Goal: Task Accomplishment & Management: Manage account settings

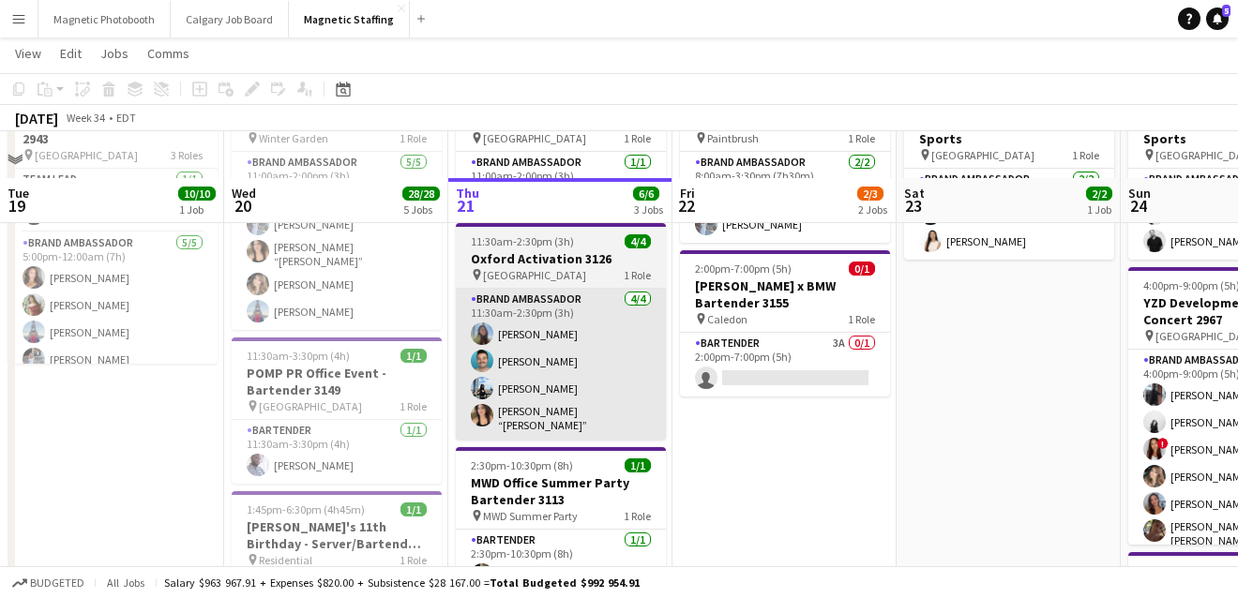
scroll to position [178, 0]
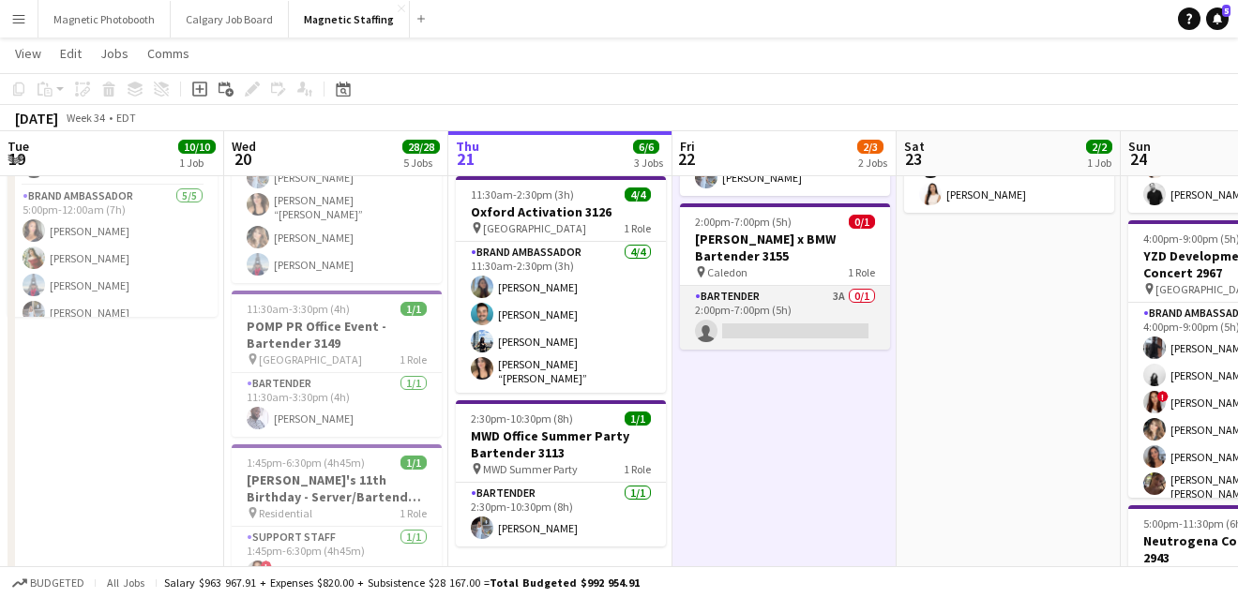
click at [759, 324] on app-card-role "Bartender 3A 0/1 2:00pm-7:00pm (5h) single-neutral-actions" at bounding box center [785, 318] width 210 height 64
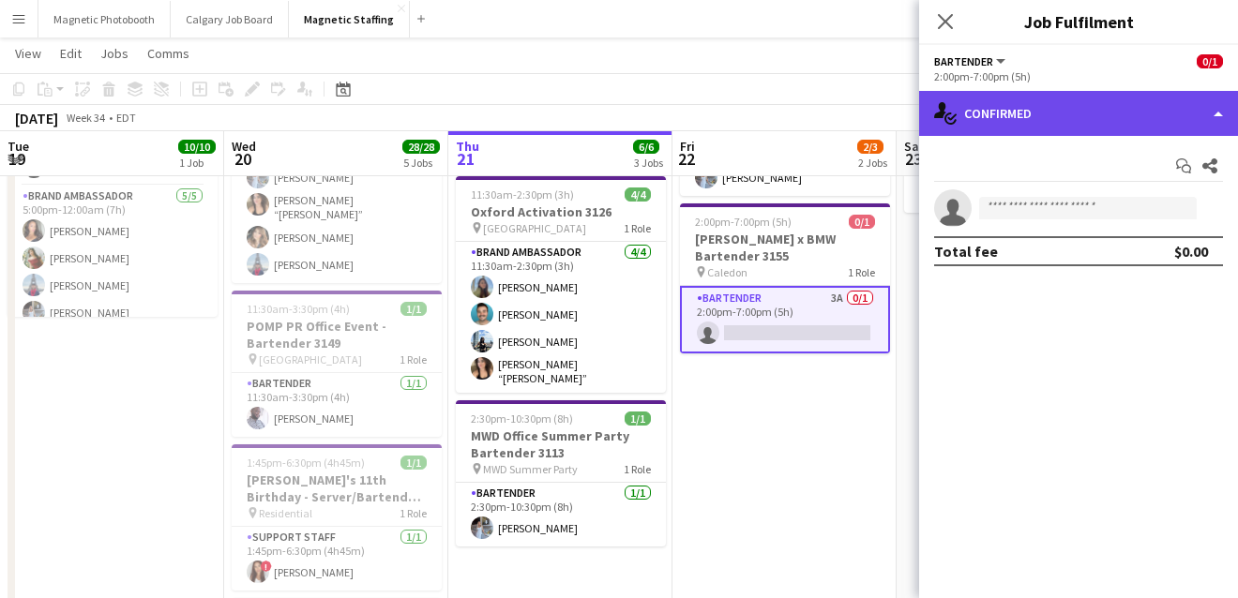
click at [1074, 111] on div "single-neutral-actions-check-2 Confirmed" at bounding box center [1078, 113] width 319 height 45
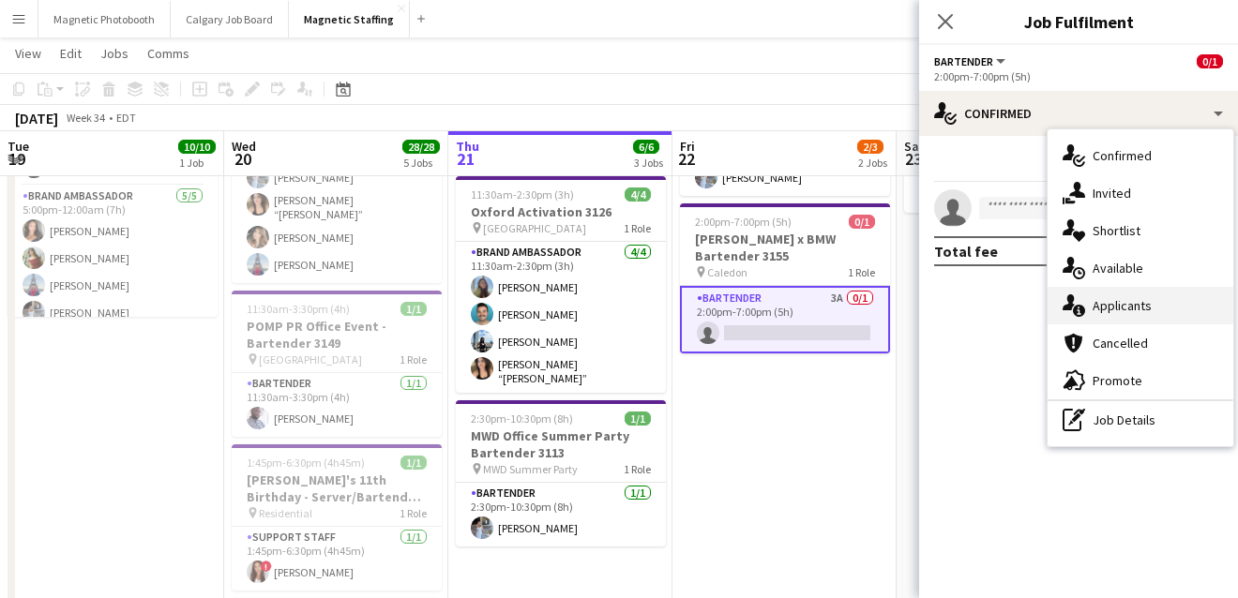
click at [1072, 308] on icon "single-neutral-actions-information" at bounding box center [1073, 305] width 23 height 23
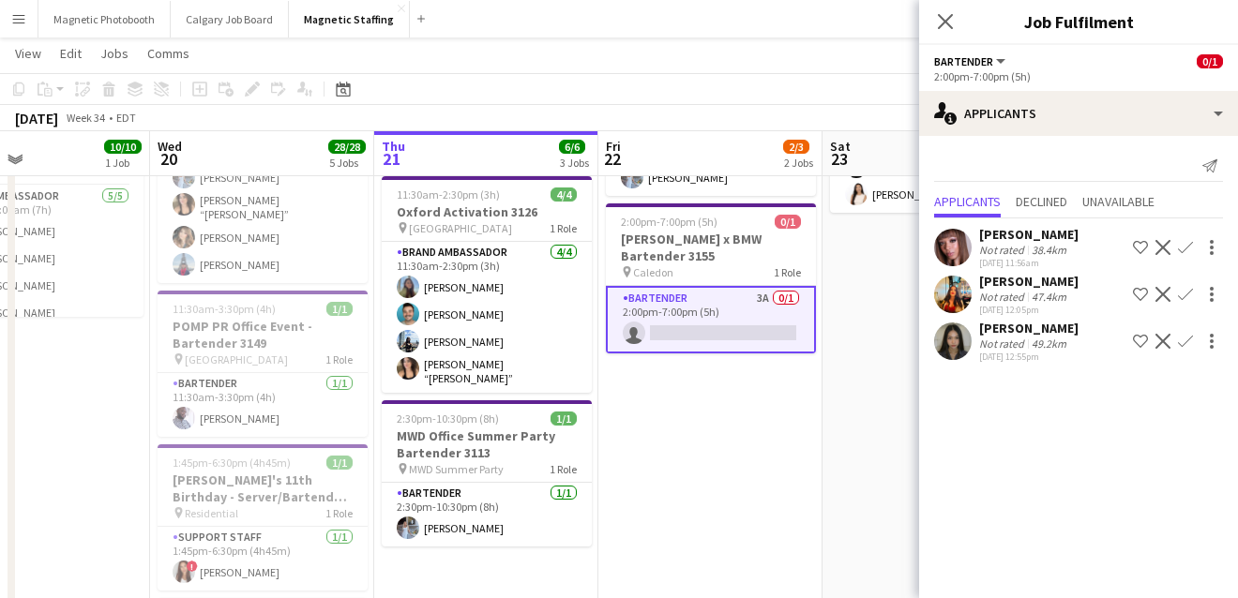
scroll to position [0, 555]
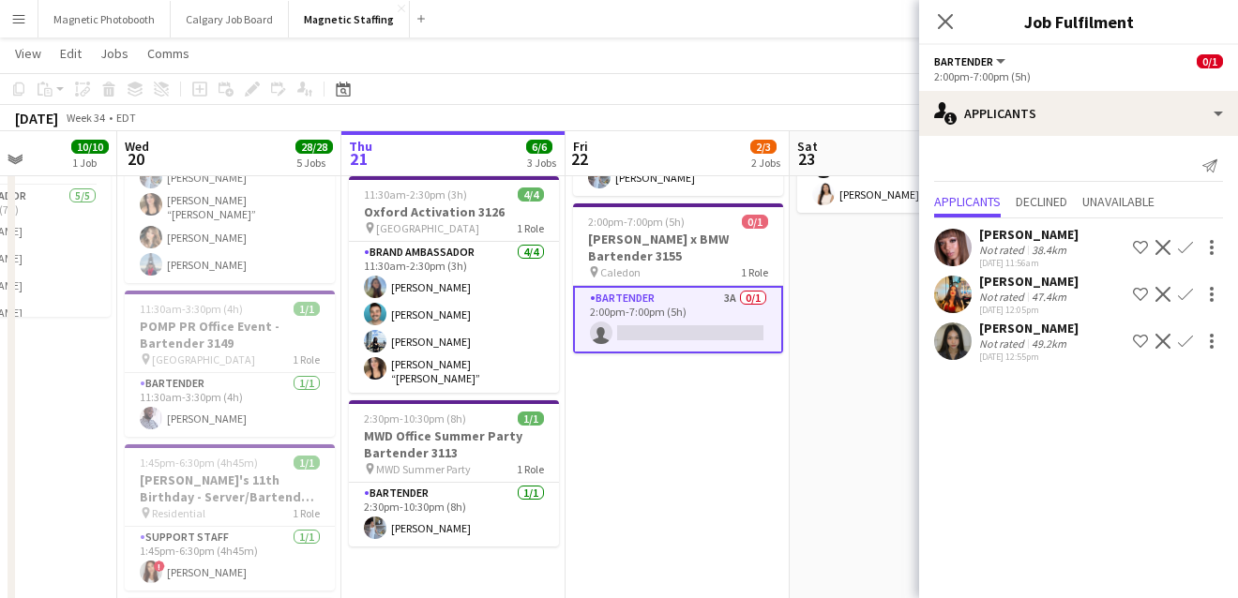
drag, startPoint x: 726, startPoint y: 461, endPoint x: 703, endPoint y: 461, distance: 22.5
click at [707, 461] on app-calendar-viewport "Sun 17 3/3 2 Jobs Mon 18 Tue 19 10/10 1 Job Wed 20 28/28 5 Jobs Thu 21 6/6 3 Jo…" at bounding box center [619, 597] width 1238 height 1405
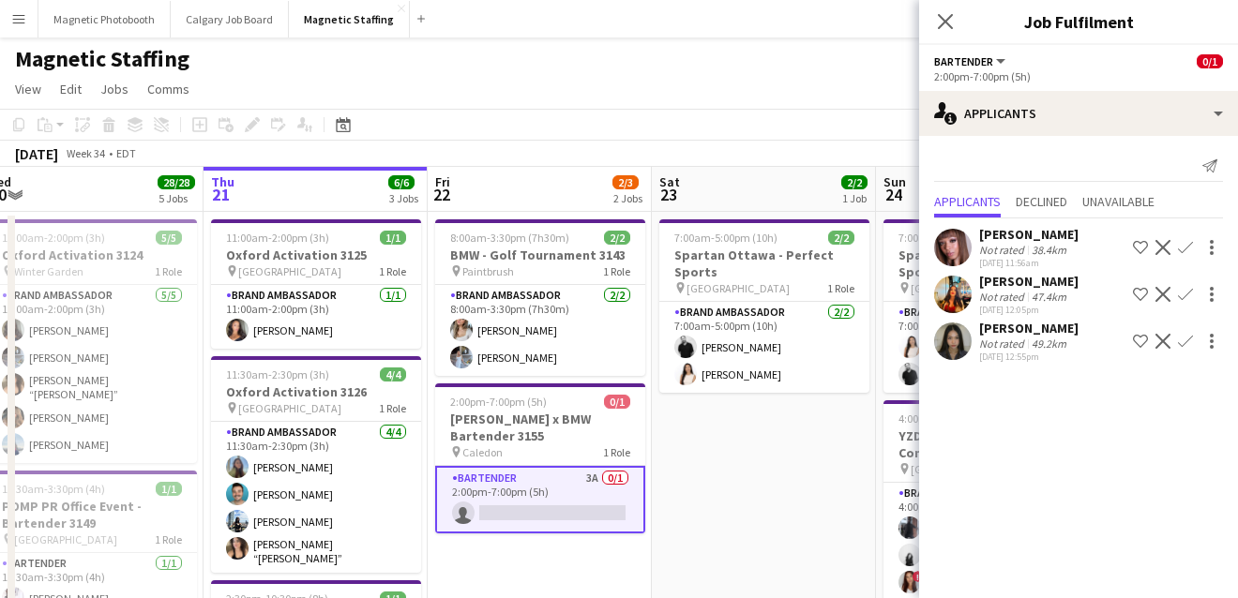
scroll to position [0, 834]
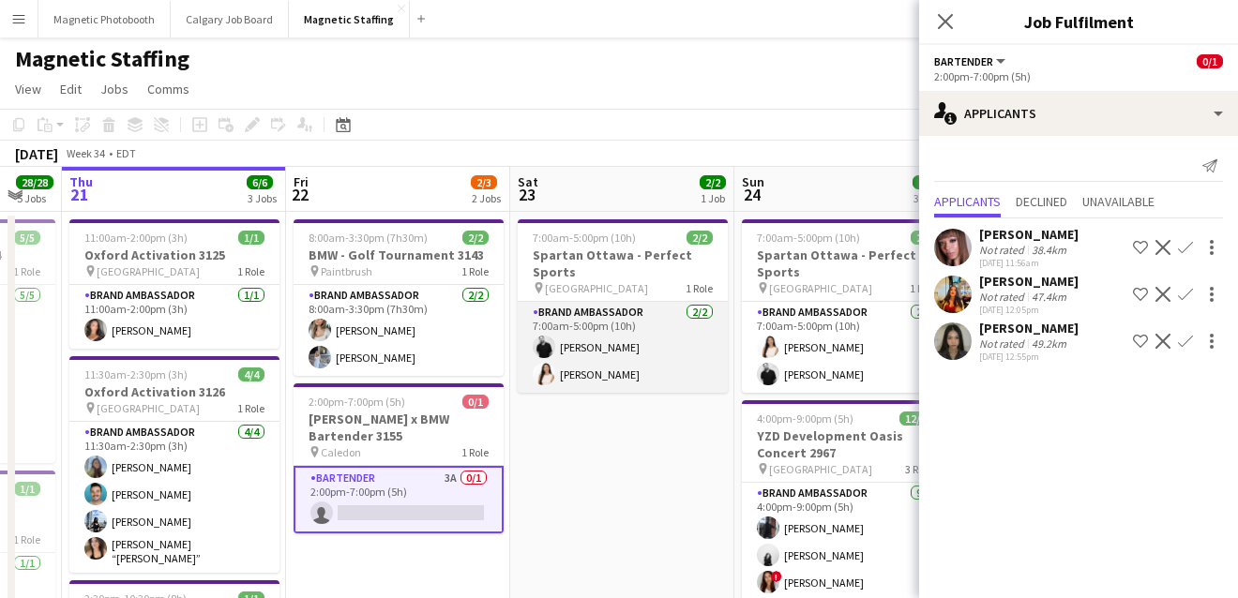
click at [681, 339] on app-card-role "Brand Ambassador [DATE] 7:00am-5:00pm (10h) [PERSON_NAME] [PERSON_NAME]" at bounding box center [623, 347] width 210 height 91
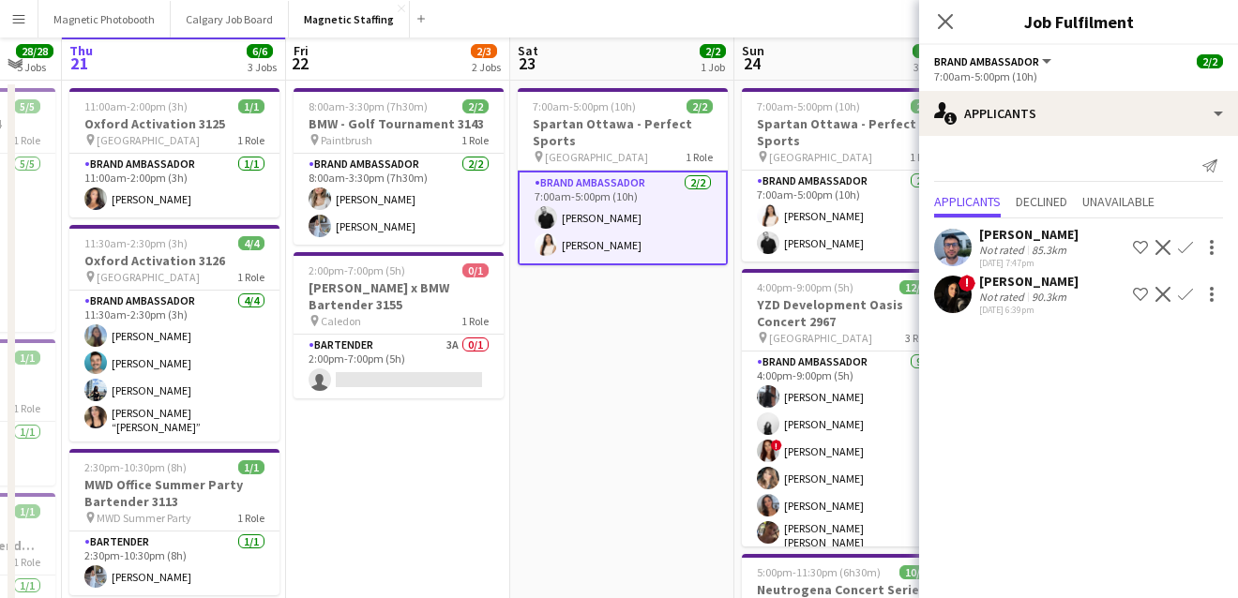
scroll to position [0, 0]
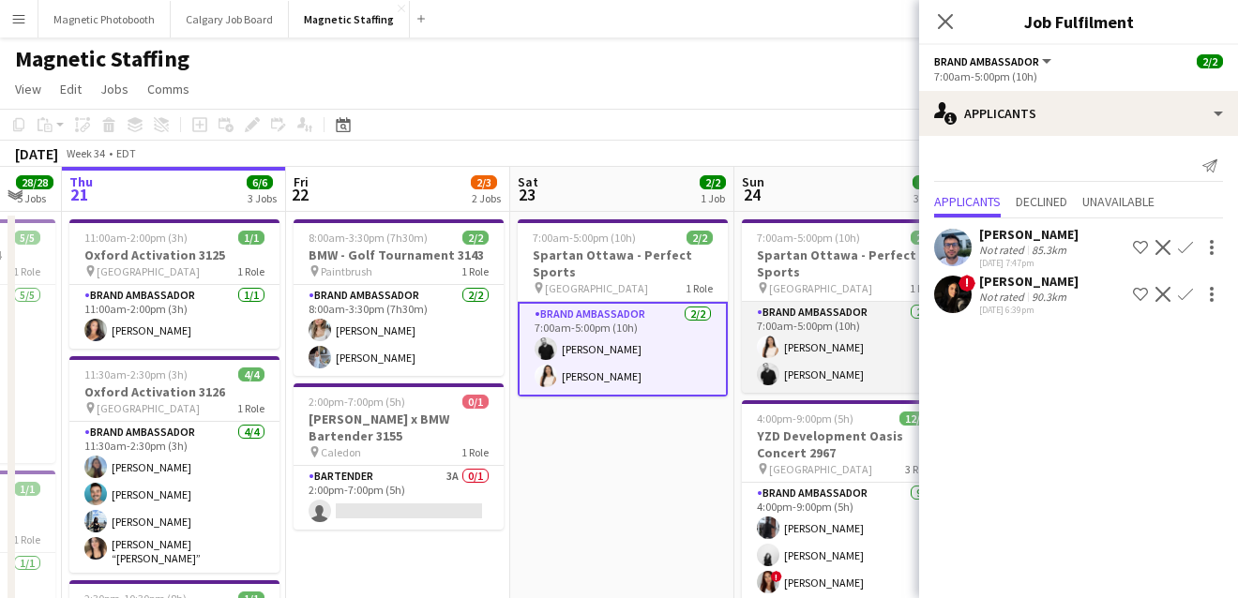
click at [802, 368] on app-card-role "Brand Ambassador [DATE] 7:00am-5:00pm (10h) [PERSON_NAME] [PERSON_NAME]" at bounding box center [847, 347] width 210 height 91
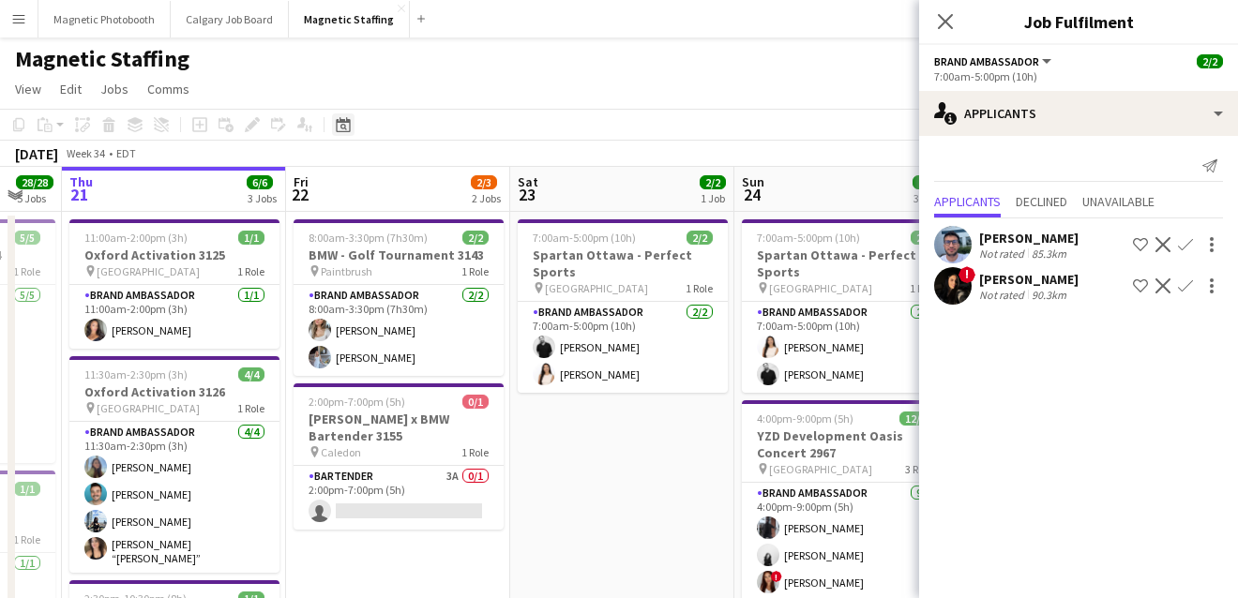
click at [339, 130] on icon "Date picker" at bounding box center [343, 124] width 15 height 15
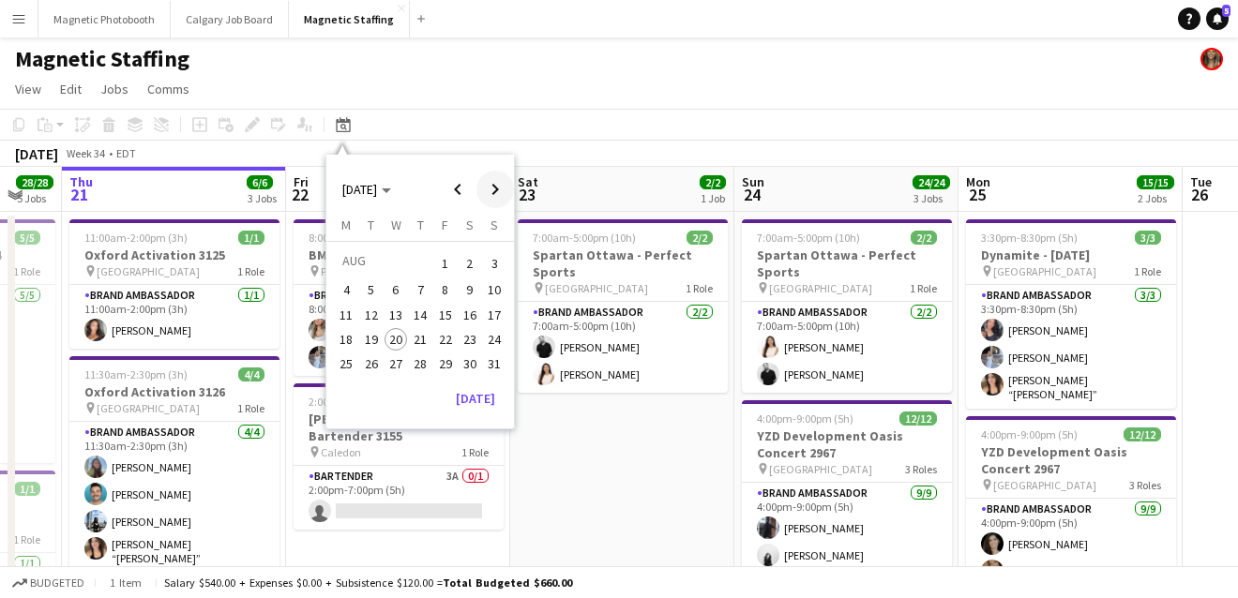
click at [495, 184] on span "Next month" at bounding box center [495, 190] width 38 height 38
click at [420, 305] on span "11" at bounding box center [420, 310] width 23 height 23
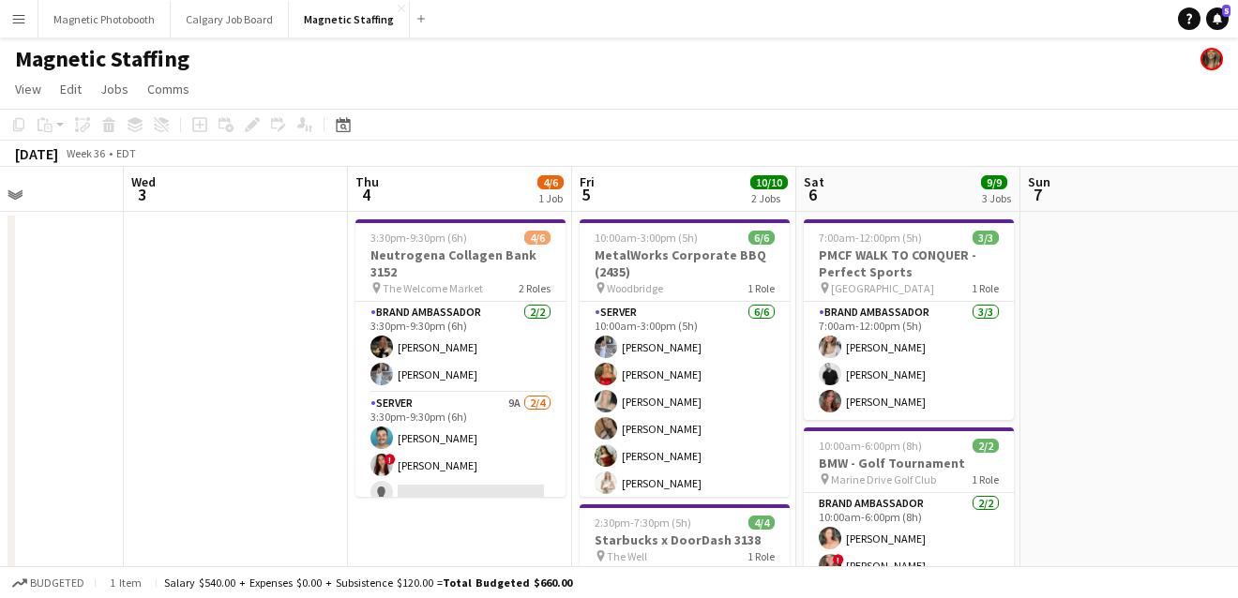
scroll to position [0, 507]
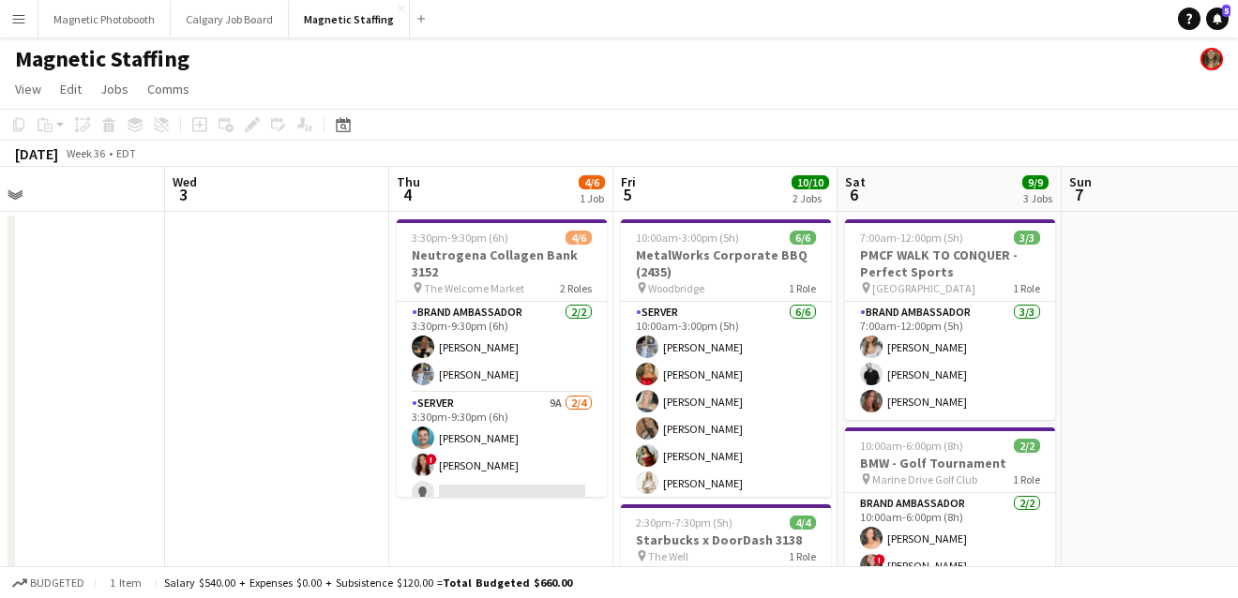
click at [433, 434] on app-card-role "Server 9A [DATE] 3:30pm-9:30pm (6h) [PERSON_NAME] ! [PERSON_NAME] single-neutra…" at bounding box center [502, 465] width 210 height 145
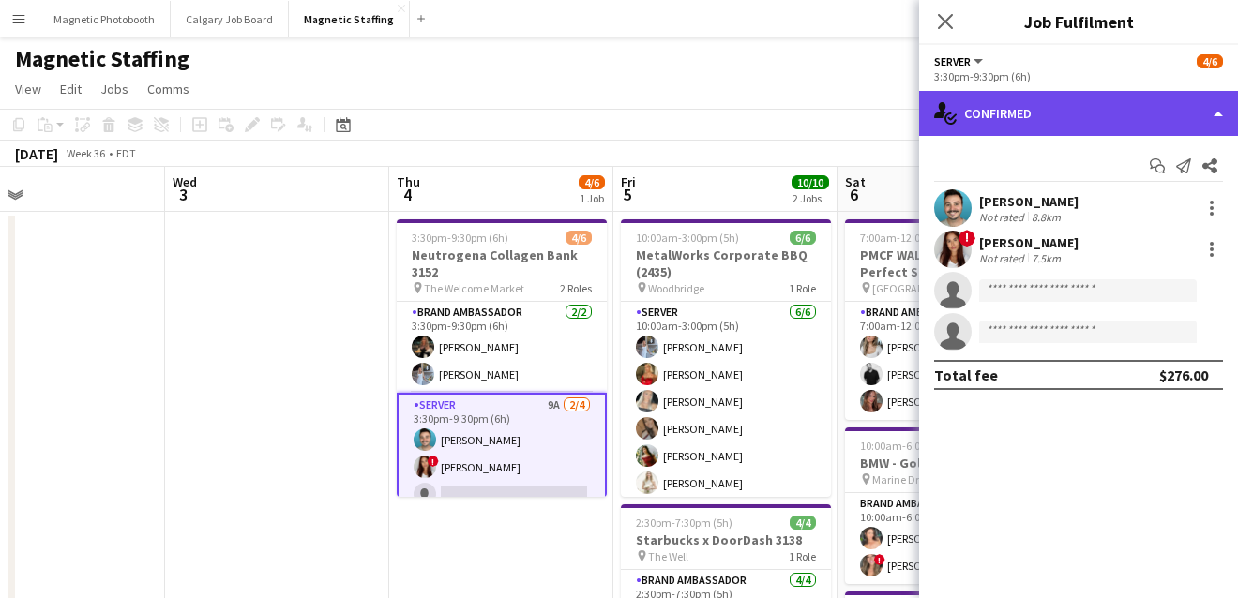
click at [980, 121] on div "single-neutral-actions-check-2 Confirmed" at bounding box center [1078, 113] width 319 height 45
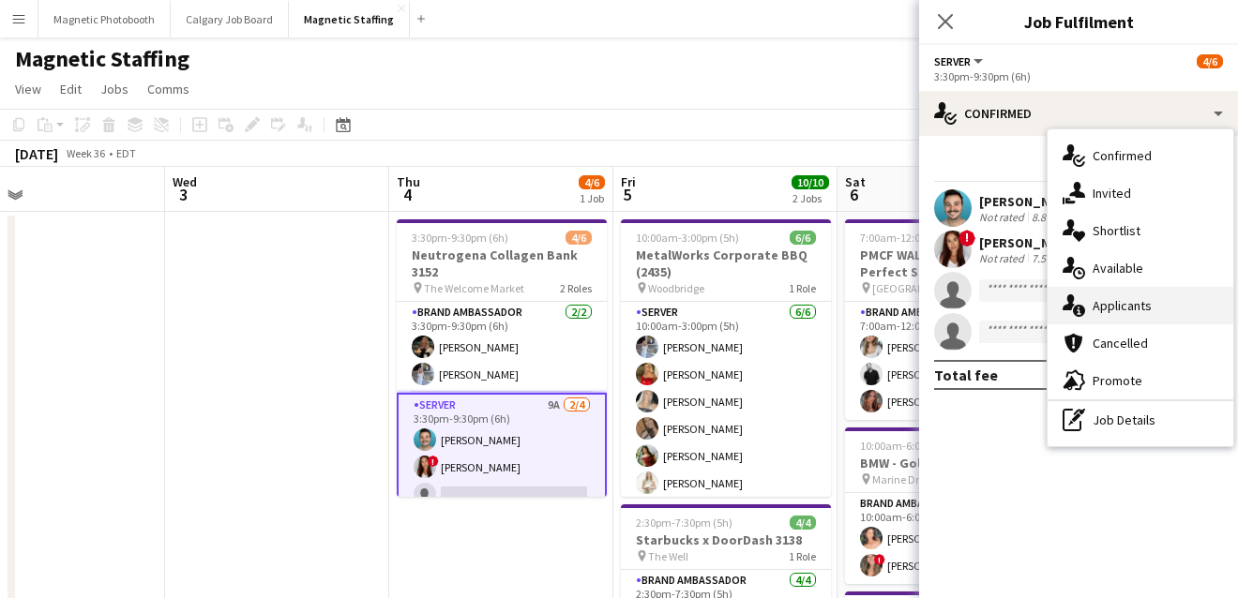
click at [1077, 317] on div "single-neutral-actions-information Applicants" at bounding box center [1140, 306] width 186 height 38
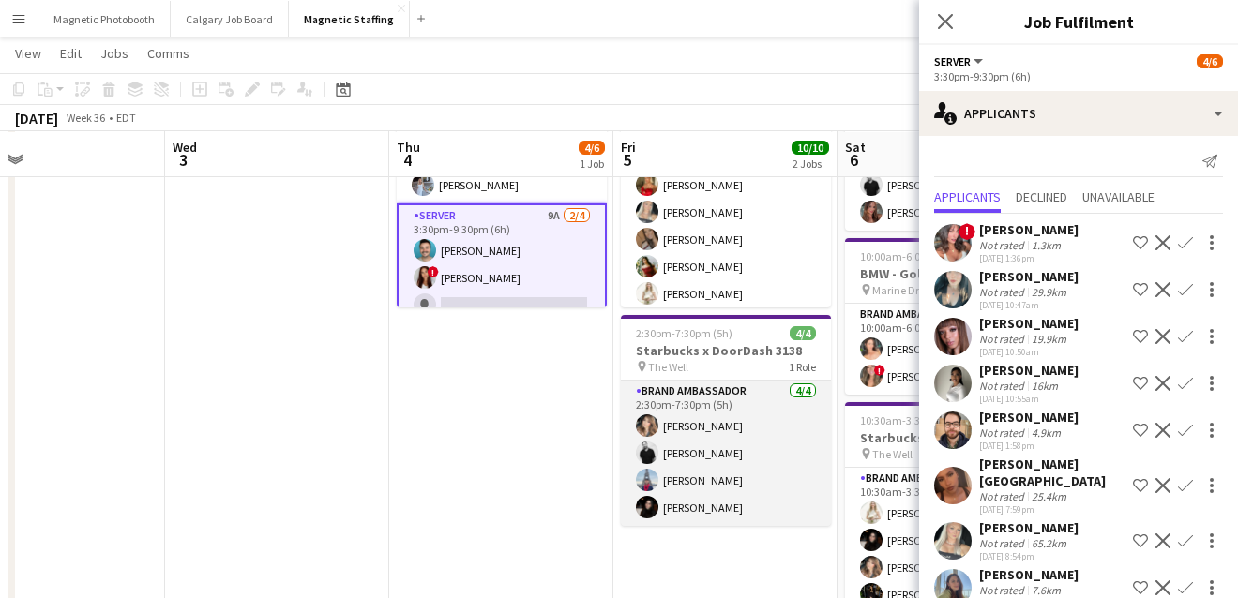
scroll to position [0, 505]
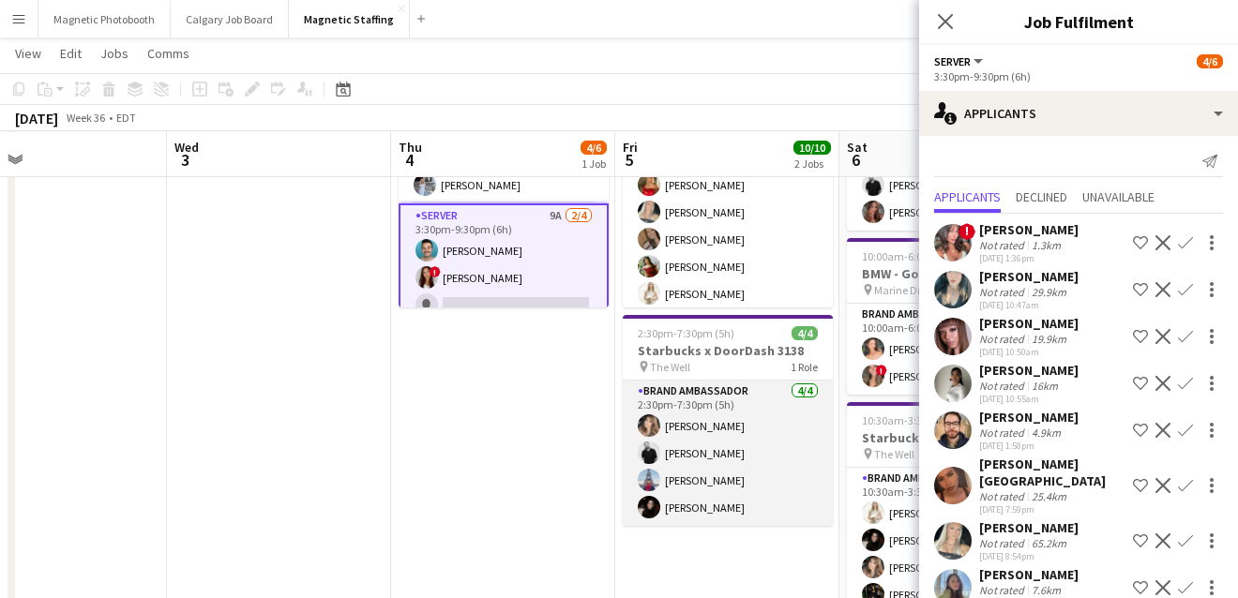
click at [683, 465] on app-card-role "Brand Ambassador [DATE] 2:30pm-7:30pm (5h) [PERSON_NAME] [PERSON_NAME] [PERSON_…" at bounding box center [728, 453] width 210 height 145
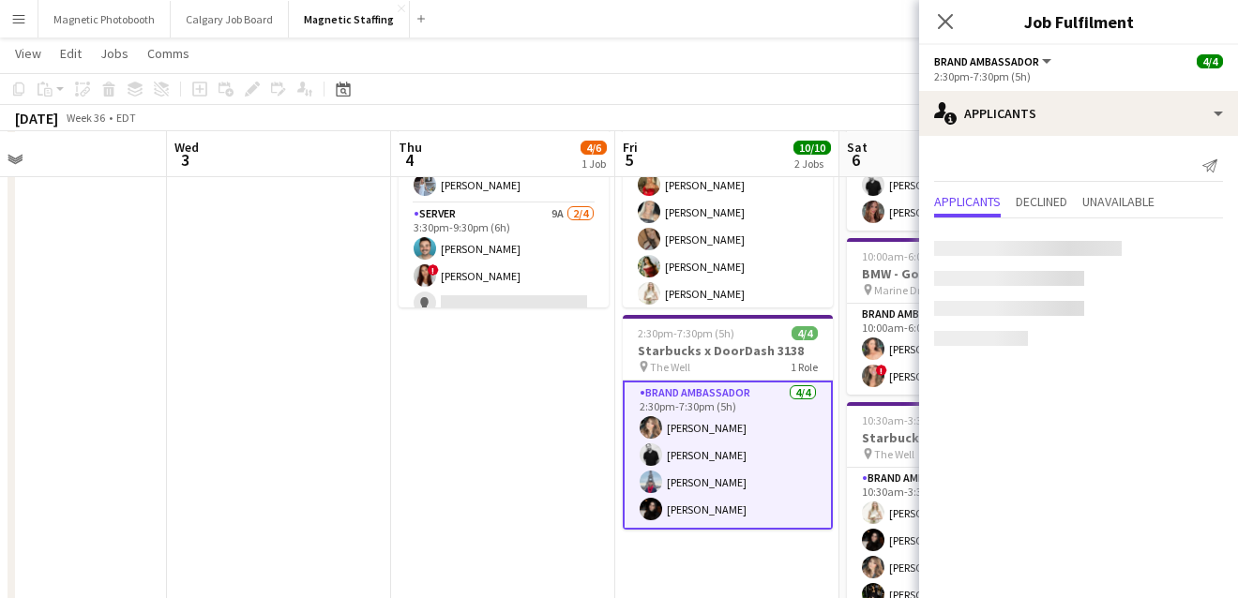
scroll to position [0, 0]
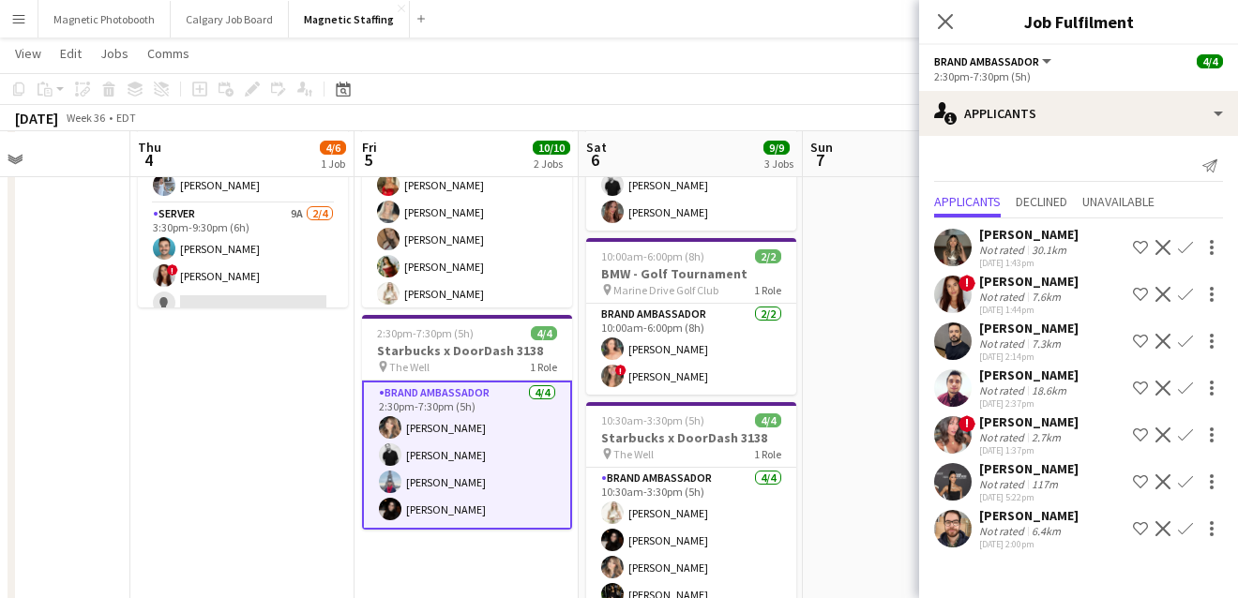
drag, startPoint x: 711, startPoint y: 470, endPoint x: 407, endPoint y: 470, distance: 303.8
click at [411, 470] on app-calendar-viewport "Sun 31 Mon 1 Tue 2 Wed 3 Thu 4 4/6 1 Job Fri 5 10/10 2 Jobs Sat 6 9/9 3 Jobs Su…" at bounding box center [619, 331] width 1238 height 890
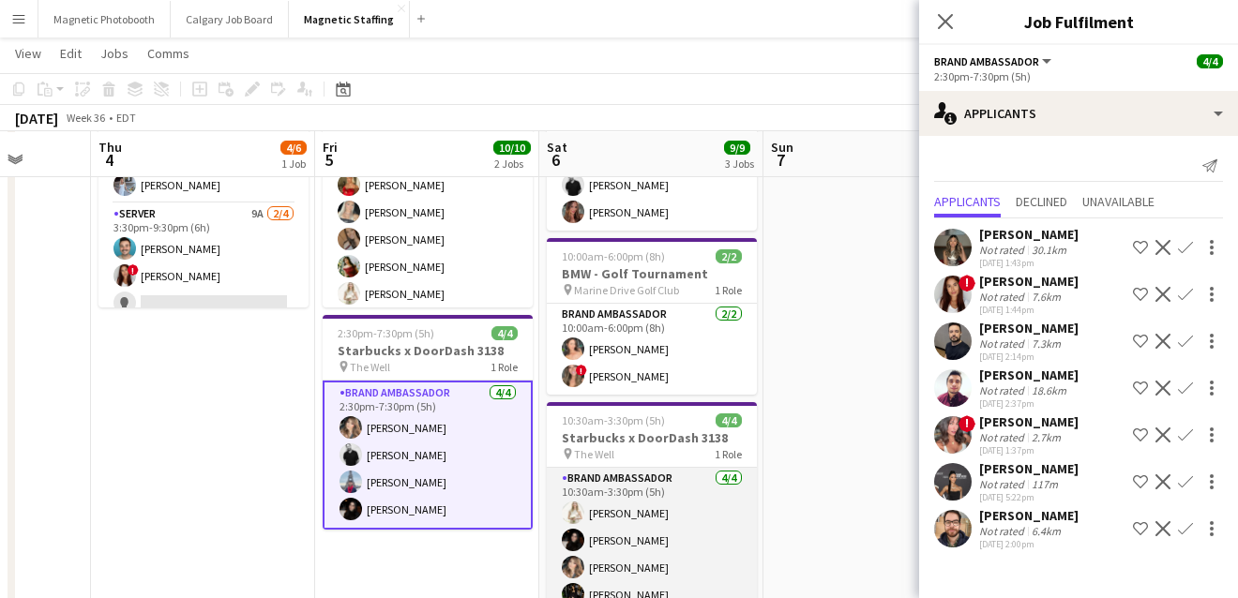
click at [565, 558] on app-user-avatar at bounding box center [573, 567] width 23 height 23
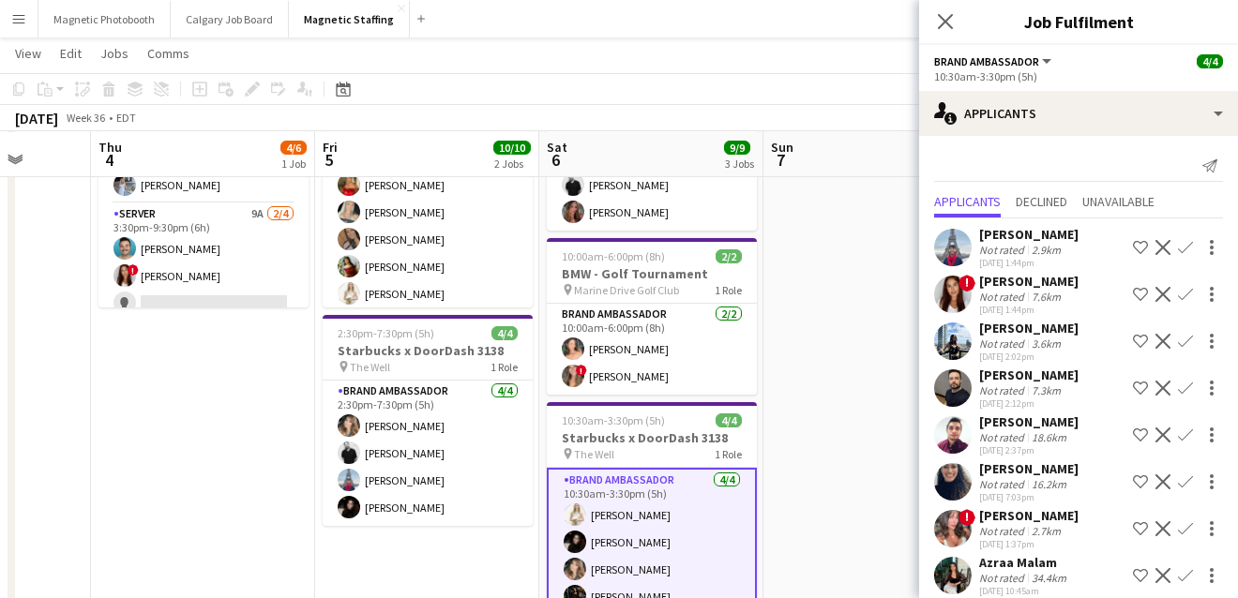
scroll to position [111, 0]
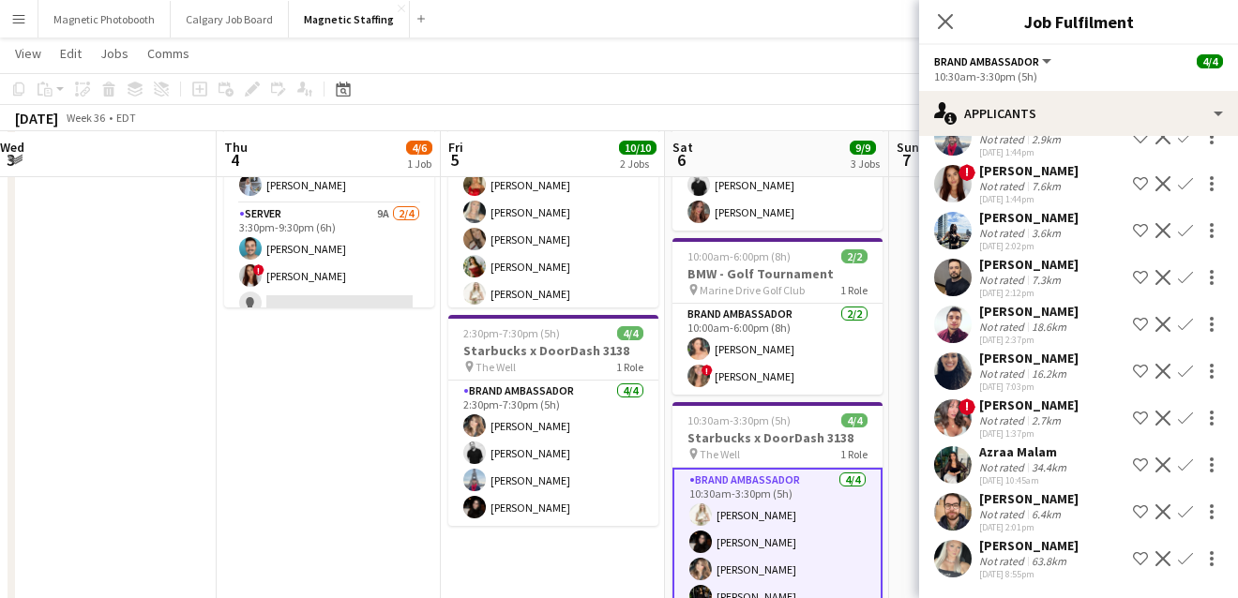
drag, startPoint x: 581, startPoint y: 406, endPoint x: 545, endPoint y: 406, distance: 36.6
click at [550, 406] on app-calendar-viewport "Sun 31 Mon 1 Tue 2 Wed 3 Thu 4 4/6 1 Job Fri 5 10/10 2 Jobs Sat 6 9/9 3 Jobs Su…" at bounding box center [619, 331] width 1238 height 890
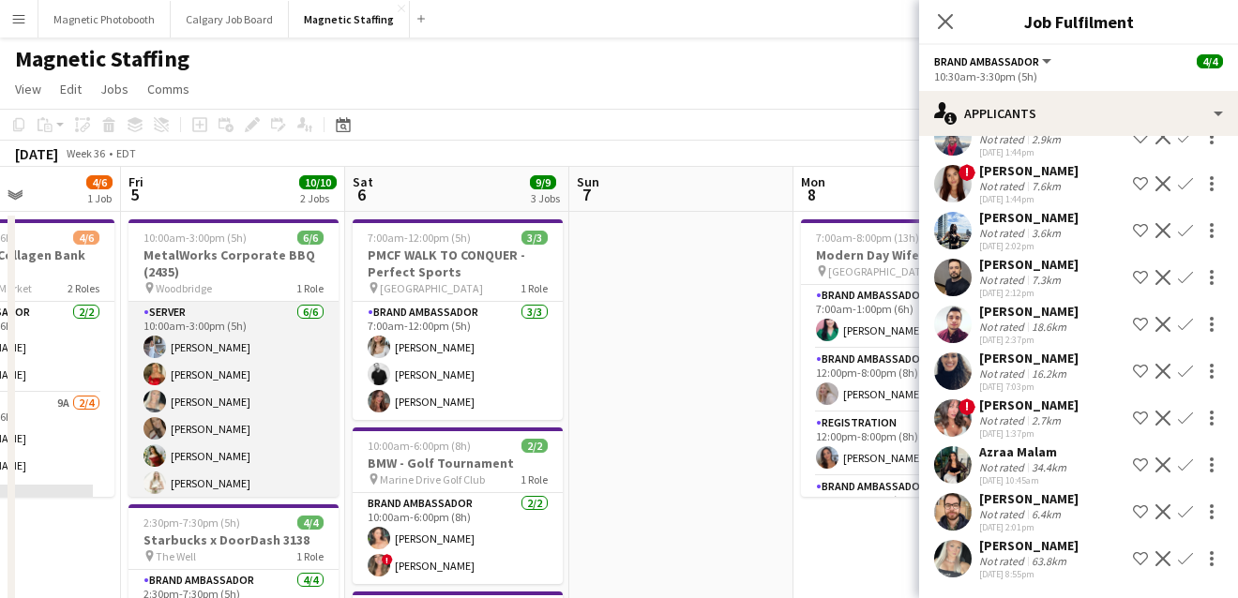
scroll to position [0, 773]
click at [172, 447] on app-card-role "Server [DATE] 10:00am-3:00pm (5h) [PERSON_NAME] [PERSON_NAME] [PERSON_NAME] [PE…" at bounding box center [235, 402] width 210 height 200
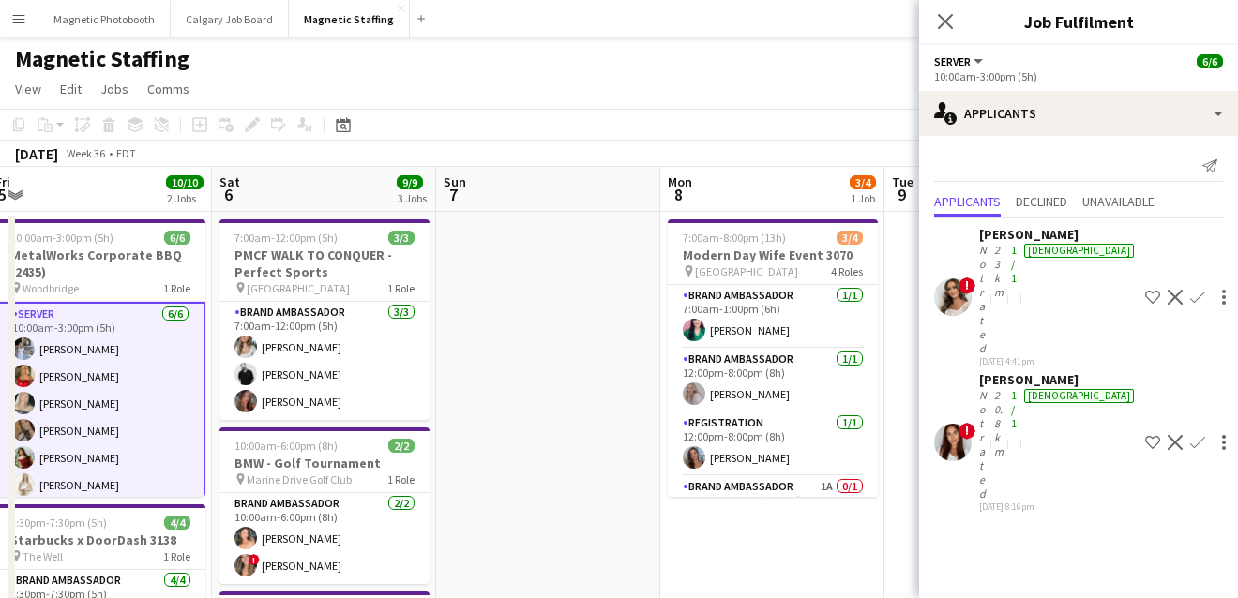
scroll to position [0, 728]
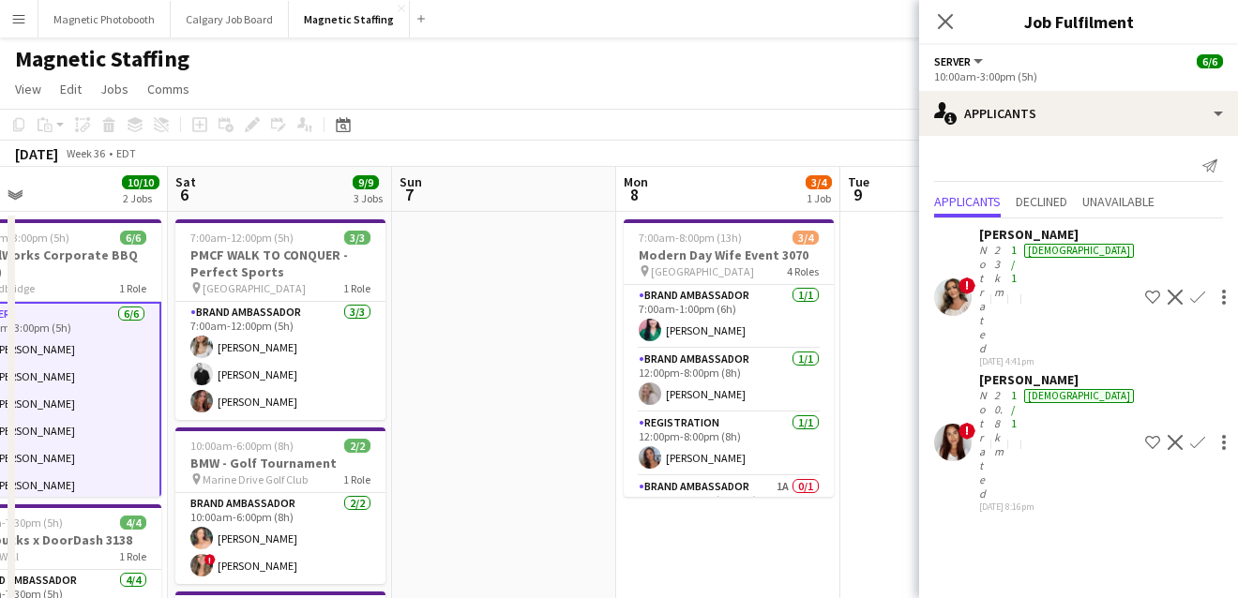
drag, startPoint x: 823, startPoint y: 405, endPoint x: 644, endPoint y: 414, distance: 179.3
click at [644, 415] on app-calendar-viewport "Tue 2 Wed 3 Thu 4 4/6 1 Job Fri 5 10/10 2 Jobs Sat 6 9/9 3 Jobs Sun 7 Mon 8 3/4…" at bounding box center [619, 566] width 1238 height 798
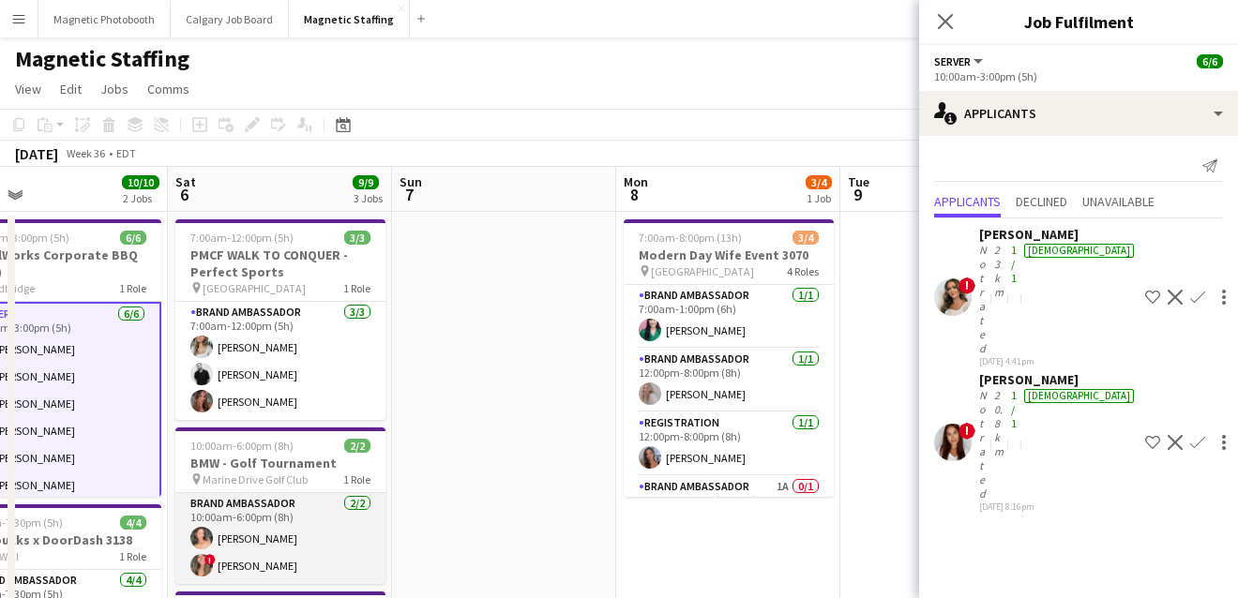
click at [335, 549] on app-card-role "Brand Ambassador [DATE] 10:00am-6:00pm (8h) [PERSON_NAME] ! [PERSON_NAME]" at bounding box center [280, 538] width 210 height 91
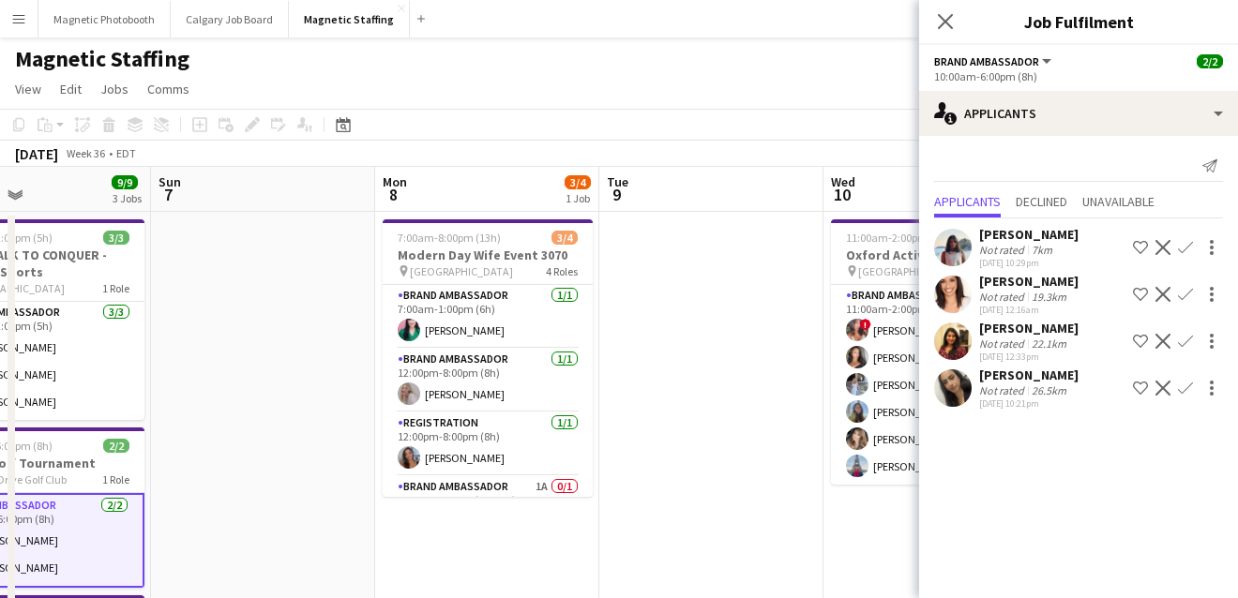
drag, startPoint x: 574, startPoint y: 519, endPoint x: 275, endPoint y: 521, distance: 299.1
click at [277, 521] on app-calendar-viewport "Wed 3 Thu 4 4/6 1 Job Fri 5 10/10 2 Jobs Sat 6 9/9 3 Jobs Sun 7 Mon 8 3/4 1 Job…" at bounding box center [619, 566] width 1238 height 798
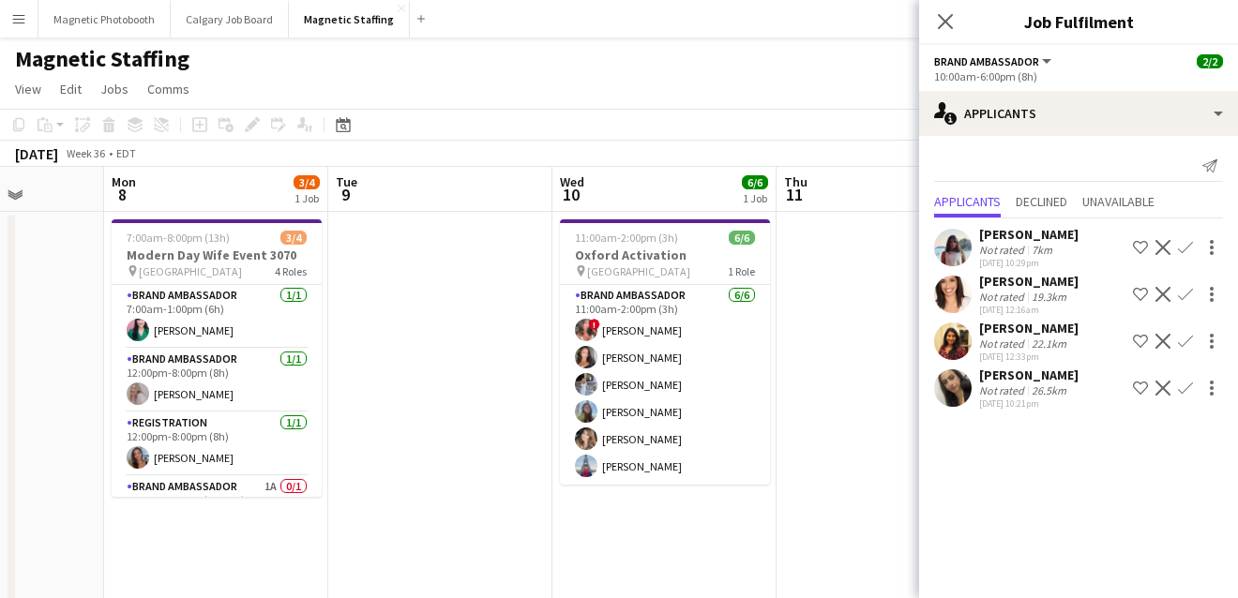
drag, startPoint x: 525, startPoint y: 487, endPoint x: 309, endPoint y: 487, distance: 215.6
click at [309, 487] on app-calendar-viewport "Fri 5 10/10 2 Jobs Sat 6 9/9 3 Jobs Sun 7 Mon 8 3/4 1 Job Tue 9 Wed 10 6/6 1 Jo…" at bounding box center [619, 566] width 1238 height 798
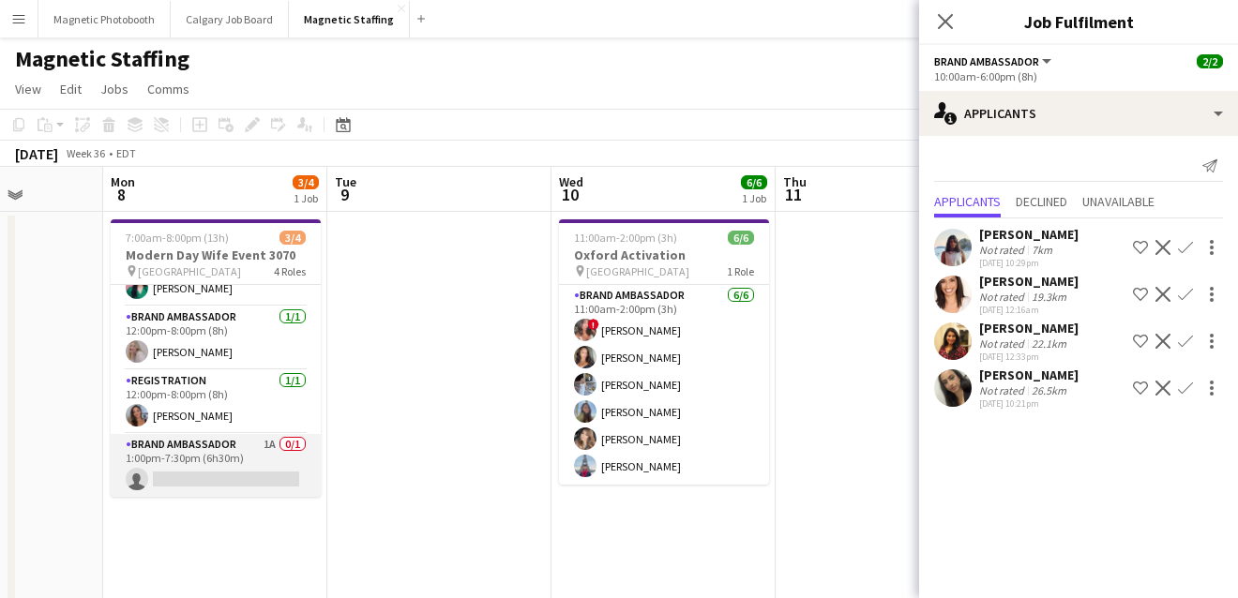
click at [266, 460] on app-card-role "Brand Ambassador 1A 0/1 1:00pm-7:30pm (6h30m) single-neutral-actions" at bounding box center [216, 466] width 210 height 64
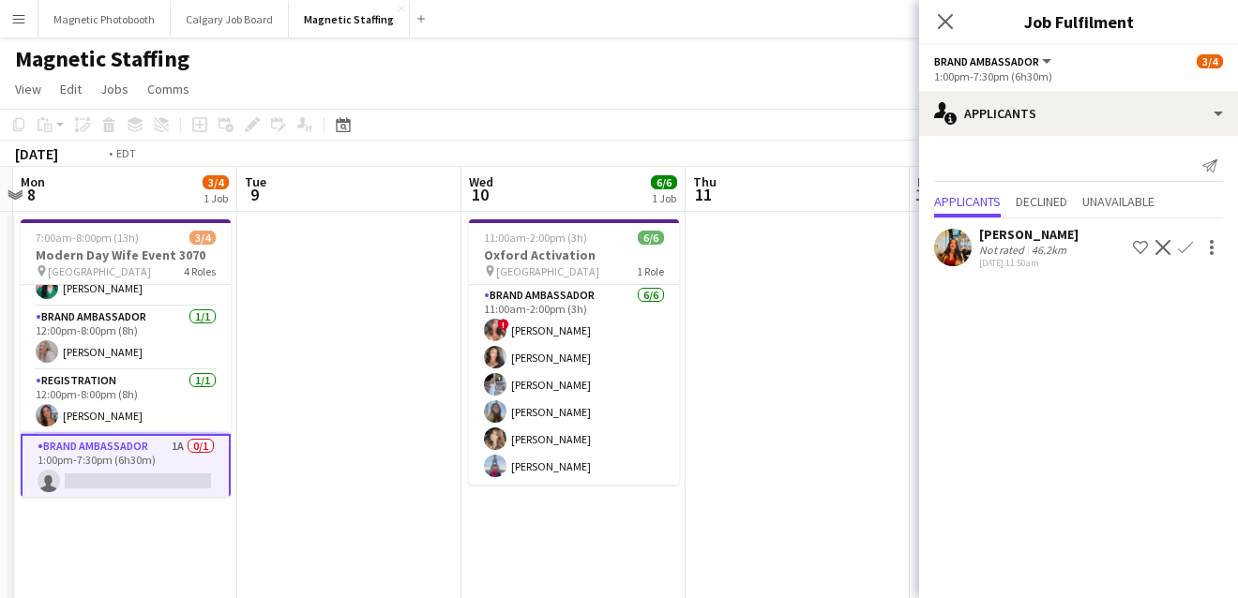
drag, startPoint x: 369, startPoint y: 462, endPoint x: 331, endPoint y: 464, distance: 38.5
click at [333, 464] on app-calendar-viewport "Fri 5 10/10 2 Jobs Sat 6 9/9 3 Jobs Sun 7 Mon 8 3/4 1 Job Tue 9 Wed 10 6/6 1 Jo…" at bounding box center [619, 566] width 1238 height 798
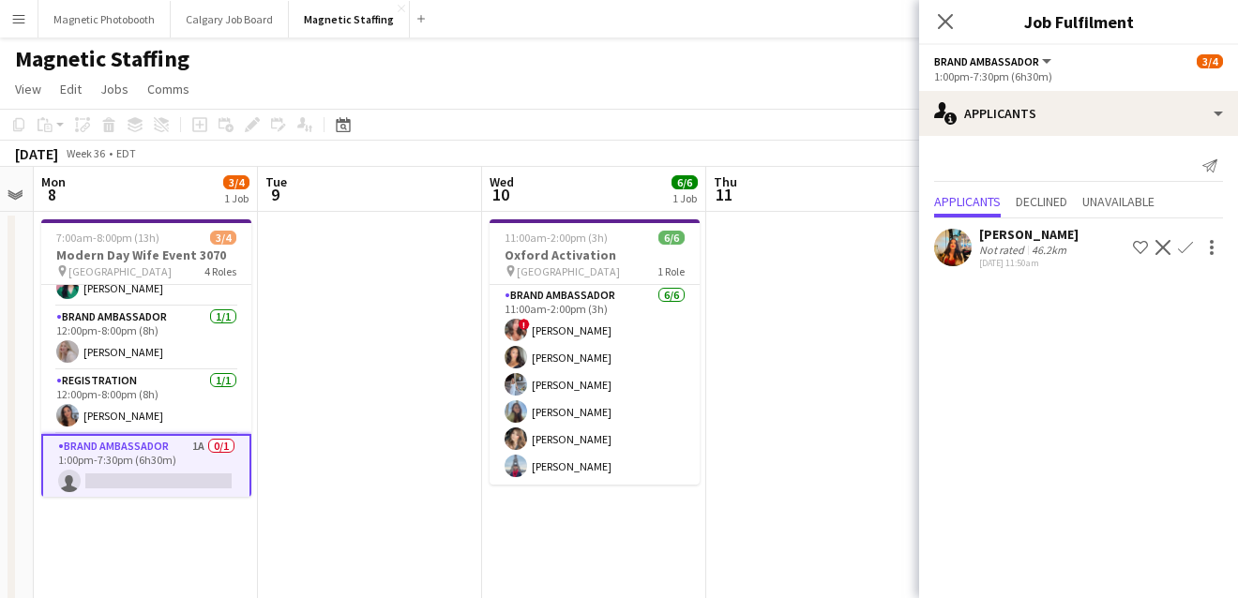
drag, startPoint x: 435, startPoint y: 452, endPoint x: 535, endPoint y: 425, distance: 103.9
click at [536, 425] on app-calendar-viewport "Fri 5 10/10 2 Jobs Sat 6 9/9 3 Jobs Sun 7 Mon 8 3/4 1 Job Tue 9 Wed 10 6/6 1 Jo…" at bounding box center [619, 566] width 1238 height 798
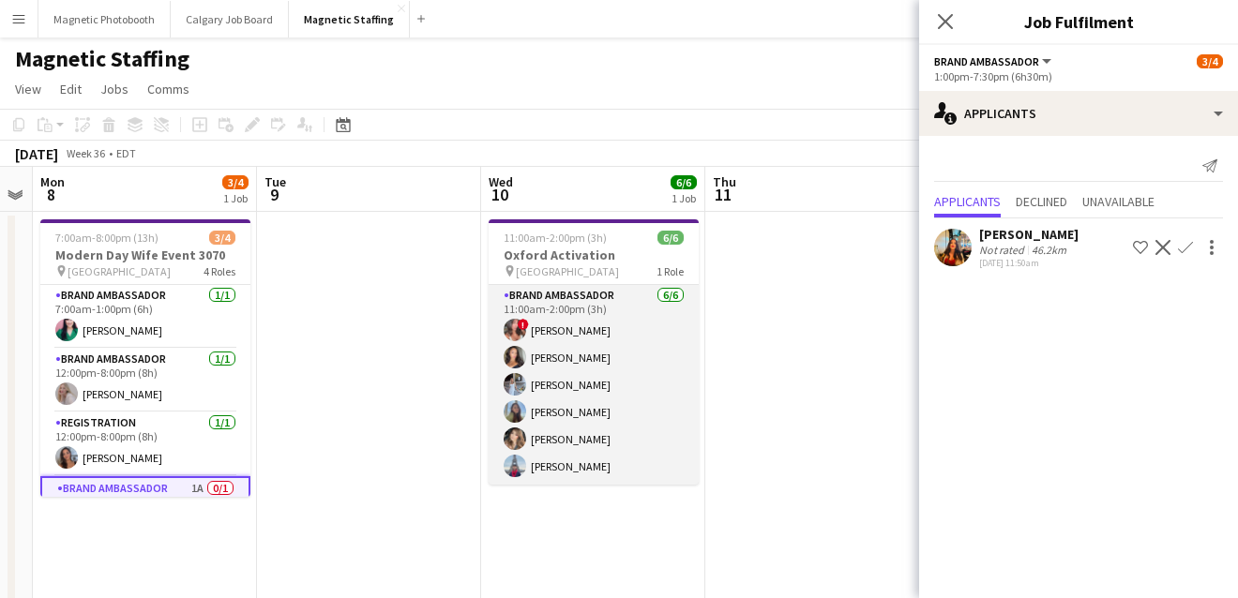
click at [624, 425] on app-card-role "Brand Ambassador [DATE] 11:00am-2:00pm (3h) ! [PERSON_NAME] [PERSON_NAME] [PERS…" at bounding box center [593, 385] width 210 height 200
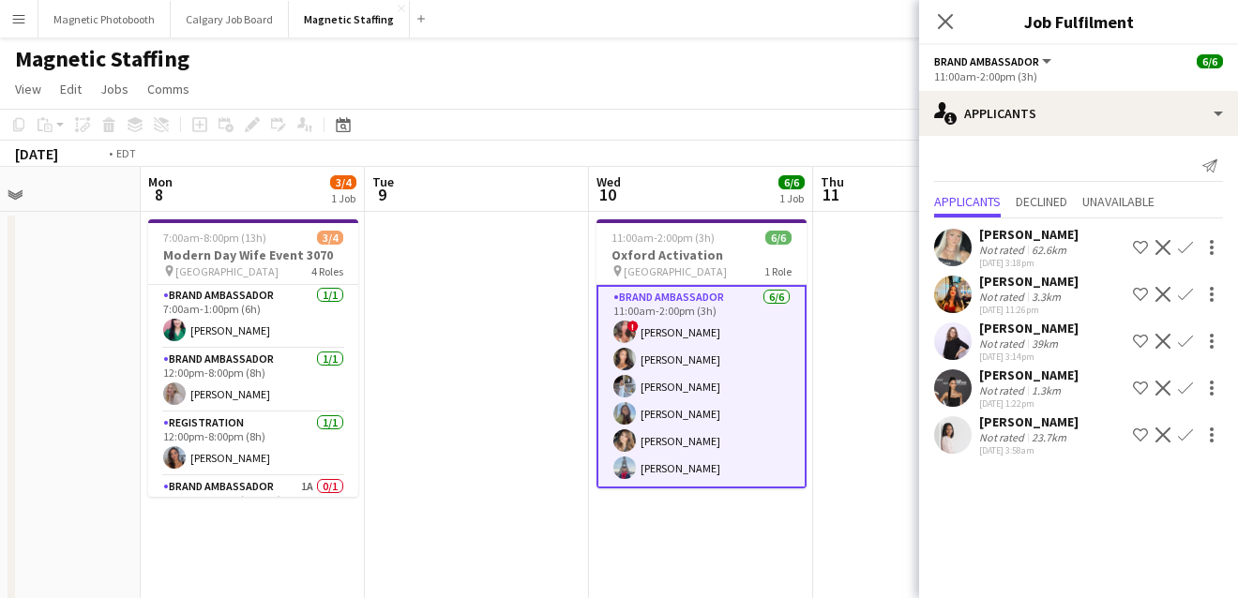
drag, startPoint x: 662, startPoint y: 432, endPoint x: 165, endPoint y: 467, distance: 498.1
click at [167, 466] on app-calendar-viewport "Fri 5 10/10 2 Jobs Sat 6 9/9 3 Jobs Sun 7 Mon 8 3/4 1 Job Tue 9 Wed 10 6/6 1 Jo…" at bounding box center [619, 566] width 1238 height 798
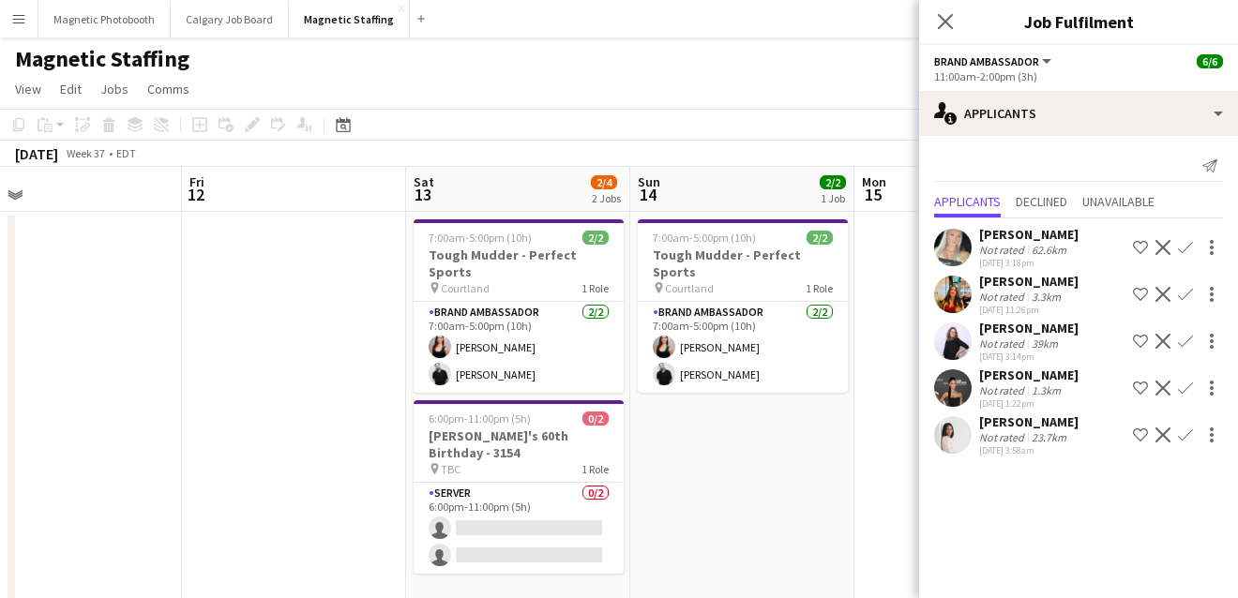
drag, startPoint x: 429, startPoint y: 491, endPoint x: 113, endPoint y: 491, distance: 316.0
click at [126, 491] on app-calendar-viewport "Mon 8 3/4 1 Job Tue 9 Wed 10 6/6 1 Job Thu 11 Fri 12 Sat 13 2/4 2 Jobs Sun 14 2…" at bounding box center [619, 566] width 1238 height 798
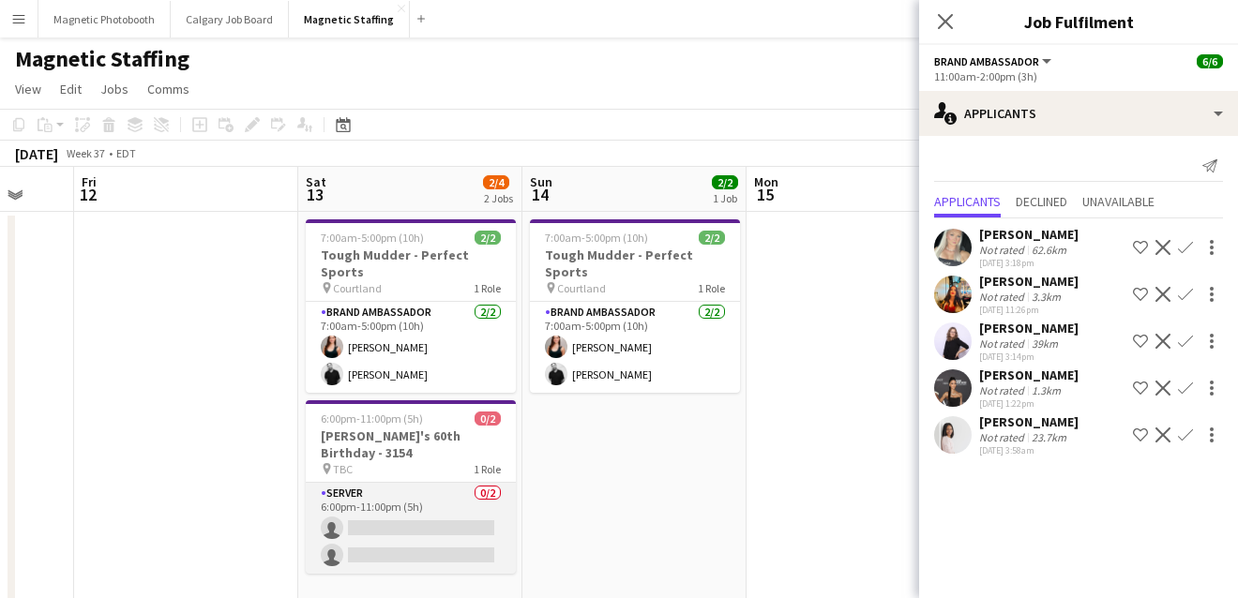
click at [364, 487] on app-card-role "Server 0/2 6:00pm-11:00pm (5h) single-neutral-actions single-neutral-actions" at bounding box center [411, 528] width 210 height 91
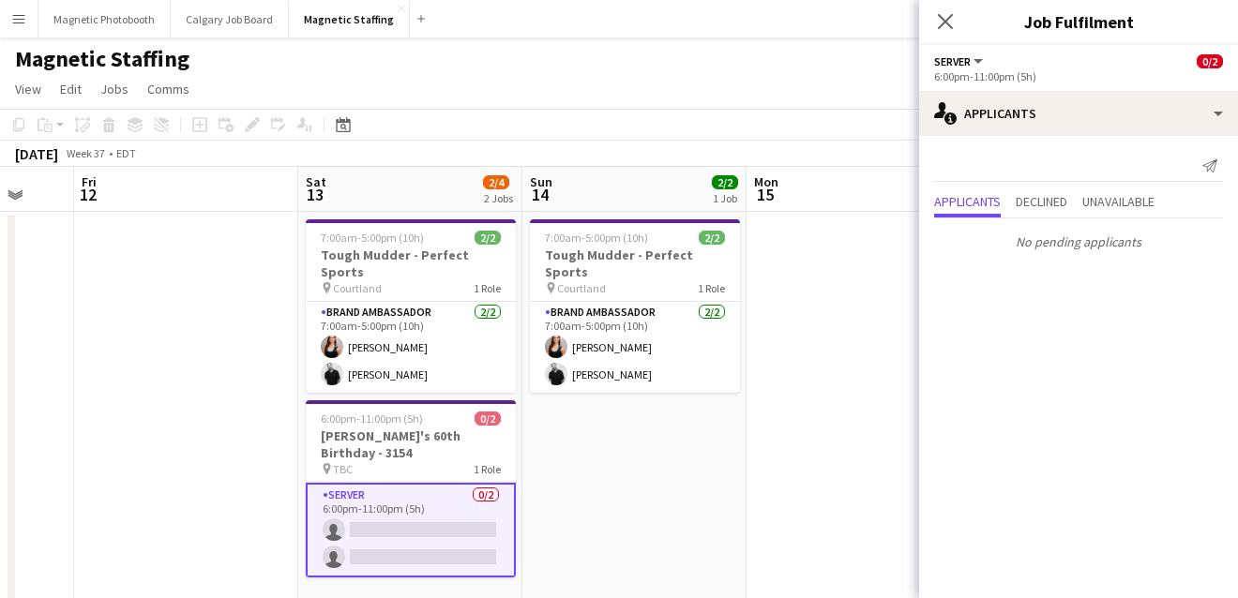
scroll to position [0, 849]
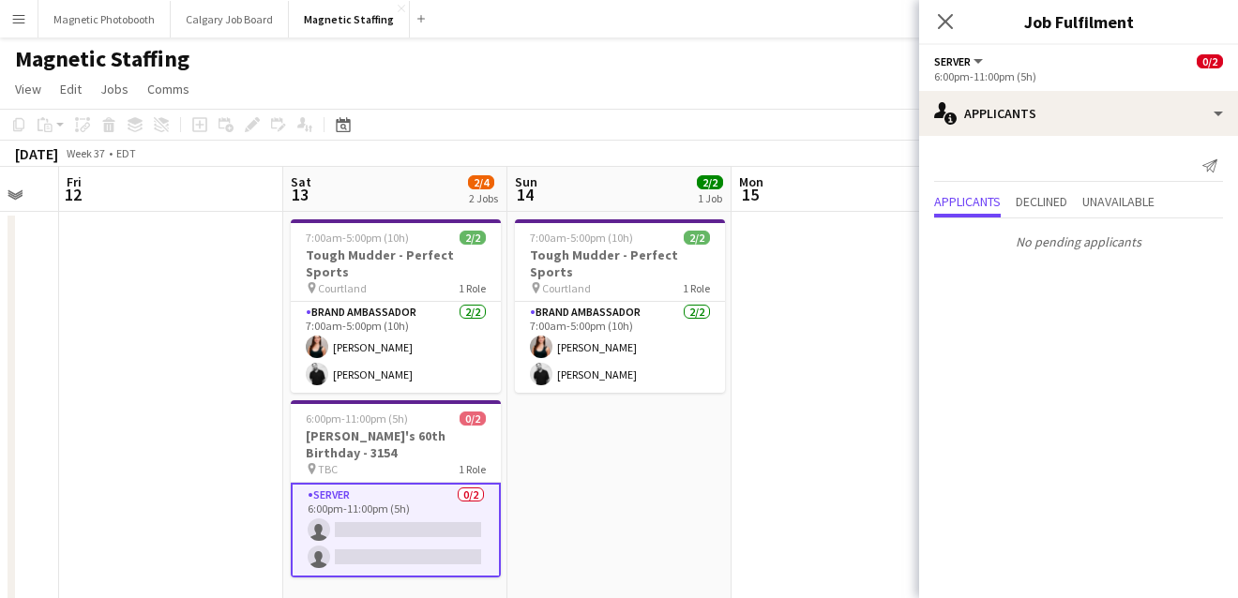
drag, startPoint x: 849, startPoint y: 469, endPoint x: 157, endPoint y: 525, distance: 695.1
click at [157, 527] on app-calendar-viewport "Mon 8 3/4 1 Job Tue 9 Wed 10 6/6 1 Job Thu 11 Fri 12 Sat 13 2/4 2 Jobs Sun 14 2…" at bounding box center [619, 566] width 1238 height 798
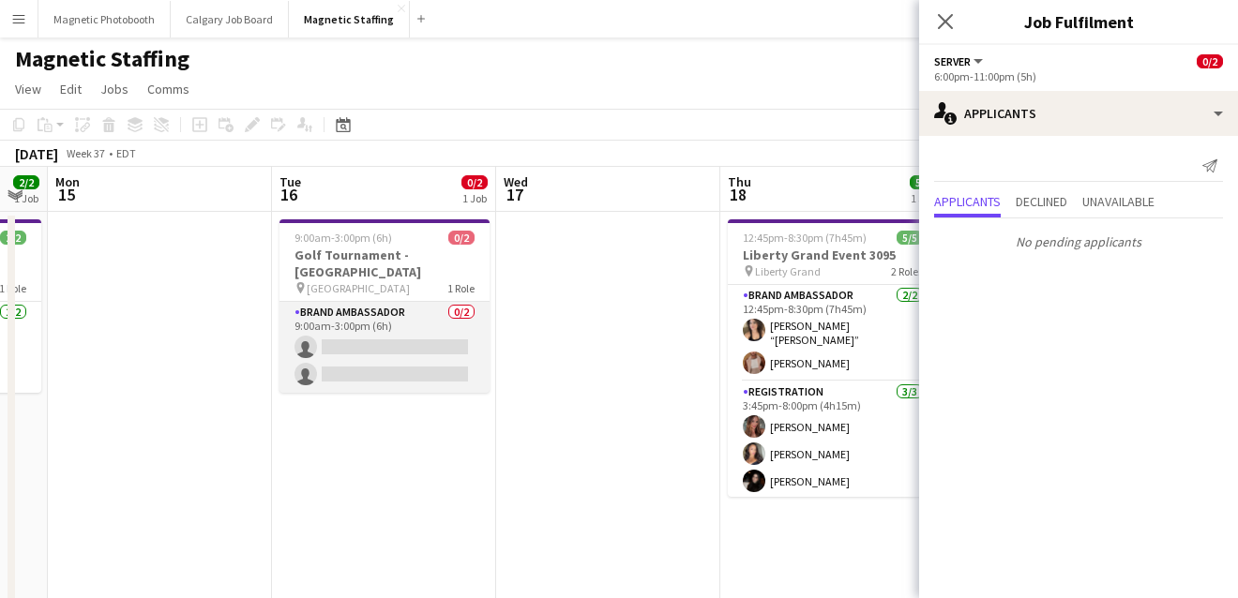
click at [327, 355] on app-card-role "Brand Ambassador 0/2 9:00am-3:00pm (6h) single-neutral-actions single-neutral-a…" at bounding box center [384, 347] width 210 height 91
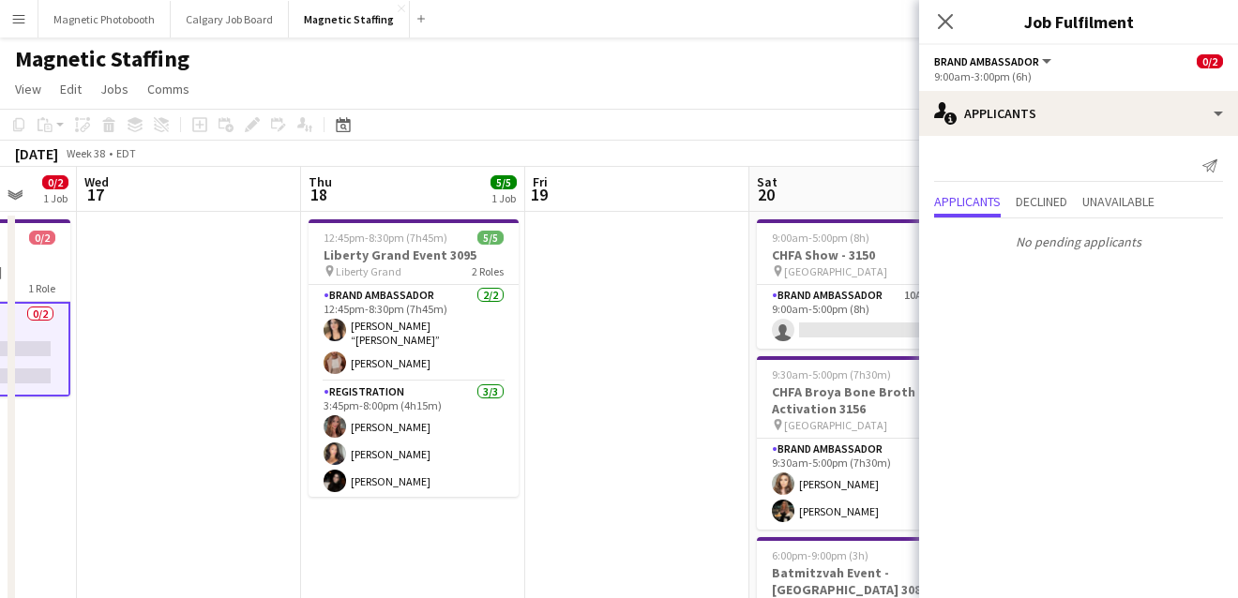
drag, startPoint x: 430, startPoint y: 416, endPoint x: 80, endPoint y: 484, distance: 357.1
click at [86, 481] on app-calendar-viewport "Sat 13 2/4 2 Jobs Sun 14 2/2 1 Job Mon 15 Tue 16 0/2 1 Job Wed 17 Thu 18 5/5 1 …" at bounding box center [619, 566] width 1238 height 798
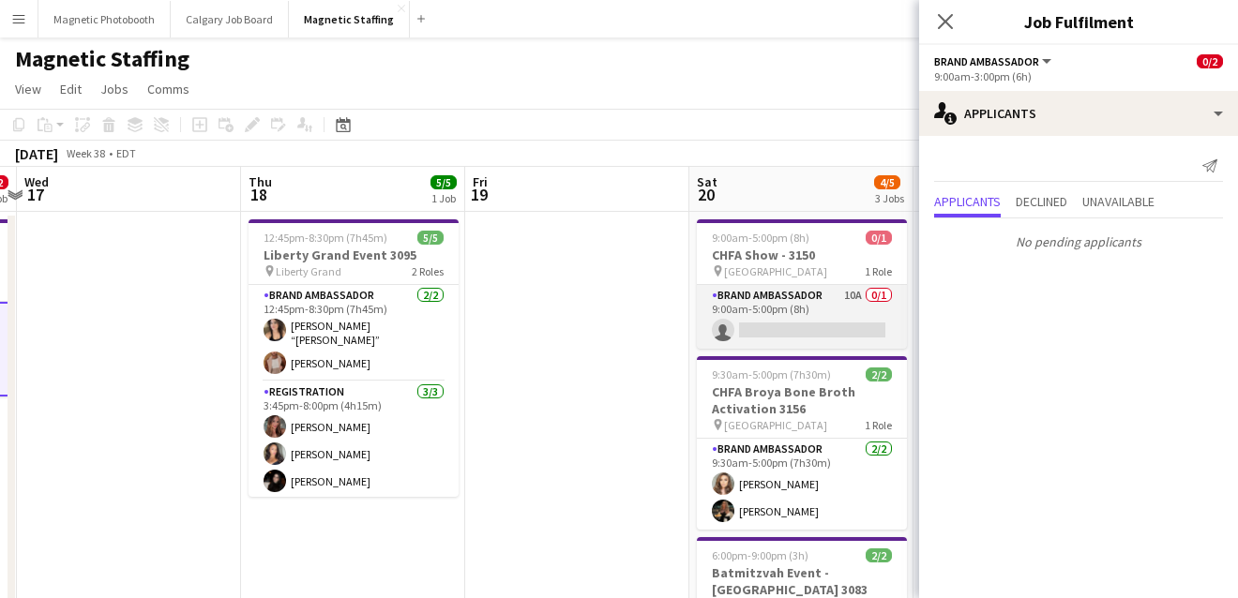
click at [735, 348] on app-card-role "Brand Ambassador 10A 0/1 9:00am-5:00pm (8h) single-neutral-actions" at bounding box center [802, 317] width 210 height 64
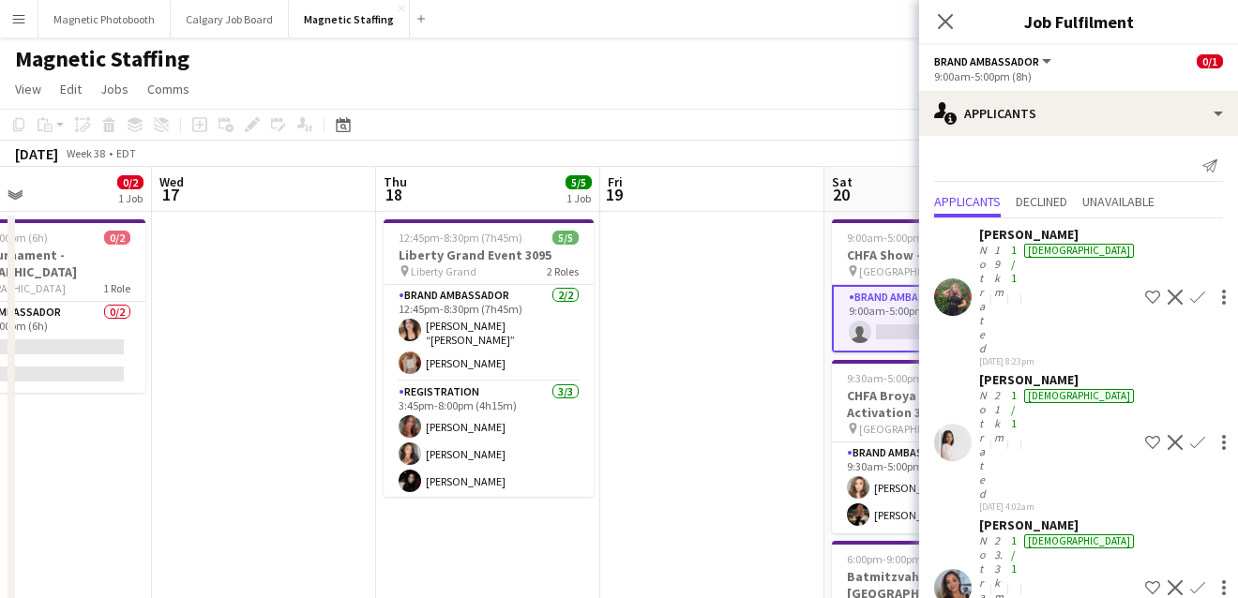
drag, startPoint x: 668, startPoint y: 359, endPoint x: 327, endPoint y: 412, distance: 344.4
click at [335, 409] on app-calendar-viewport "Sun 14 2/2 1 Job Mon 15 Tue 16 0/2 1 Job Wed 17 Thu 18 5/5 1 Job Fri 19 Sat 20 …" at bounding box center [619, 566] width 1238 height 798
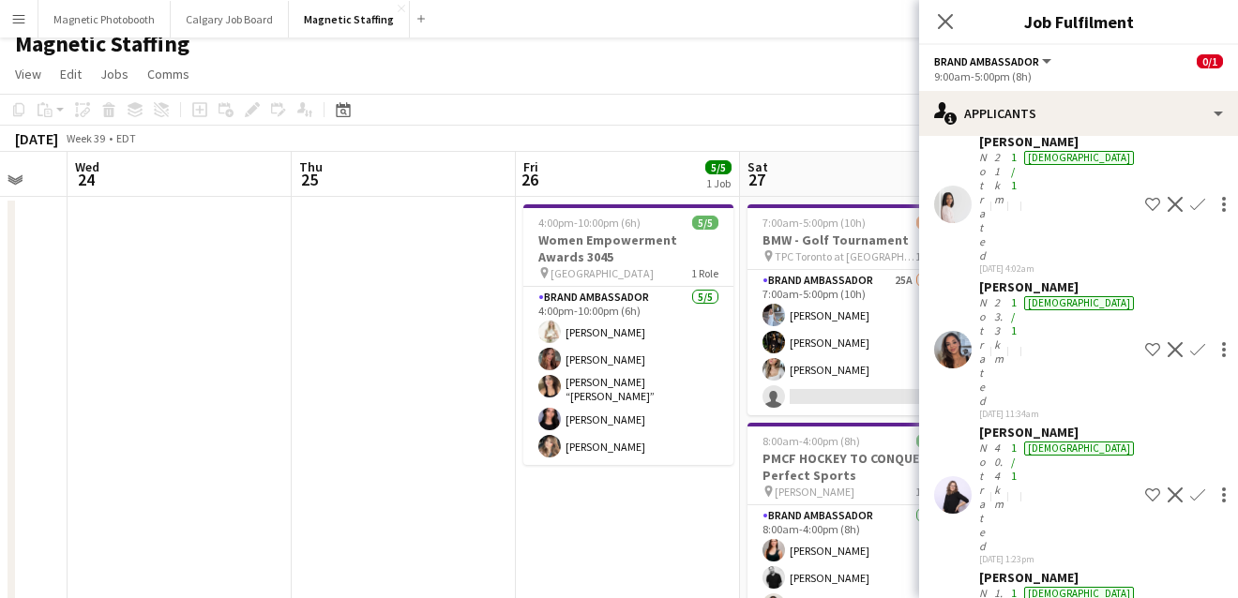
scroll to position [0, 0]
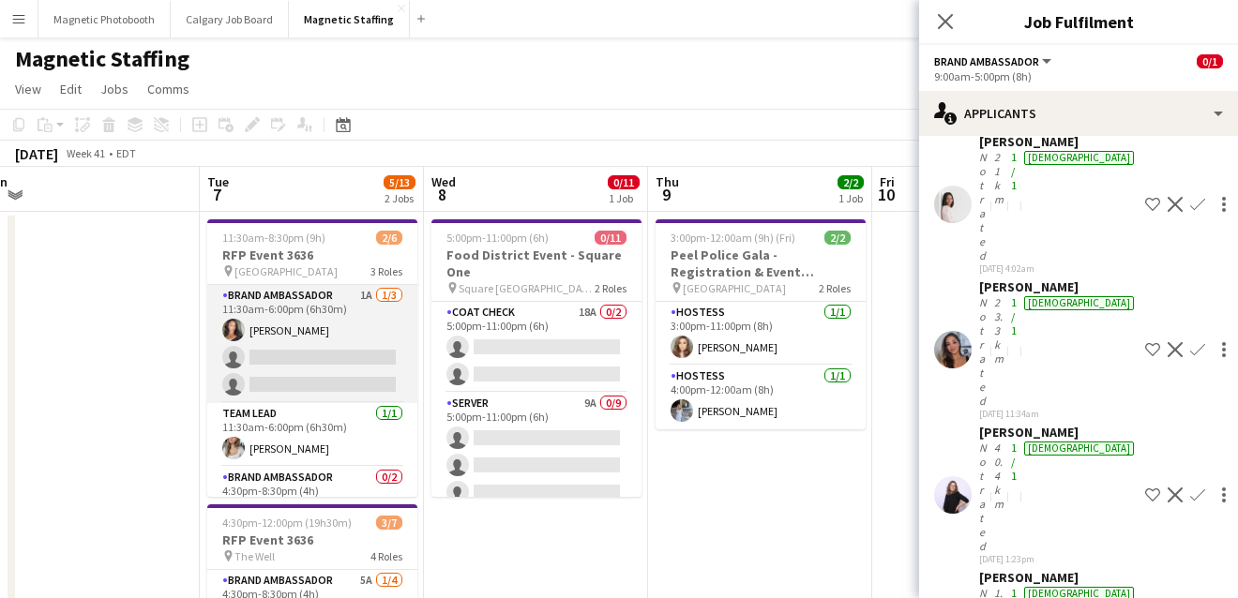
click at [376, 370] on app-card-role "Brand Ambassador 1A [DATE] 11:30am-6:00pm (6h30m) [PERSON_NAME] single-neutral-…" at bounding box center [312, 344] width 210 height 118
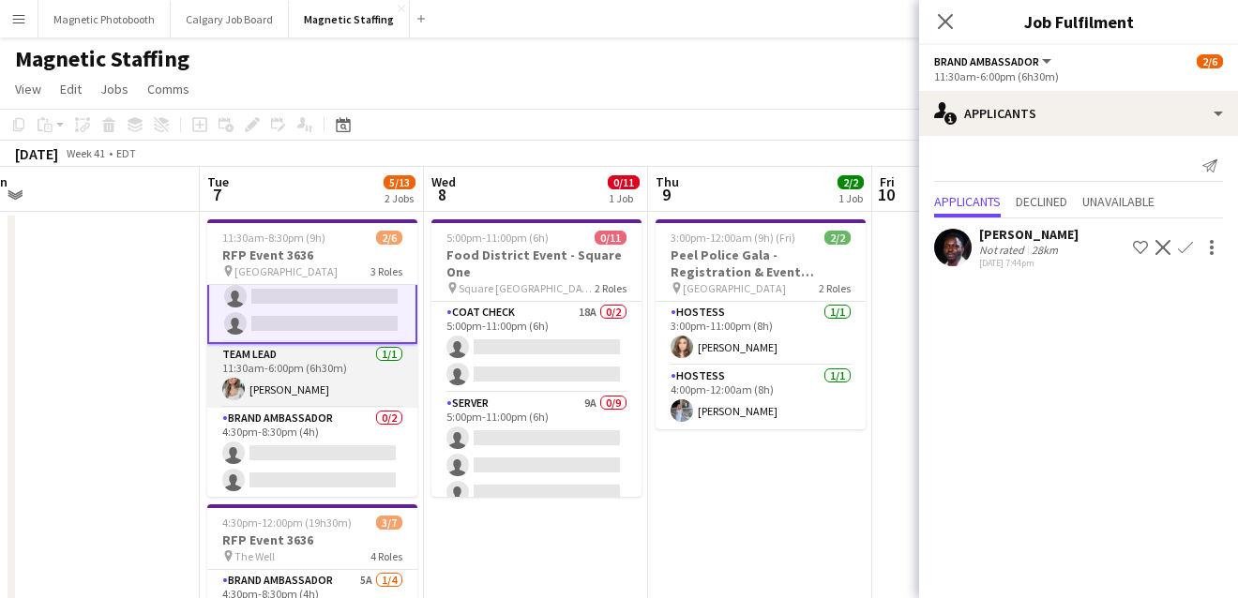
click at [353, 430] on app-card-role "Brand Ambassador 0/2 4:30pm-8:30pm (4h) single-neutral-actions single-neutral-a…" at bounding box center [312, 453] width 210 height 91
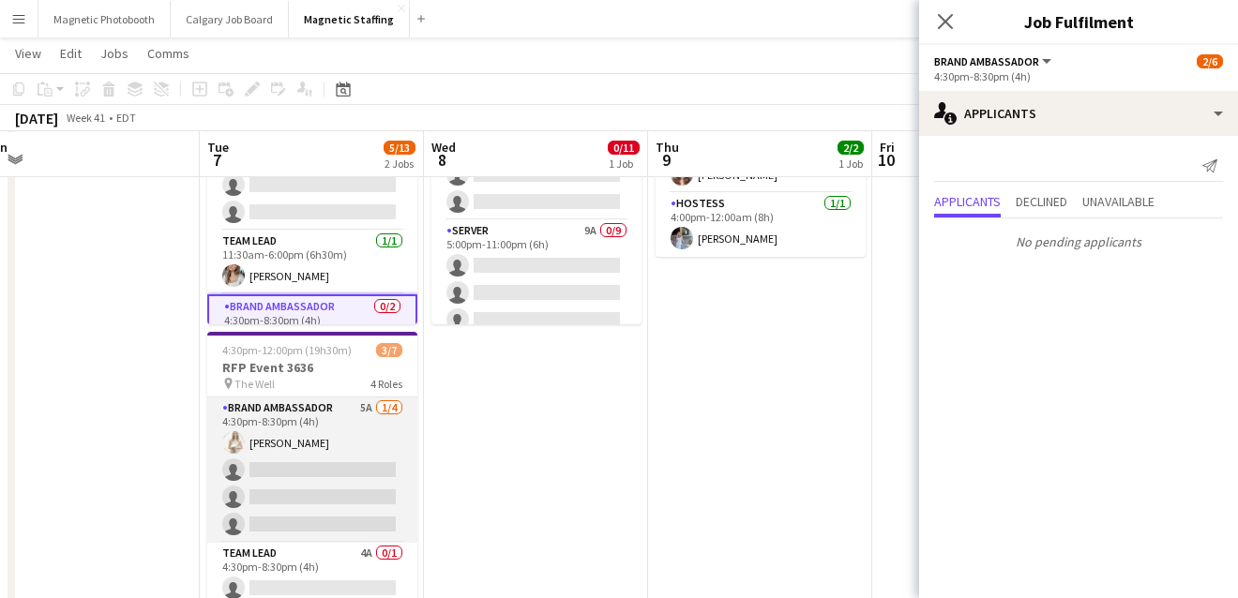
click at [322, 459] on app-card-role "Brand Ambassador 5A [DATE] 4:30pm-8:30pm (4h) [PERSON_NAME] single-neutral-acti…" at bounding box center [312, 470] width 210 height 145
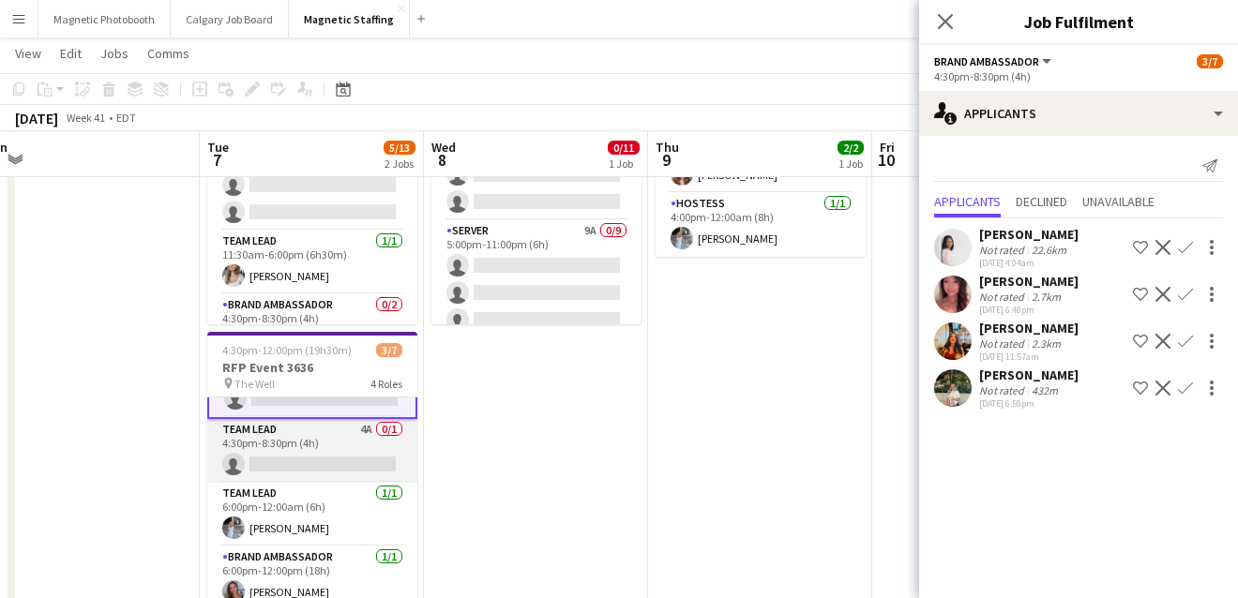
click at [301, 470] on app-card-role "Team Lead 4A 0/1 4:30pm-8:30pm (4h) single-neutral-actions" at bounding box center [312, 451] width 210 height 64
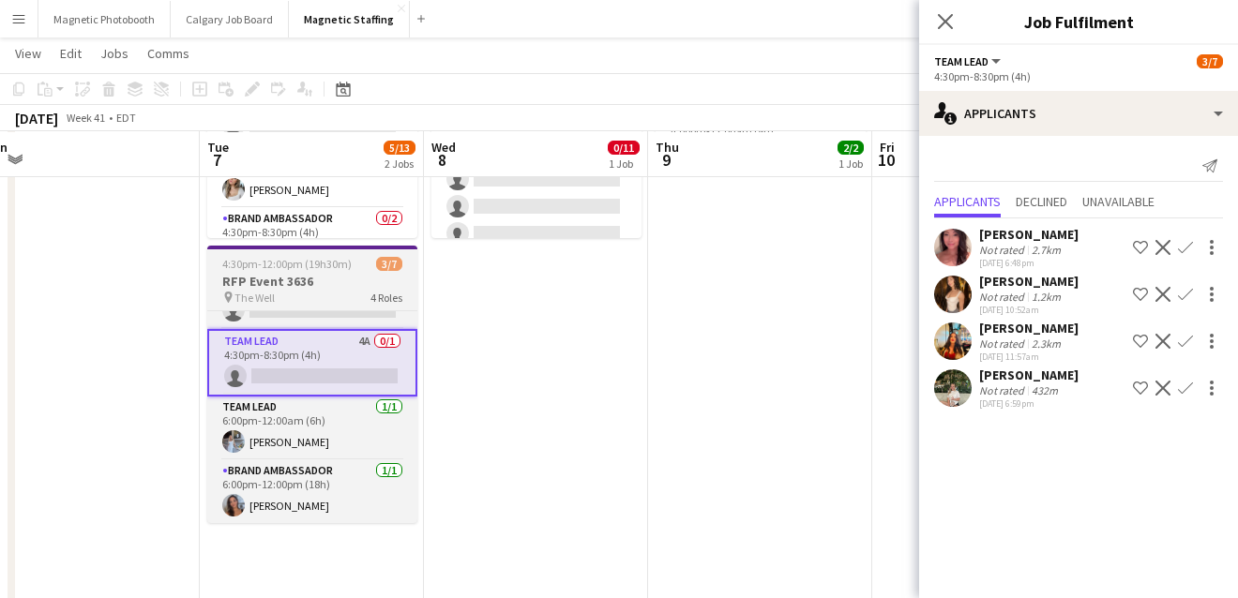
click at [297, 262] on span "4:30pm-12:00pm (19h30m) (Wed)" at bounding box center [299, 264] width 154 height 14
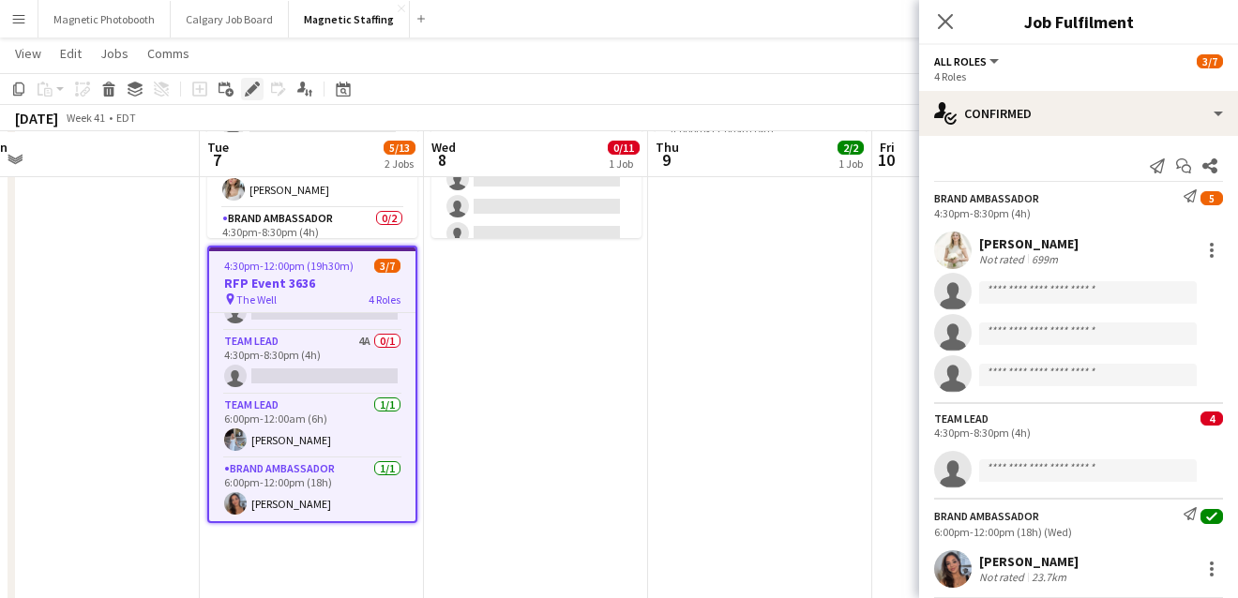
click at [250, 87] on icon "Edit" at bounding box center [252, 89] width 15 height 15
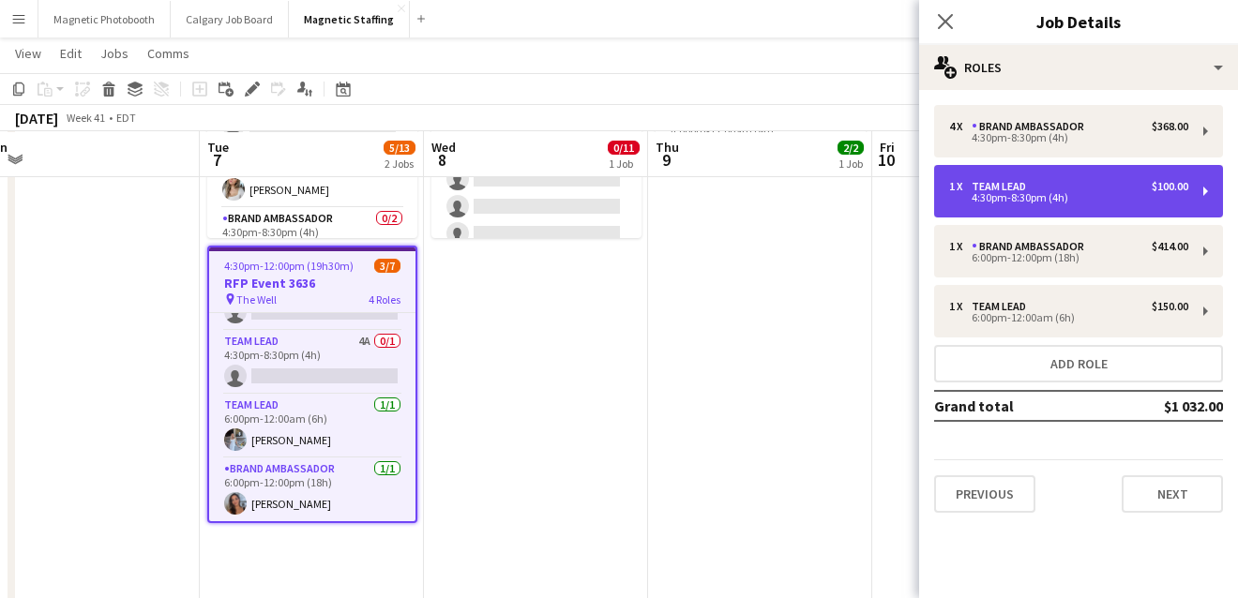
click at [1069, 196] on div "4:30pm-8:30pm (4h)" at bounding box center [1068, 197] width 239 height 9
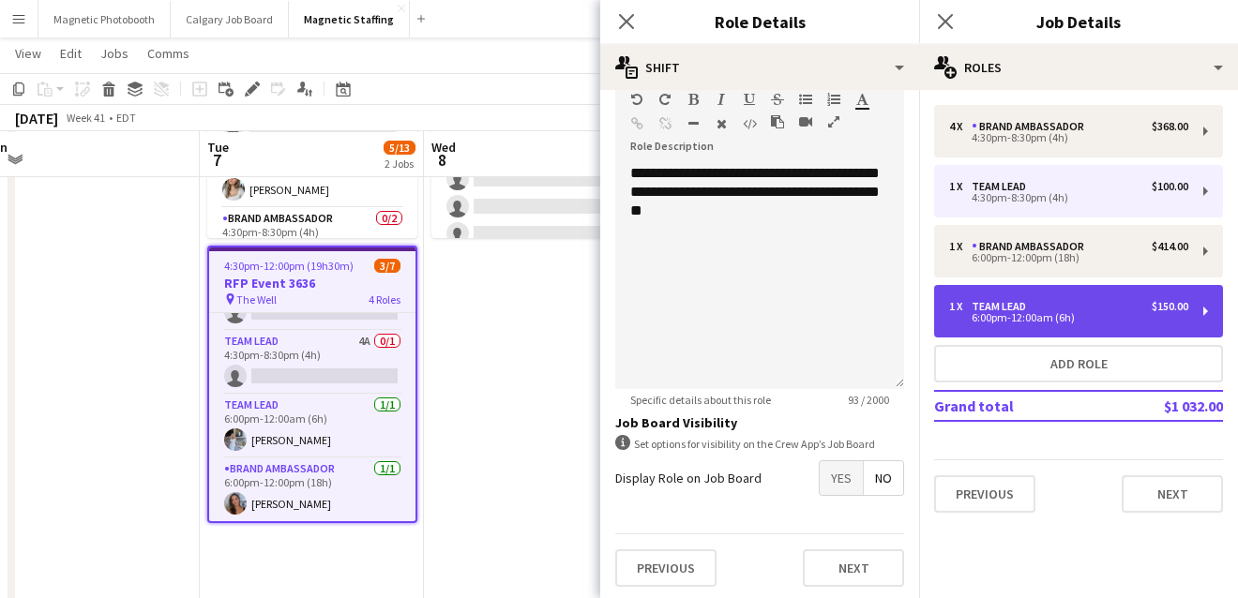
click at [1047, 303] on div "1 x Team Lead $150.00" at bounding box center [1068, 306] width 239 height 13
type input "*****"
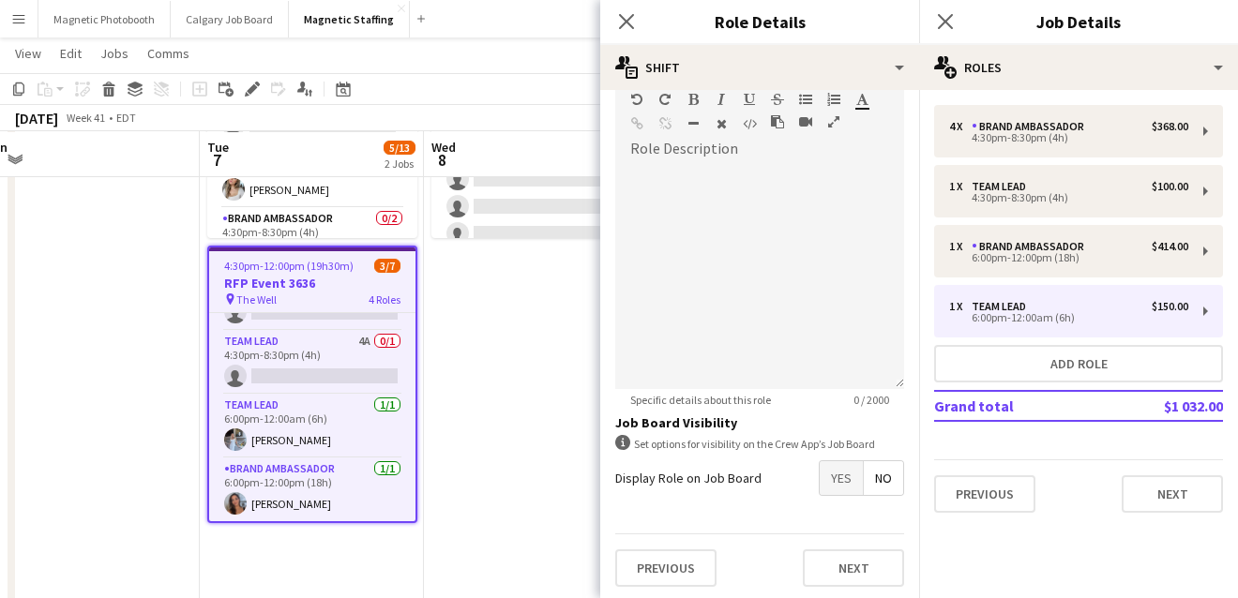
click at [514, 428] on app-date-cell "5:00pm-11:00pm (6h) 0/11 Food District Event - Square One pin [GEOGRAPHIC_DATA]…" at bounding box center [536, 286] width 224 height 667
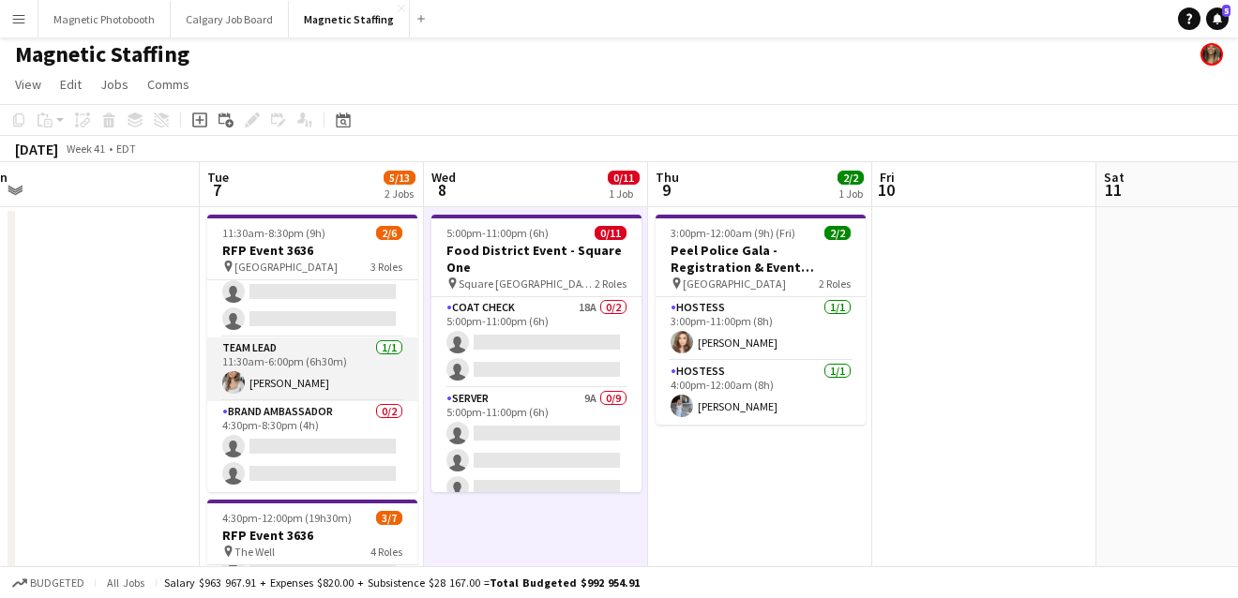
click at [356, 439] on app-card-role "Brand Ambassador 0/2 4:30pm-8:30pm (4h) single-neutral-actions single-neutral-a…" at bounding box center [312, 446] width 210 height 91
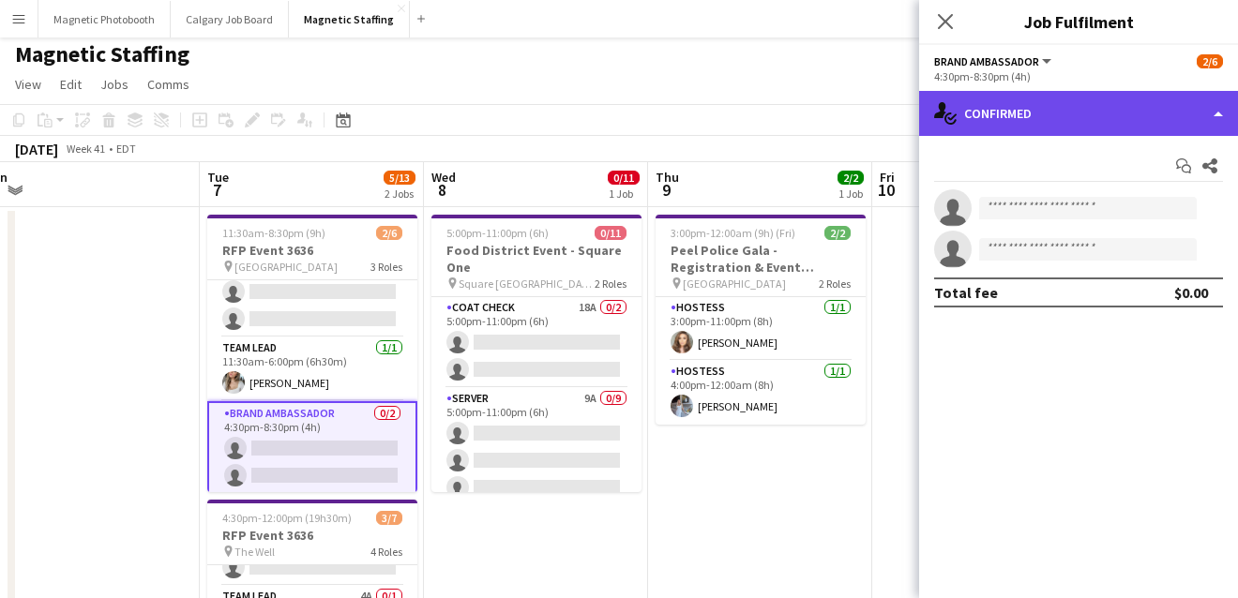
click at [1007, 121] on div "single-neutral-actions-check-2 Confirmed" at bounding box center [1078, 113] width 319 height 45
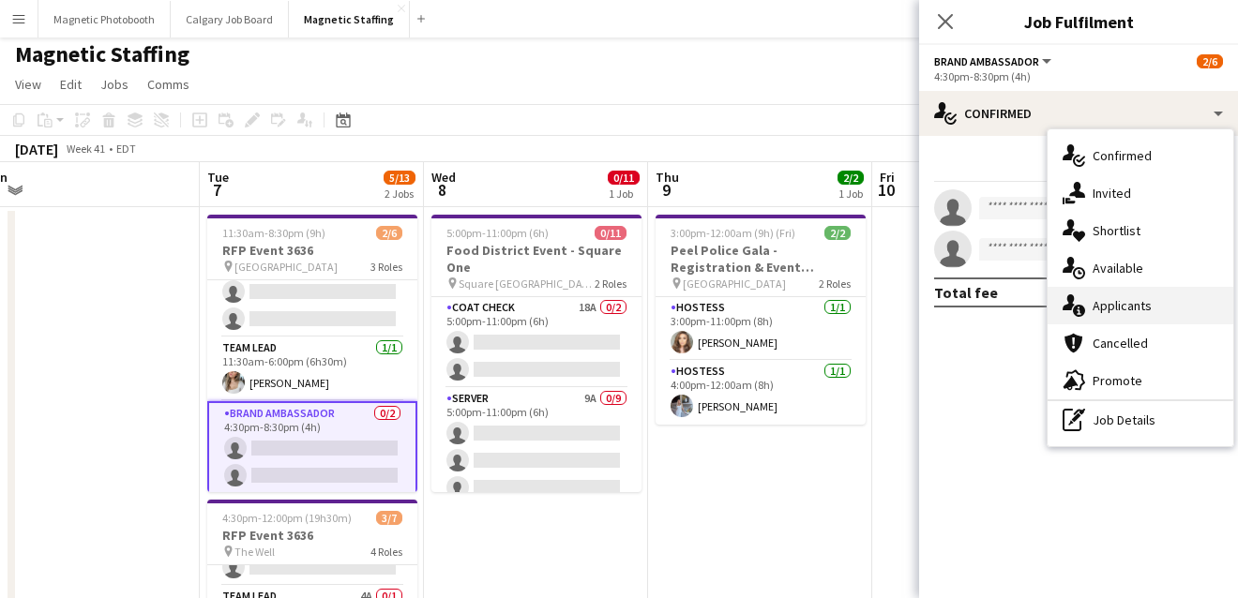
click at [1080, 304] on icon "single-neutral-actions-information" at bounding box center [1073, 305] width 23 height 23
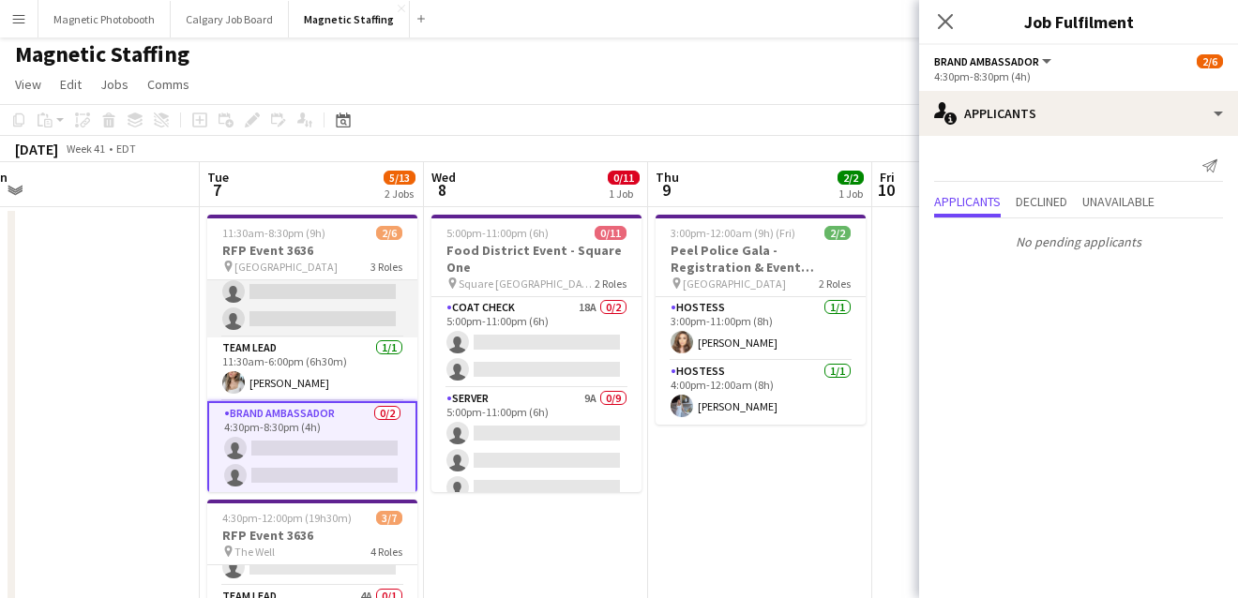
click at [380, 313] on app-card-role "Brand Ambassador 1A [DATE] 11:30am-6:00pm (6h30m) [PERSON_NAME] single-neutral-…" at bounding box center [312, 278] width 210 height 118
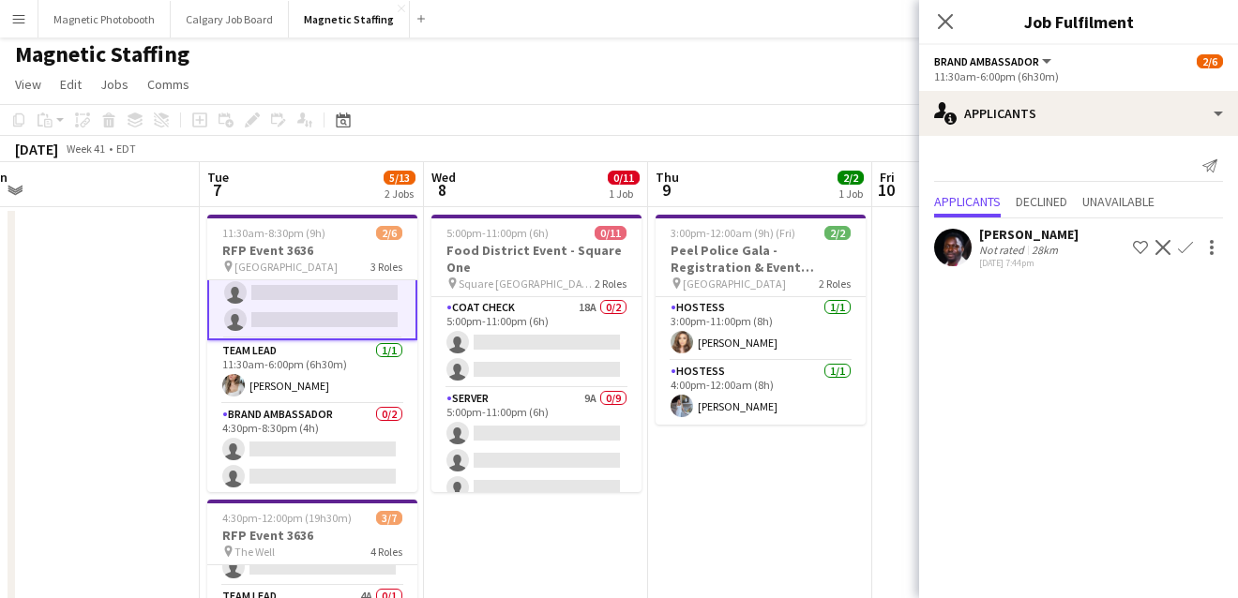
click at [1179, 252] on app-icon "Confirm" at bounding box center [1185, 247] width 15 height 15
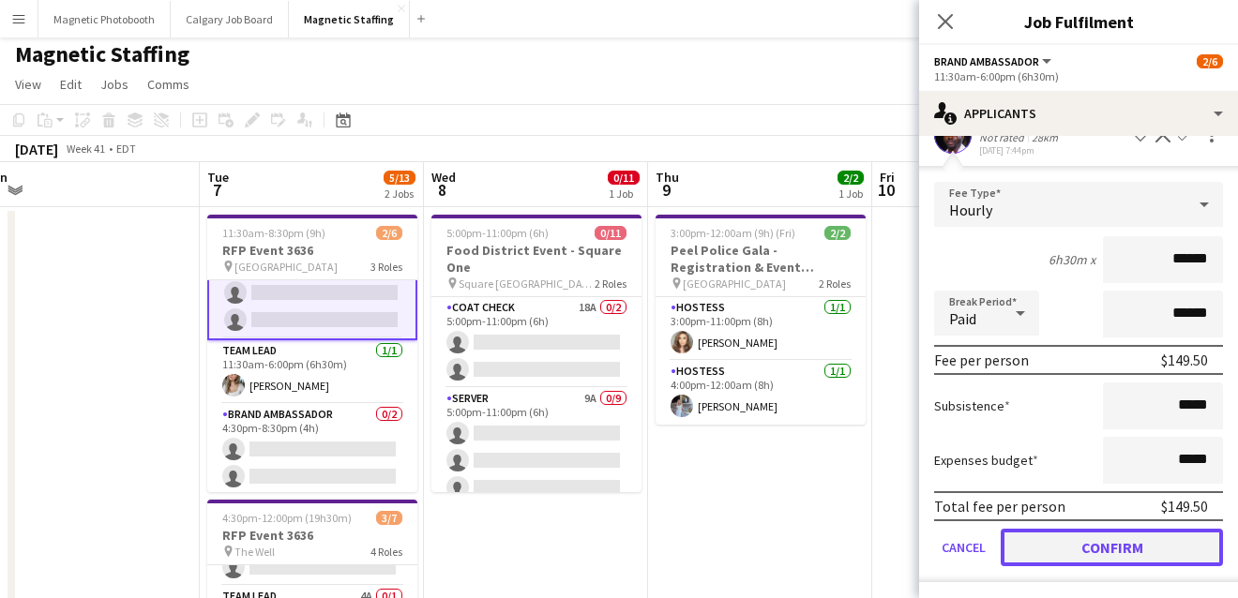
click at [1041, 541] on button "Confirm" at bounding box center [1111, 548] width 222 height 38
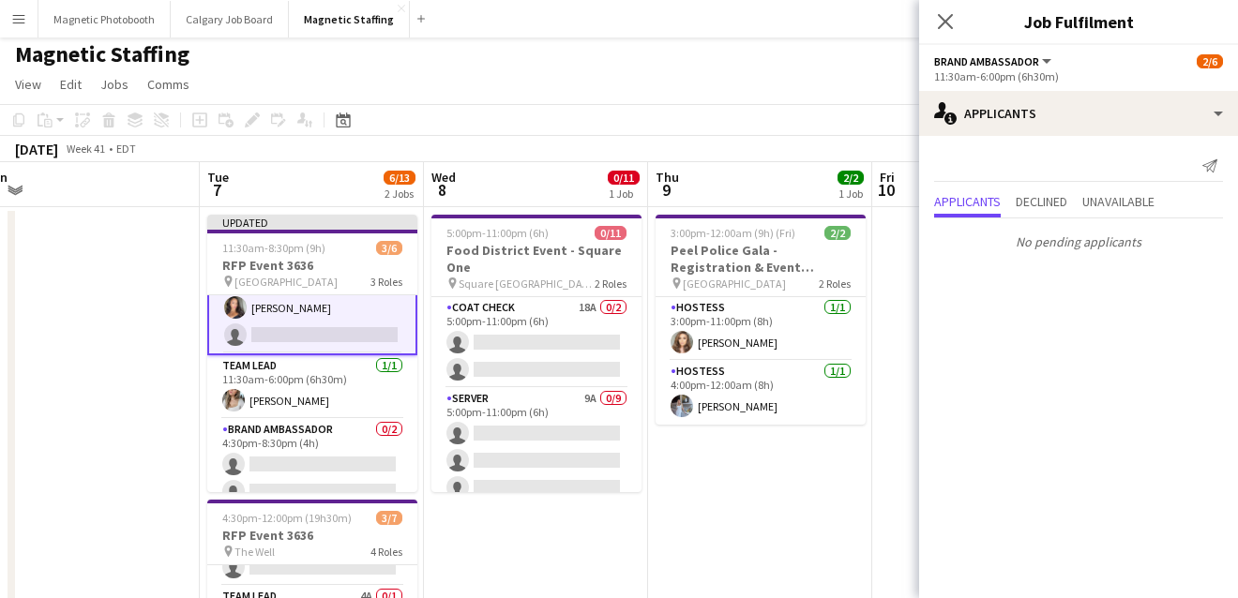
click at [826, 527] on app-date-cell "3:00pm-12:00am (9h) (Fri) 2/2 Peel Police Gala - Registration & Event Support (…" at bounding box center [760, 540] width 224 height 667
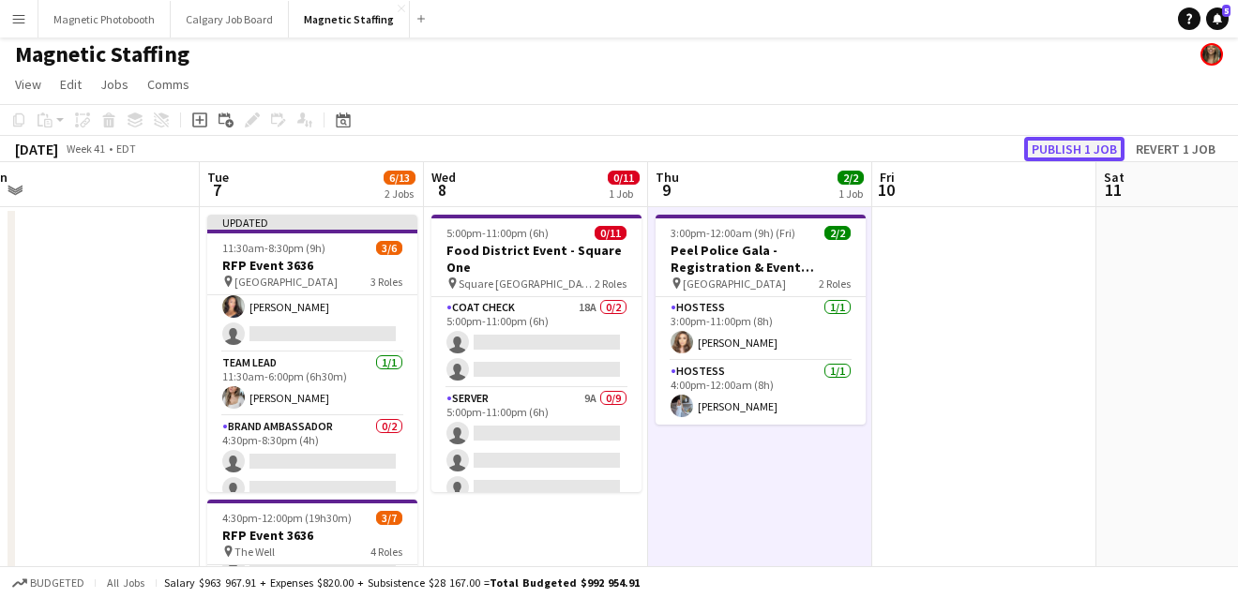
click at [1109, 150] on button "Publish 1 job" at bounding box center [1074, 149] width 100 height 24
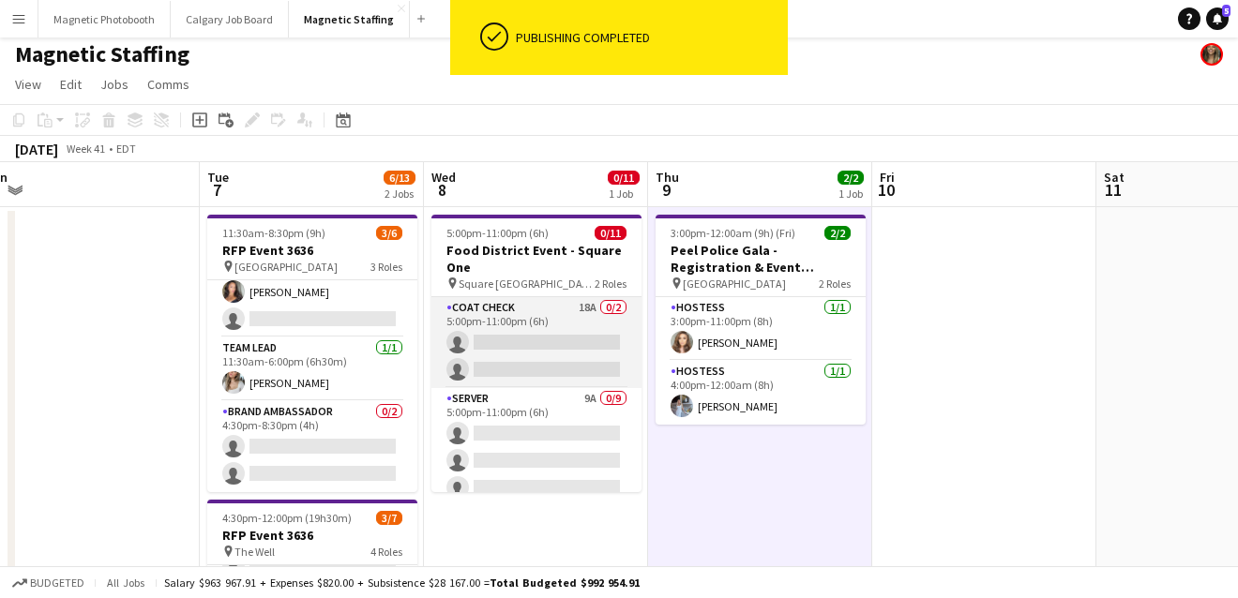
click at [552, 339] on app-card-role "Coat Check 18A 0/2 5:00pm-11:00pm (6h) single-neutral-actions single-neutral-ac…" at bounding box center [536, 342] width 210 height 91
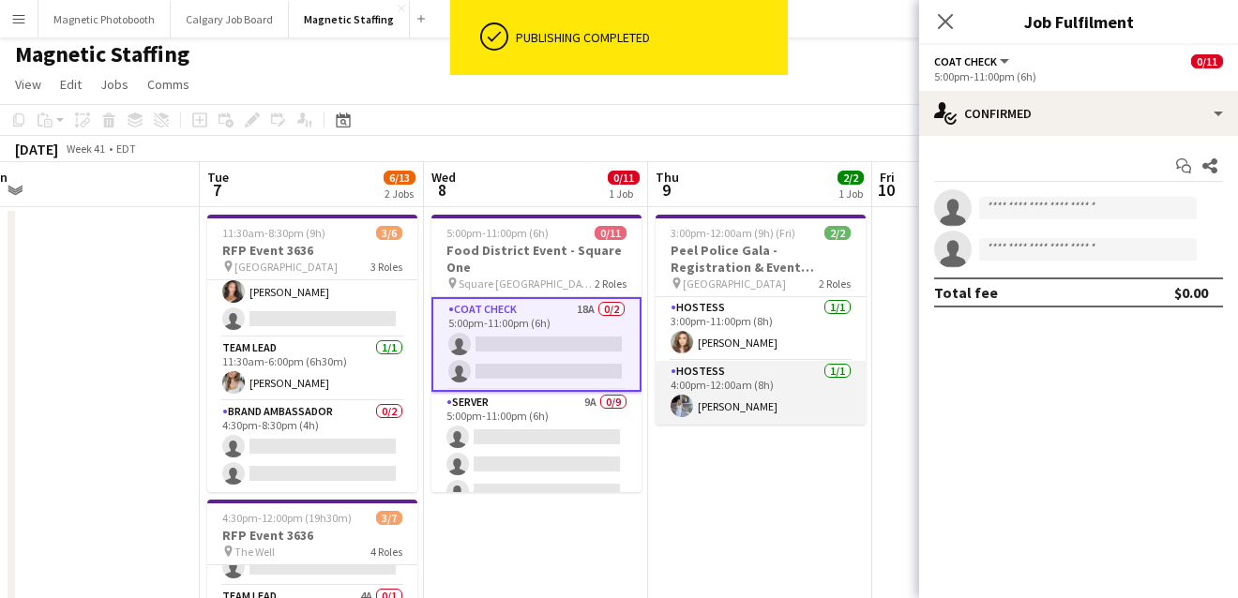
click at [773, 383] on app-card-role "Hostess [DATE] 4:00pm-12:00am (8h) [PERSON_NAME]" at bounding box center [760, 393] width 210 height 64
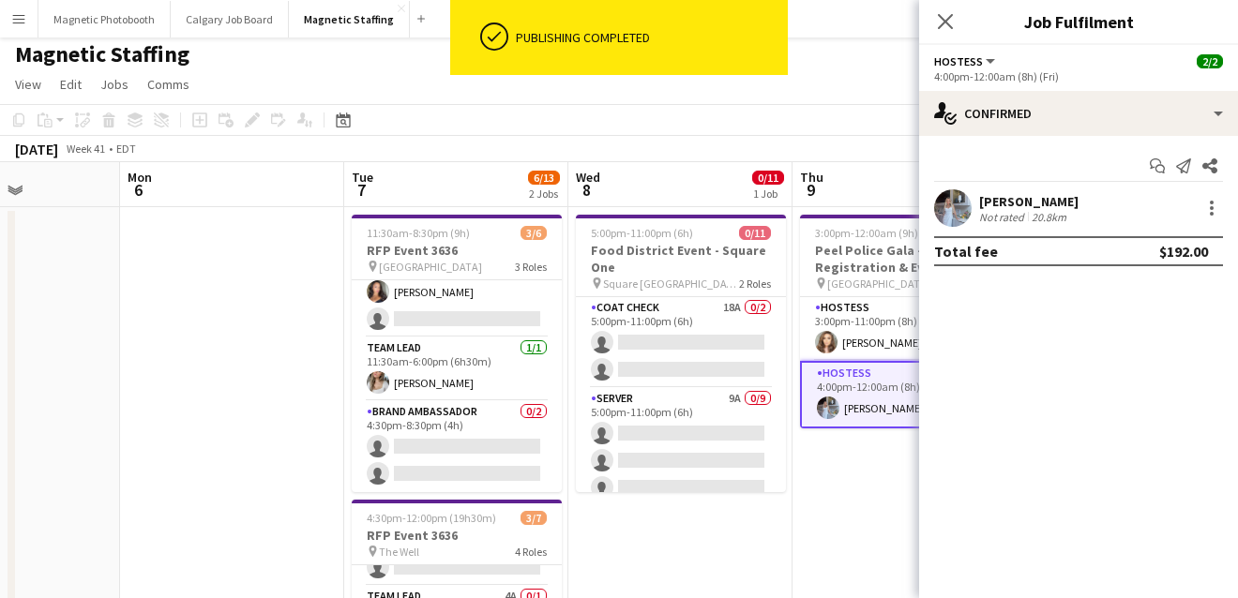
drag, startPoint x: 773, startPoint y: 383, endPoint x: 249, endPoint y: 409, distance: 523.8
click at [263, 405] on app-calendar-viewport "Fri 3 Sat 4 Sun 5 Mon 6 Tue 7 6/13 2 Jobs Wed 8 0/11 1 Job Thu 9 2/2 1 Job Fri …" at bounding box center [619, 561] width 1238 height 798
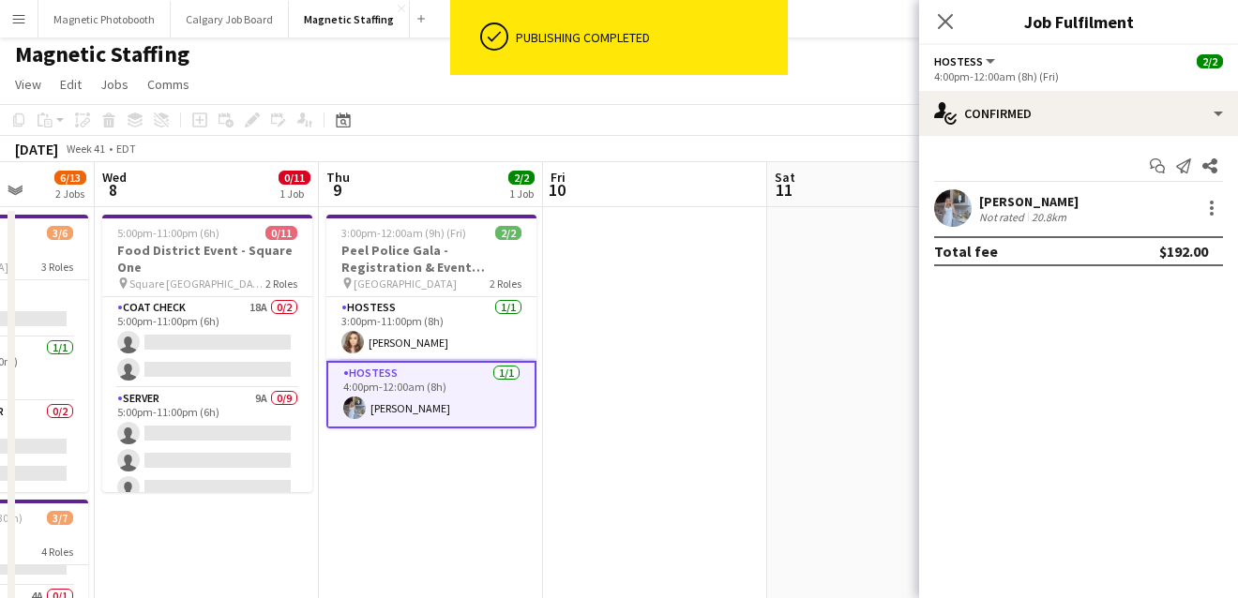
drag, startPoint x: 709, startPoint y: 361, endPoint x: 32, endPoint y: 449, distance: 682.6
click at [53, 441] on app-calendar-viewport "Sun 5 Mon 6 Tue 7 6/13 2 Jobs Wed 8 0/11 1 Job Thu 9 2/2 1 Job Fri 10 Sat 11 Su…" at bounding box center [619, 561] width 1238 height 798
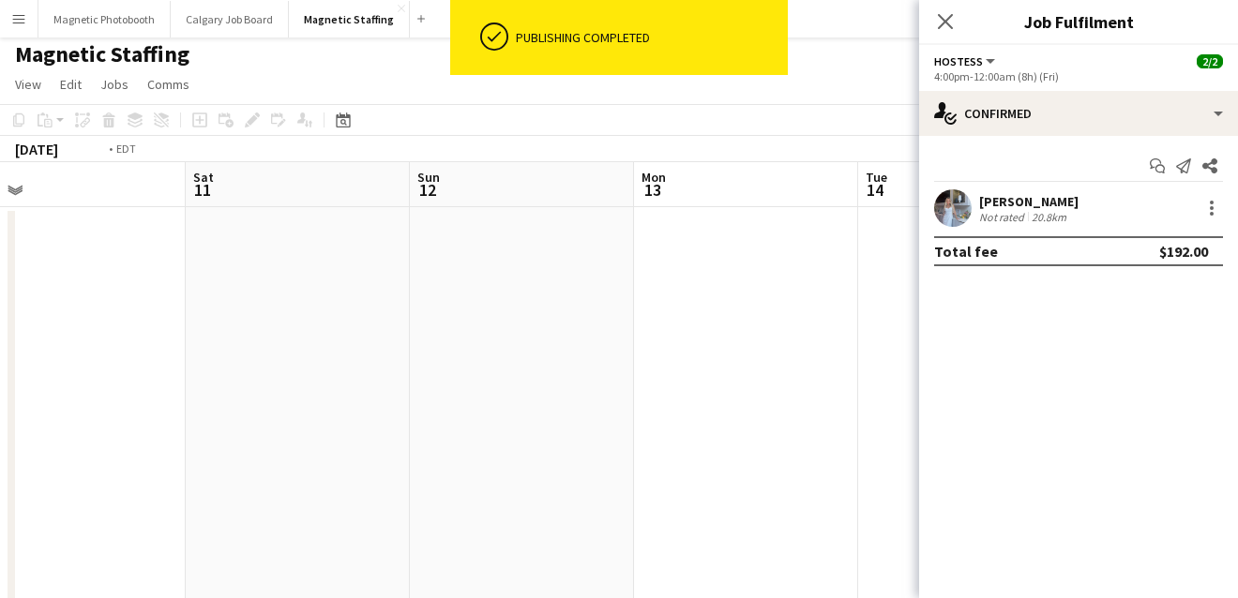
drag, startPoint x: 663, startPoint y: 368, endPoint x: -16, endPoint y: 405, distance: 679.8
click at [0, 405] on html "ok-circled Publishing completed Menu Boards Boards Boards All jobs Status Workf…" at bounding box center [619, 493] width 1238 height 997
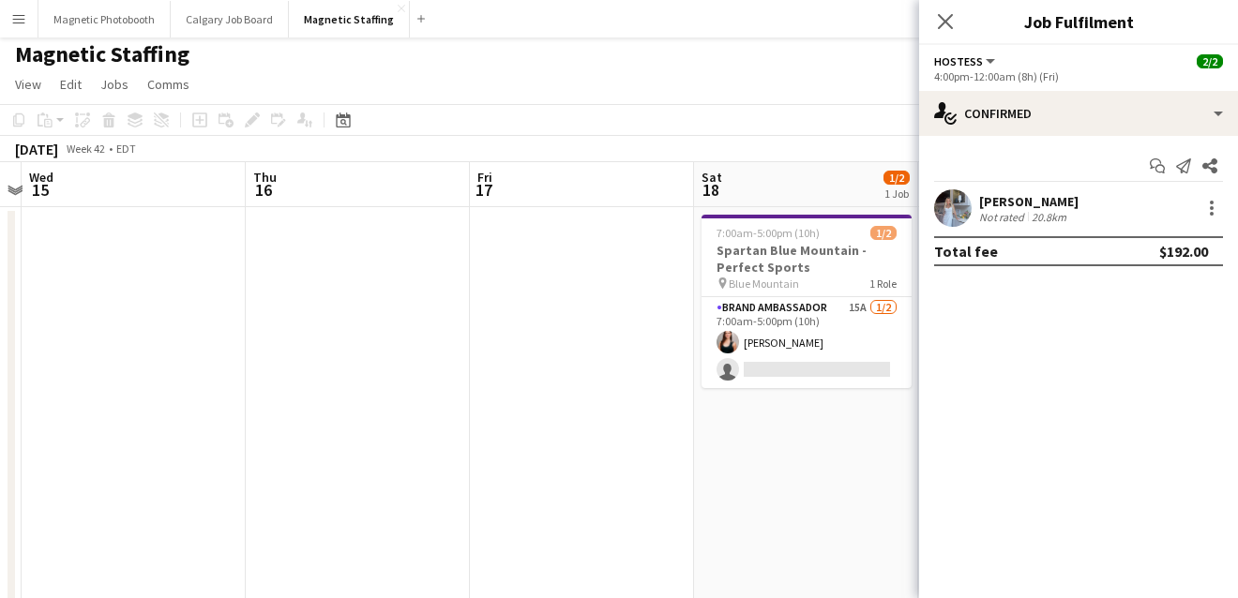
drag, startPoint x: 764, startPoint y: 308, endPoint x: 121, endPoint y: 331, distance: 643.6
click at [125, 331] on app-calendar-viewport "Sun 12 Mon 13 Tue 14 Wed 15 Thu 16 Fri 17 Sat 18 1/2 1 Job Sun 19 0/2 1 Job Mon…" at bounding box center [619, 561] width 1238 height 798
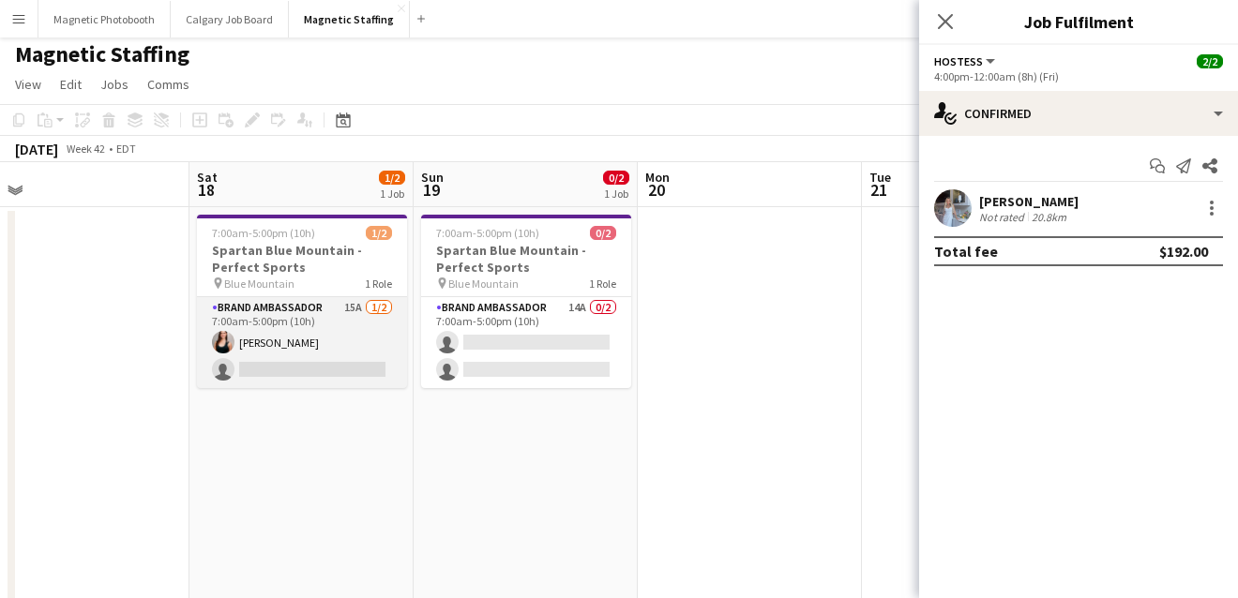
click at [362, 343] on app-card-role "Brand Ambassador 15A [DATE] 7:00am-5:00pm (10h) [PERSON_NAME] single-neutral-ac…" at bounding box center [302, 342] width 210 height 91
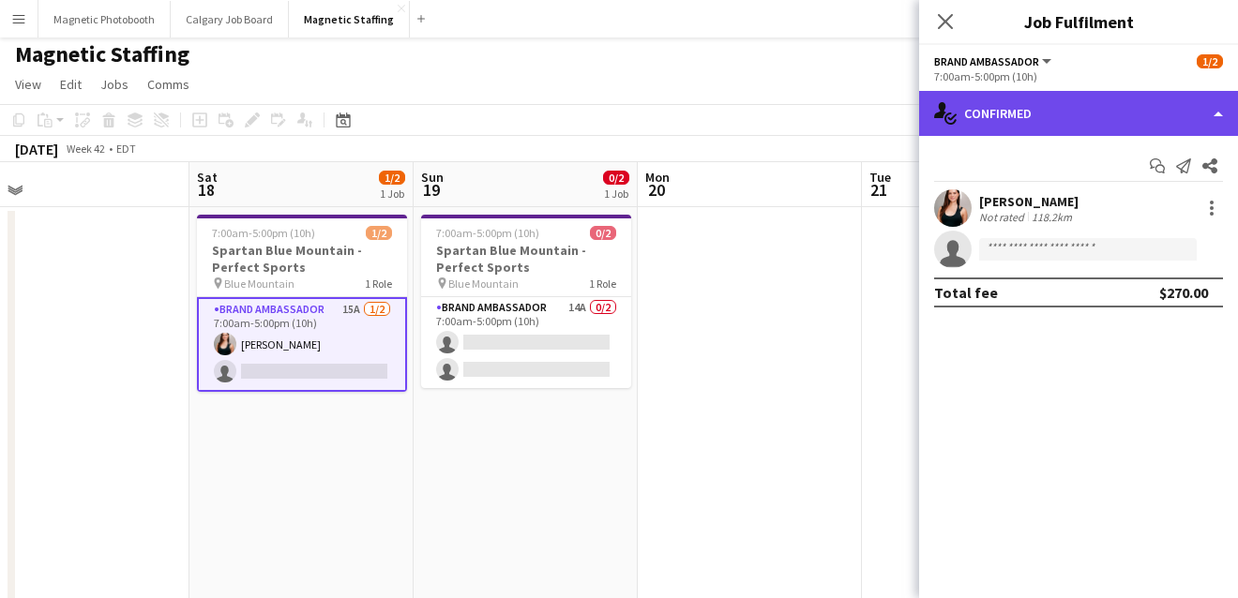
click at [1118, 125] on div "single-neutral-actions-check-2 Confirmed" at bounding box center [1078, 113] width 319 height 45
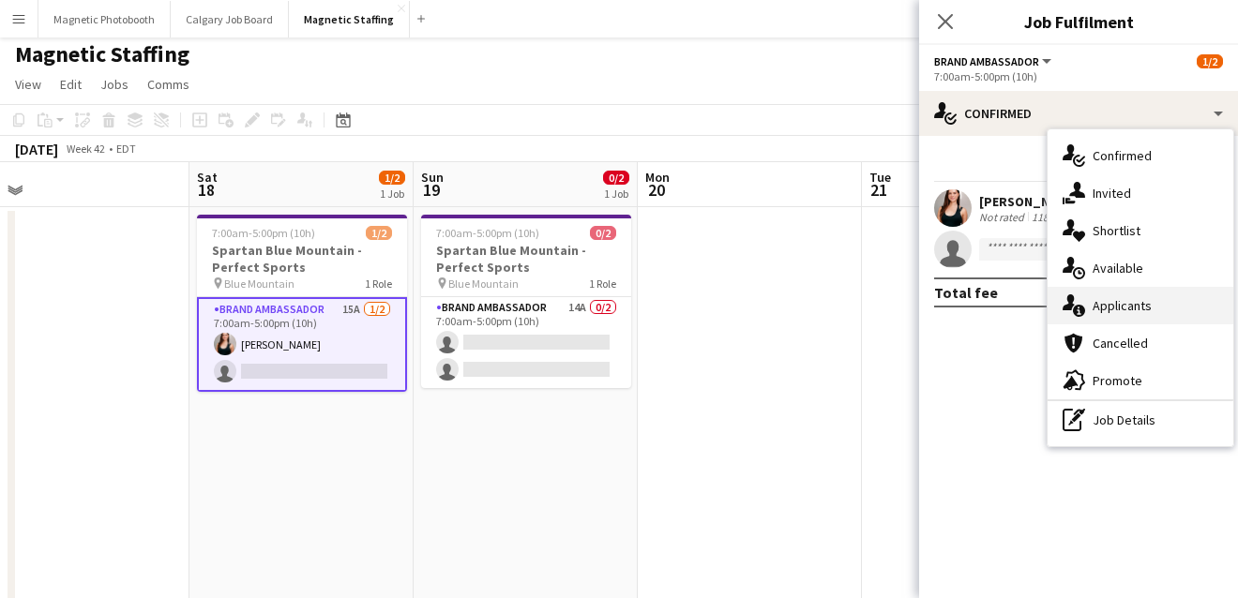
click at [1121, 312] on div "single-neutral-actions-information Applicants" at bounding box center [1140, 306] width 186 height 38
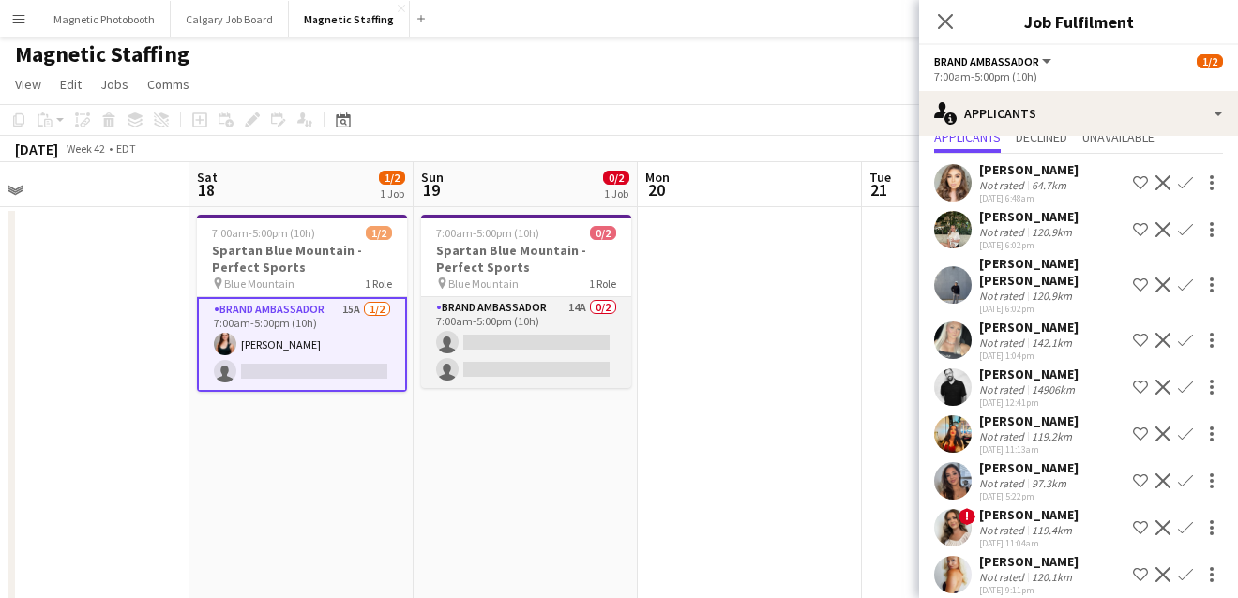
click at [552, 332] on app-card-role "Brand Ambassador 14A 0/2 7:00am-5:00pm (10h) single-neutral-actions single-neut…" at bounding box center [526, 342] width 210 height 91
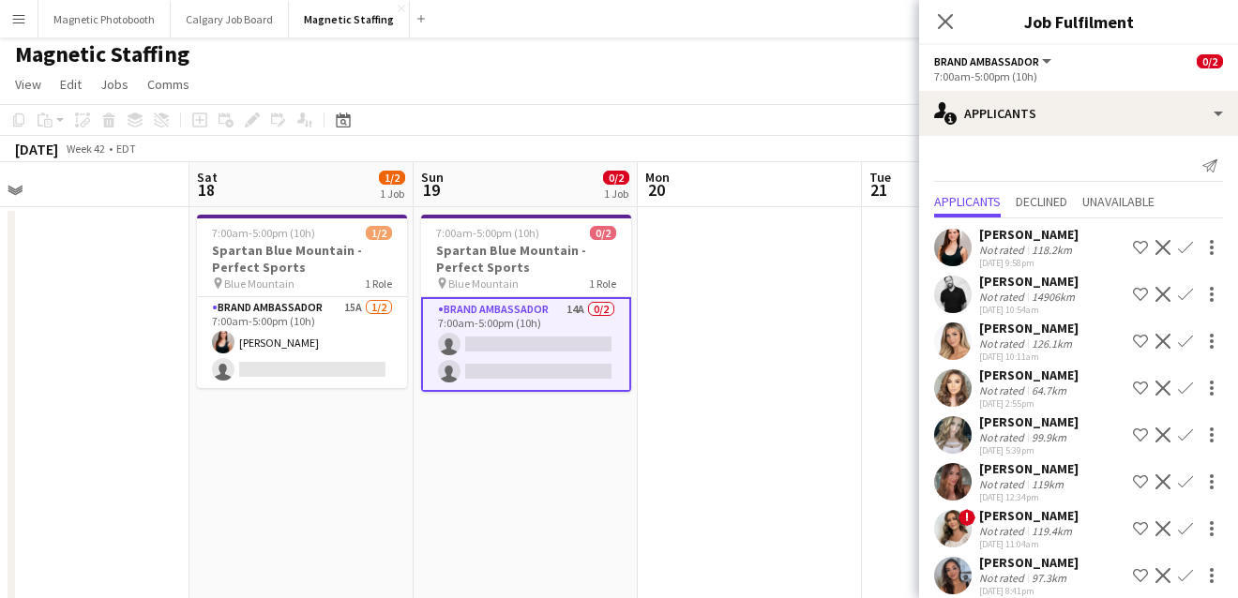
click at [1184, 293] on app-icon "Confirm" at bounding box center [1185, 294] width 15 height 15
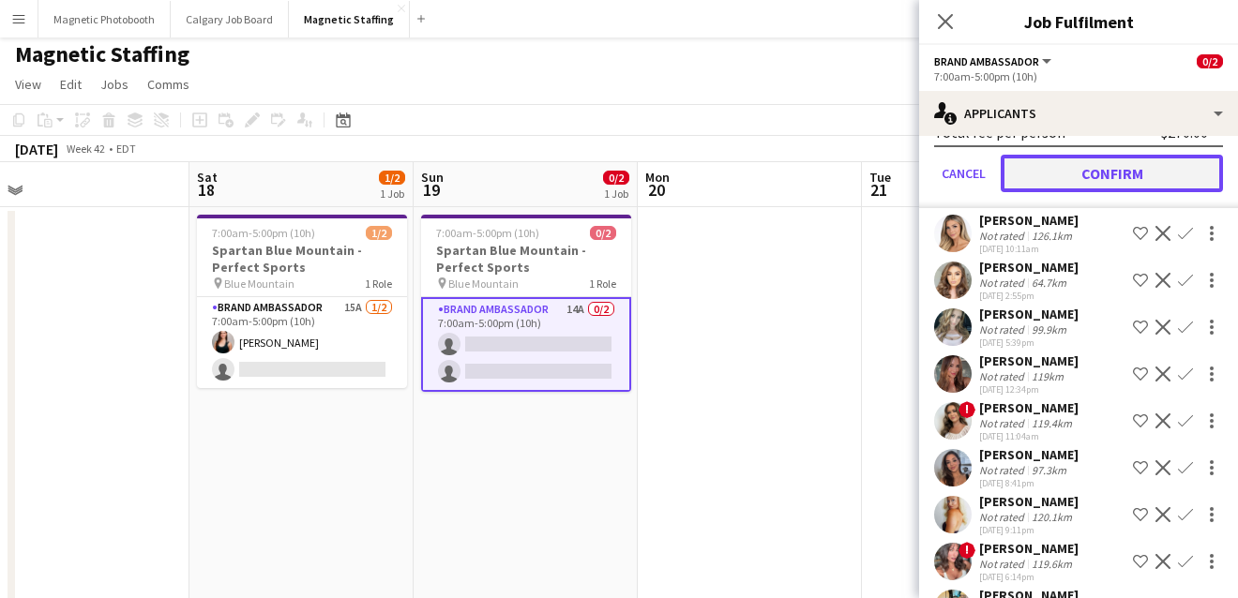
click at [1106, 175] on button "Confirm" at bounding box center [1111, 174] width 222 height 38
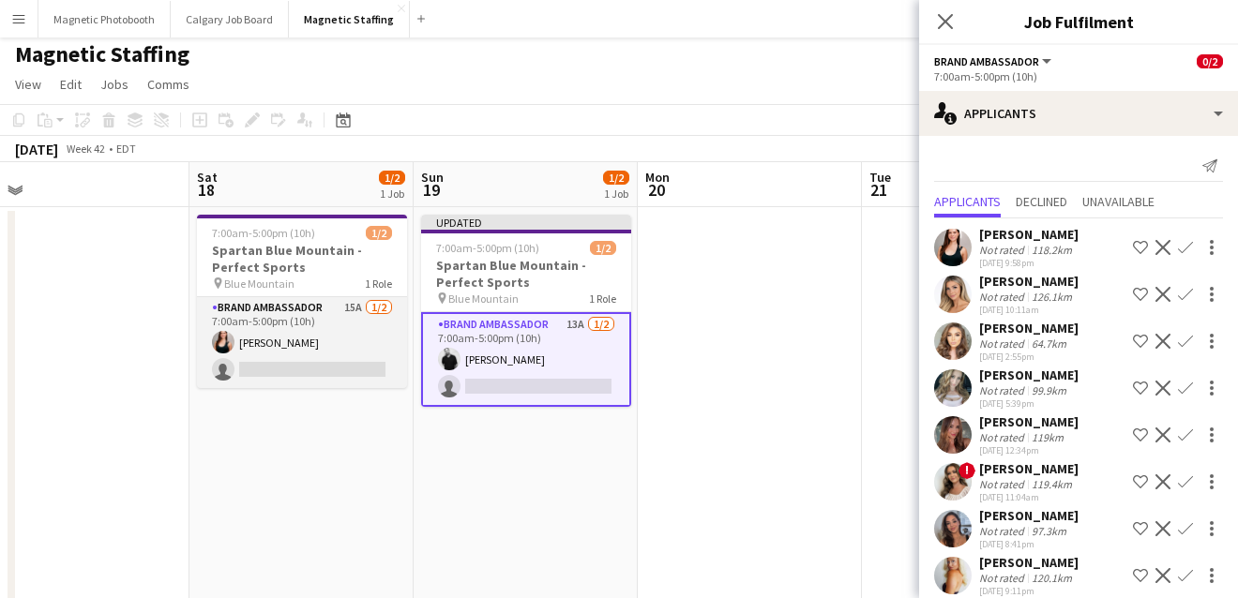
click at [296, 348] on app-card-role "Brand Ambassador 15A [DATE] 7:00am-5:00pm (10h) [PERSON_NAME] single-neutral-ac…" at bounding box center [302, 342] width 210 height 91
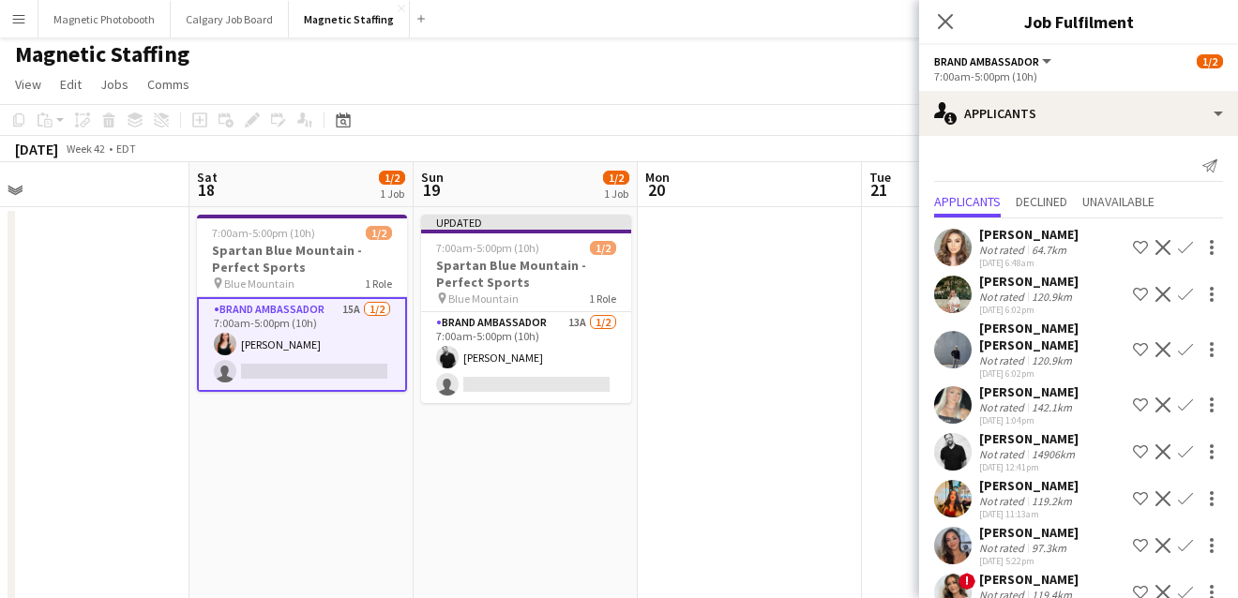
click at [284, 373] on app-card-role "Brand Ambassador 15A [DATE] 7:00am-5:00pm (10h) [PERSON_NAME] single-neutral-ac…" at bounding box center [302, 344] width 210 height 95
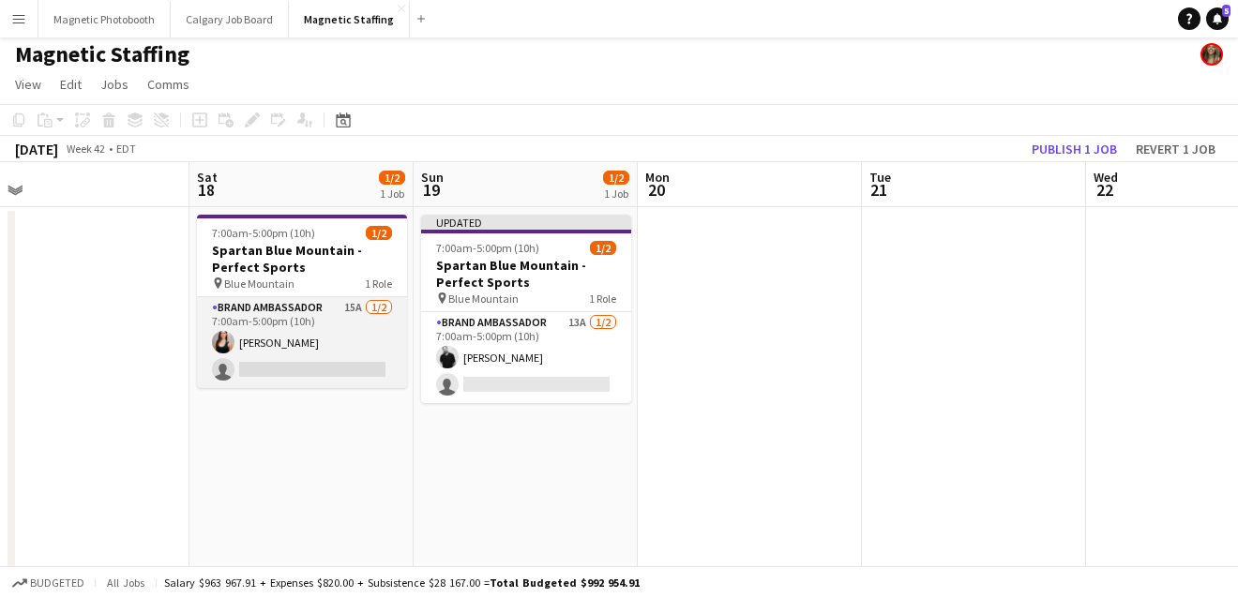
click at [284, 373] on app-card-role "Brand Ambassador 15A [DATE] 7:00am-5:00pm (10h) [PERSON_NAME] single-neutral-ac…" at bounding box center [302, 342] width 210 height 91
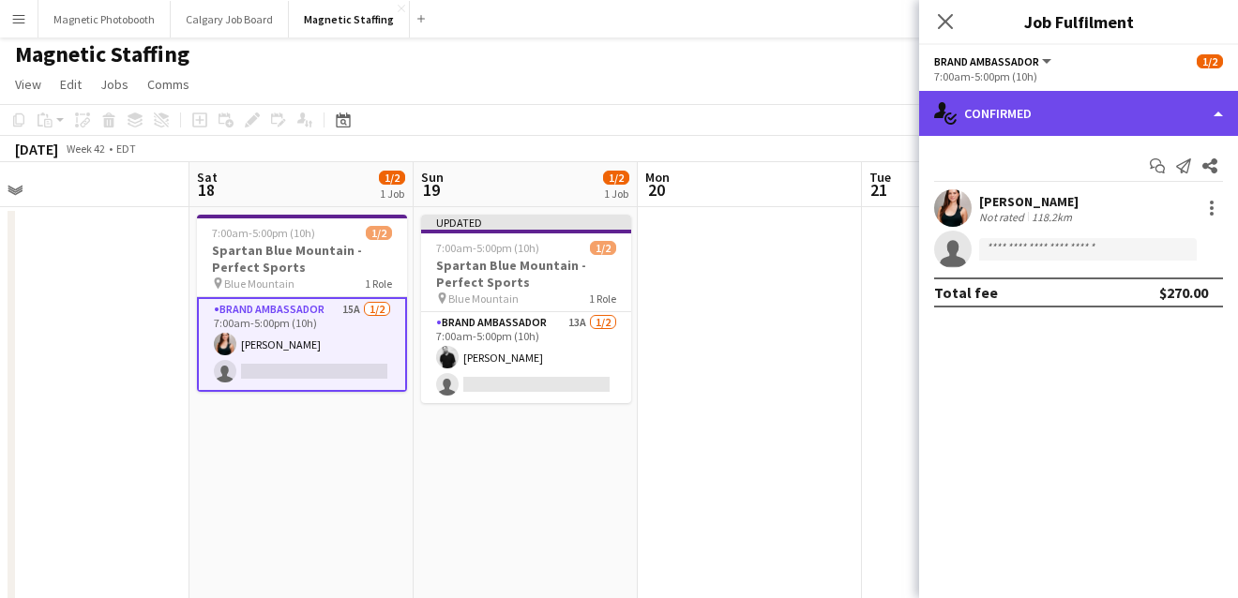
click at [1096, 108] on div "single-neutral-actions-check-2 Confirmed" at bounding box center [1078, 113] width 319 height 45
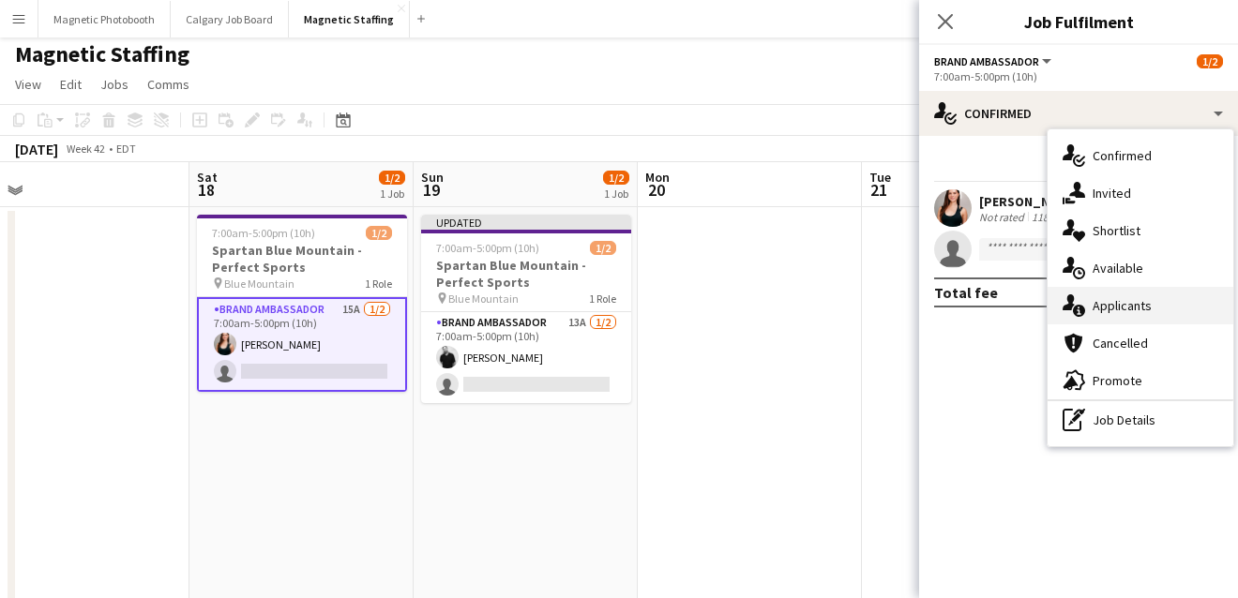
click at [1087, 319] on div "single-neutral-actions-information Applicants" at bounding box center [1140, 306] width 186 height 38
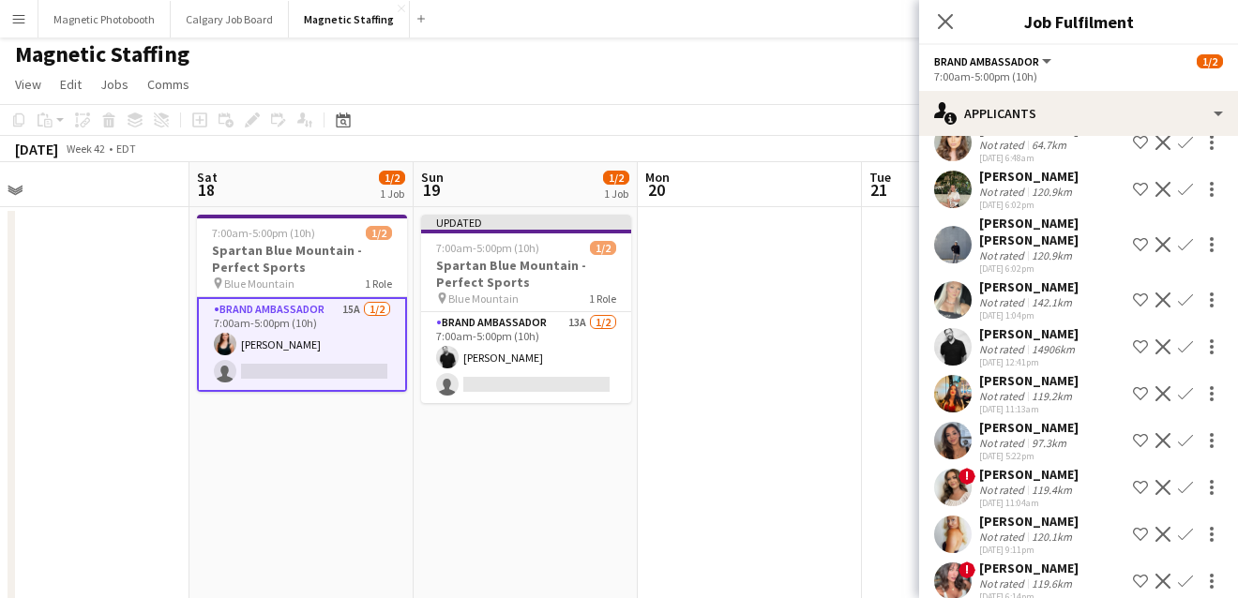
scroll to position [107, 0]
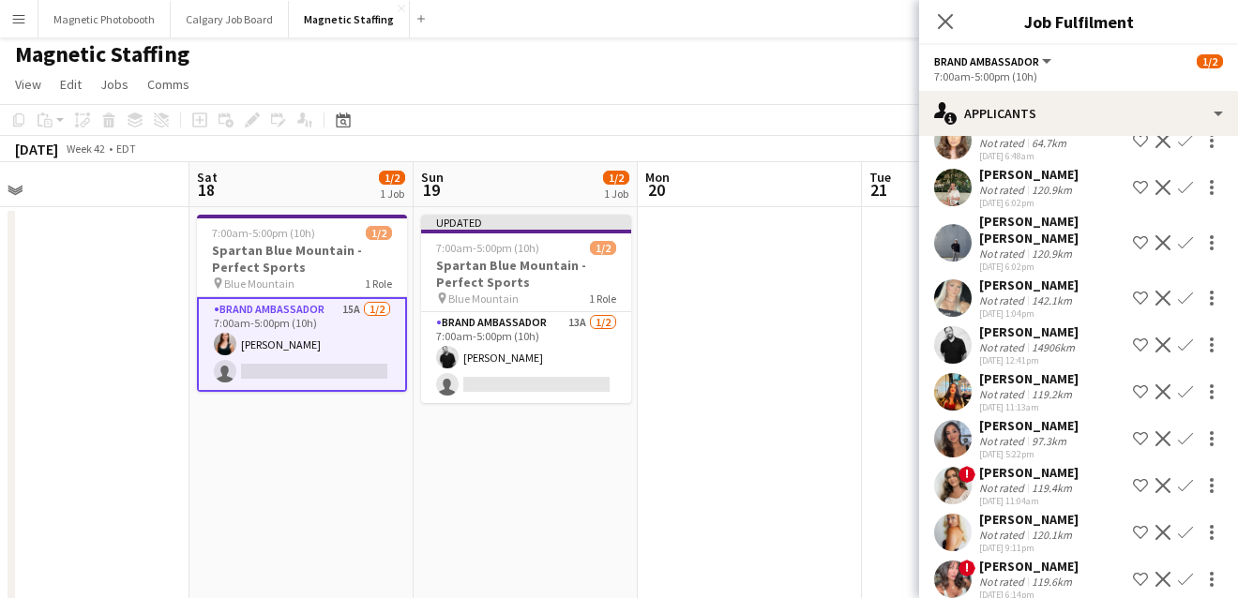
click at [1185, 338] on app-icon "Confirm" at bounding box center [1185, 345] width 15 height 15
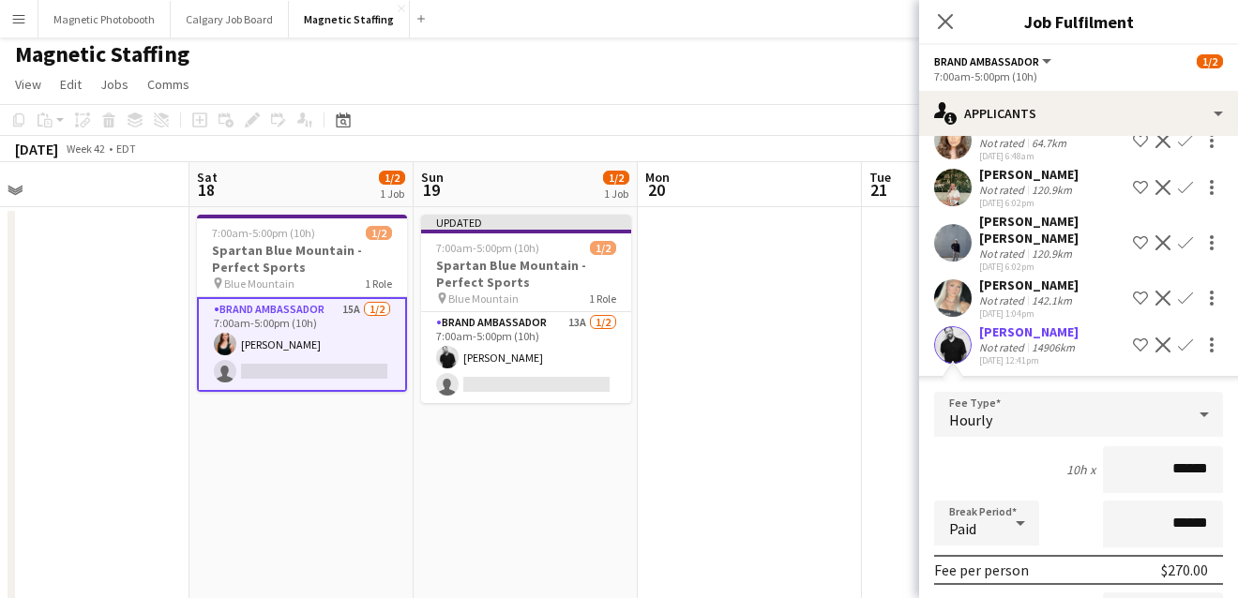
scroll to position [460, 0]
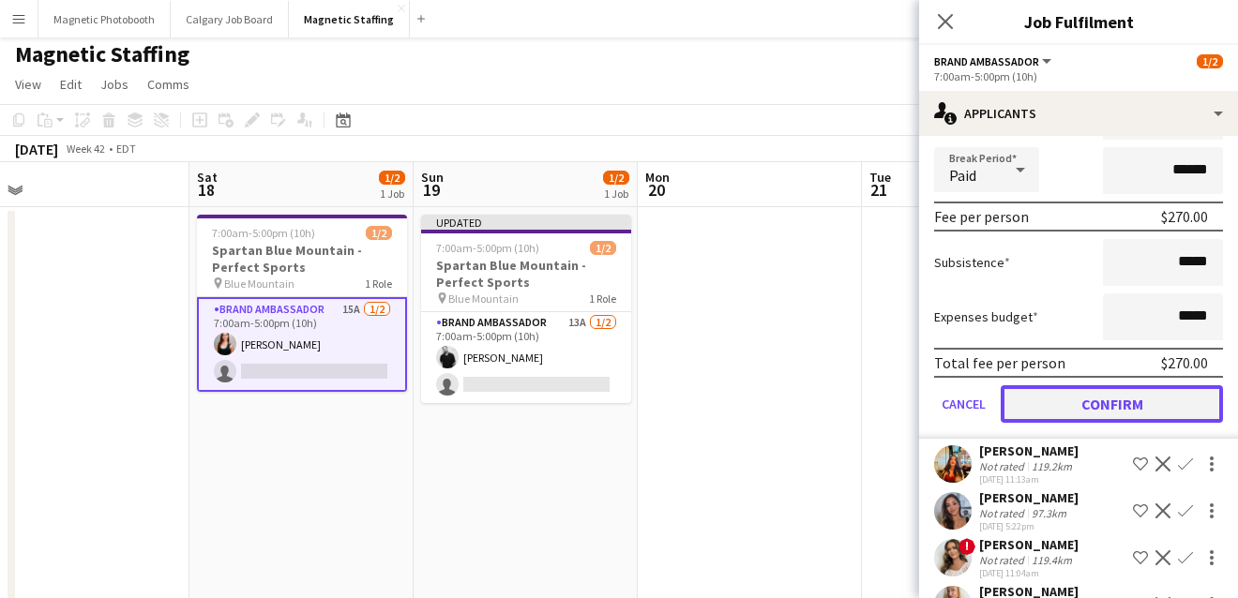
click at [1095, 392] on button "Confirm" at bounding box center [1111, 404] width 222 height 38
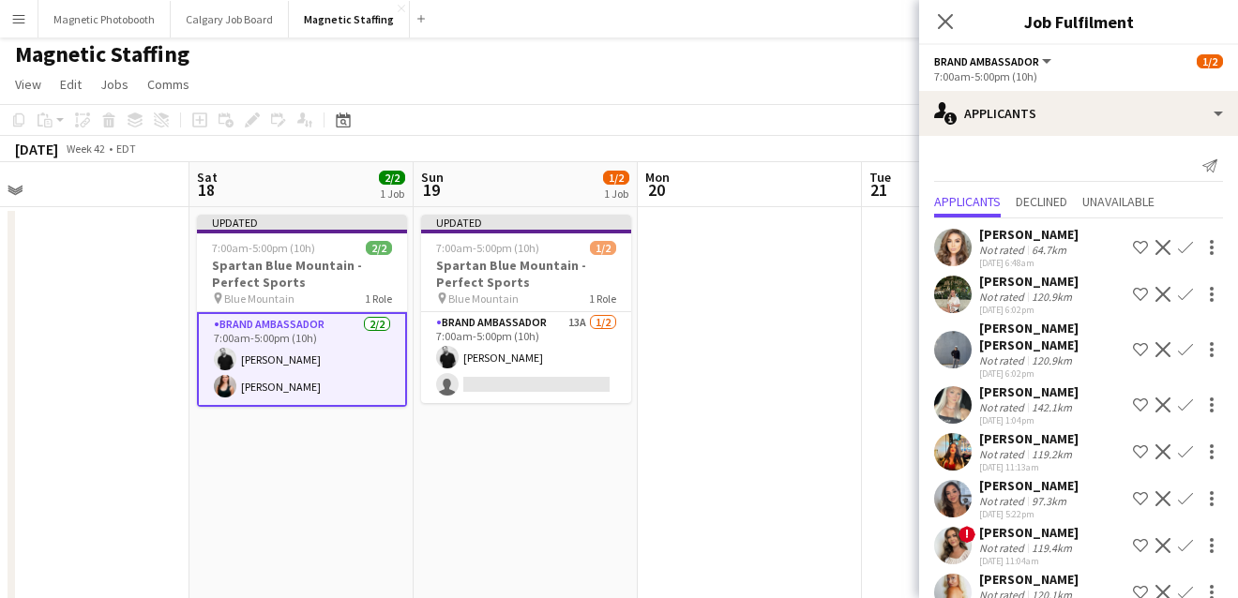
scroll to position [298, 0]
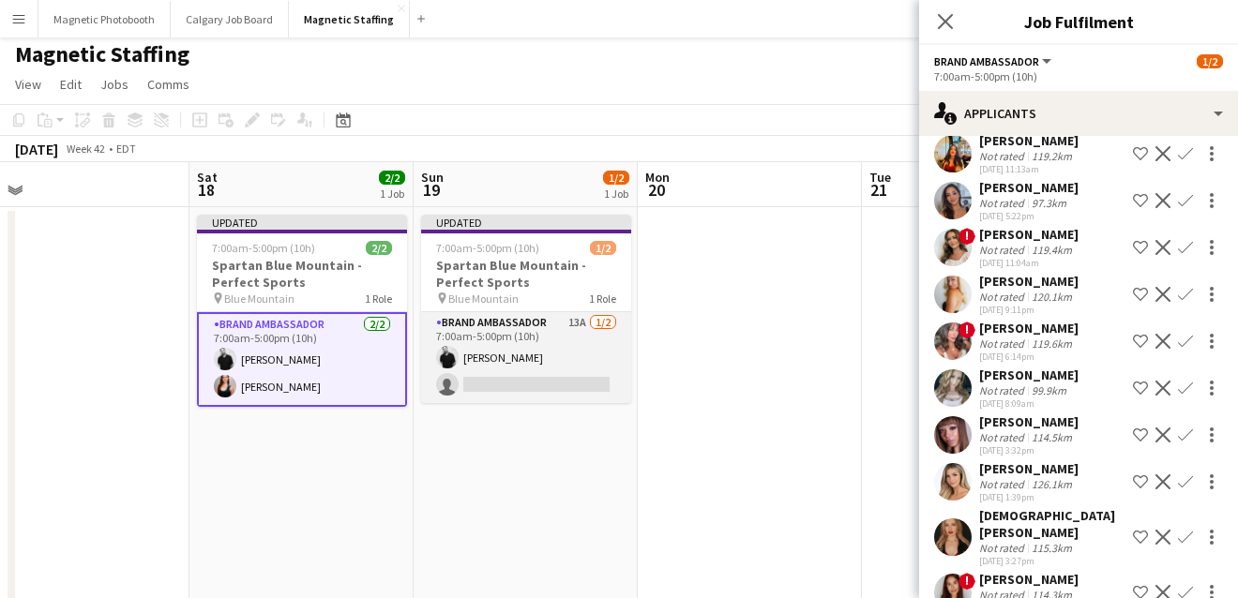
click at [577, 382] on app-card-role "Brand Ambassador 13A [DATE] 7:00am-5:00pm (10h) [PERSON_NAME] single-neutral-ac…" at bounding box center [526, 357] width 210 height 91
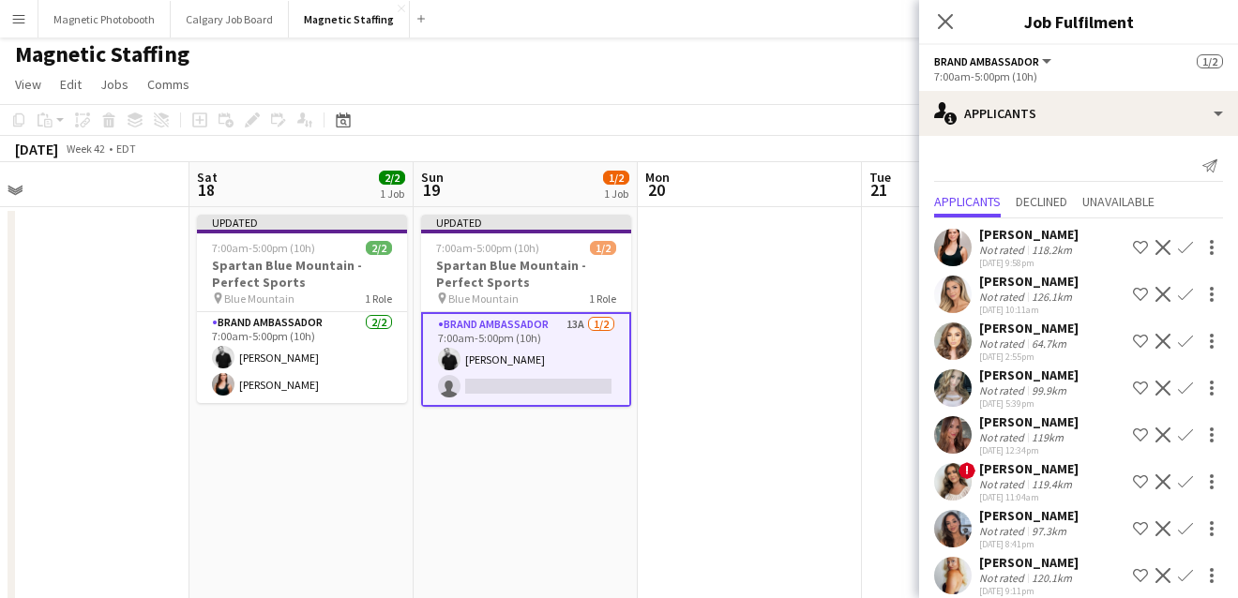
click at [1186, 246] on app-icon "Confirm" at bounding box center [1185, 247] width 15 height 15
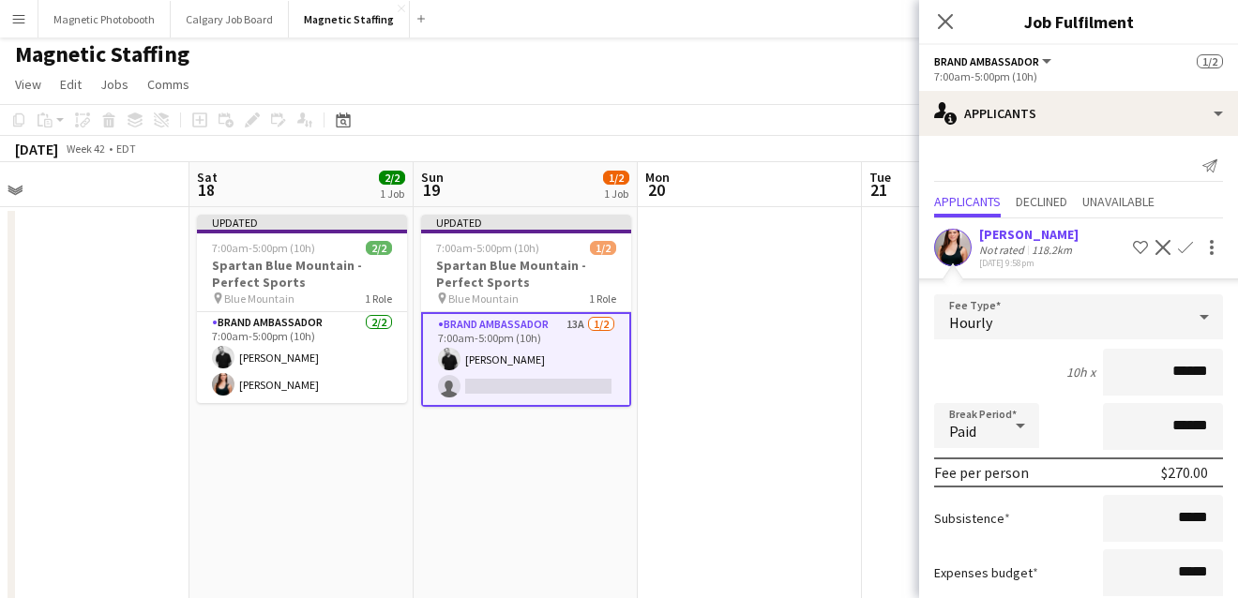
scroll to position [341, 0]
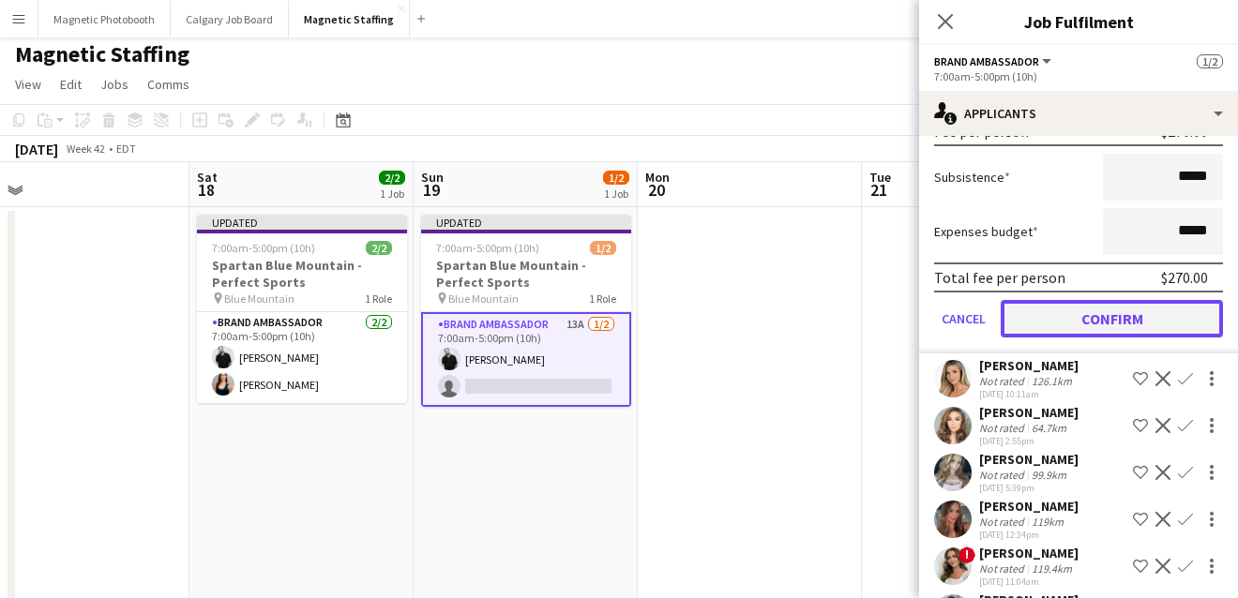
click at [1088, 322] on button "Confirm" at bounding box center [1111, 319] width 222 height 38
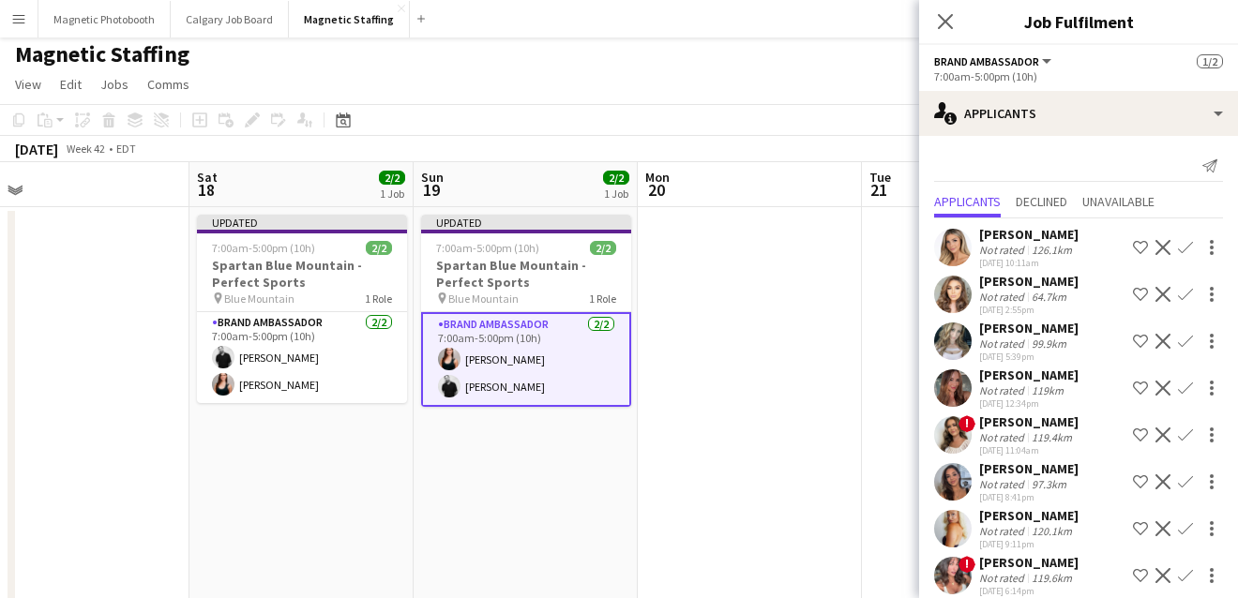
click at [824, 431] on app-date-cell at bounding box center [750, 540] width 224 height 667
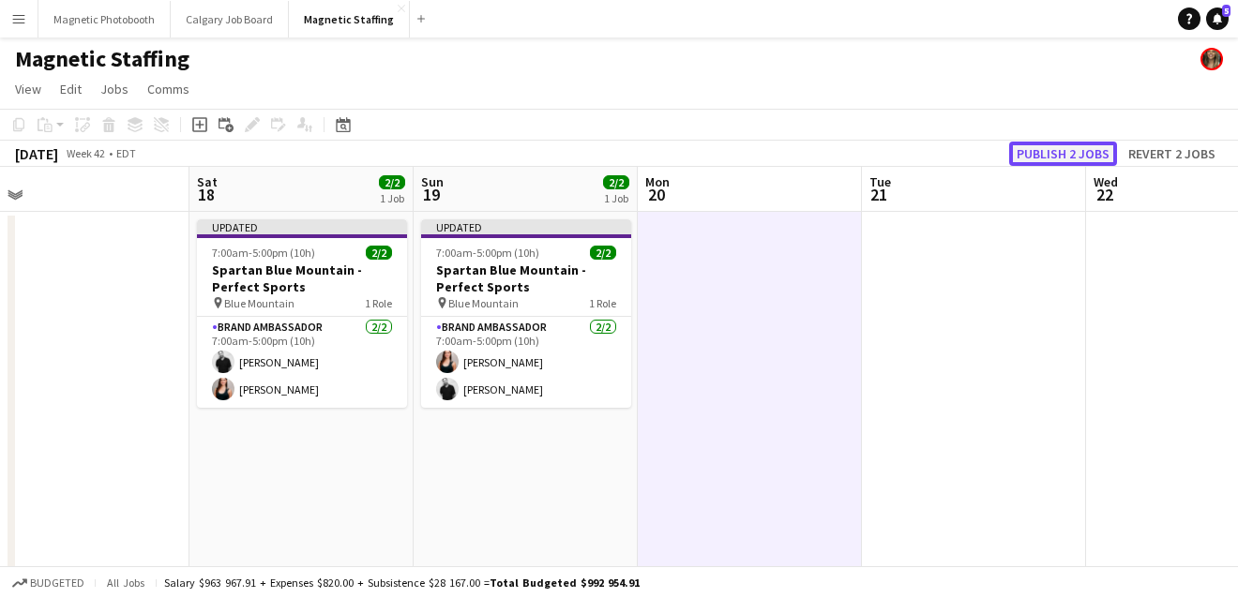
click at [1050, 150] on button "Publish 2 jobs" at bounding box center [1063, 154] width 108 height 24
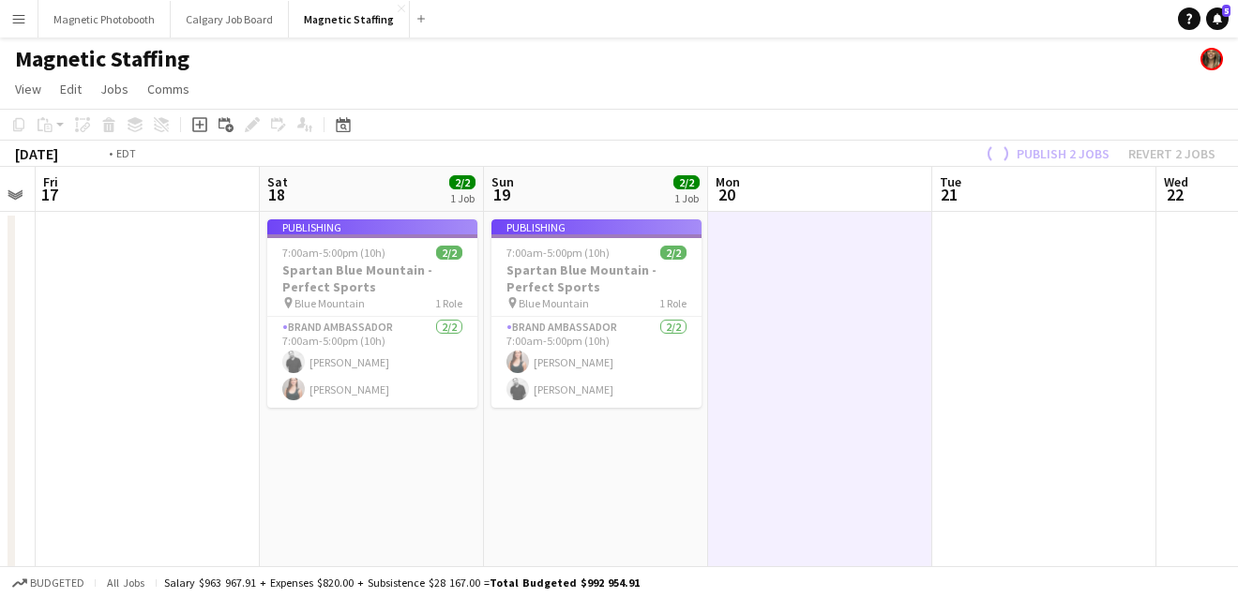
drag, startPoint x: 930, startPoint y: 217, endPoint x: 274, endPoint y: 353, distance: 670.2
click at [277, 351] on app-calendar-viewport "Tue 14 Wed 15 Thu 16 Fri 17 Sat 18 2/2 1 Job Sun 19 2/2 1 Job Mon 20 Tue 21 Wed…" at bounding box center [619, 566] width 1238 height 798
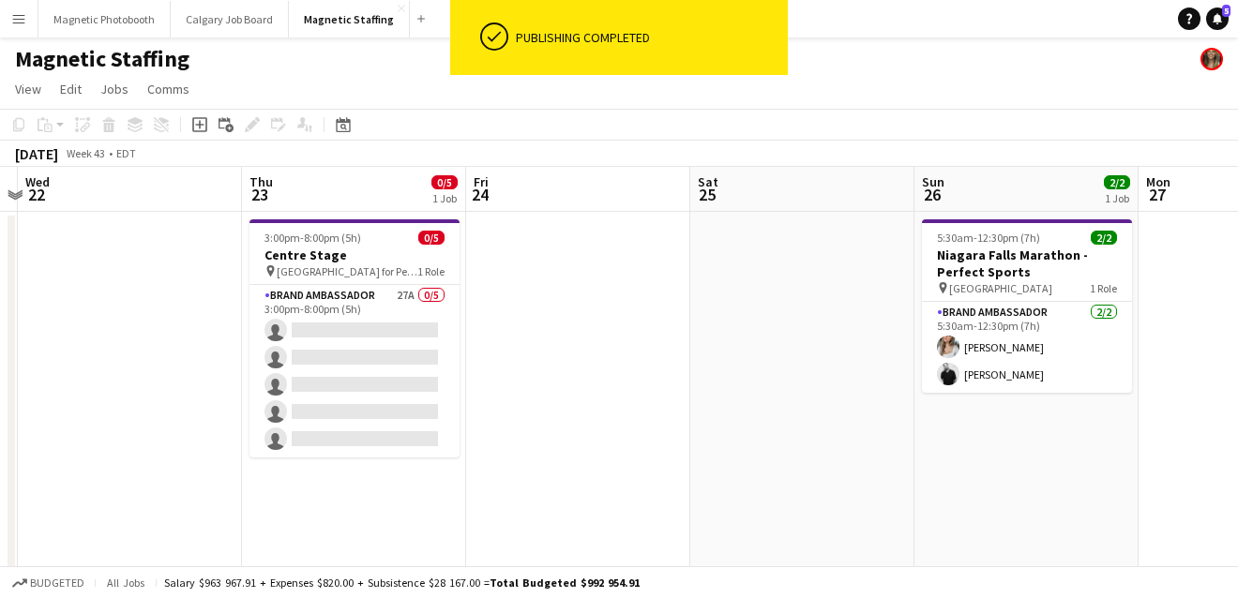
drag, startPoint x: 639, startPoint y: 357, endPoint x: 299, endPoint y: 443, distance: 351.1
click at [300, 443] on app-calendar-viewport "Sun 19 2/2 1 Job Mon 20 Tue 21 Wed 22 Thu 23 0/5 1 Job Fri 24 Sat 25 Sun 26 2/2…" at bounding box center [619, 566] width 1238 height 798
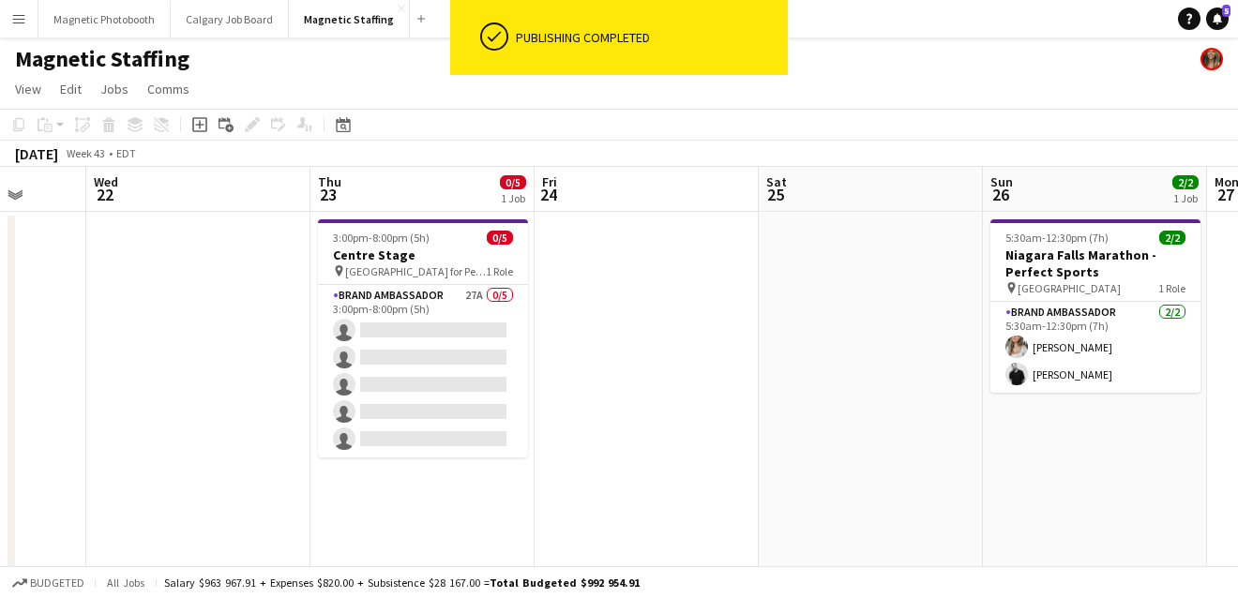
drag, startPoint x: 823, startPoint y: 416, endPoint x: 278, endPoint y: 485, distance: 549.0
click at [283, 485] on app-calendar-viewport "Sun 19 2/2 1 Job Mon 20 Tue 21 Wed 22 Thu 23 0/5 1 Job Fri 24 Sat 25 Sun 26 2/2…" at bounding box center [619, 566] width 1238 height 798
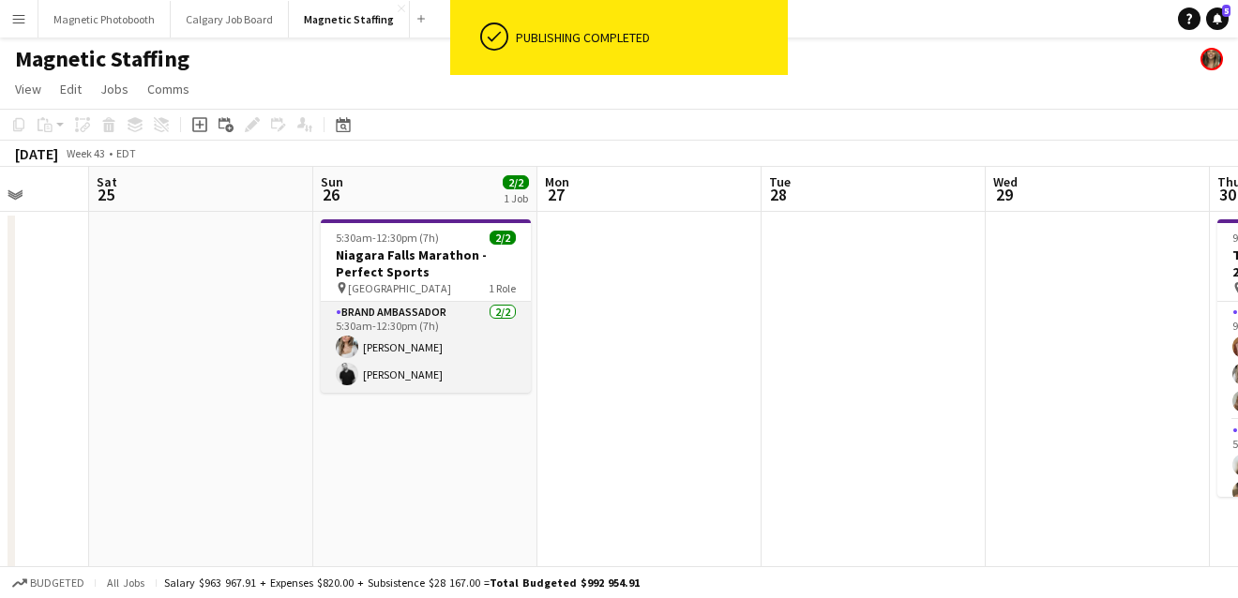
click at [401, 350] on app-card-role "Brand Ambassador [DATE] 5:30am-12:30pm (7h) [PERSON_NAME] [PERSON_NAME]" at bounding box center [426, 347] width 210 height 91
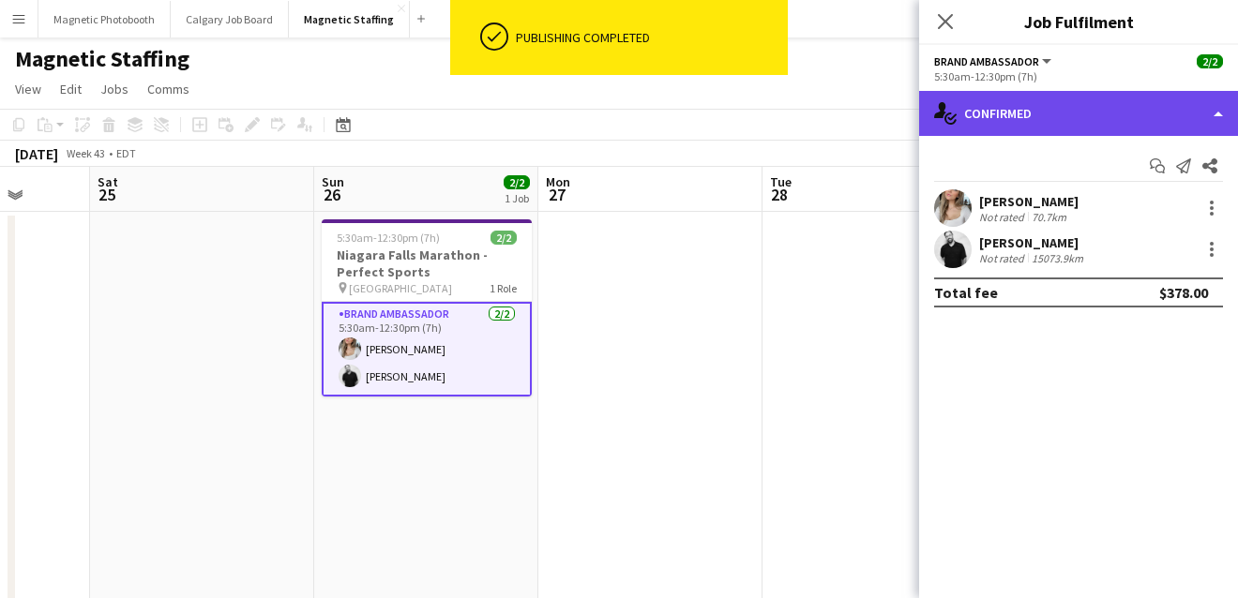
click at [1084, 120] on div "single-neutral-actions-check-2 Confirmed" at bounding box center [1078, 113] width 319 height 45
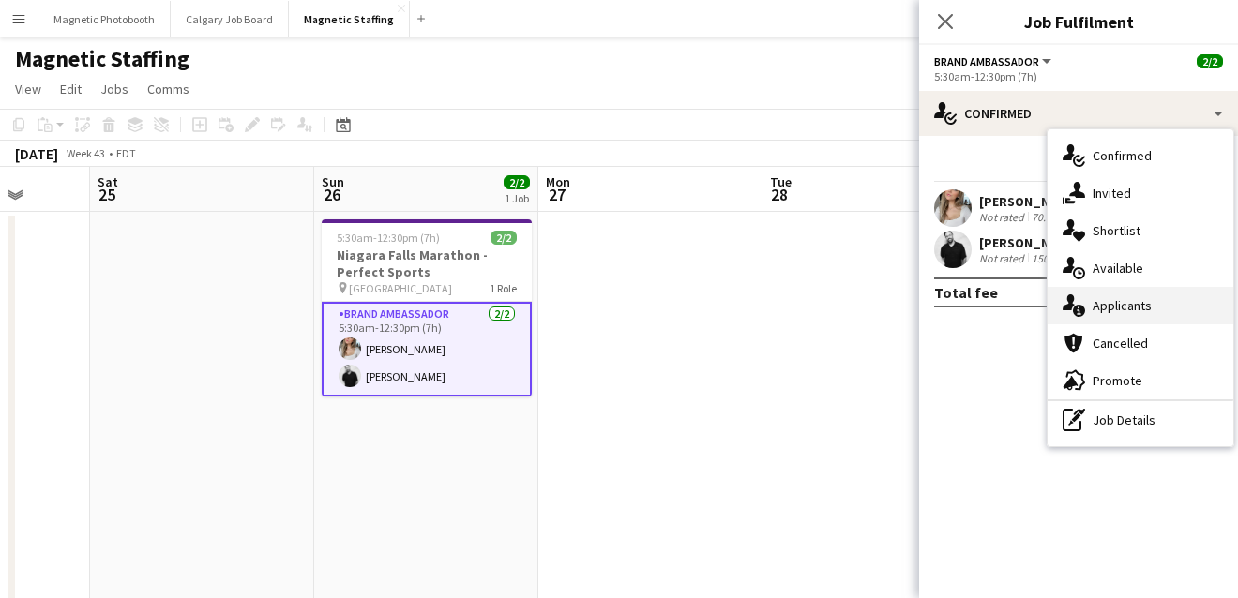
click at [1090, 306] on div "single-neutral-actions-information Applicants" at bounding box center [1140, 306] width 186 height 38
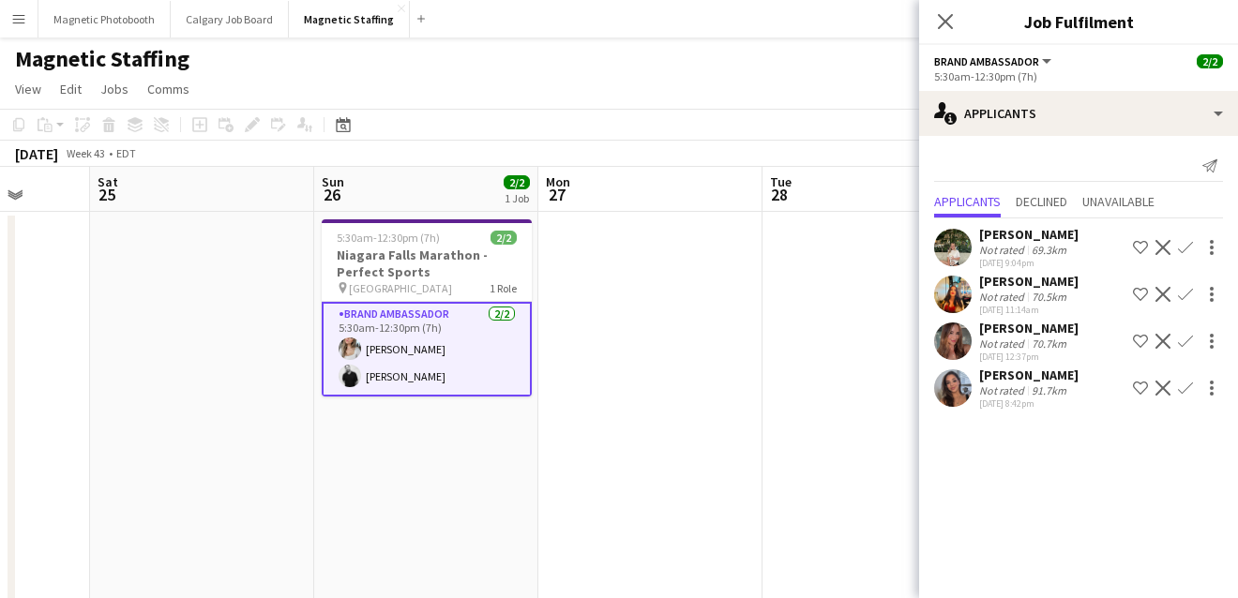
click at [814, 351] on app-date-cell at bounding box center [874, 545] width 224 height 667
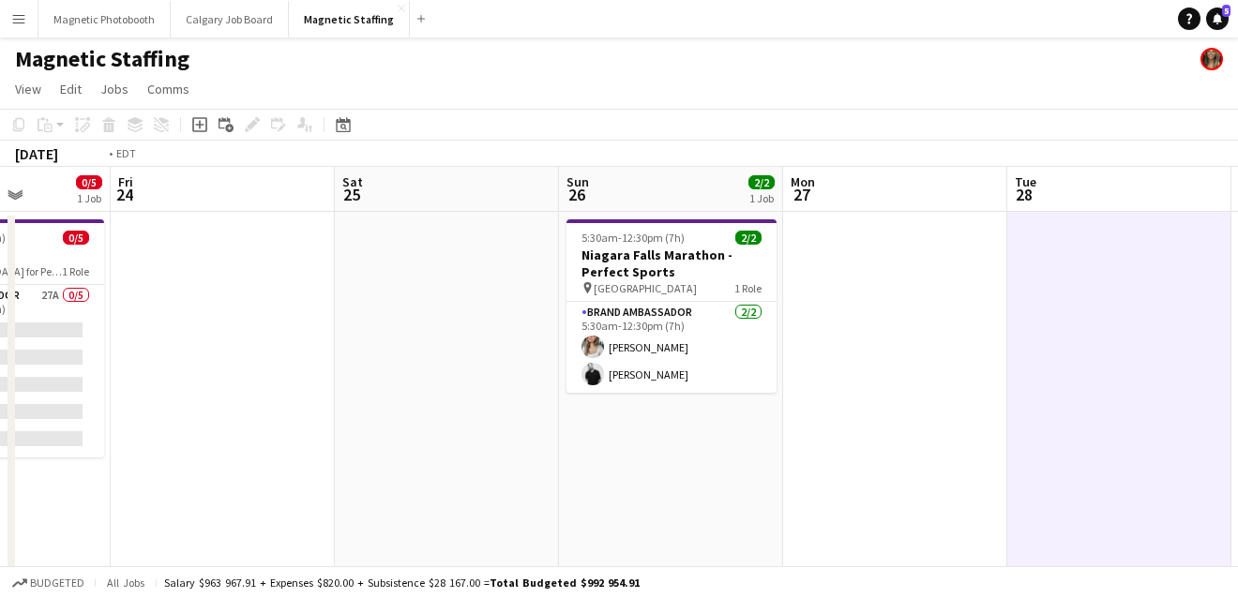
drag, startPoint x: 814, startPoint y: 351, endPoint x: 207, endPoint y: 397, distance: 608.3
click at [209, 397] on app-calendar-viewport "Tue 21 Wed 22 Thu 23 0/5 1 Job Fri 24 Sat 25 Sun 26 2/2 1 Job Mon 27 Tue 28 Wed…" at bounding box center [619, 566] width 1238 height 798
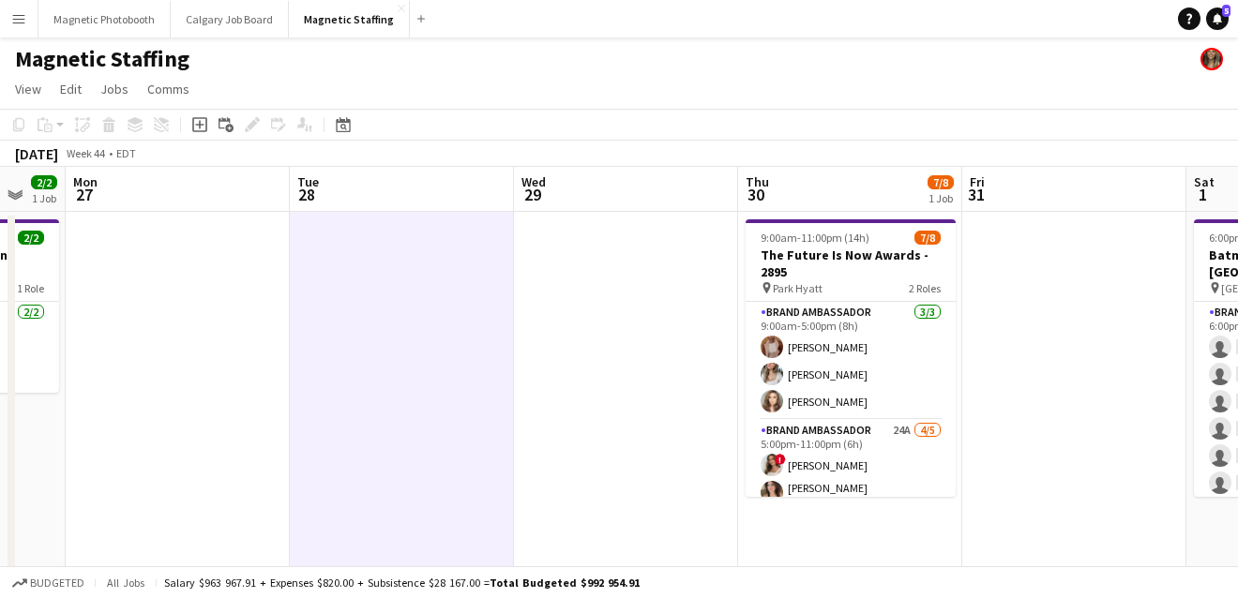
drag, startPoint x: 671, startPoint y: 353, endPoint x: 124, endPoint y: 460, distance: 557.9
click at [125, 460] on app-calendar-viewport "Fri 24 Sat 25 Sun 26 2/2 1 Job Mon 27 Tue 28 Wed 29 Thu 30 7/8 1 Job Fri 31 Sat…" at bounding box center [619, 566] width 1238 height 798
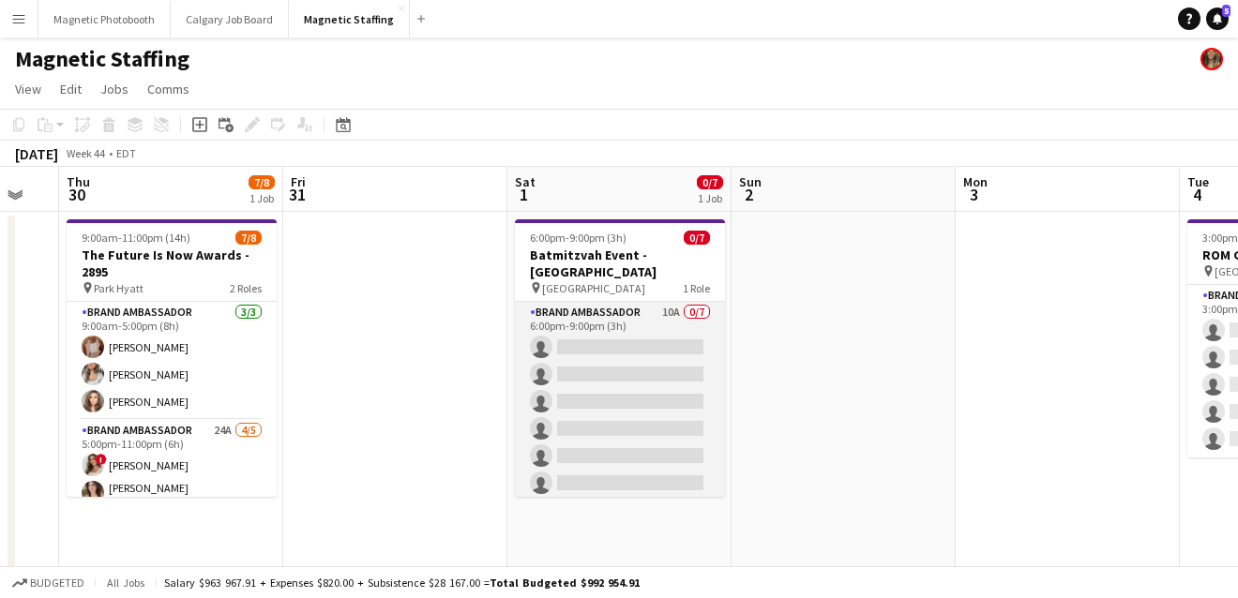
click at [613, 399] on app-card-role "Brand Ambassador 10A 0/7 6:00pm-9:00pm (3h) single-neutral-actions single-neutr…" at bounding box center [620, 415] width 210 height 227
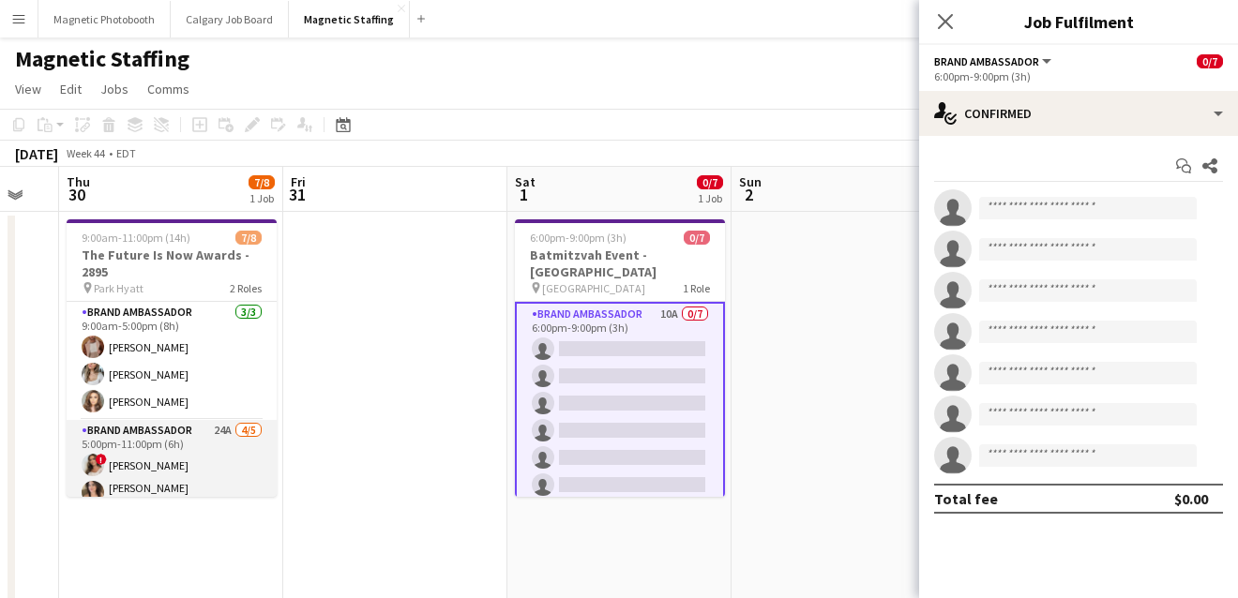
click at [237, 474] on app-card-role "Brand Ambassador 24A [DATE] 5:00pm-11:00pm (6h) ! [PERSON_NAME] [PERSON_NAME] “…" at bounding box center [172, 509] width 210 height 178
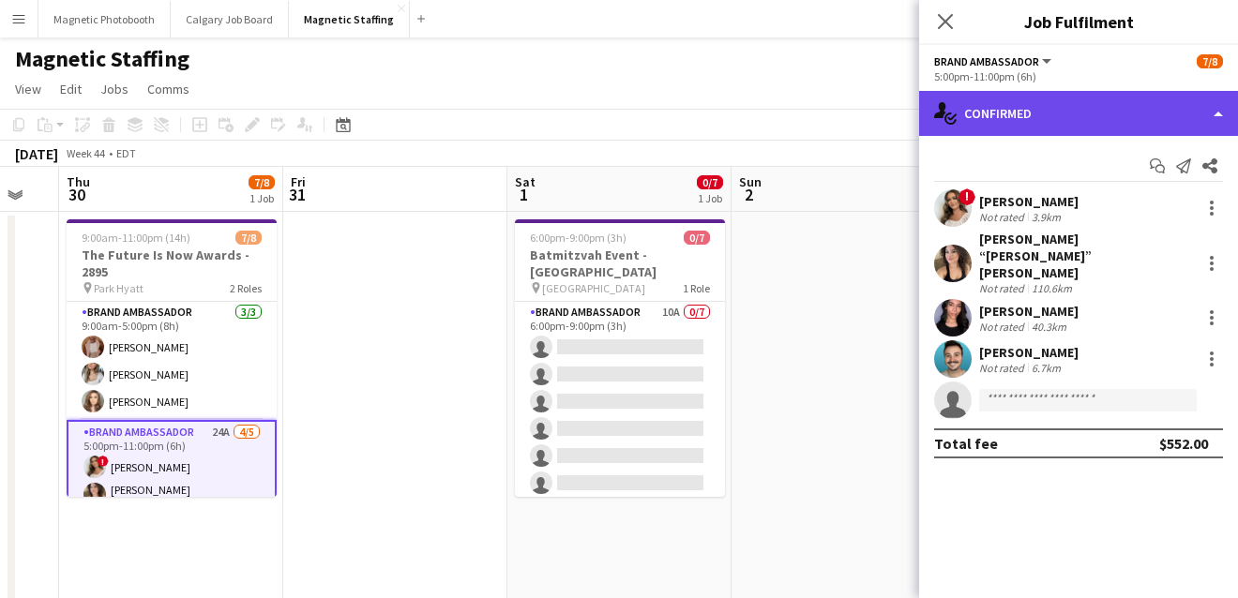
click at [1056, 112] on div "single-neutral-actions-check-2 Confirmed" at bounding box center [1078, 113] width 319 height 45
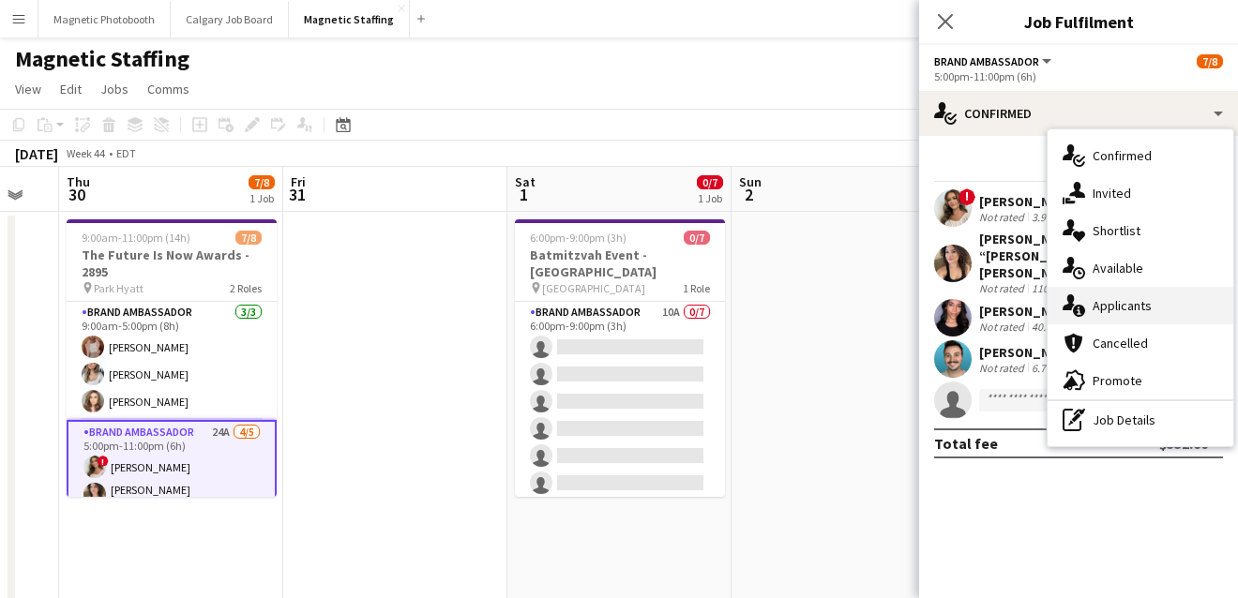
click at [1102, 306] on div "single-neutral-actions-information Applicants" at bounding box center [1140, 306] width 186 height 38
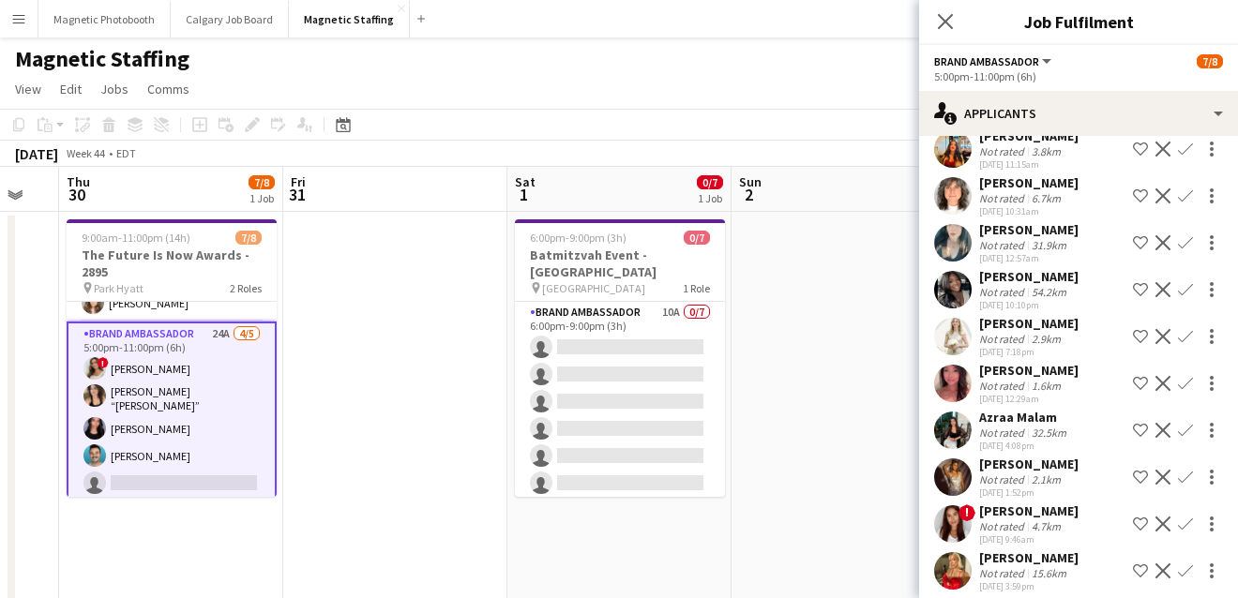
scroll to position [518, 0]
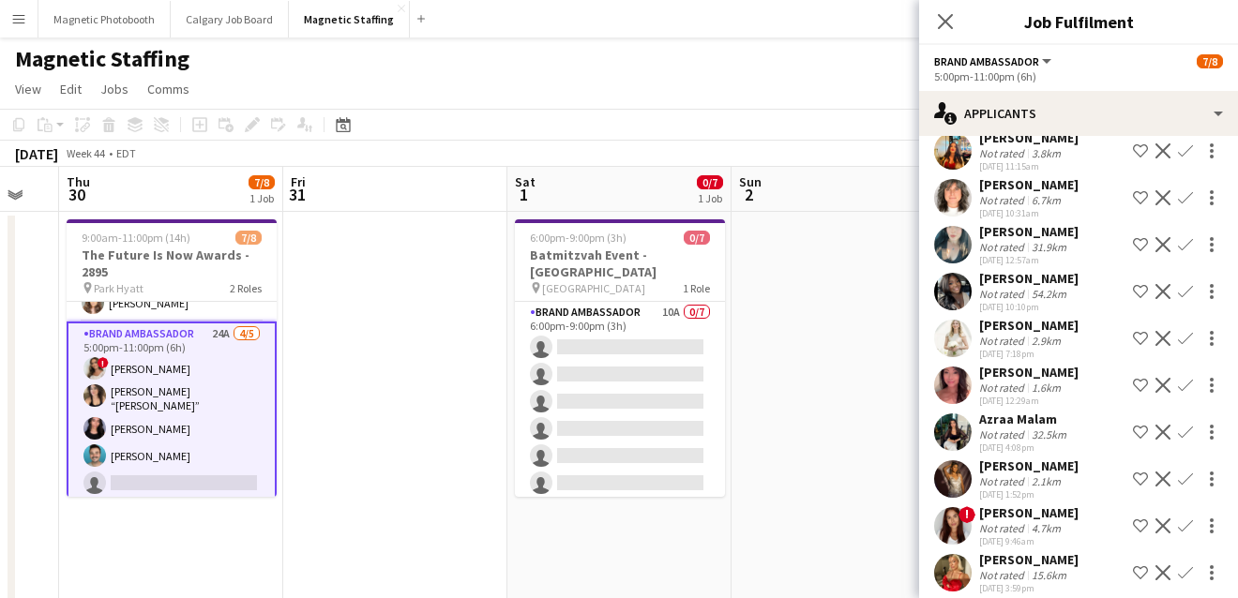
click at [1182, 338] on app-icon "Confirm" at bounding box center [1185, 338] width 15 height 15
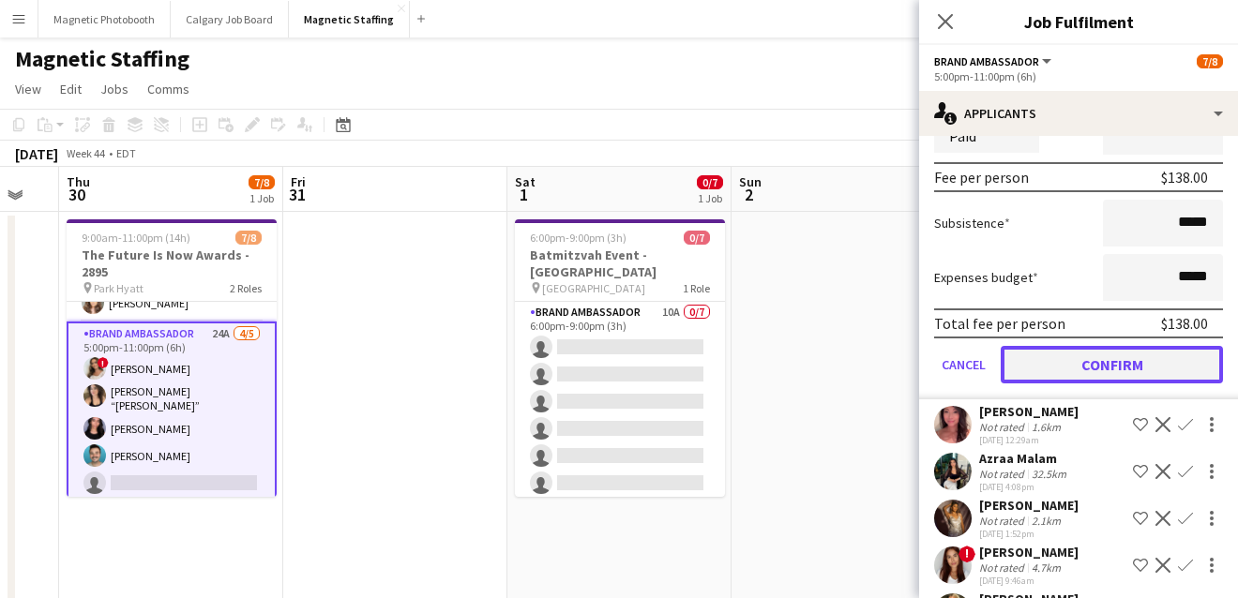
click at [1081, 353] on button "Confirm" at bounding box center [1111, 365] width 222 height 38
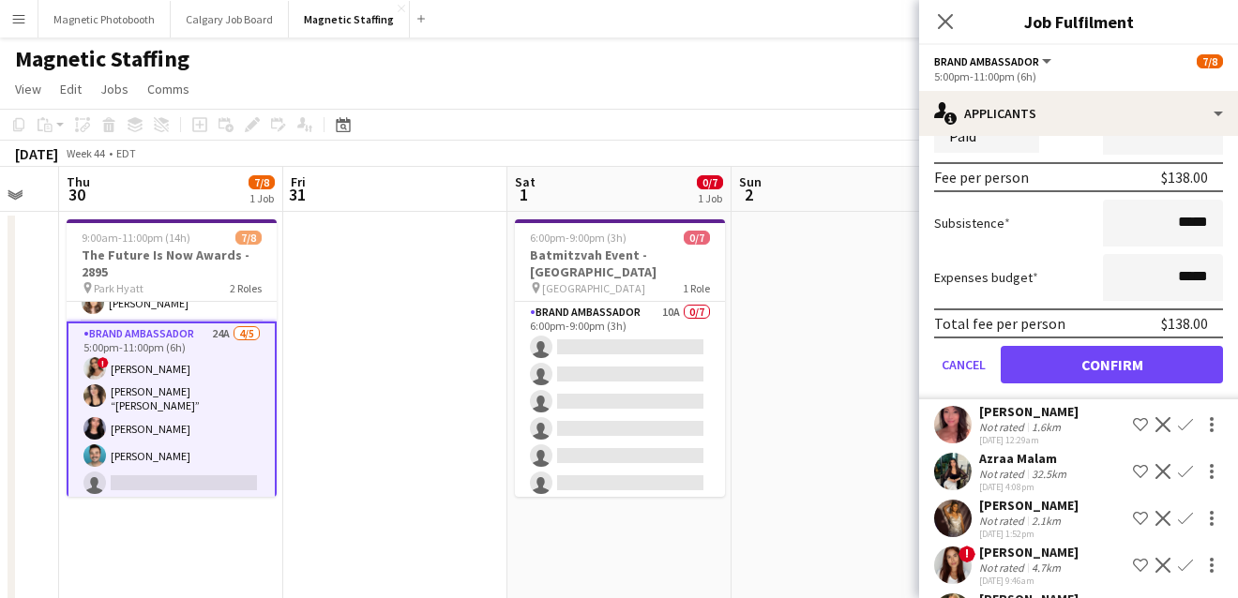
scroll to position [434, 0]
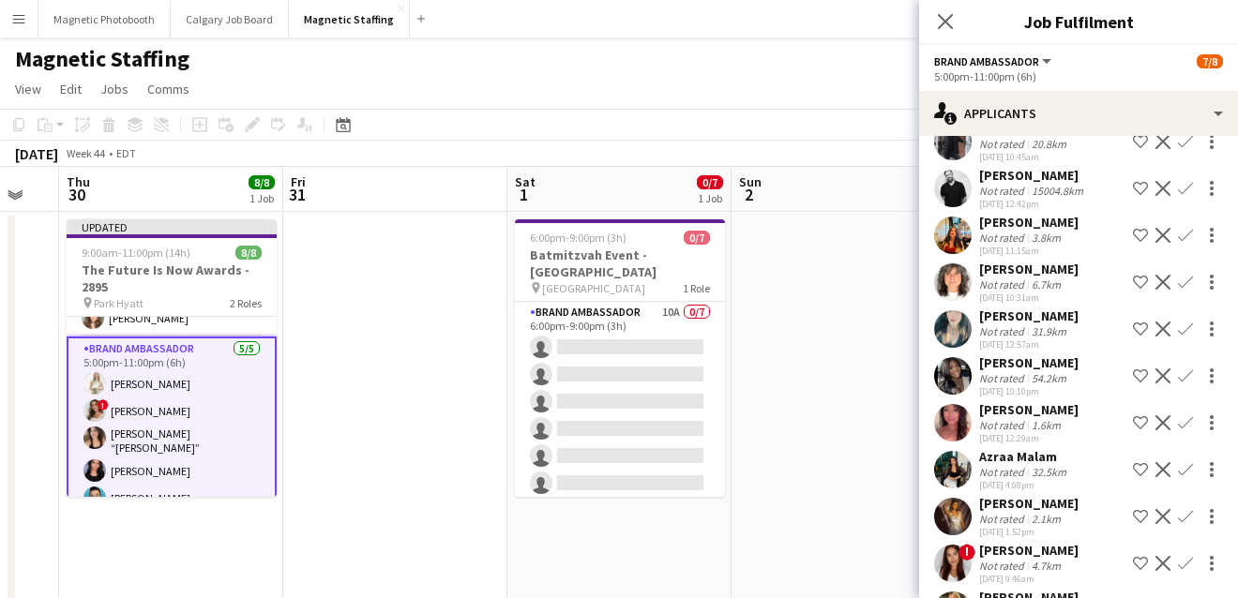
click at [870, 370] on app-date-cell at bounding box center [843, 545] width 224 height 667
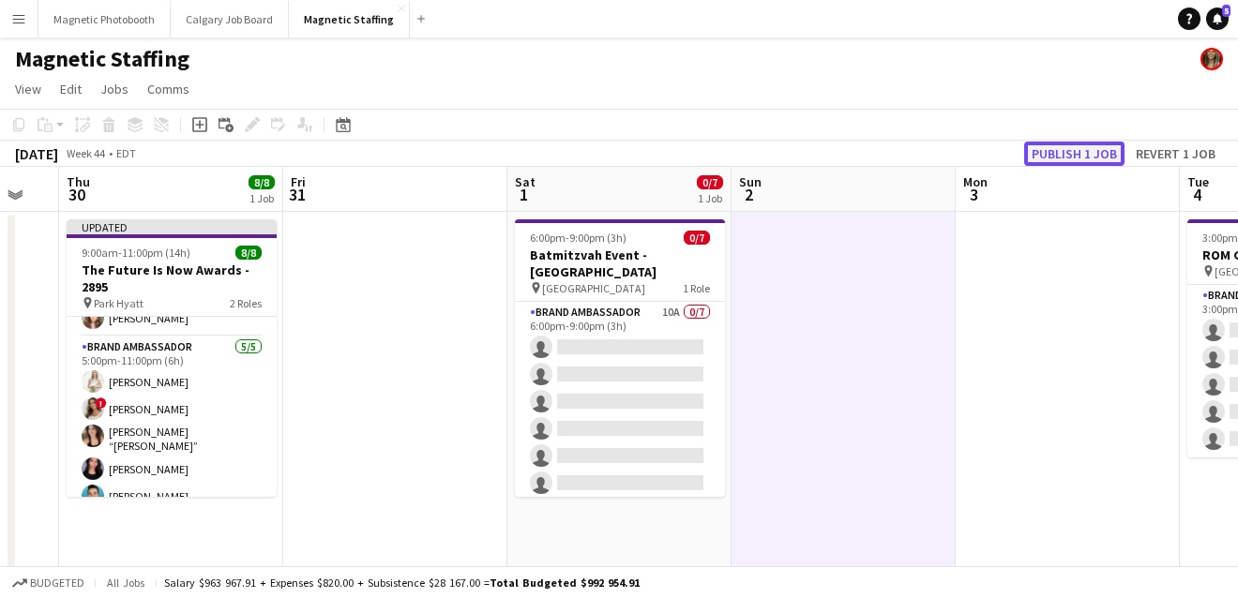
click at [1100, 153] on button "Publish 1 job" at bounding box center [1074, 154] width 100 height 24
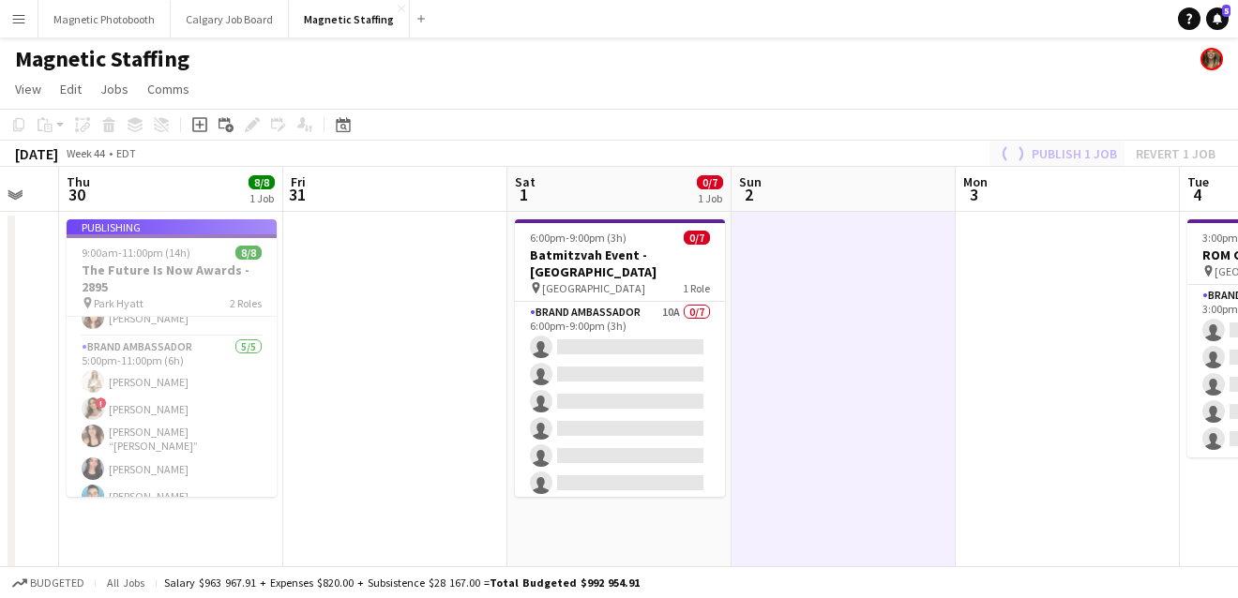
scroll to position [95, 0]
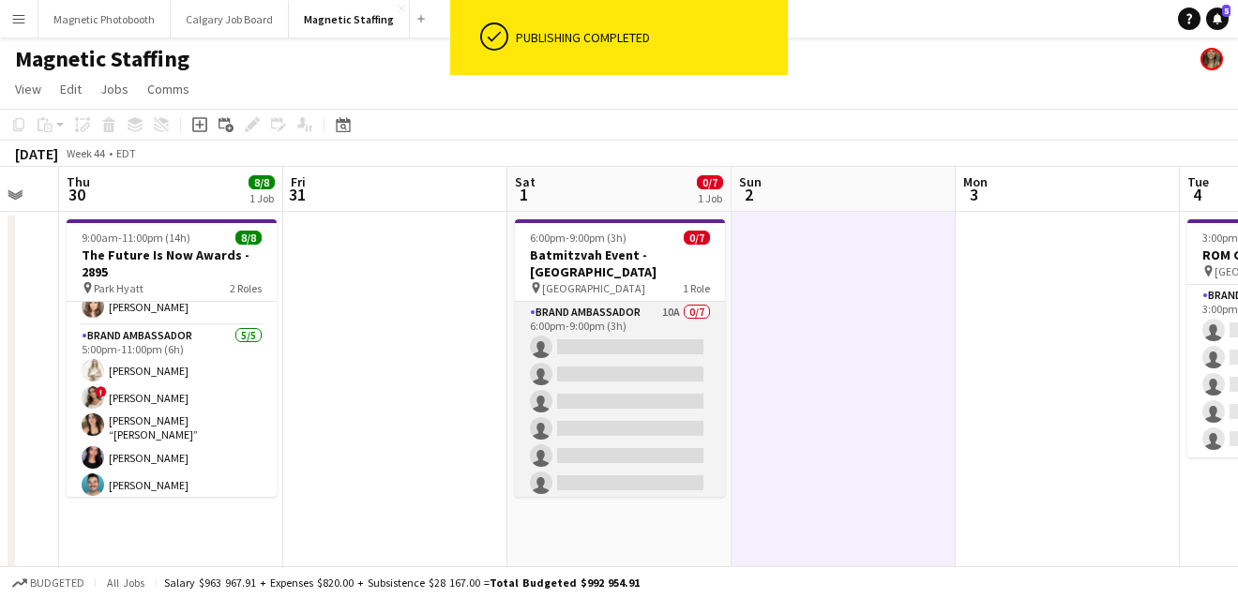
click at [660, 395] on app-card-role "Brand Ambassador 10A 0/7 6:00pm-9:00pm (3h) single-neutral-actions single-neutr…" at bounding box center [620, 415] width 210 height 227
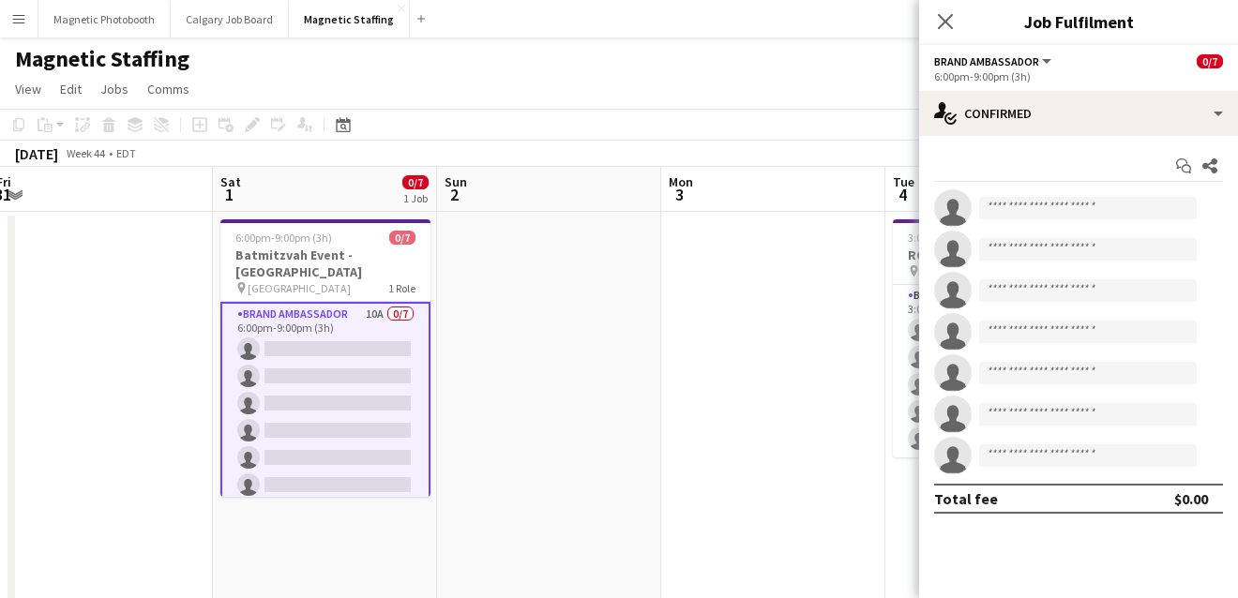
drag, startPoint x: 911, startPoint y: 233, endPoint x: 553, endPoint y: 278, distance: 360.9
click at [555, 278] on app-calendar-viewport "Tue 28 Wed 29 Thu 30 8/8 1 Job Fri 31 Sat 1 0/7 1 Job Sun 2 Mon 3 Tue 4 0/5 1 J…" at bounding box center [619, 566] width 1238 height 798
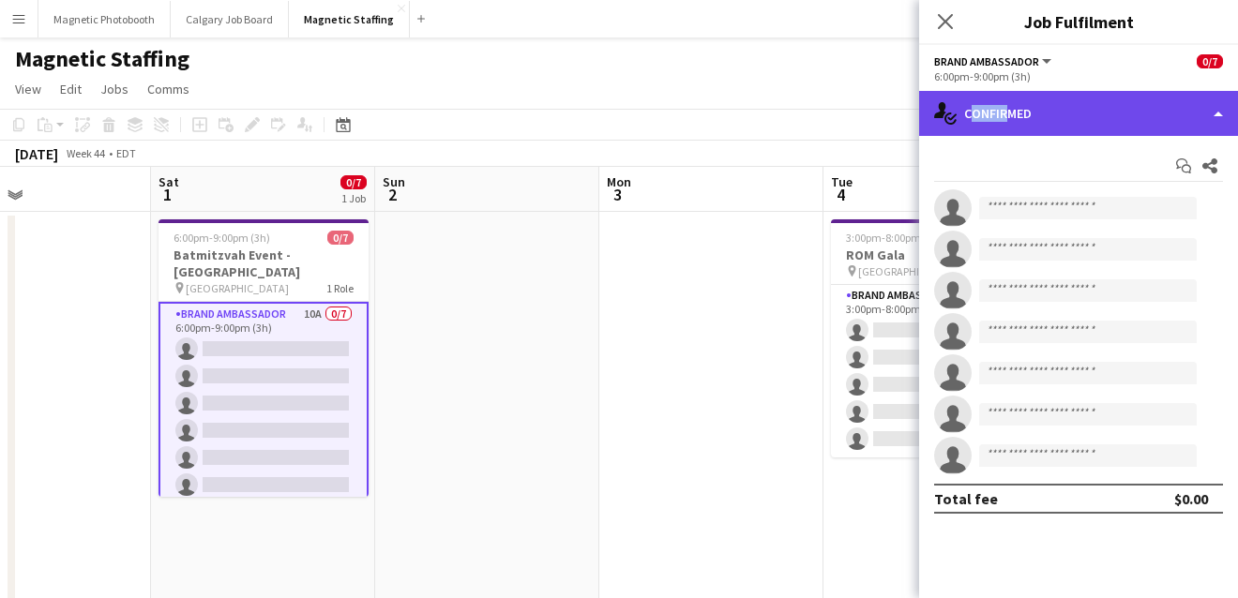
click at [999, 105] on div "single-neutral-actions-check-2 Confirmed" at bounding box center [1078, 113] width 319 height 45
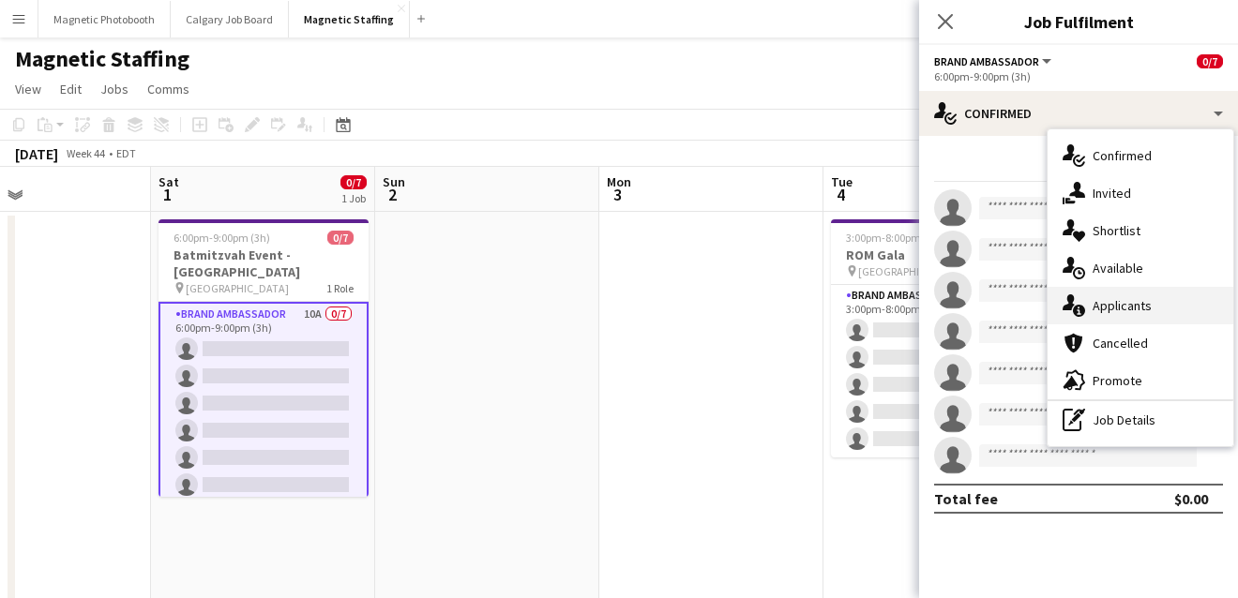
click at [1072, 311] on icon "single-neutral-actions-information" at bounding box center [1073, 305] width 23 height 23
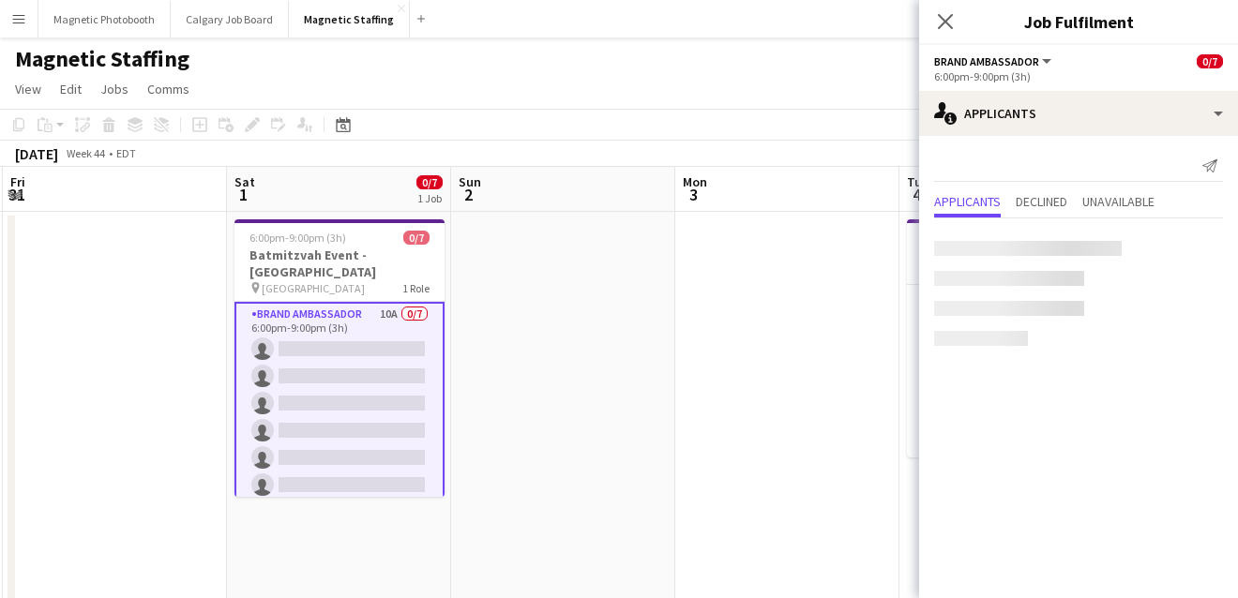
drag, startPoint x: 801, startPoint y: 364, endPoint x: 569, endPoint y: 395, distance: 233.6
click at [576, 394] on app-calendar-viewport "Tue 28 Wed 29 Thu 30 8/8 1 Job Fri 31 Sat 1 0/7 1 Job Sun 2 Mon 3 Tue 4 0/5 1 J…" at bounding box center [619, 566] width 1238 height 798
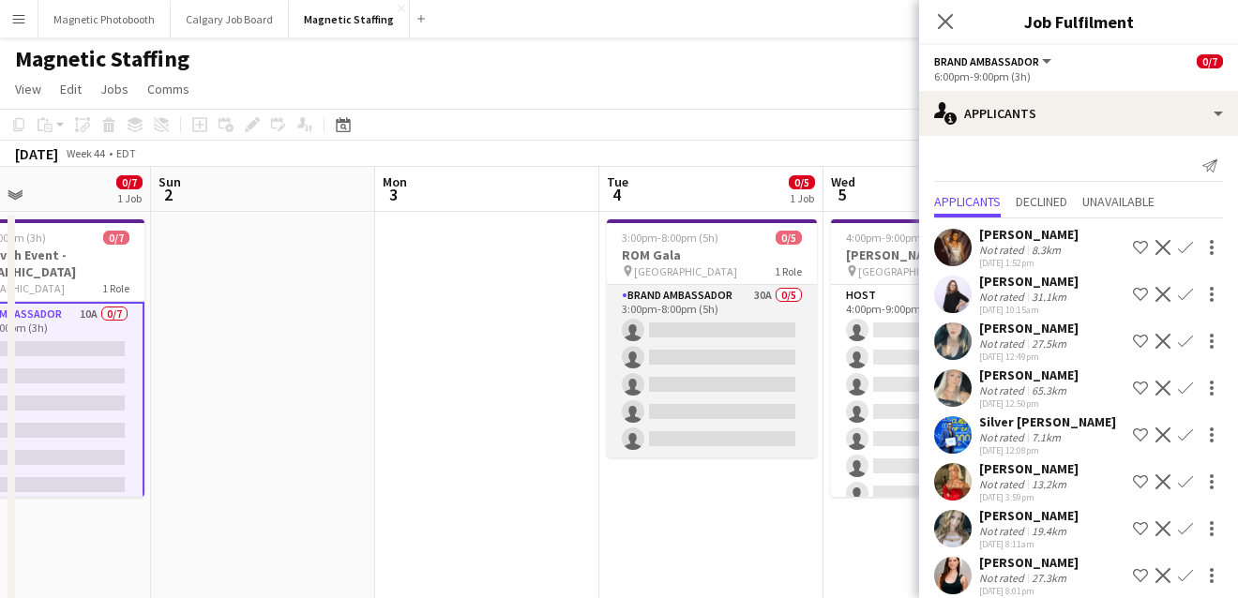
click at [686, 397] on app-card-role "Brand Ambassador 30A 0/5 3:00pm-8:00pm (5h) single-neutral-actions single-neutr…" at bounding box center [712, 371] width 210 height 173
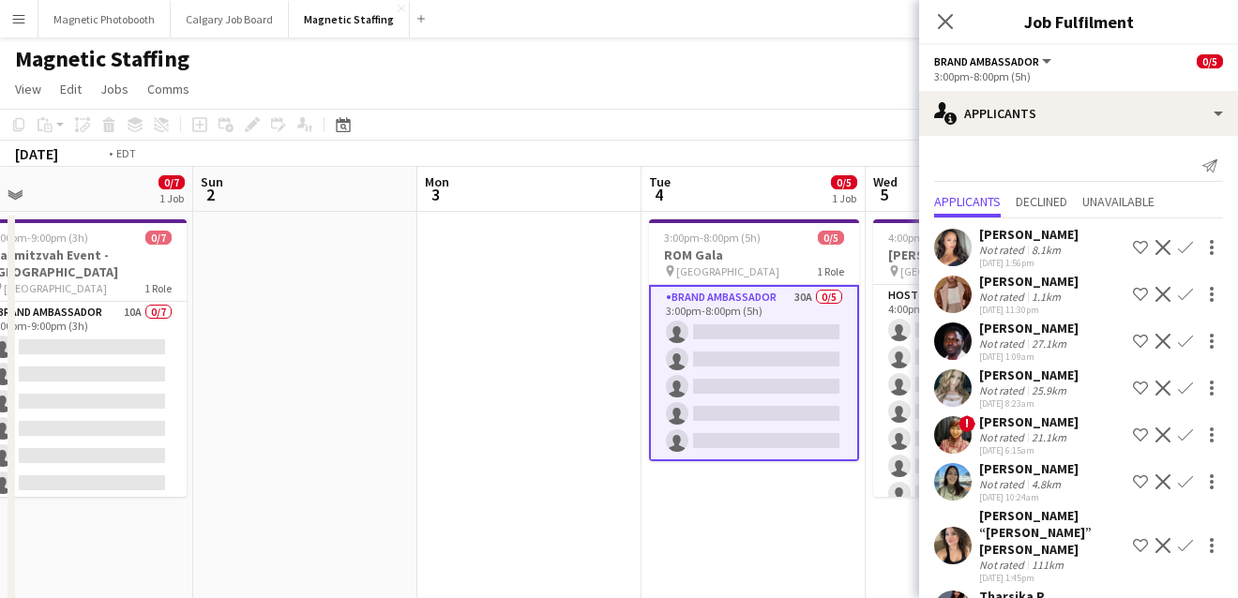
drag, startPoint x: 686, startPoint y: 397, endPoint x: 239, endPoint y: 456, distance: 451.1
click at [227, 458] on app-calendar-viewport "Wed 29 Thu 30 8/8 1 Job Fri 31 Sat 1 0/7 1 Job Sun 2 Mon 3 Tue 4 0/5 1 Job Wed …" at bounding box center [619, 566] width 1238 height 798
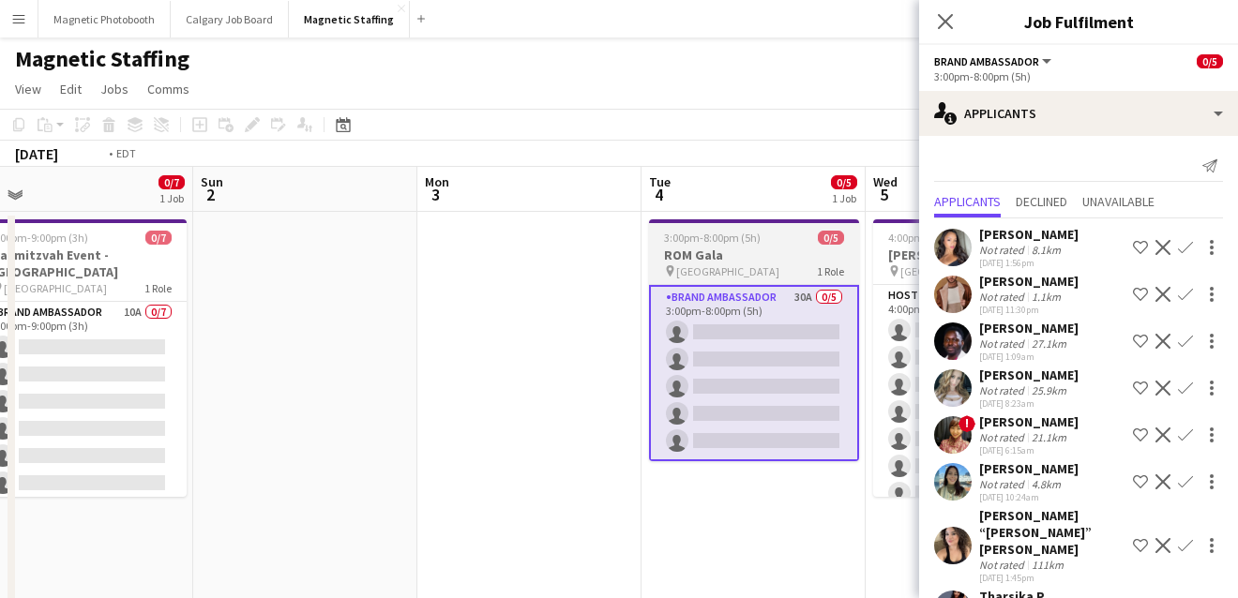
scroll to position [0, 757]
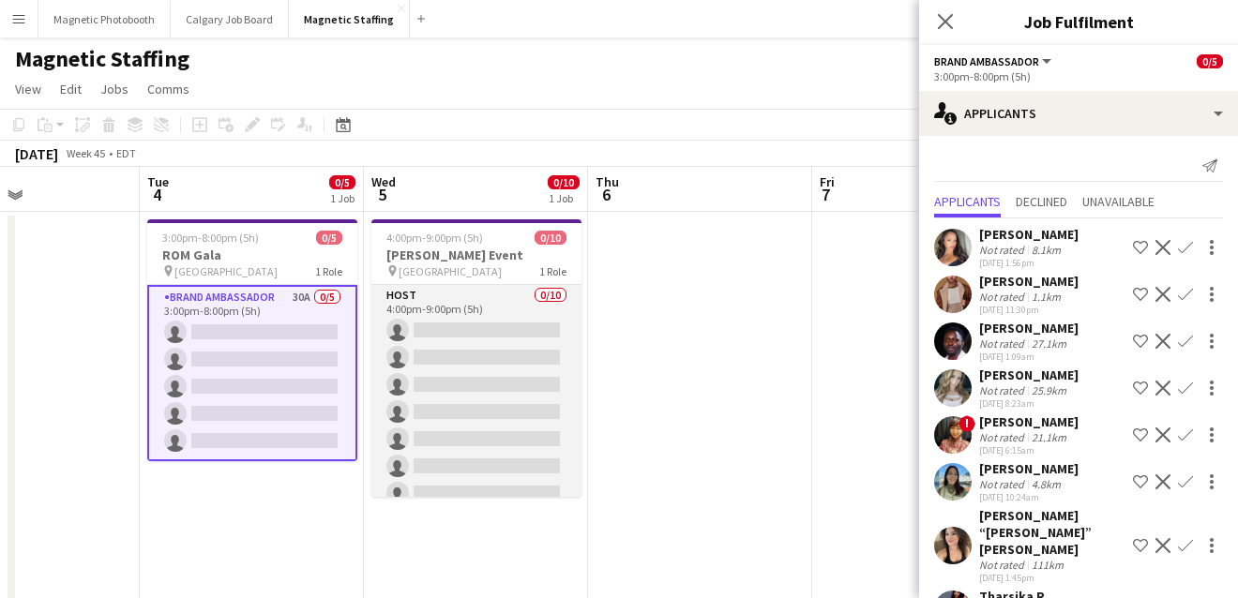
click at [454, 425] on app-card-role "Host 0/10 4:00pm-9:00pm (5h) single-neutral-actions single-neutral-actions sing…" at bounding box center [476, 439] width 210 height 308
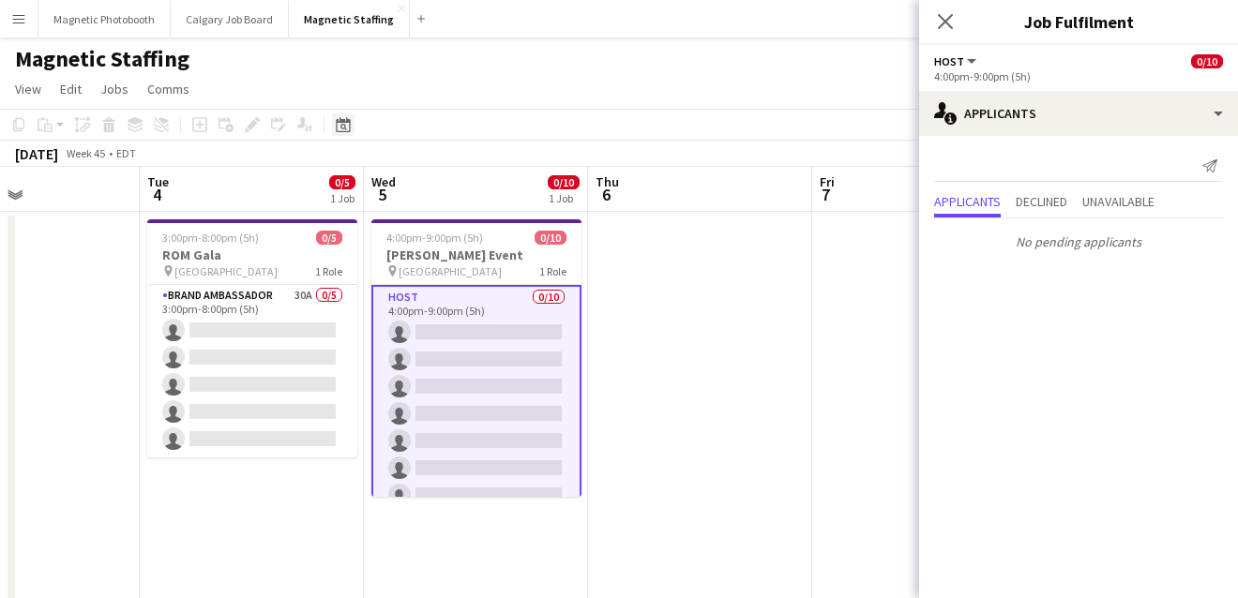
click at [341, 130] on icon "Date picker" at bounding box center [343, 124] width 15 height 15
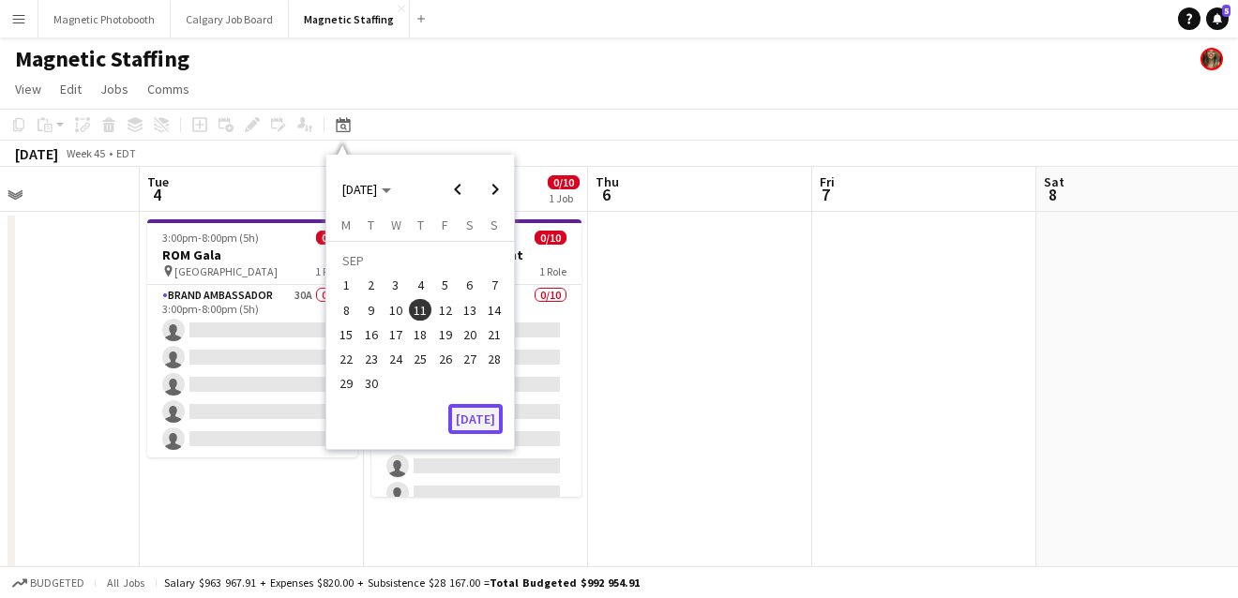
click at [480, 422] on button "[DATE]" at bounding box center [475, 419] width 54 height 30
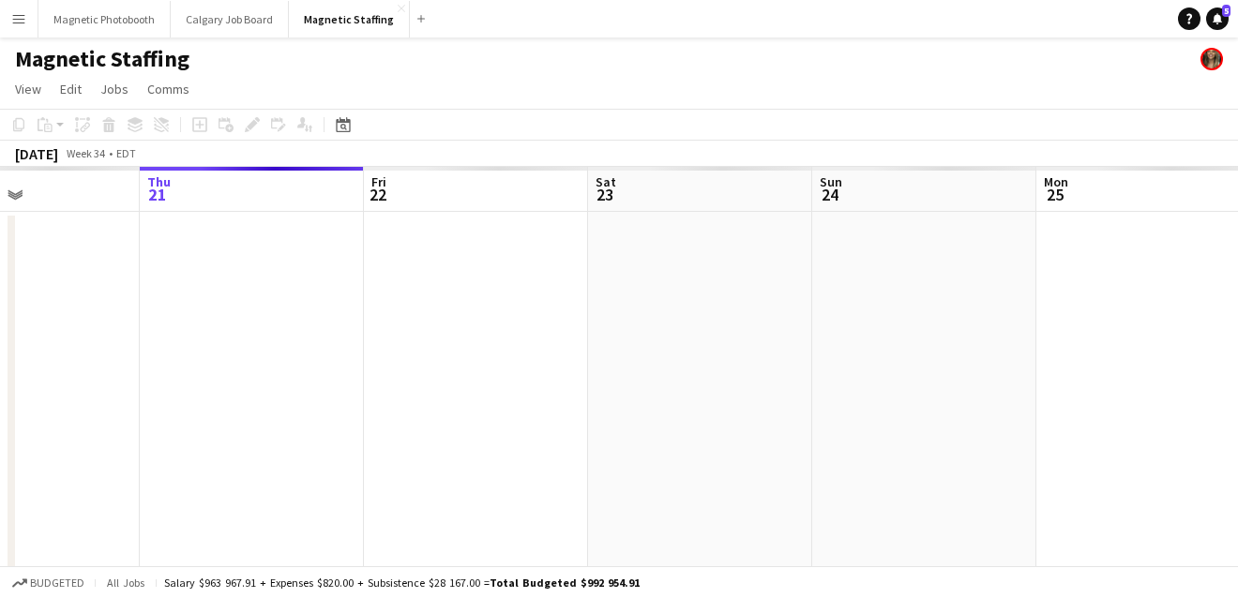
scroll to position [0, 644]
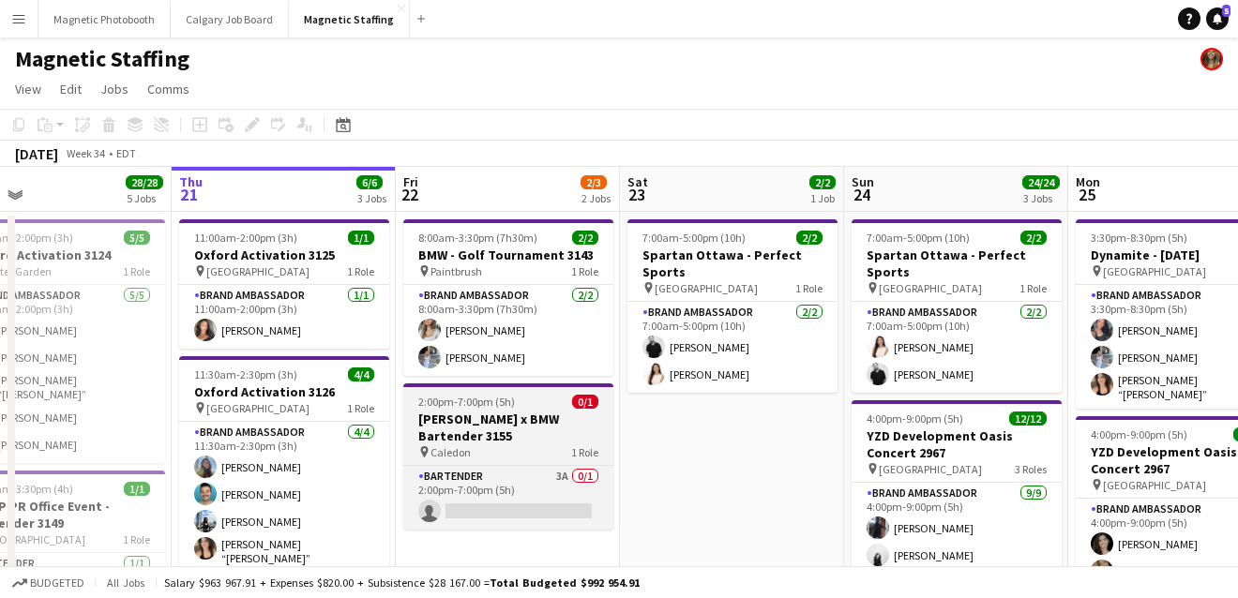
drag, startPoint x: 329, startPoint y: 386, endPoint x: 51, endPoint y: 421, distance: 280.6
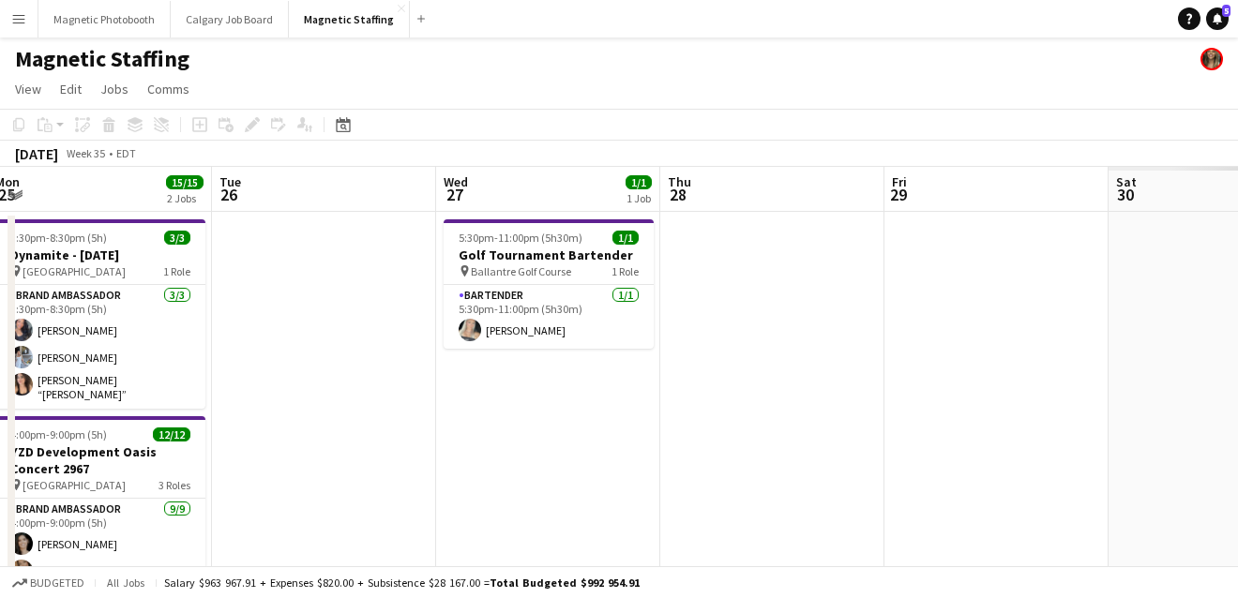
drag, startPoint x: 572, startPoint y: 364, endPoint x: 203, endPoint y: 381, distance: 368.9
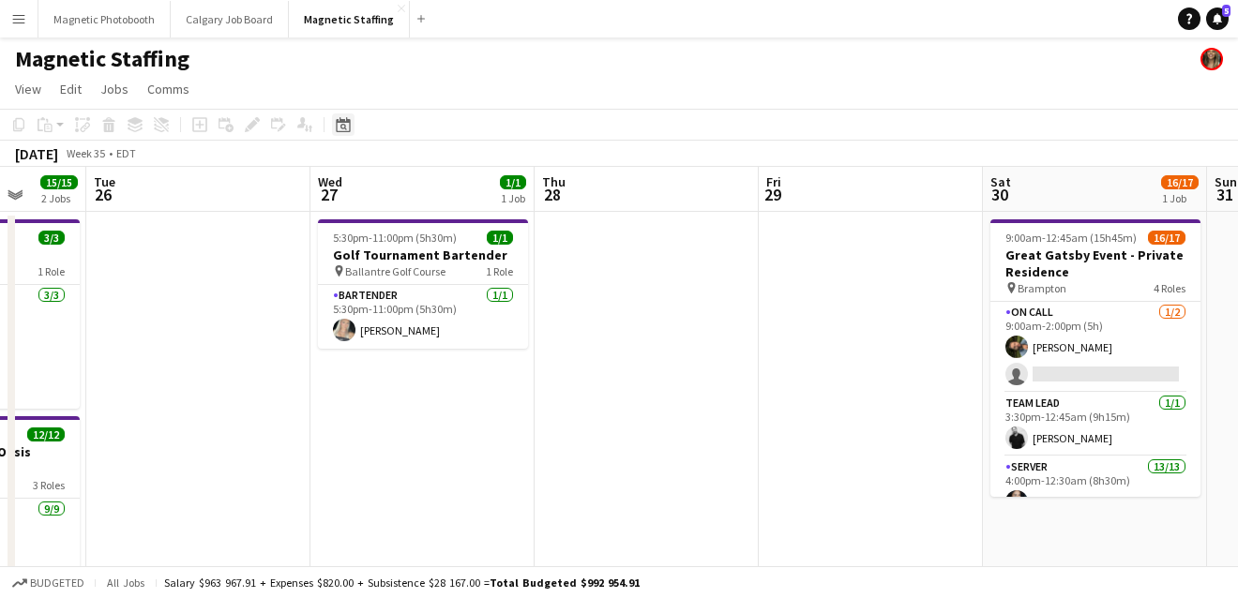
click at [343, 128] on icon "Date picker" at bounding box center [343, 124] width 15 height 15
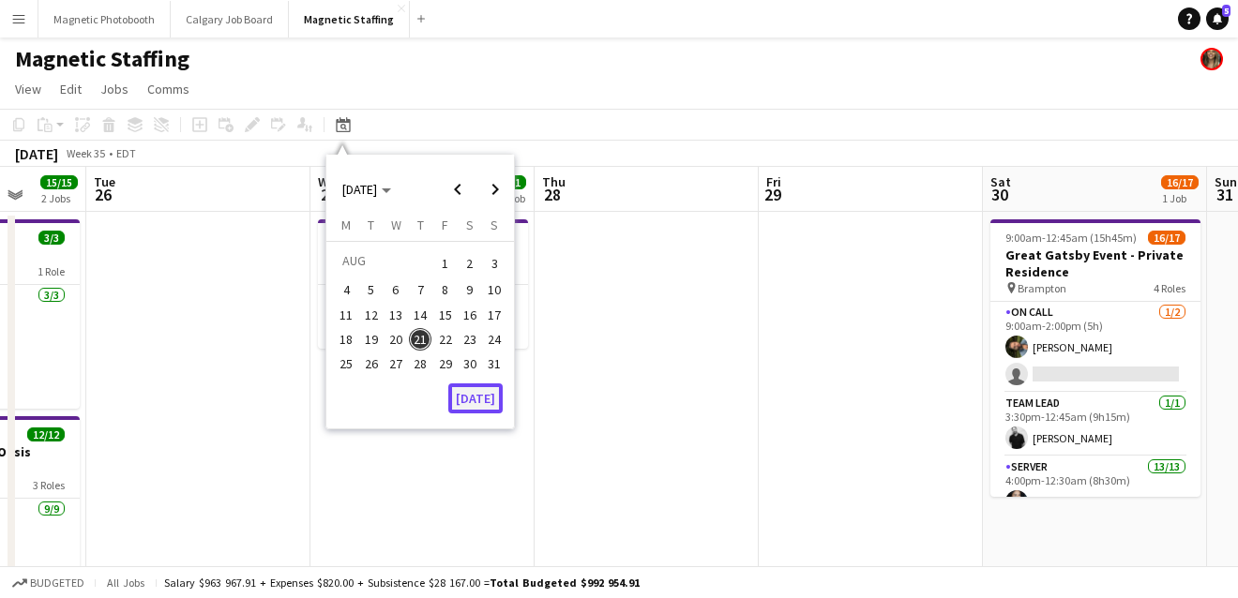
click at [477, 387] on button "[DATE]" at bounding box center [475, 398] width 54 height 30
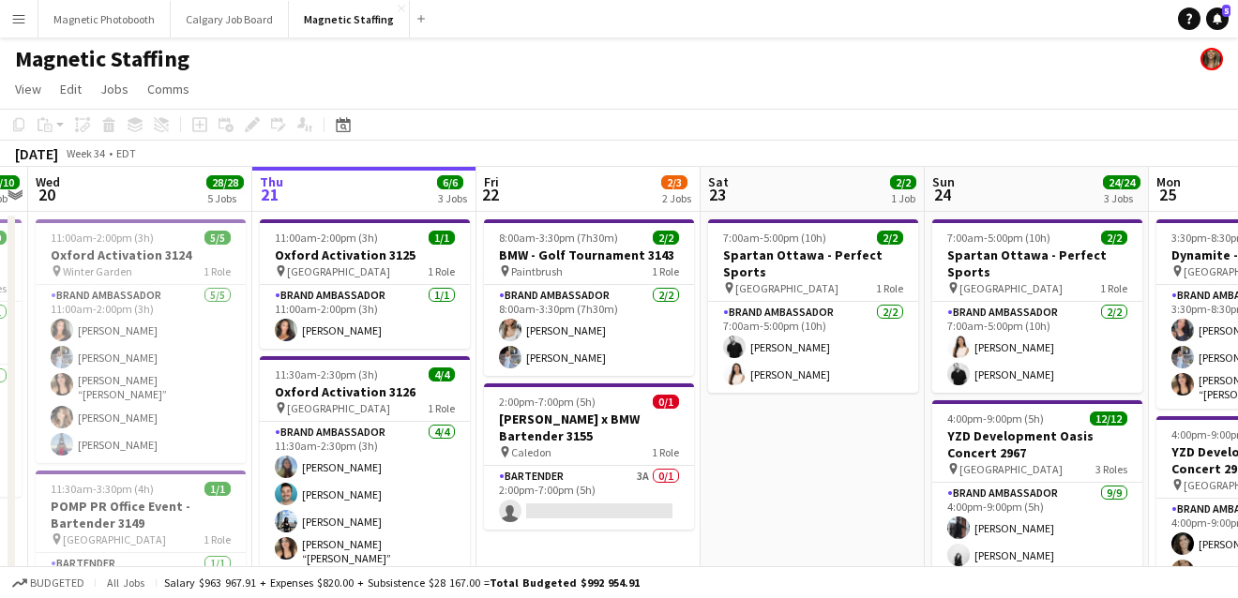
drag, startPoint x: 736, startPoint y: 422, endPoint x: 257, endPoint y: 452, distance: 480.0
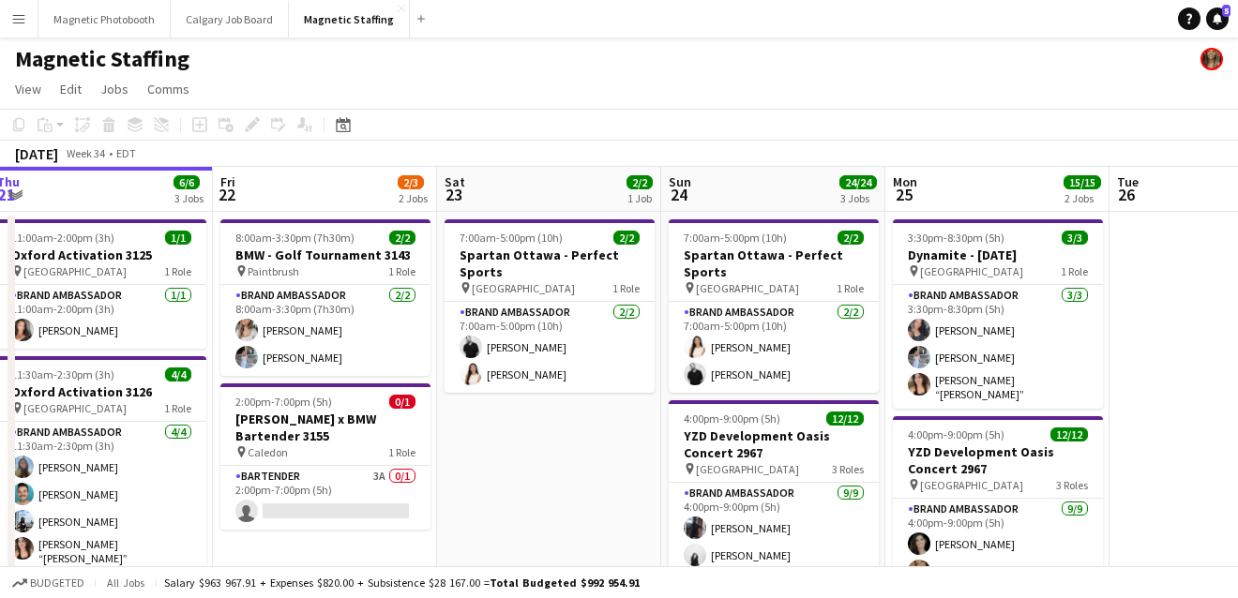
drag, startPoint x: 815, startPoint y: 406, endPoint x: 278, endPoint y: 430, distance: 537.8
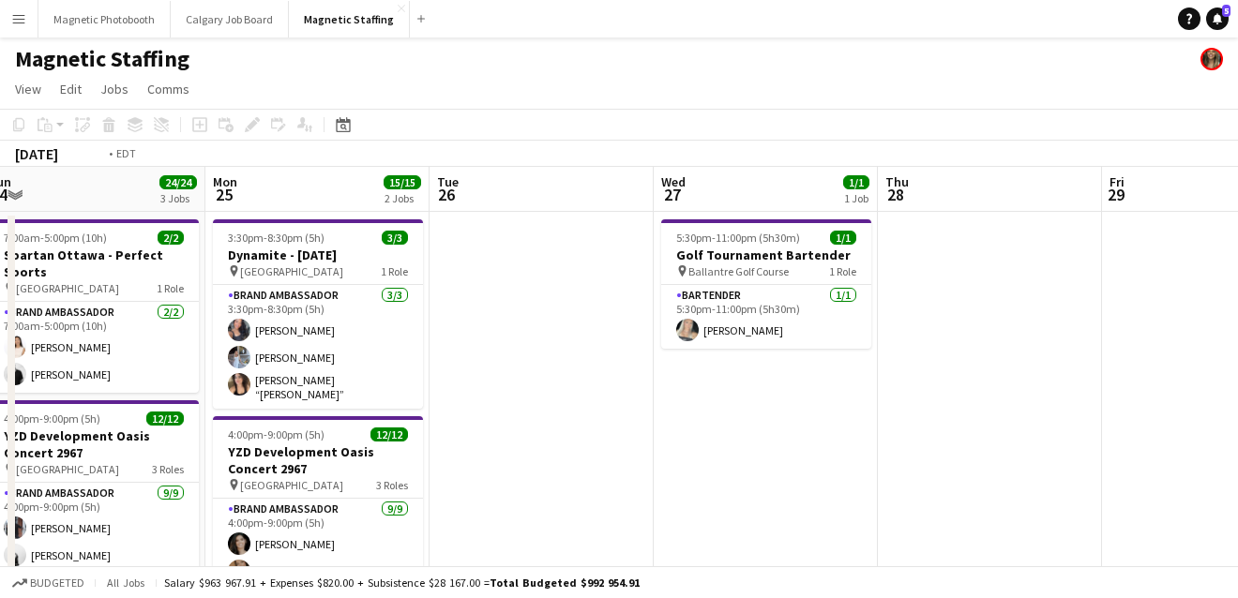
drag, startPoint x: 737, startPoint y: 432, endPoint x: 183, endPoint y: 449, distance: 554.4
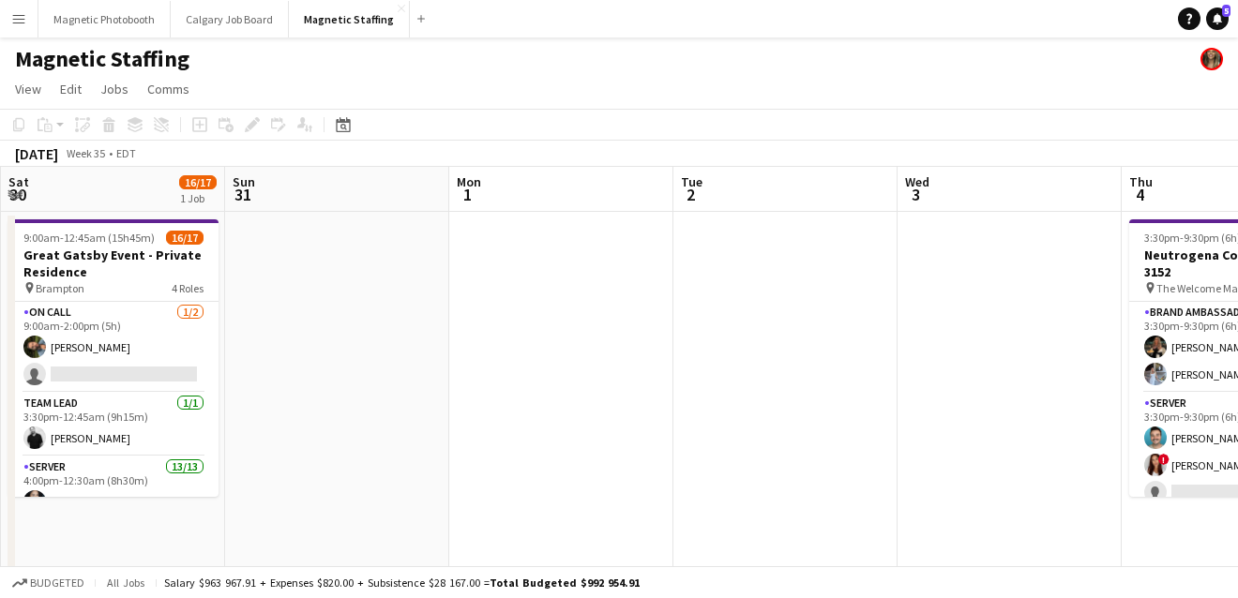
scroll to position [0, 638]
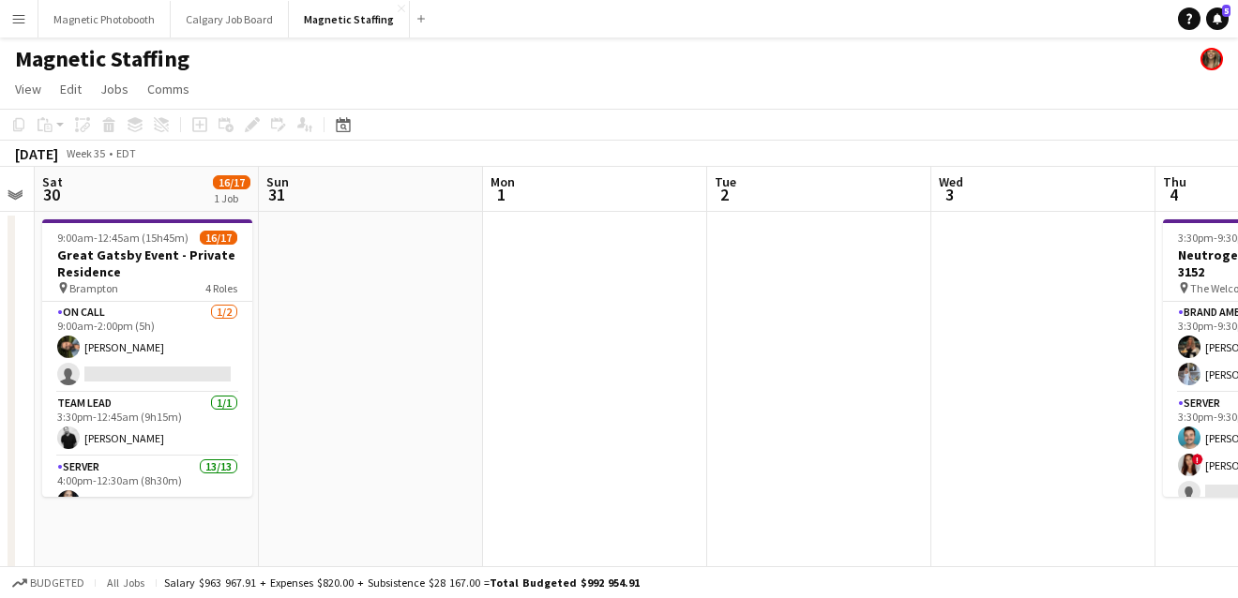
drag, startPoint x: 743, startPoint y: 375, endPoint x: 115, endPoint y: 435, distance: 630.1
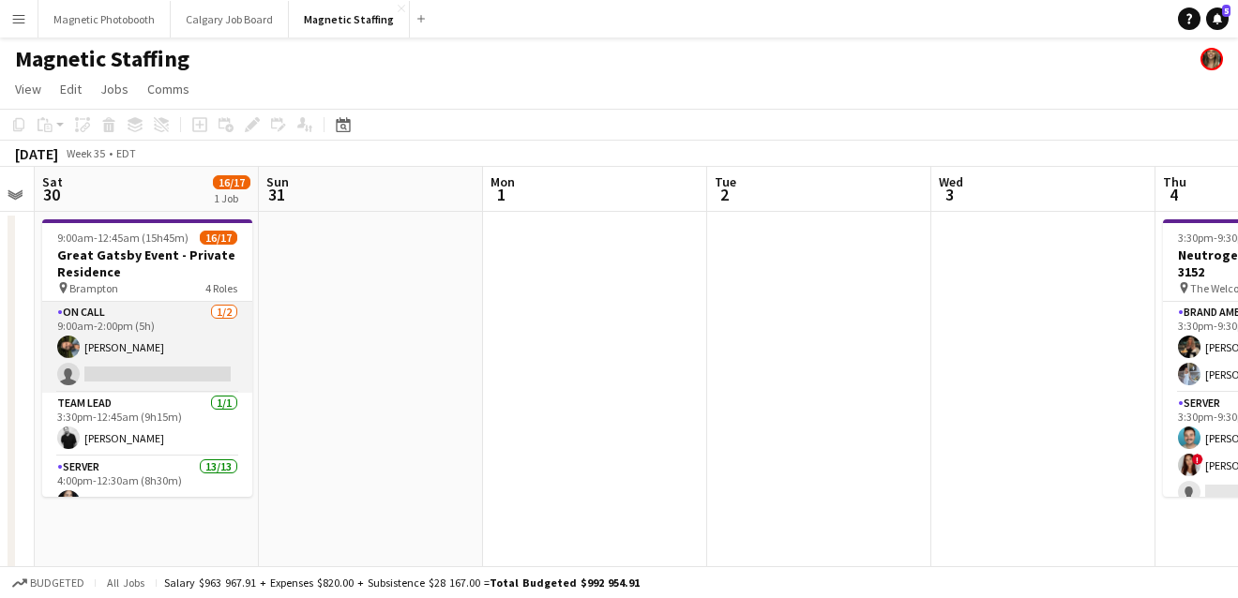
click at [154, 356] on app-card-role "On Call [DATE] 9:00am-2:00pm (5h) [PERSON_NAME] single-neutral-actions" at bounding box center [147, 347] width 210 height 91
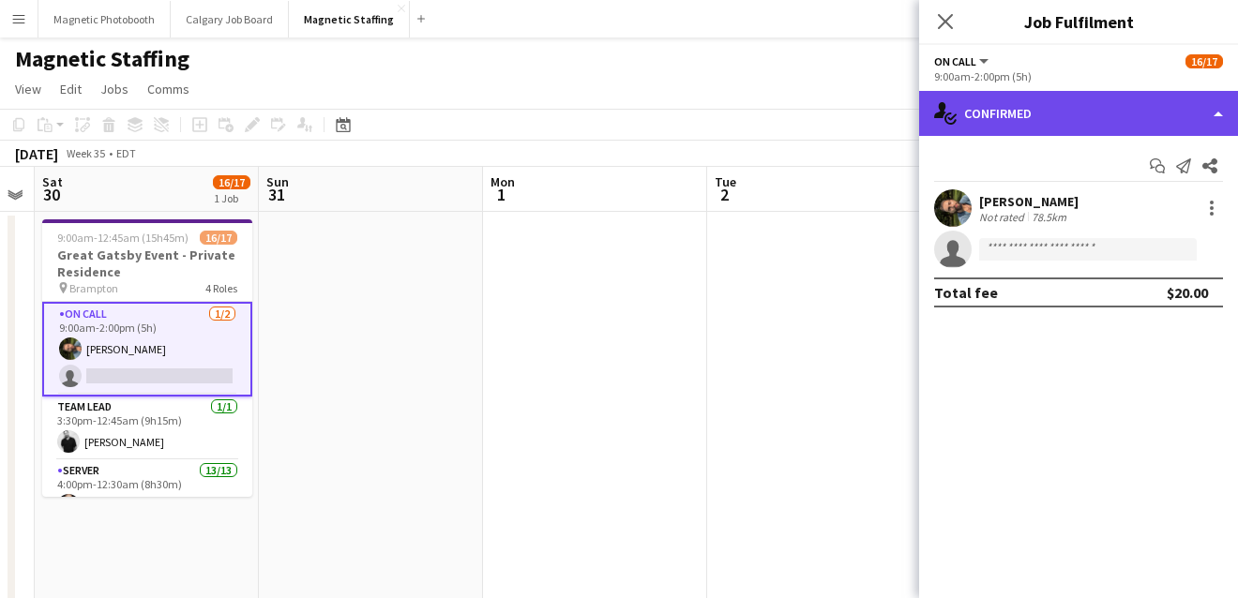
click at [1084, 112] on div "single-neutral-actions-check-2 Confirmed" at bounding box center [1078, 113] width 319 height 45
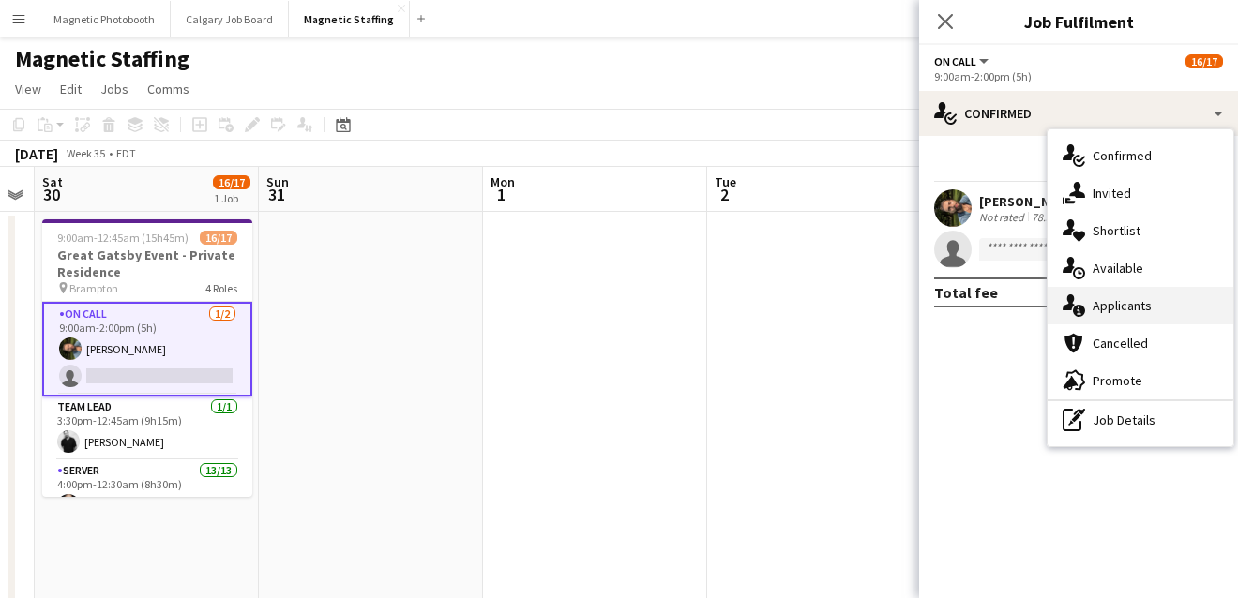
click at [1083, 302] on icon "single-neutral-actions-information" at bounding box center [1073, 305] width 23 height 23
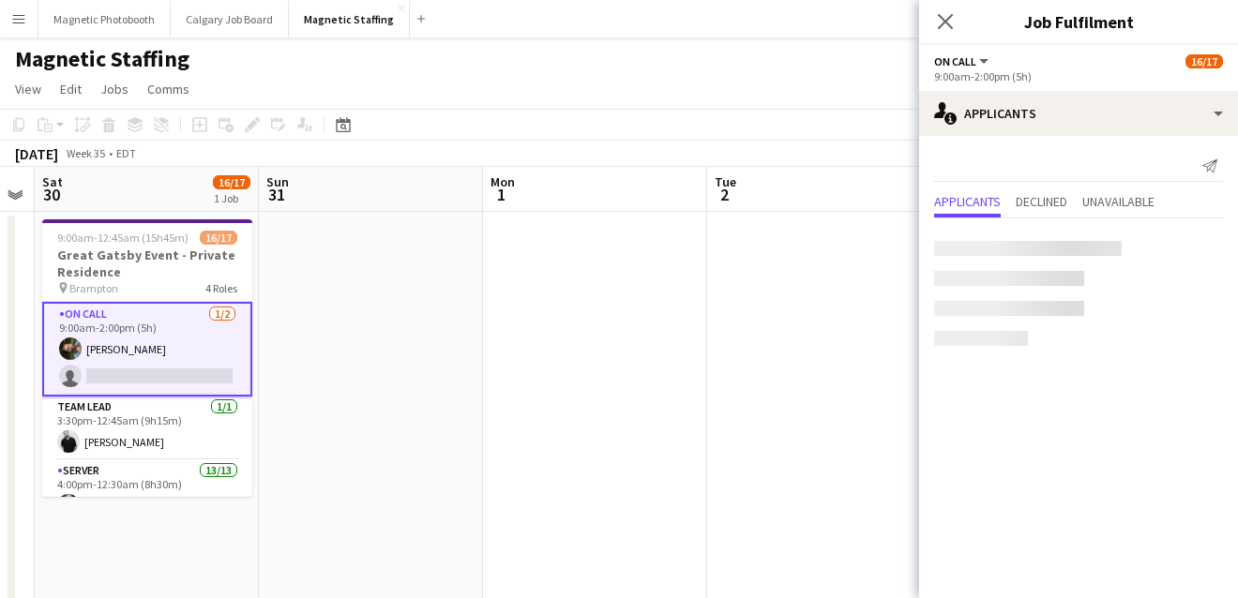
scroll to position [0, 564]
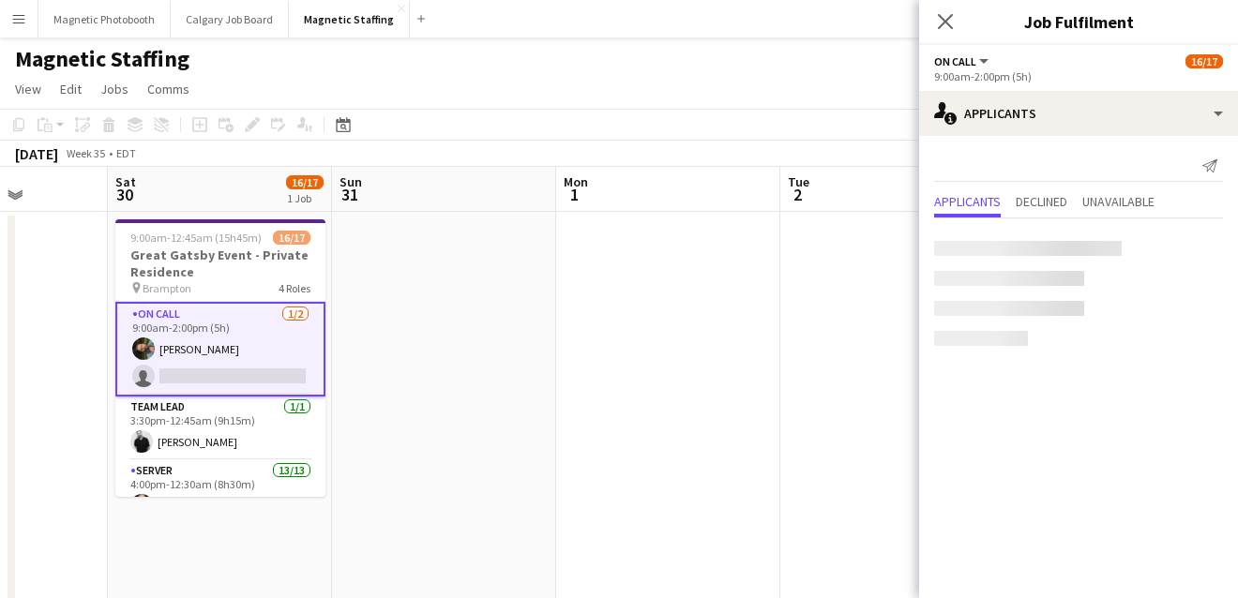
drag, startPoint x: 534, startPoint y: 338, endPoint x: 817, endPoint y: 333, distance: 282.3
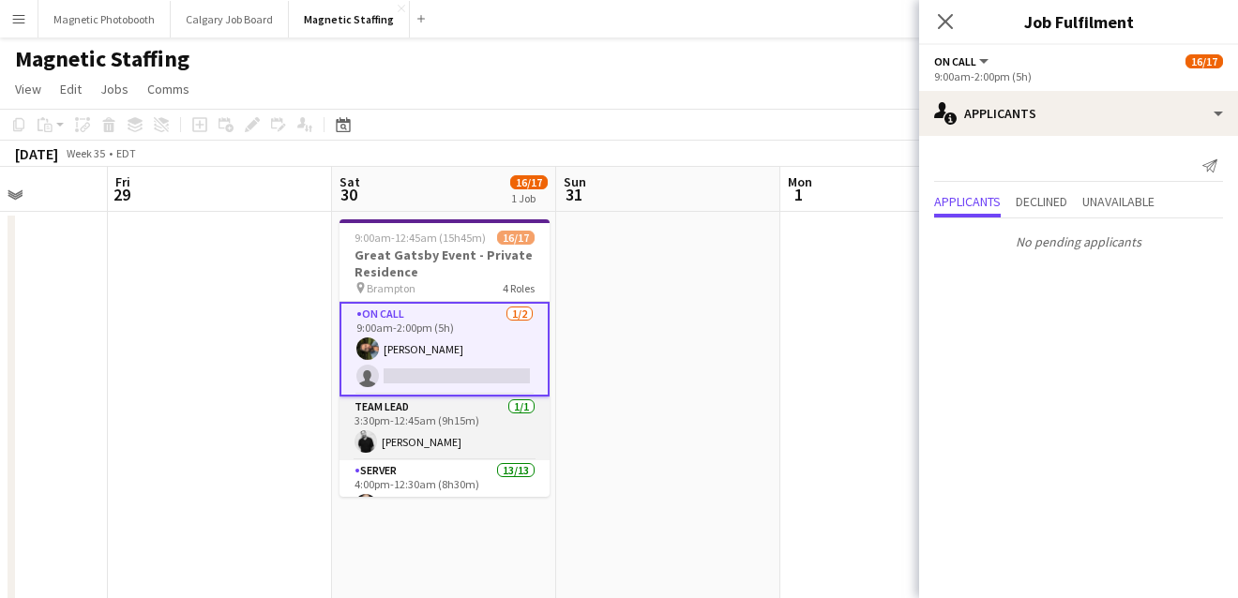
scroll to position [220, 0]
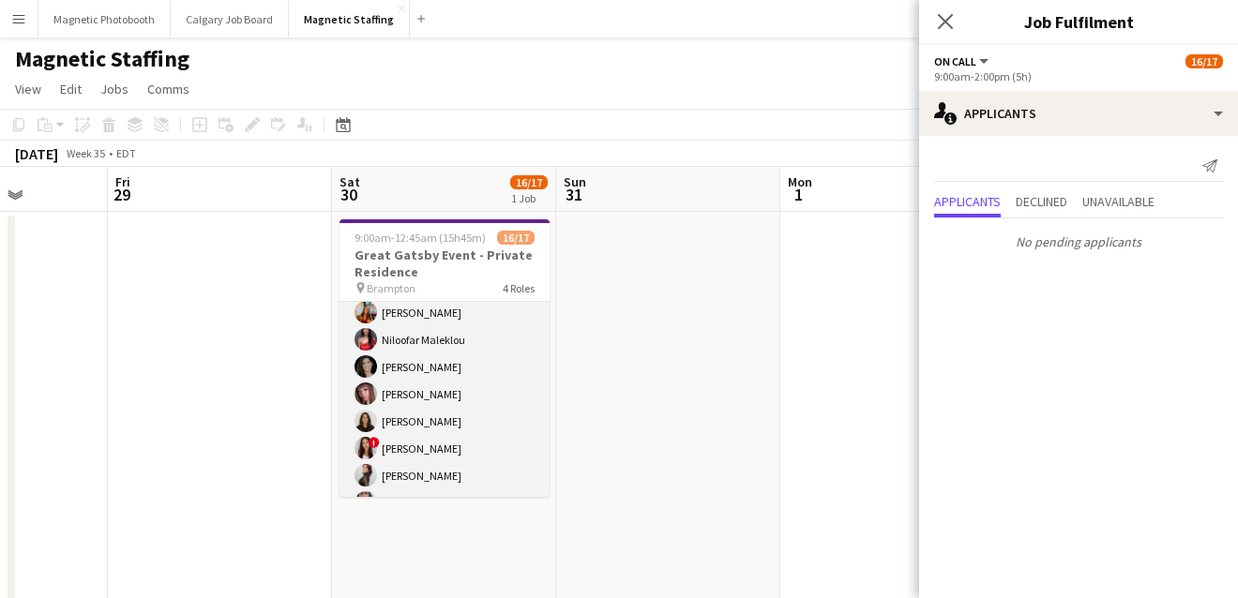
click at [482, 406] on app-card-role "Server 13/13 4:00pm-12:30am (8h30m) [PERSON_NAME] [PERSON_NAME] [PERSON_NAME] M…" at bounding box center [444, 435] width 210 height 390
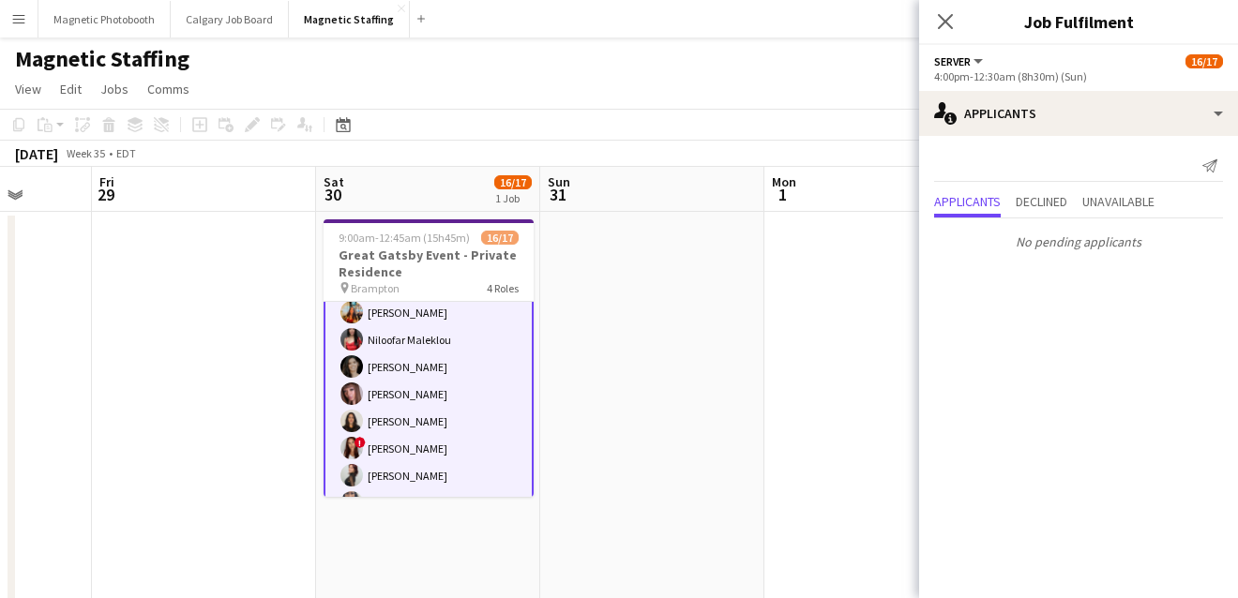
drag, startPoint x: 251, startPoint y: 397, endPoint x: 776, endPoint y: 342, distance: 527.8
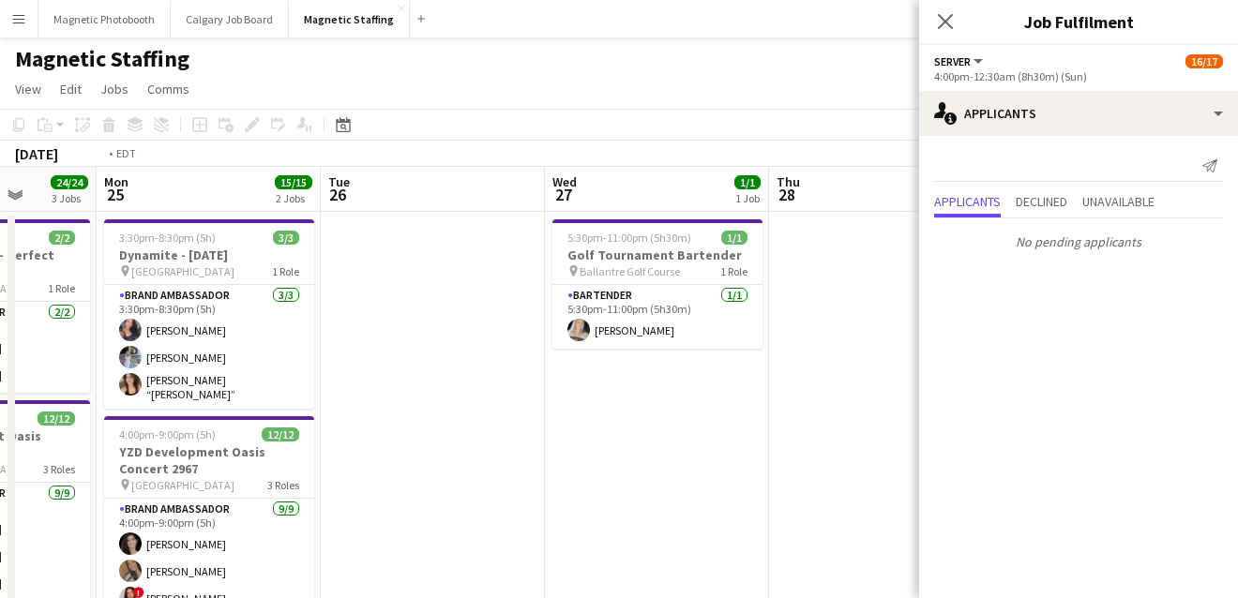
drag, startPoint x: 361, startPoint y: 403, endPoint x: 735, endPoint y: 386, distance: 374.5
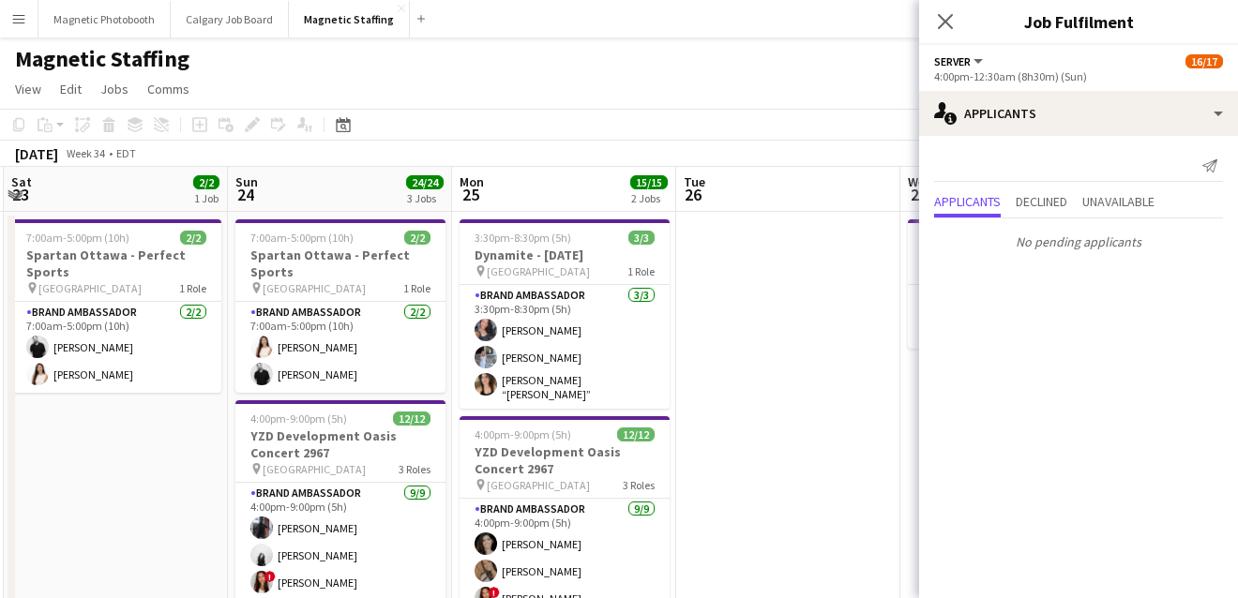
scroll to position [0, 529]
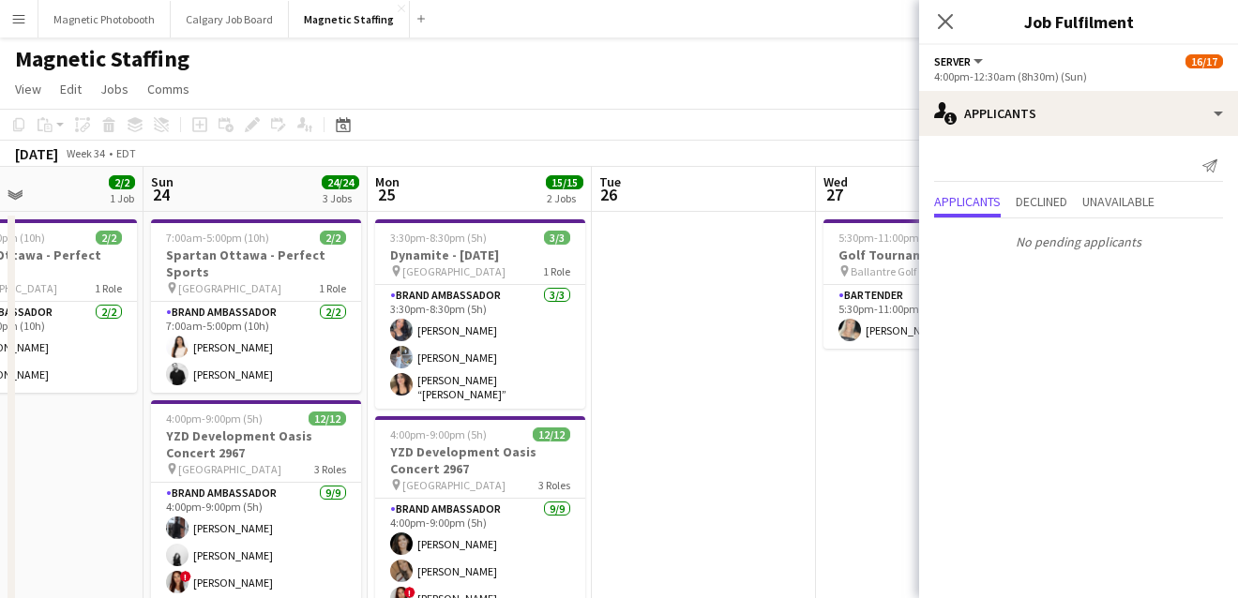
drag, startPoint x: 481, startPoint y: 421, endPoint x: 703, endPoint y: 421, distance: 222.2
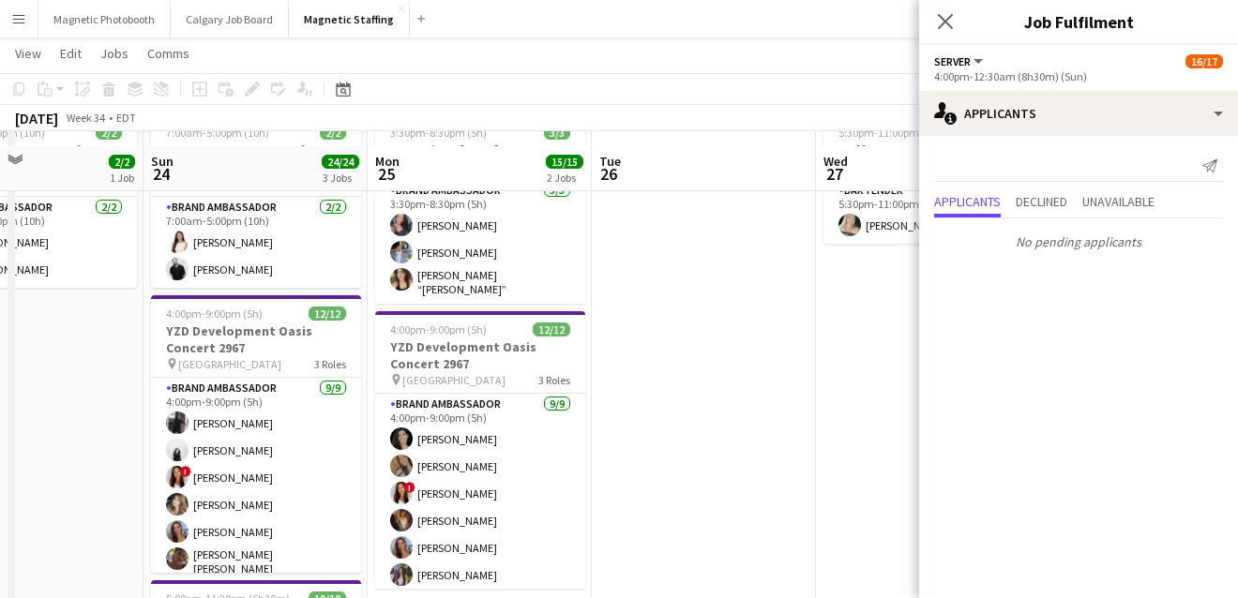
scroll to position [118, 0]
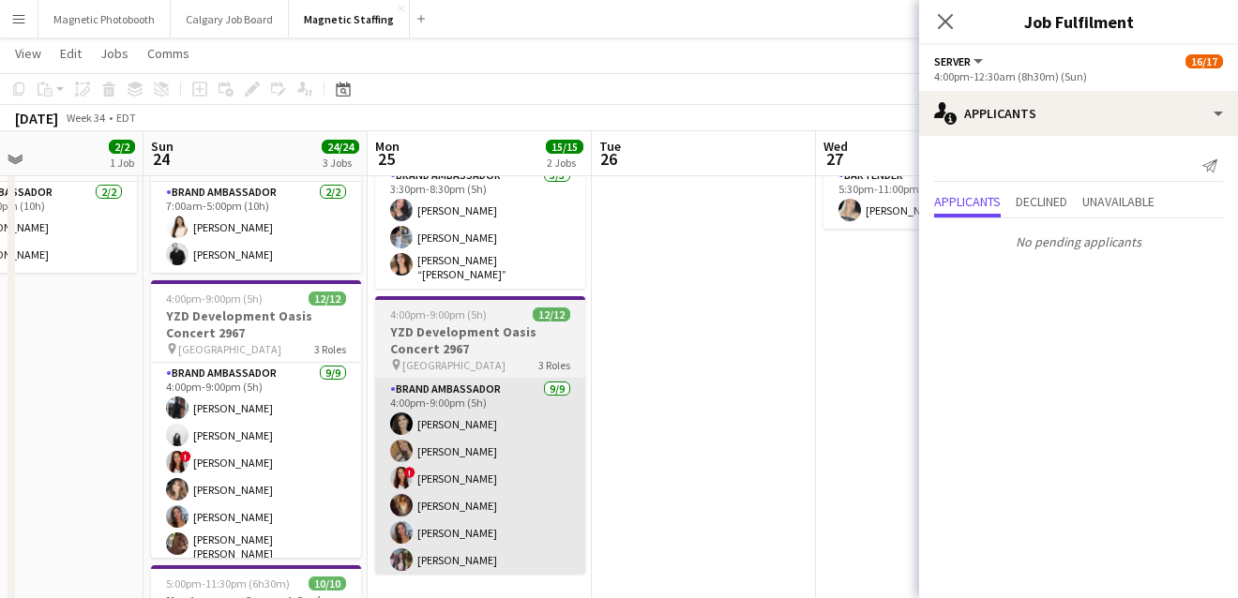
click at [526, 471] on app-card-role "Brand Ambassador [DATE] 4:00pm-9:00pm (5h) [PERSON_NAME] [PERSON_NAME] ! [PERSO…" at bounding box center [480, 519] width 210 height 281
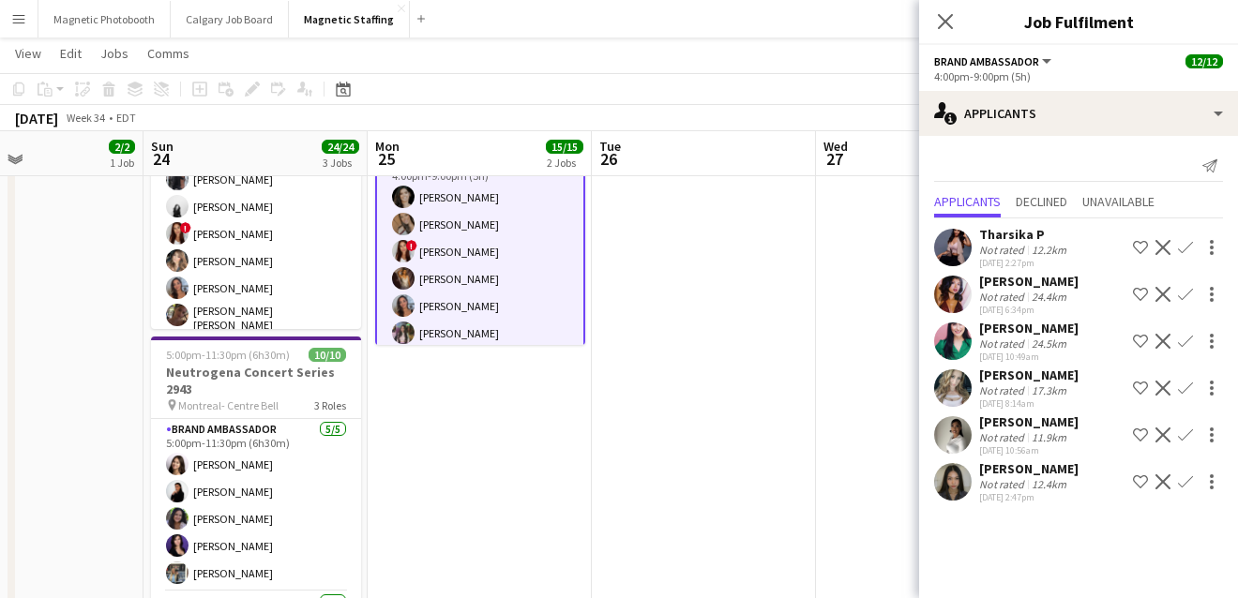
scroll to position [0, 527]
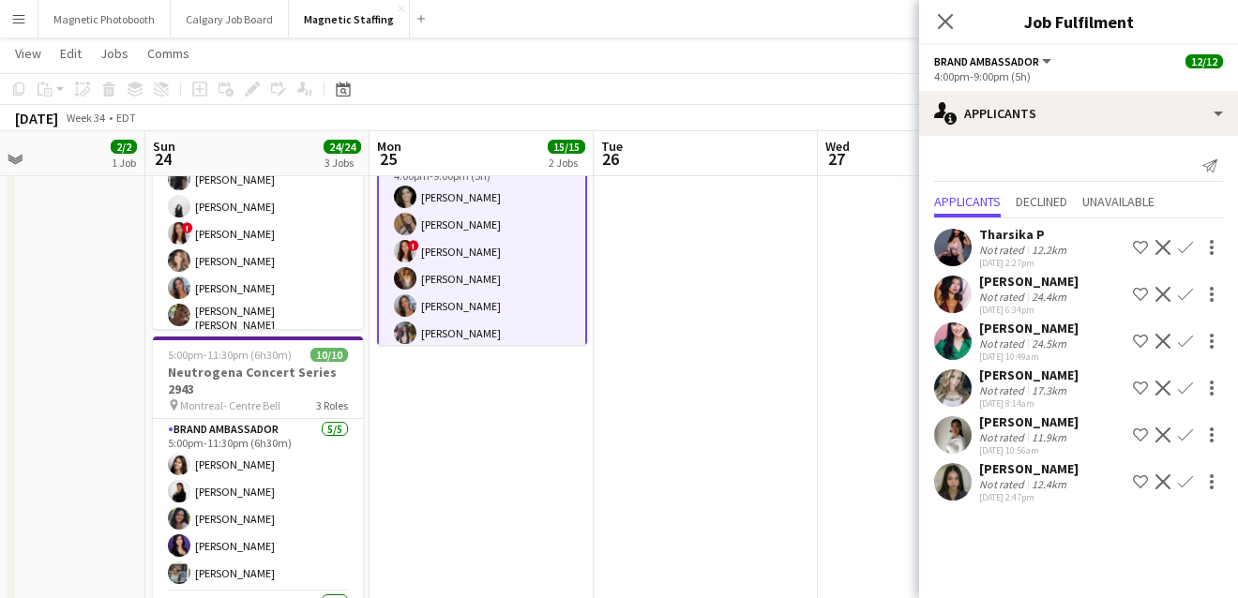
click at [381, 530] on app-date-cell "3:30pm-8:30pm (5h) 3/3 Dynamite - [DATE] pin Toronto 1 Role Brand Ambassador [D…" at bounding box center [481, 454] width 224 height 1182
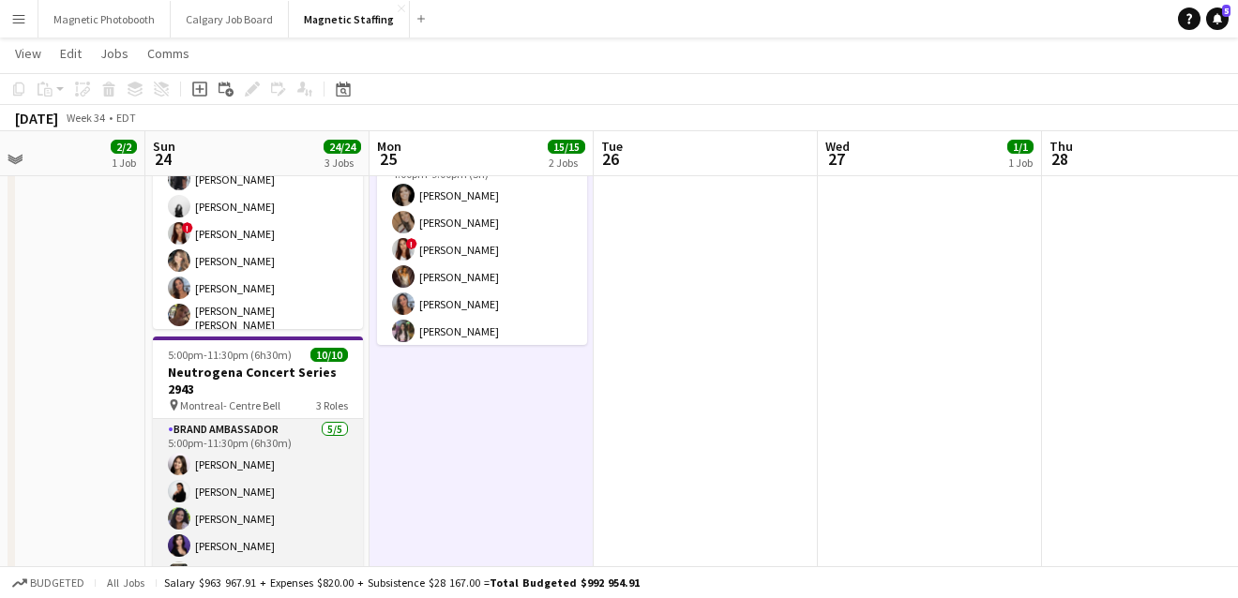
click at [329, 521] on app-card-role "Brand Ambassador [DATE] 5:00pm-11:30pm (6h30m) [PERSON_NAME] [PERSON_NAME] [PER…" at bounding box center [258, 505] width 210 height 173
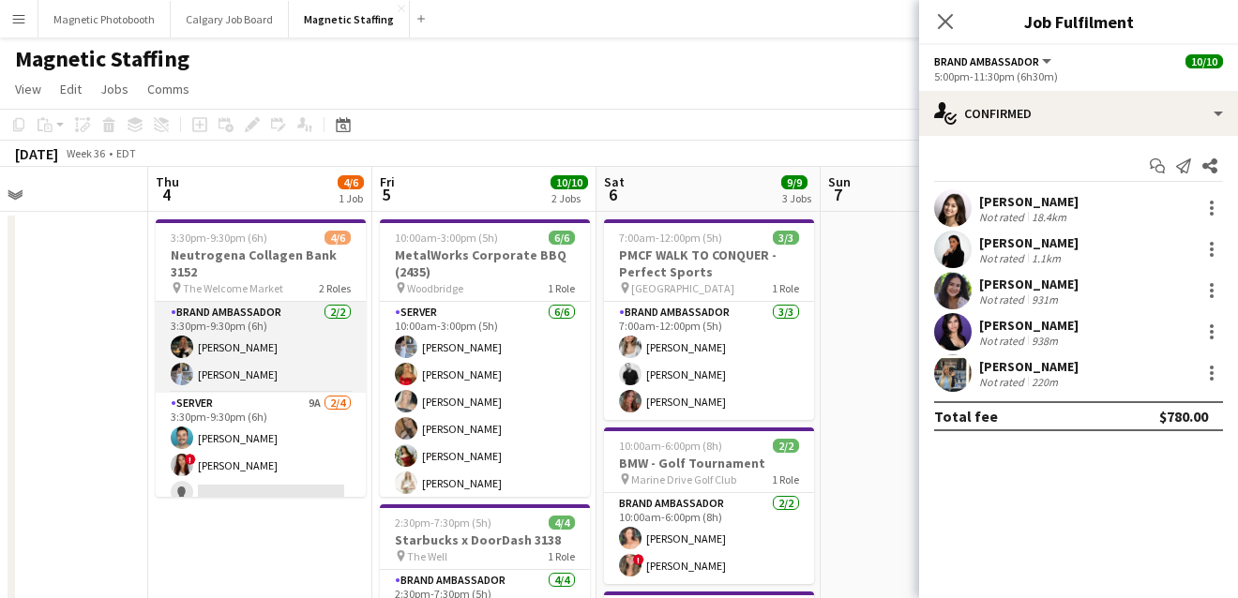
scroll to position [40, 0]
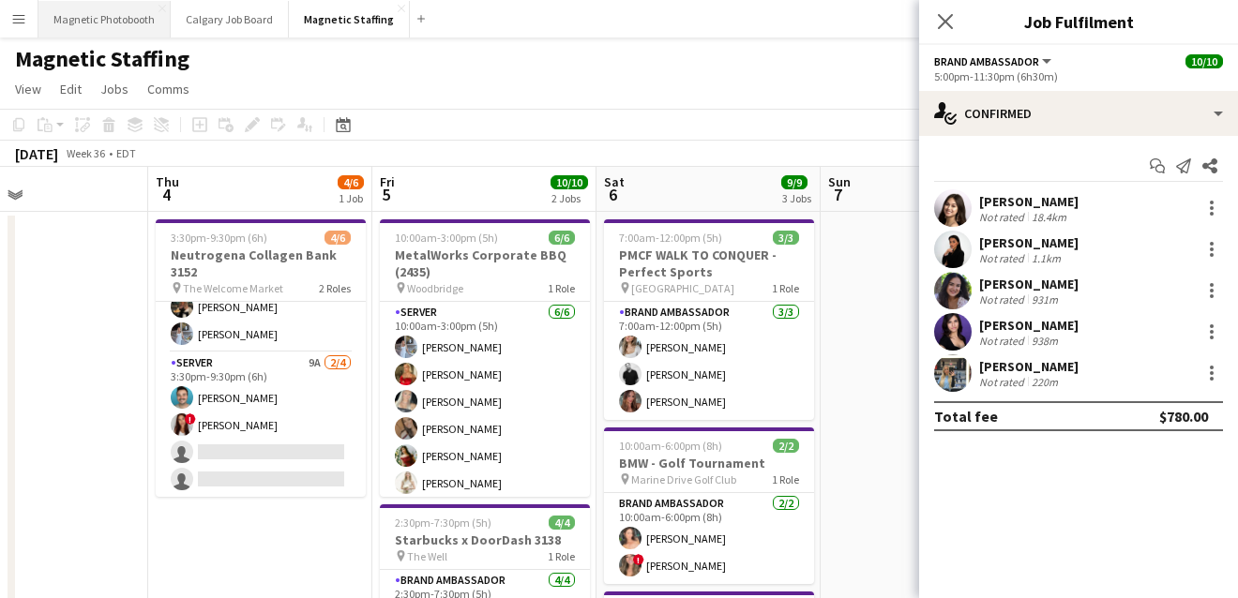
click at [108, 25] on button "Magnetic Photobooth Close" at bounding box center [104, 19] width 132 height 37
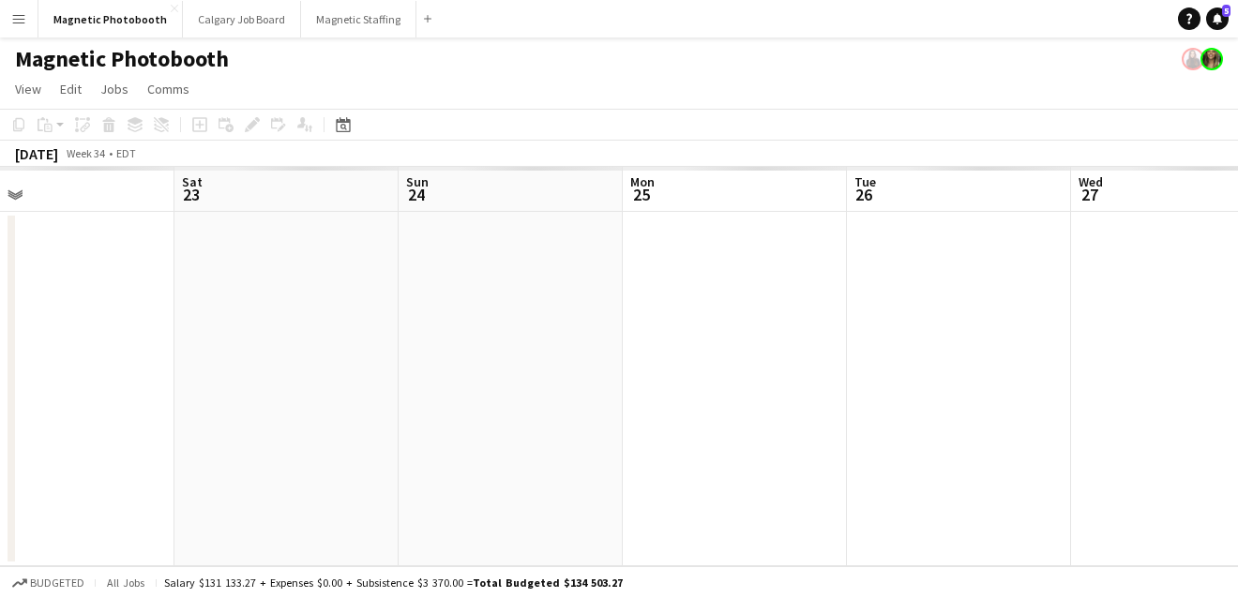
drag, startPoint x: 517, startPoint y: 274, endPoint x: -16, endPoint y: 308, distance: 533.7
click at [0, 308] on html "Menu Boards Boards Boards All jobs Status Workforce Workforce My Workforce Recr…" at bounding box center [619, 299] width 1238 height 598
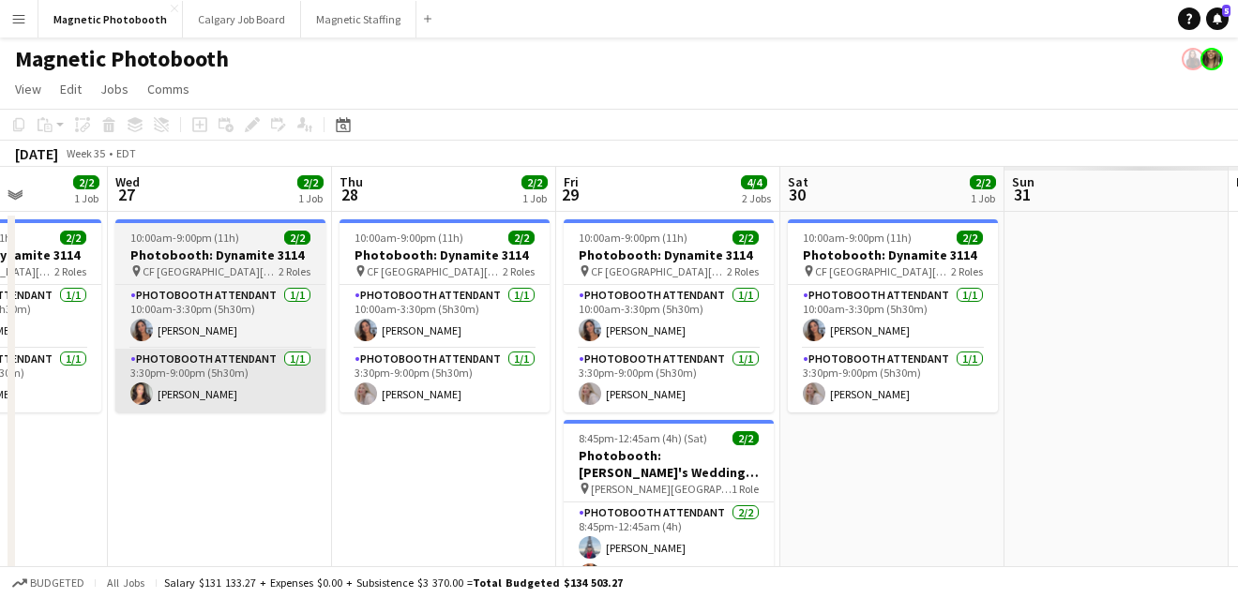
drag, startPoint x: 1050, startPoint y: 316, endPoint x: 365, endPoint y: 350, distance: 686.2
click at [147, 386] on app-calendar-viewport "Sun 24 6/6 3 Jobs Mon 25 1/1 1 Job Tue 26 2/2 1 Job Wed 27 2/2 1 Job Thu 28 2/2…" at bounding box center [619, 518] width 1238 height 703
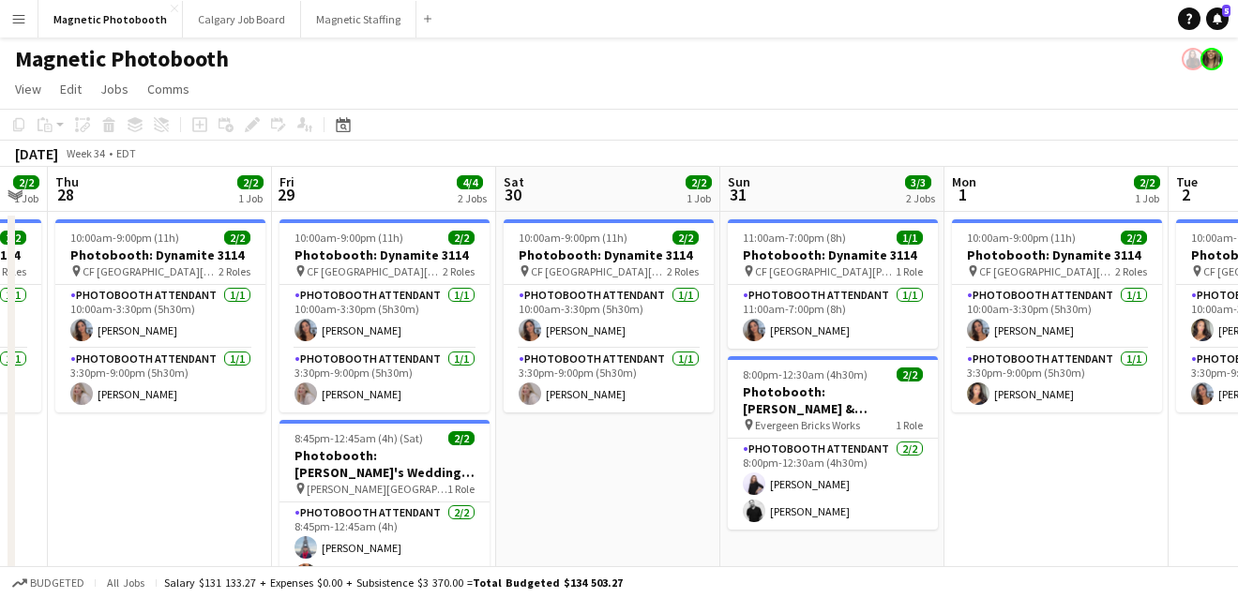
drag, startPoint x: 936, startPoint y: 388, endPoint x: -16, endPoint y: 399, distance: 951.7
click at [0, 399] on html "Menu Boards Boards Boards All jobs Status Workforce Workforce My Workforce Recr…" at bounding box center [619, 451] width 1238 height 902
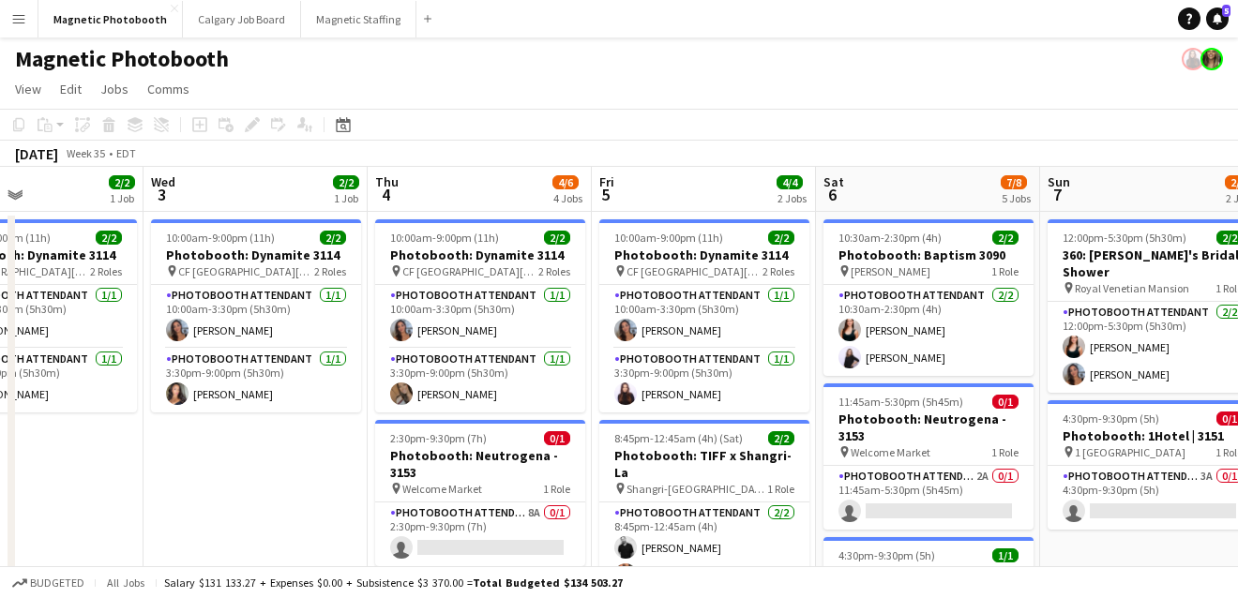
drag, startPoint x: 291, startPoint y: 391, endPoint x: 54, endPoint y: 409, distance: 236.9
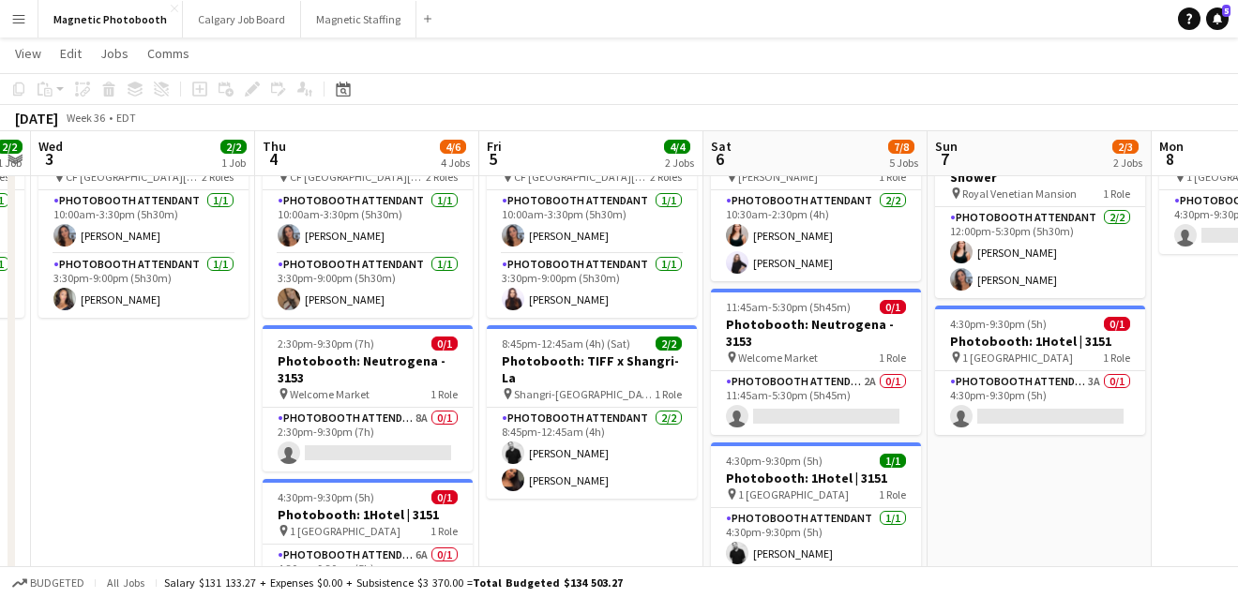
scroll to position [0, 825]
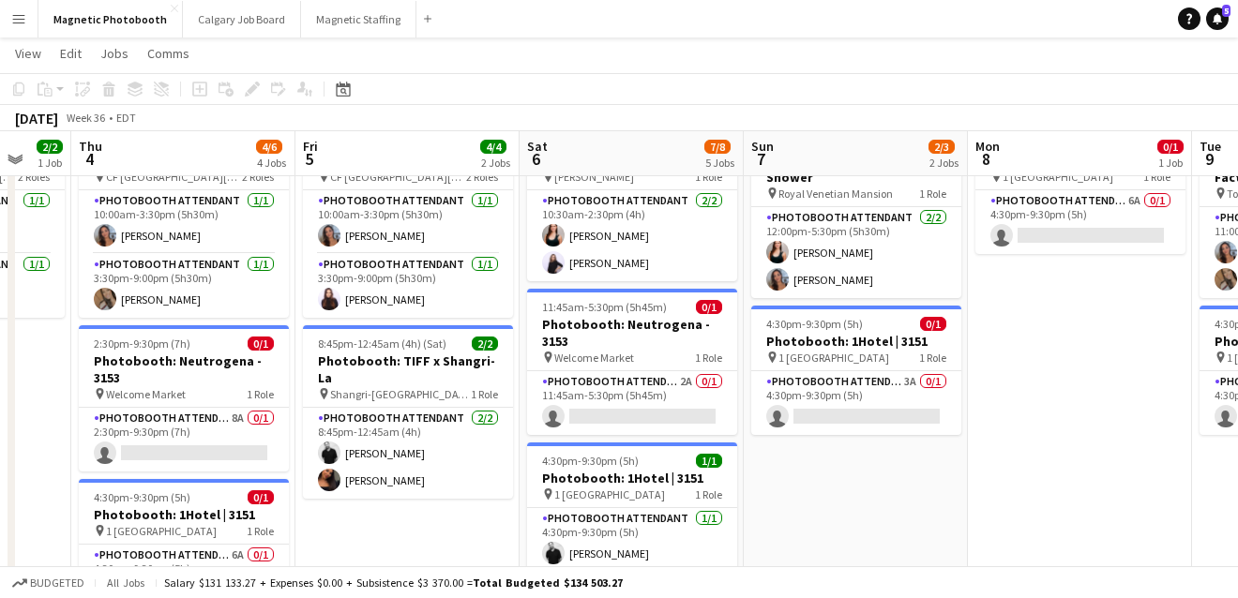
drag, startPoint x: 218, startPoint y: 469, endPoint x: 91, endPoint y: 485, distance: 127.6
click at [93, 485] on app-calendar-viewport "Sun 31 3/3 2 Jobs Mon 1 2/2 1 Job Tue 2 2/2 1 Job Wed 3 2/2 1 Job Thu 4 4/6 4 J…" at bounding box center [619, 496] width 1238 height 1032
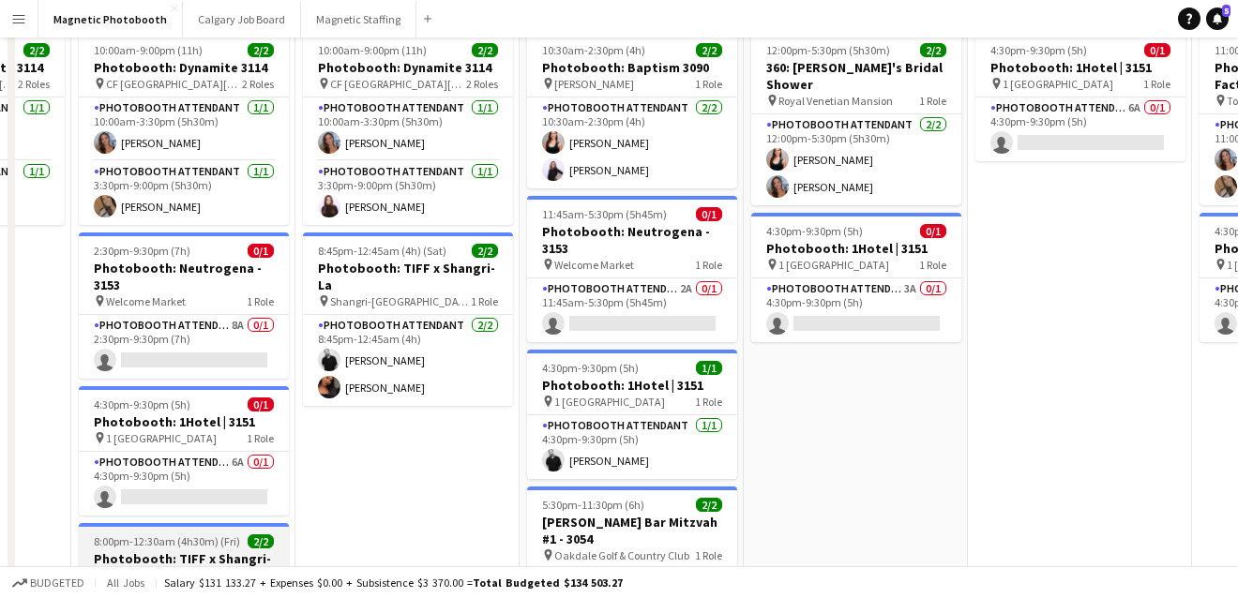
scroll to position [0, 0]
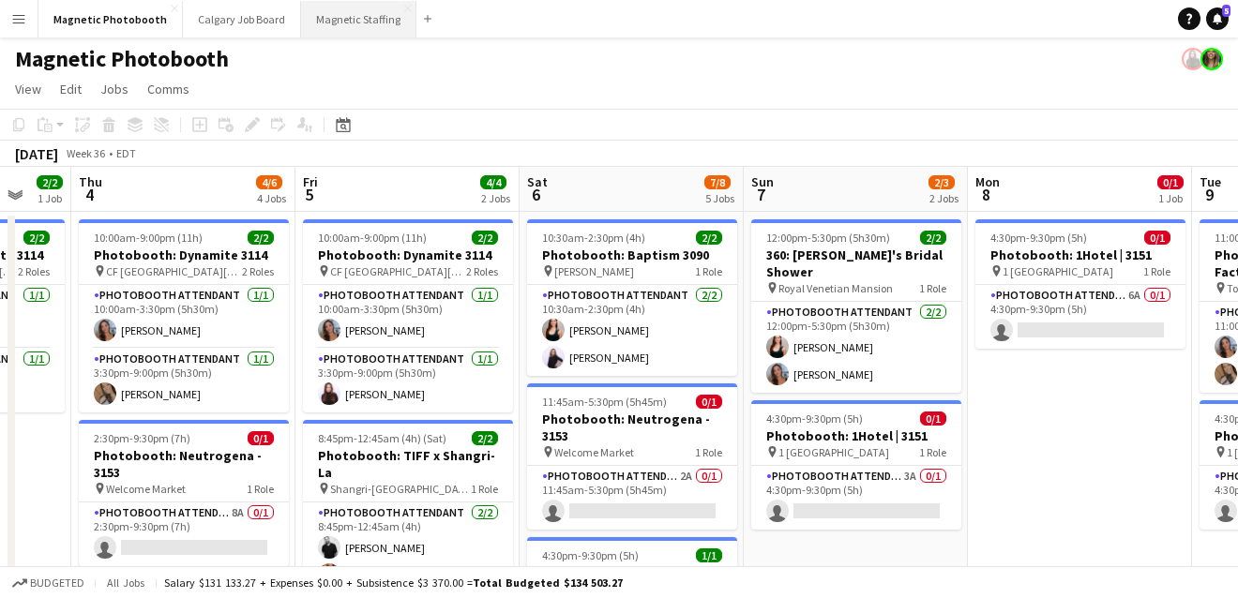
click at [344, 21] on button "Magnetic Staffing Close" at bounding box center [358, 19] width 115 height 37
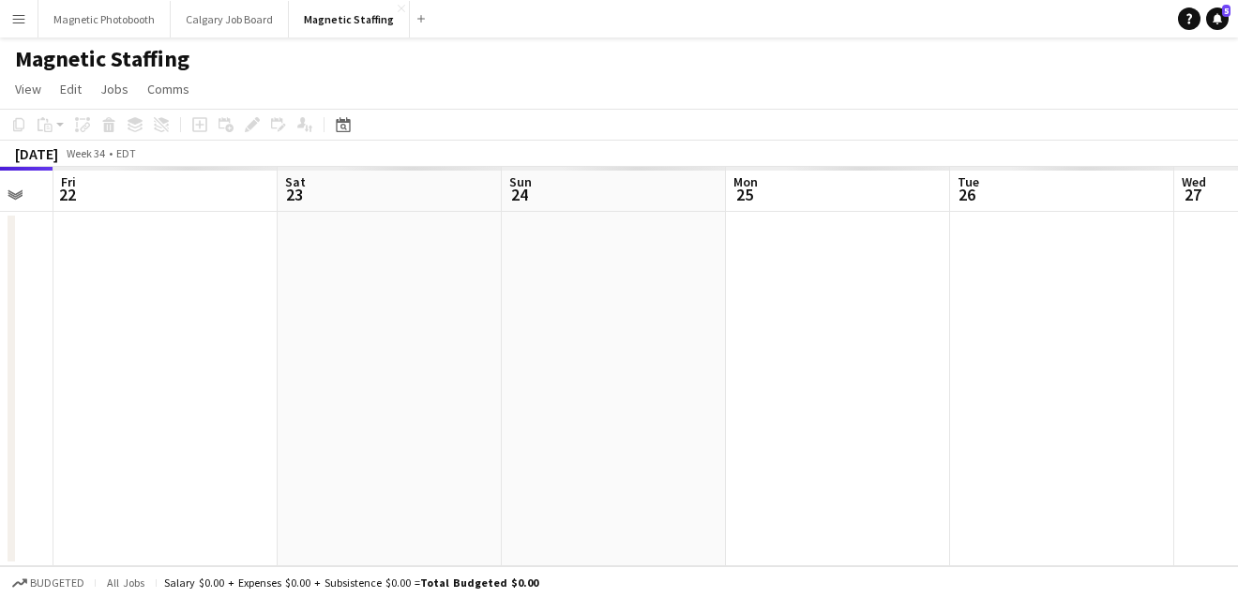
click at [29, 458] on app-calendar-viewport "Mon 18 Tue 19 Wed 20 Thu 21 Fri 22 Sat 23 Sun 24 Mon 25 Tue 26 Wed 27 Thu 28" at bounding box center [619, 366] width 1238 height 399
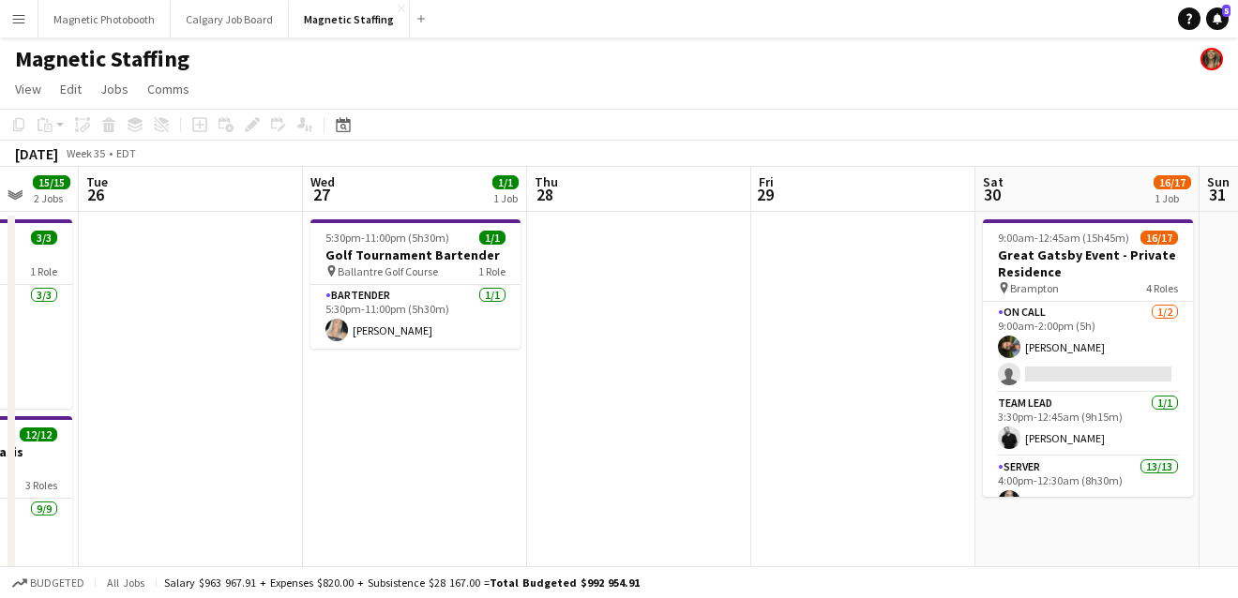
drag, startPoint x: 702, startPoint y: 370, endPoint x: 126, endPoint y: 447, distance: 581.7
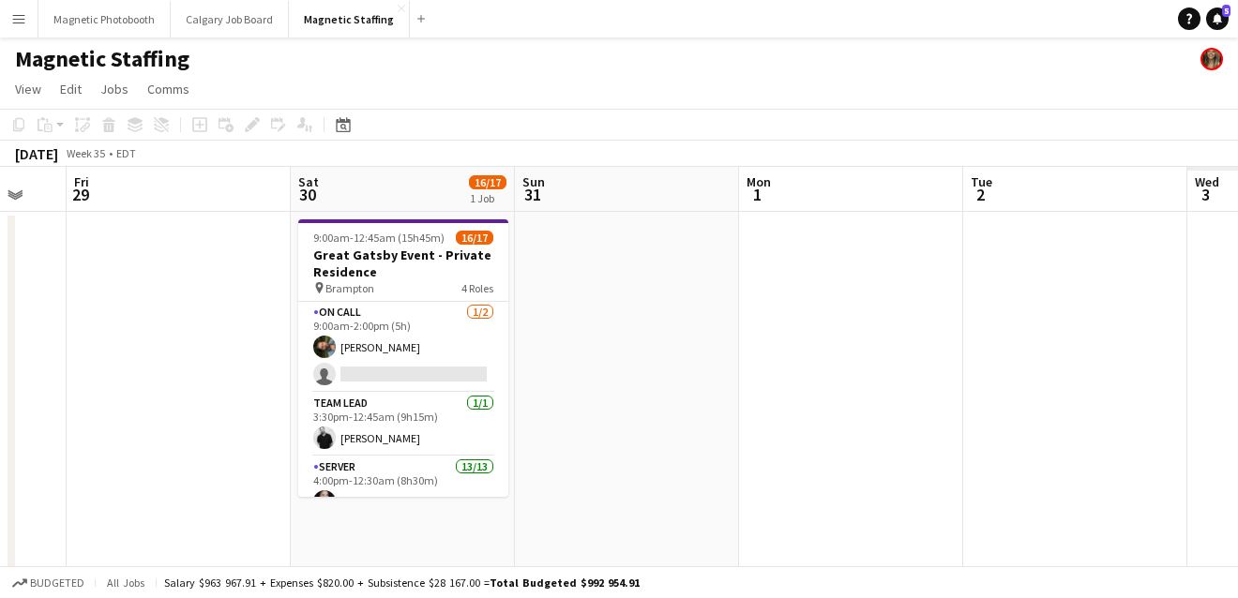
drag, startPoint x: 346, startPoint y: 460, endPoint x: 219, endPoint y: 460, distance: 126.6
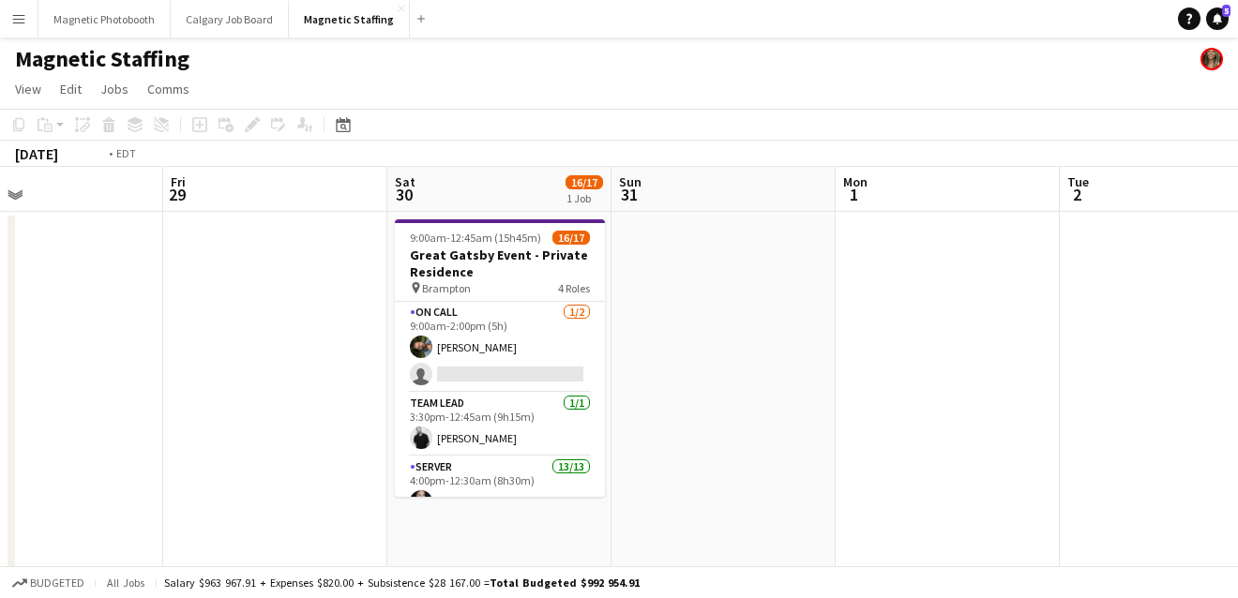
drag, startPoint x: 800, startPoint y: 340, endPoint x: -10, endPoint y: 422, distance: 814.2
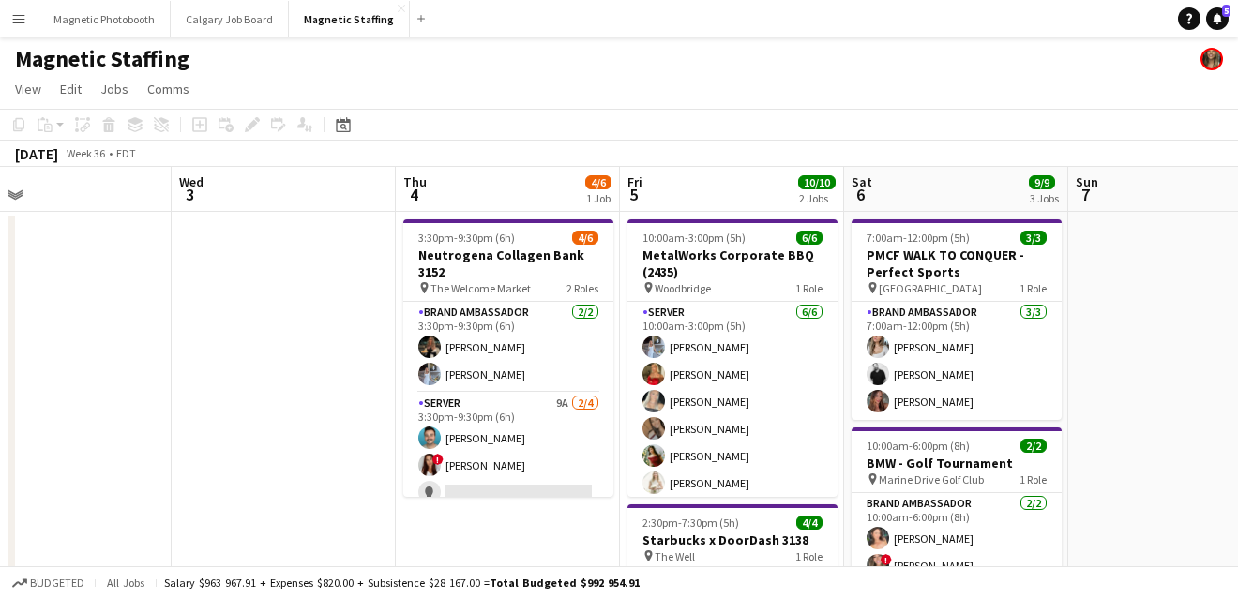
drag, startPoint x: 664, startPoint y: 409, endPoint x: 149, endPoint y: 413, distance: 514.7
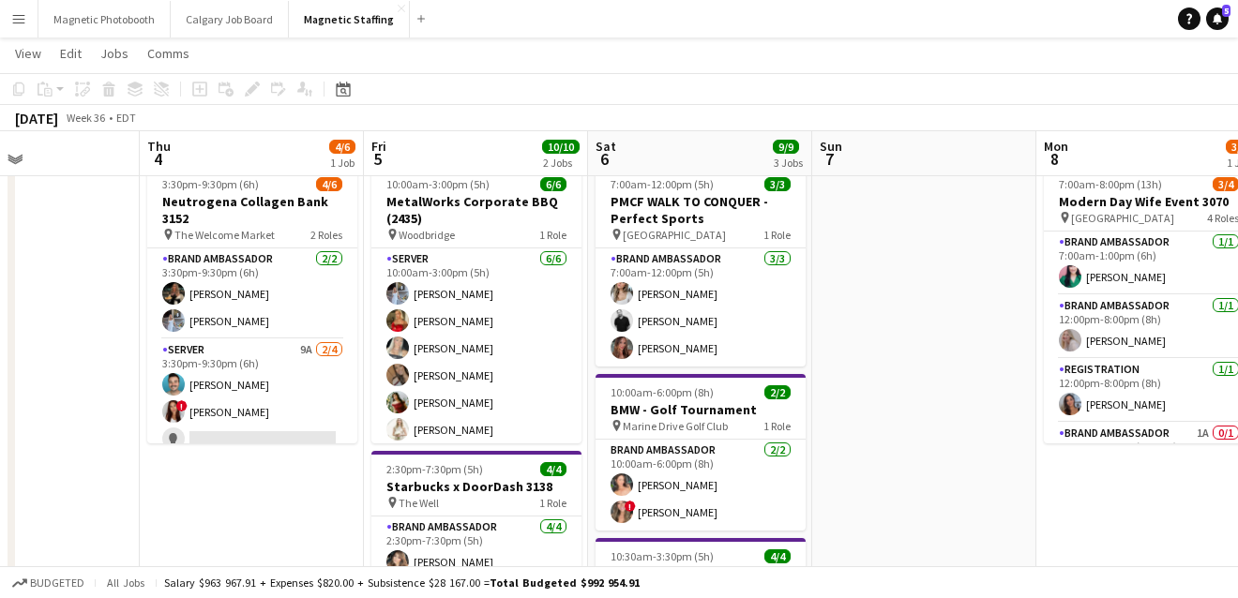
scroll to position [55, 0]
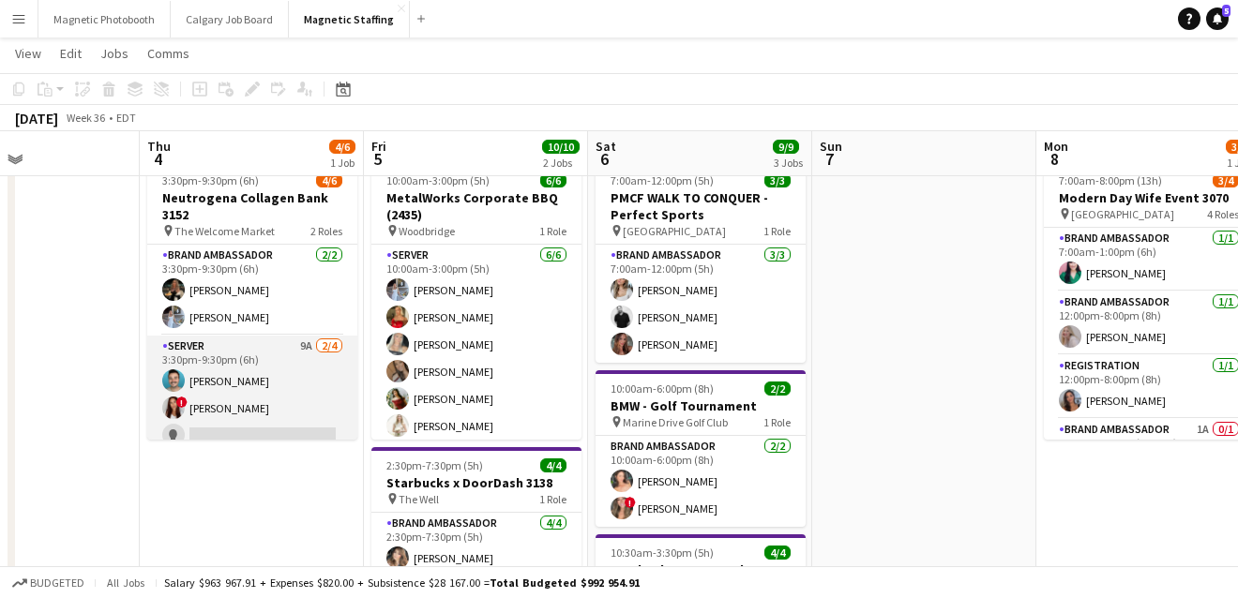
click at [242, 420] on app-card-role "Server 9A [DATE] 3:30pm-9:30pm (6h) [PERSON_NAME] ! [PERSON_NAME] single-neutra…" at bounding box center [252, 408] width 210 height 145
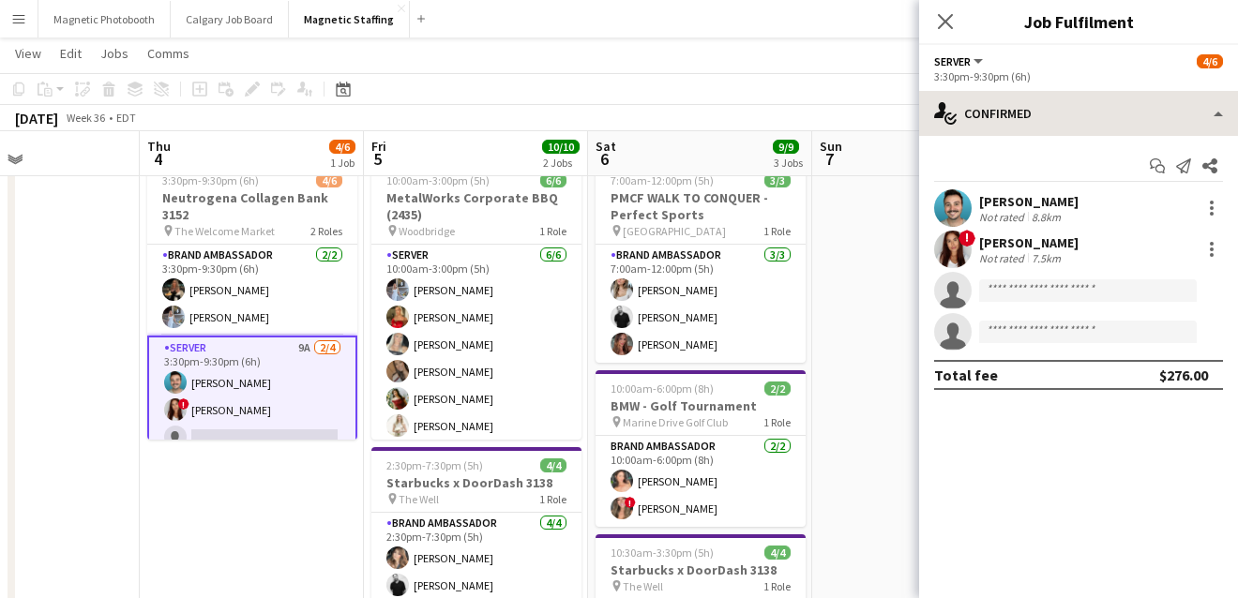
click at [1140, 92] on div "Server All roles Server [DATE] 3:30pm-9:30pm (6h) single-neutral-actions-check-…" at bounding box center [1078, 321] width 319 height 553
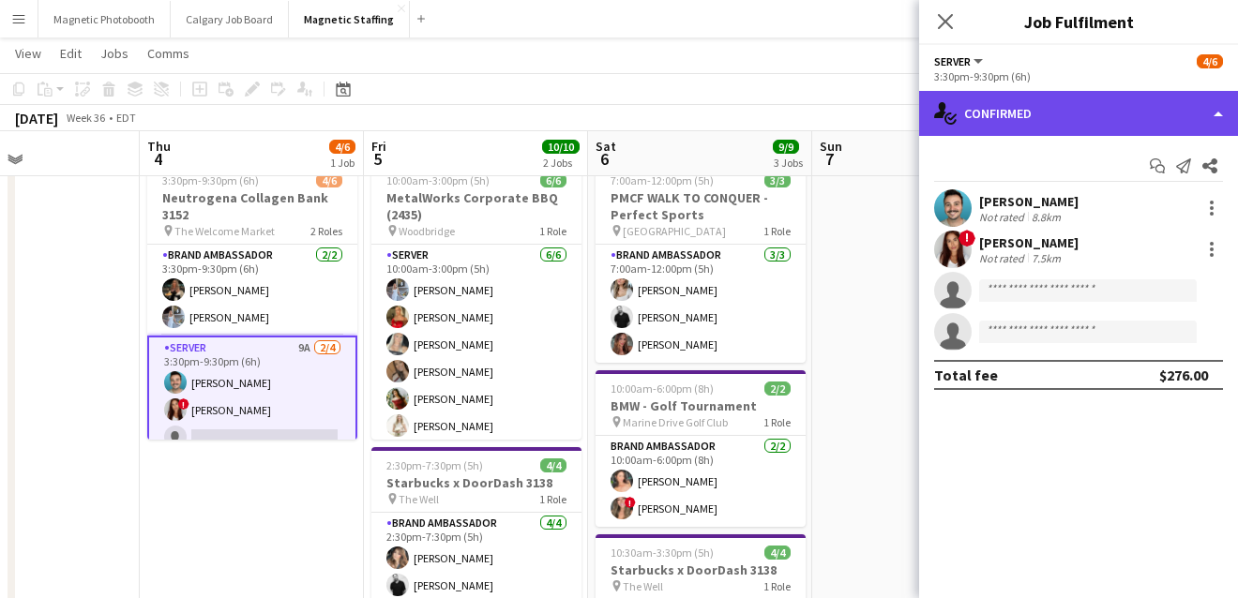
click at [1120, 123] on div "single-neutral-actions-check-2 Confirmed" at bounding box center [1078, 113] width 319 height 45
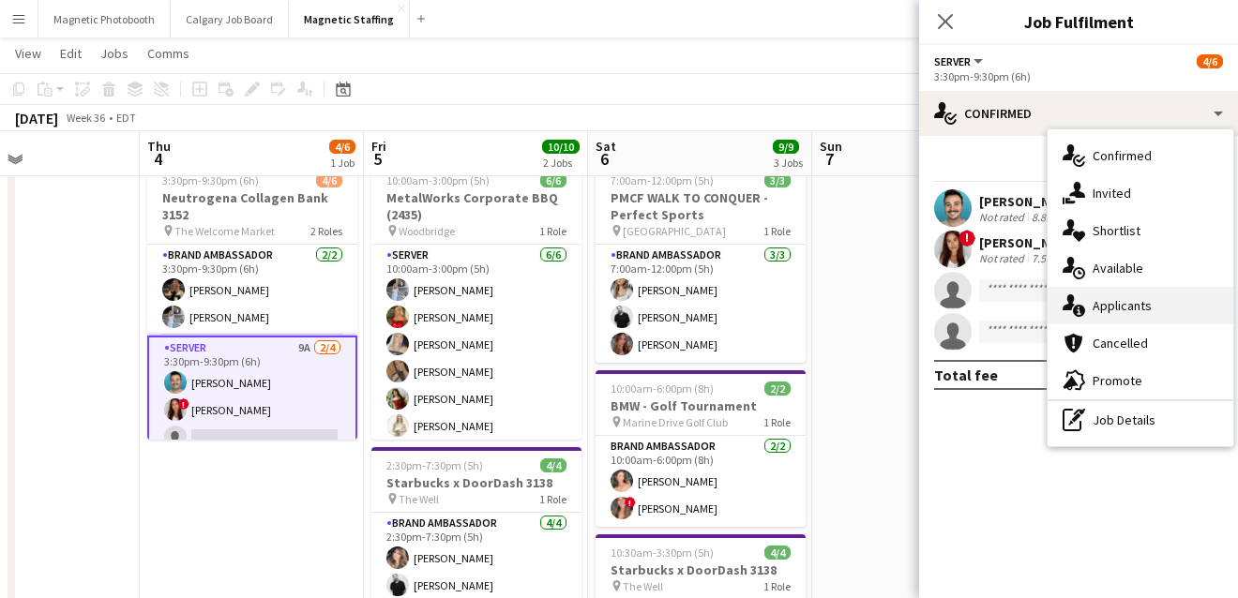
click at [1120, 306] on div "single-neutral-actions-information Applicants" at bounding box center [1140, 306] width 186 height 38
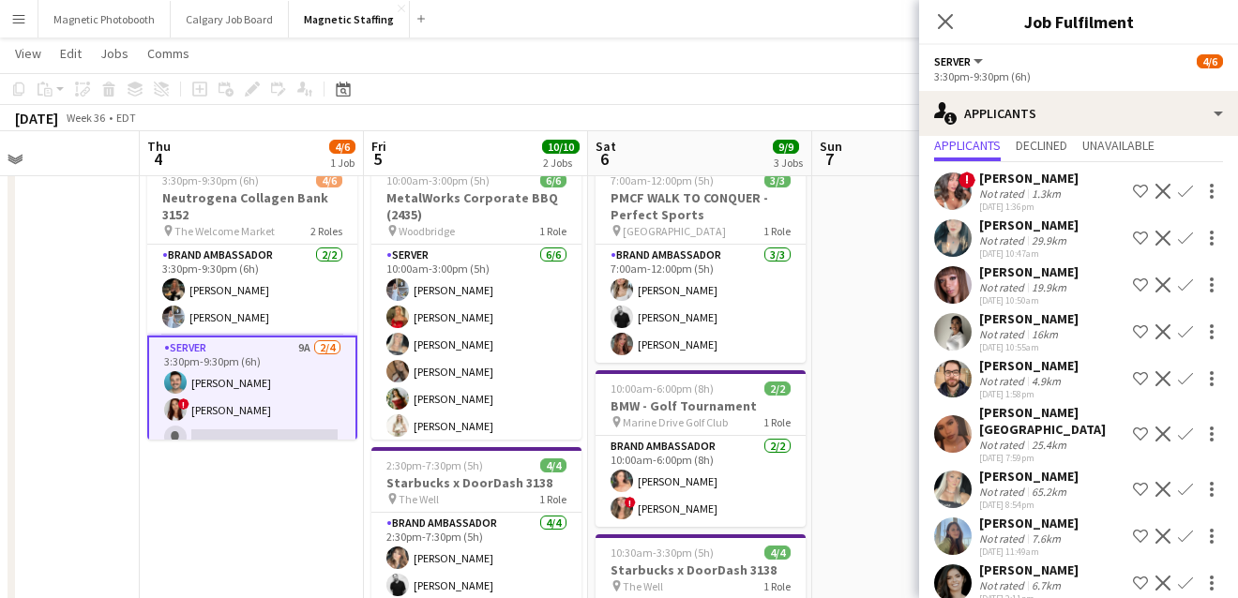
scroll to position [64, 0]
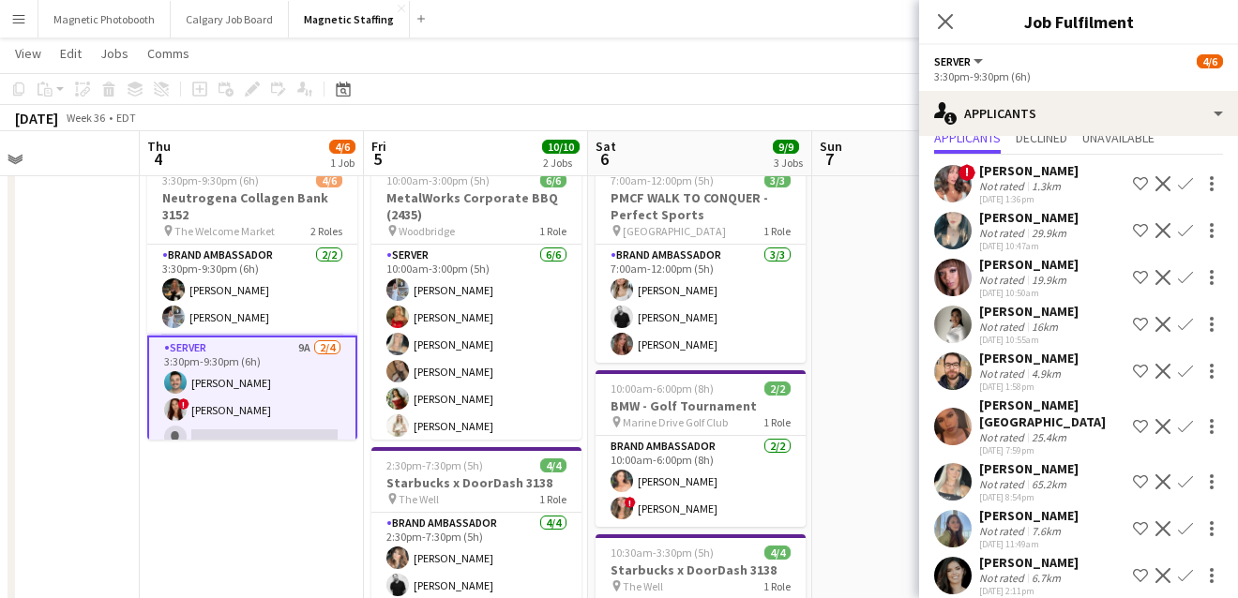
click at [274, 393] on app-card-role "Server 9A [DATE] 3:30pm-9:30pm (6h) [PERSON_NAME] ! [PERSON_NAME] single-neutra…" at bounding box center [252, 410] width 210 height 149
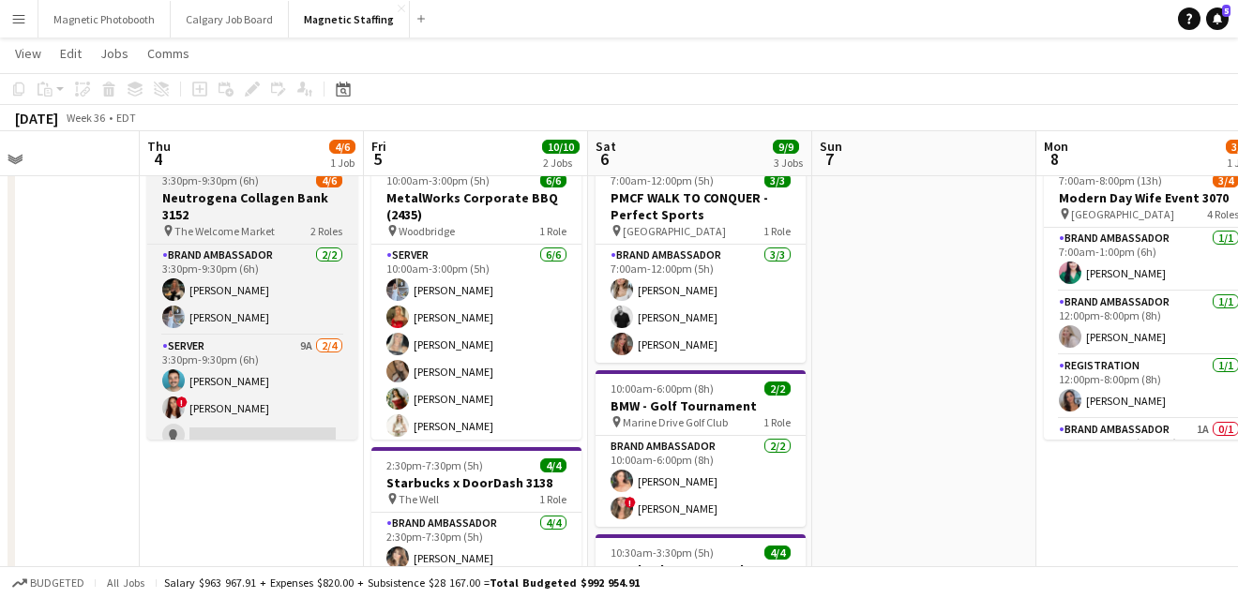
click at [259, 224] on span "The Welcome Market" at bounding box center [224, 231] width 100 height 14
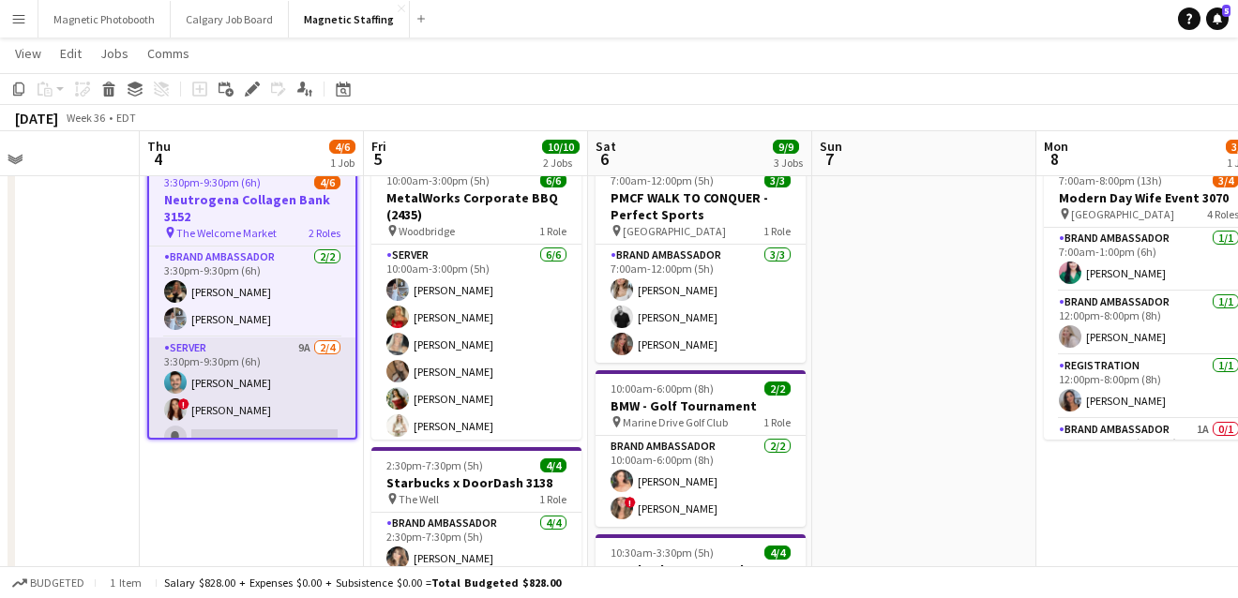
click at [284, 375] on app-card-role "Server 9A [DATE] 3:30pm-9:30pm (6h) [PERSON_NAME] ! [PERSON_NAME] single-neutra…" at bounding box center [252, 410] width 206 height 145
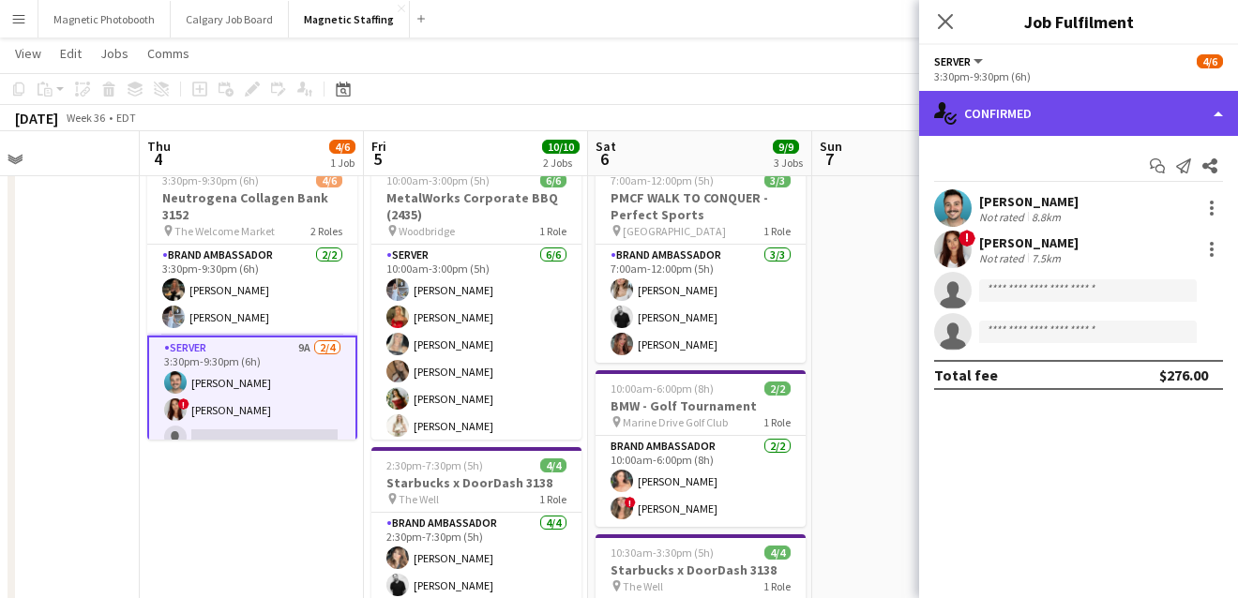
click at [1217, 111] on div "single-neutral-actions-check-2 Confirmed" at bounding box center [1078, 113] width 319 height 45
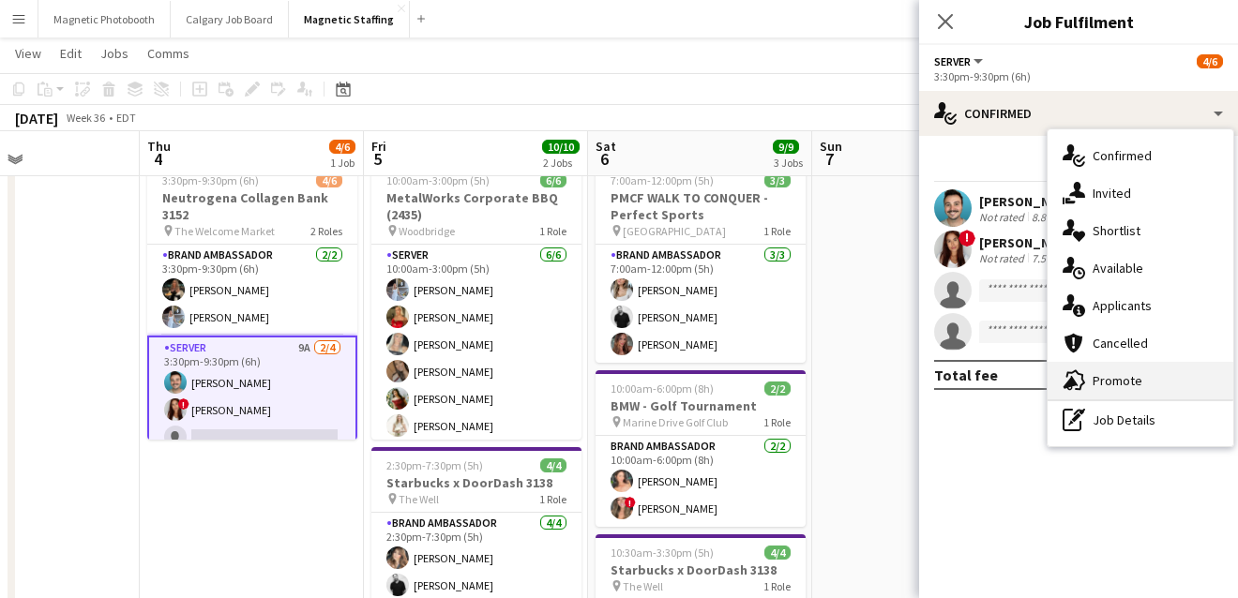
click at [1130, 378] on div "advertising-megaphone Promote" at bounding box center [1140, 381] width 186 height 38
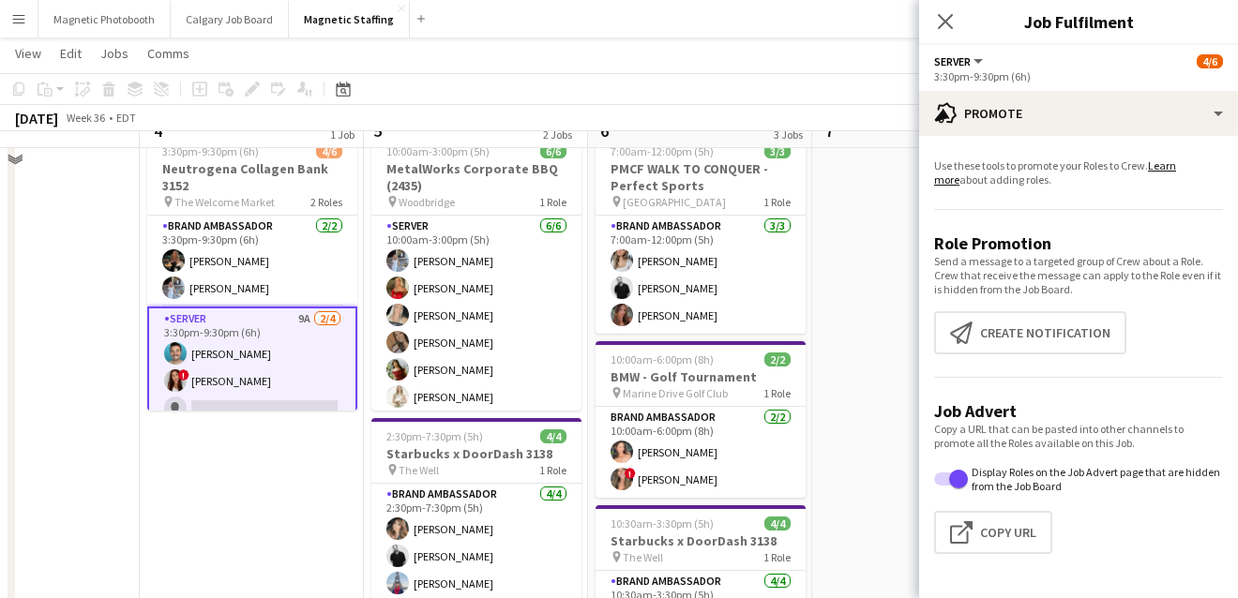
scroll to position [84, 0]
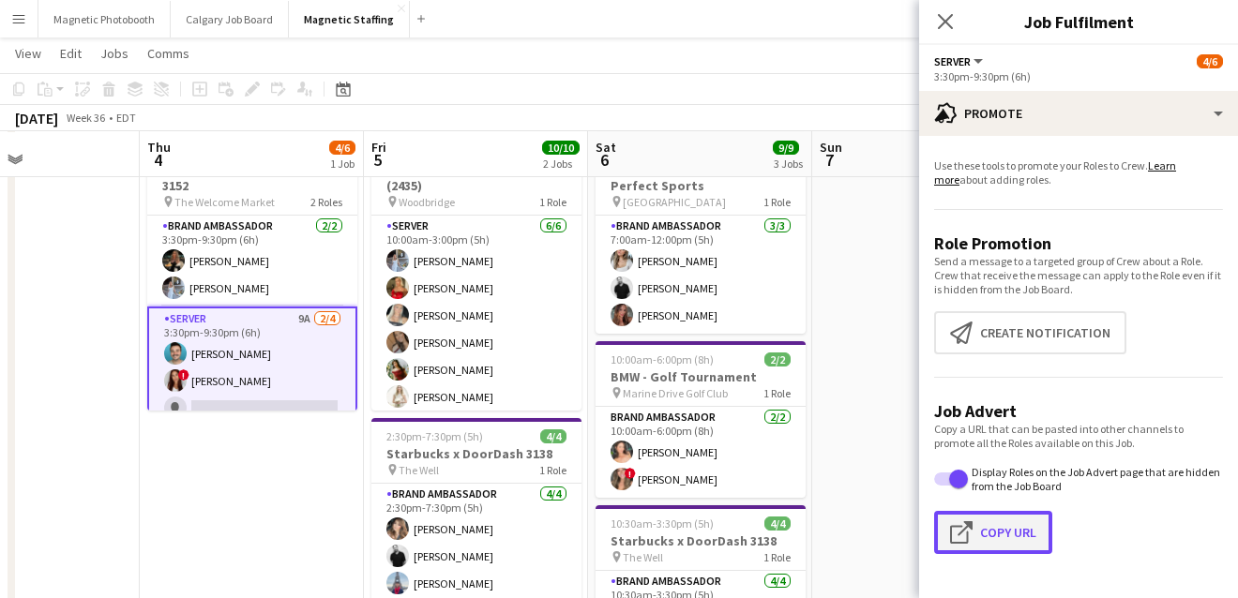
click at [1000, 534] on button "Click to copy URL Copy Url" at bounding box center [993, 532] width 118 height 43
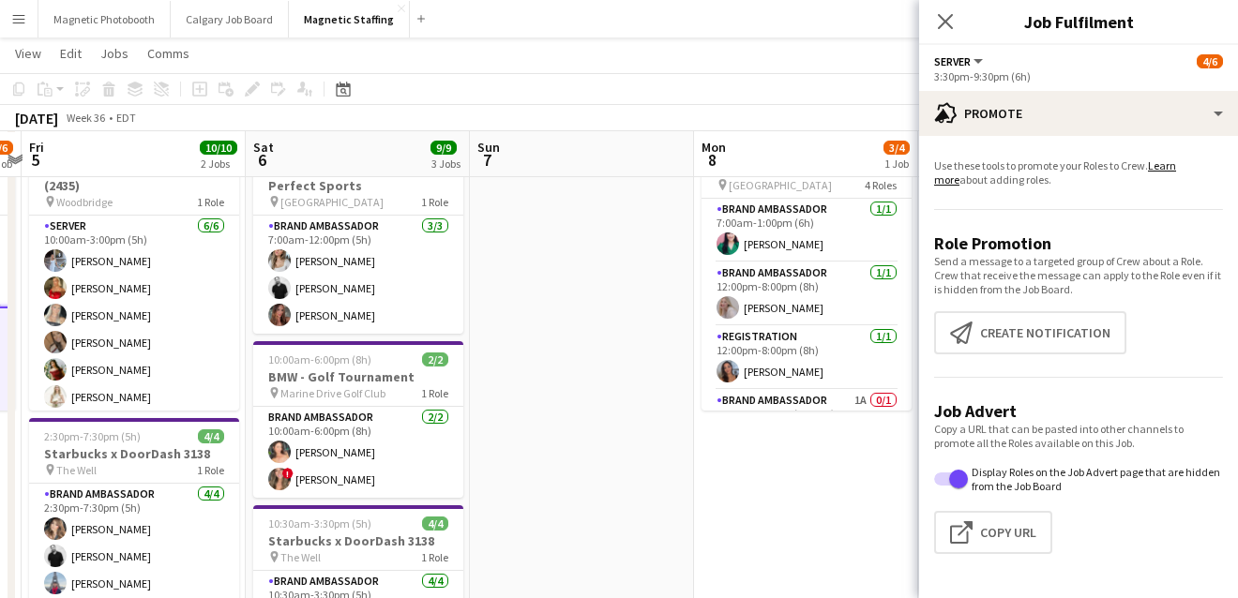
drag, startPoint x: 428, startPoint y: 322, endPoint x: 3, endPoint y: 378, distance: 429.4
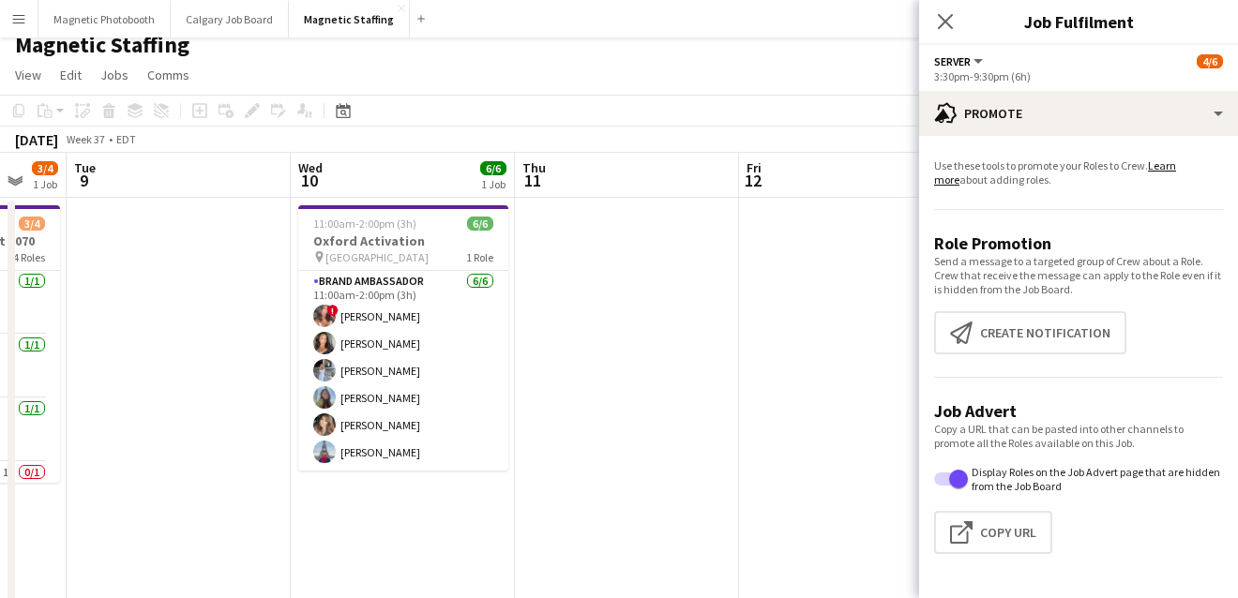
scroll to position [0, 653]
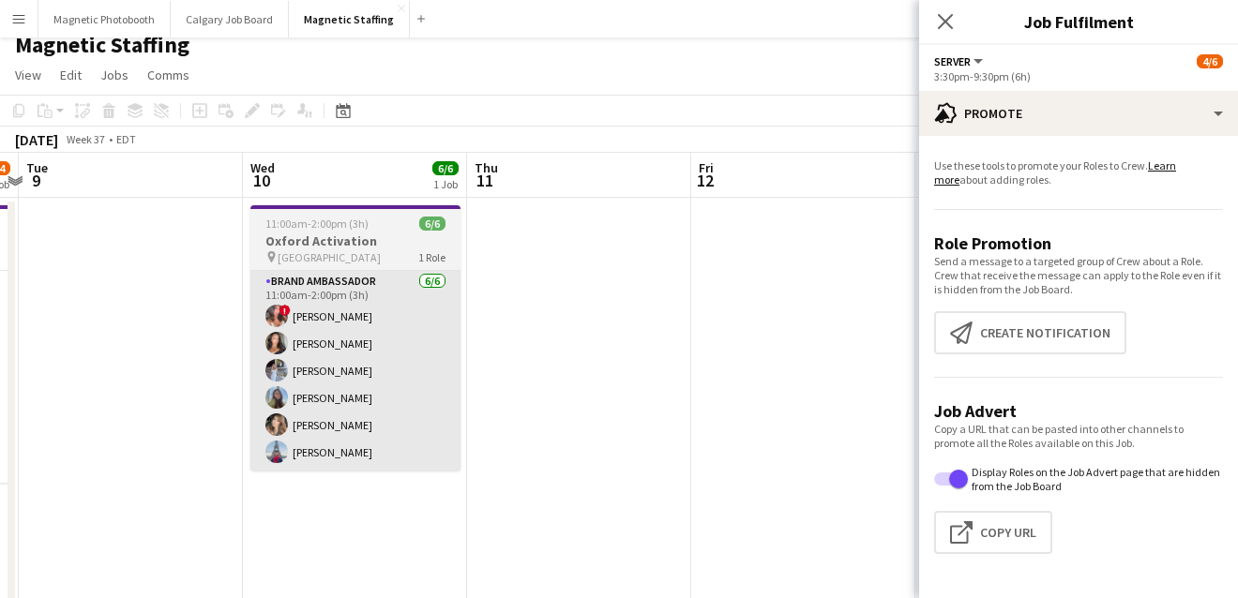
click at [399, 384] on app-card-role "Brand Ambassador [DATE] 11:00am-2:00pm (3h) ! [PERSON_NAME] [PERSON_NAME] [PERS…" at bounding box center [355, 371] width 210 height 200
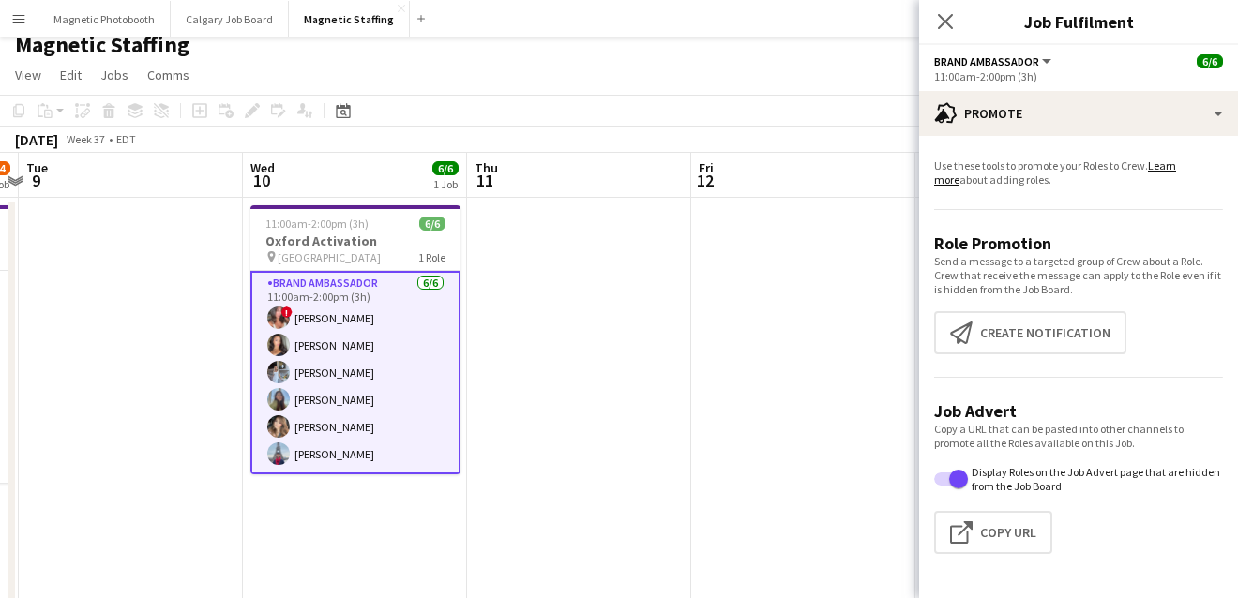
click at [1085, 87] on app-options-switcher "Brand Ambassador All roles Brand Ambassador [DATE] 11:00am-2:00pm (3h)" at bounding box center [1078, 68] width 319 height 46
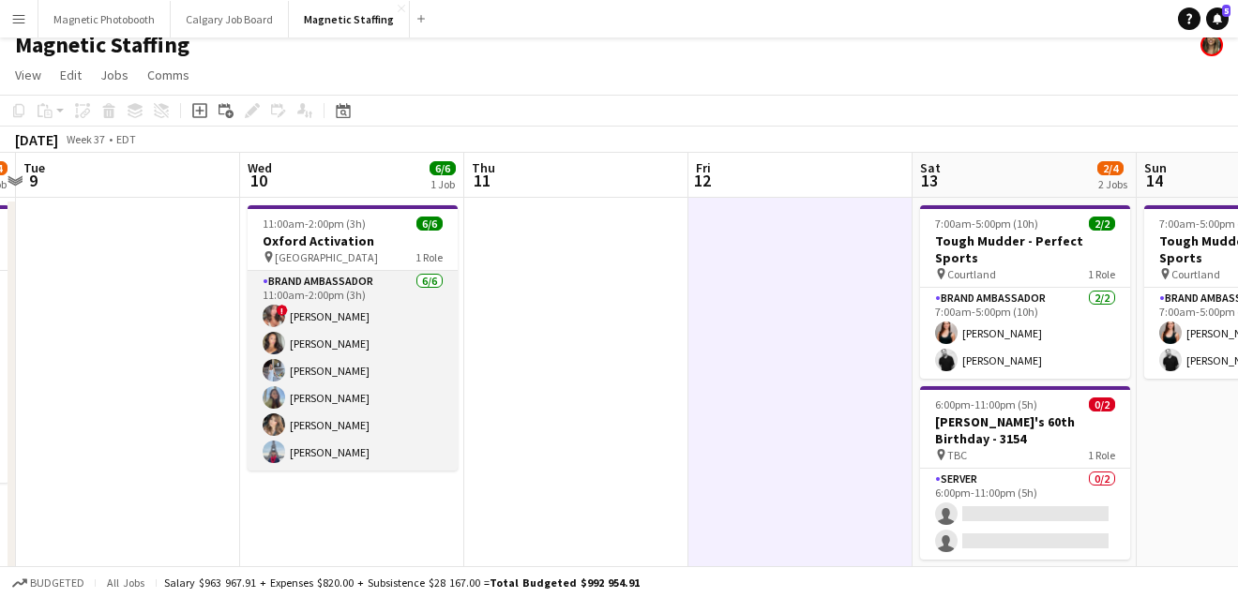
click at [349, 413] on app-card-role "Brand Ambassador [DATE] 11:00am-2:00pm (3h) ! [PERSON_NAME] [PERSON_NAME] [PERS…" at bounding box center [353, 371] width 210 height 200
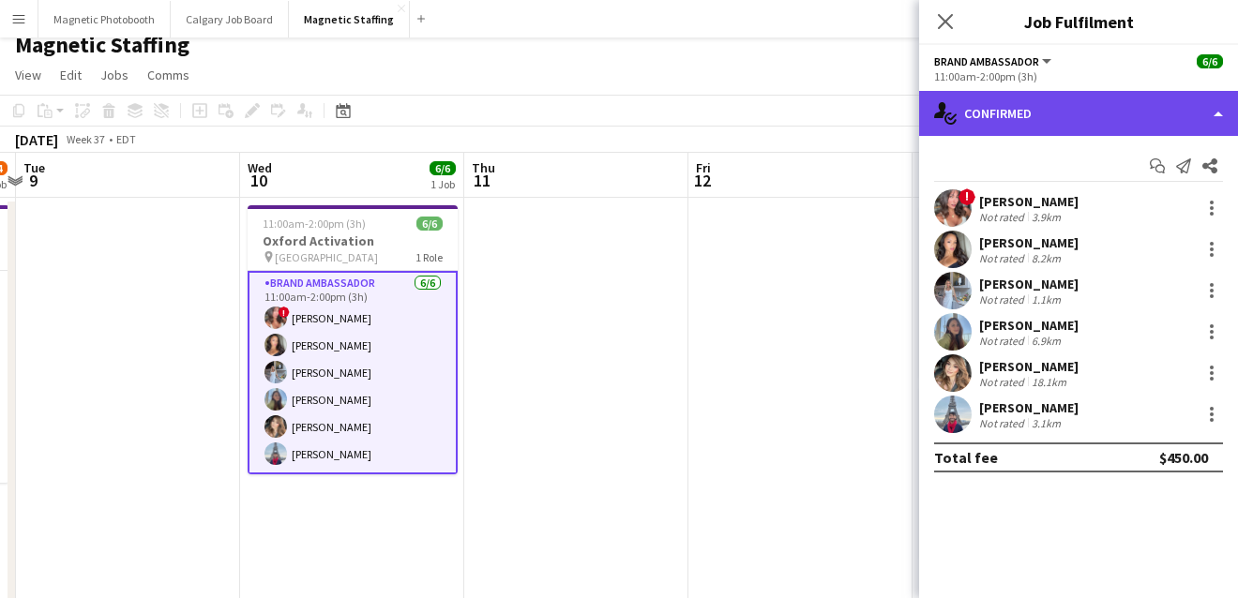
click at [1093, 103] on div "single-neutral-actions-check-2 Confirmed" at bounding box center [1078, 113] width 319 height 45
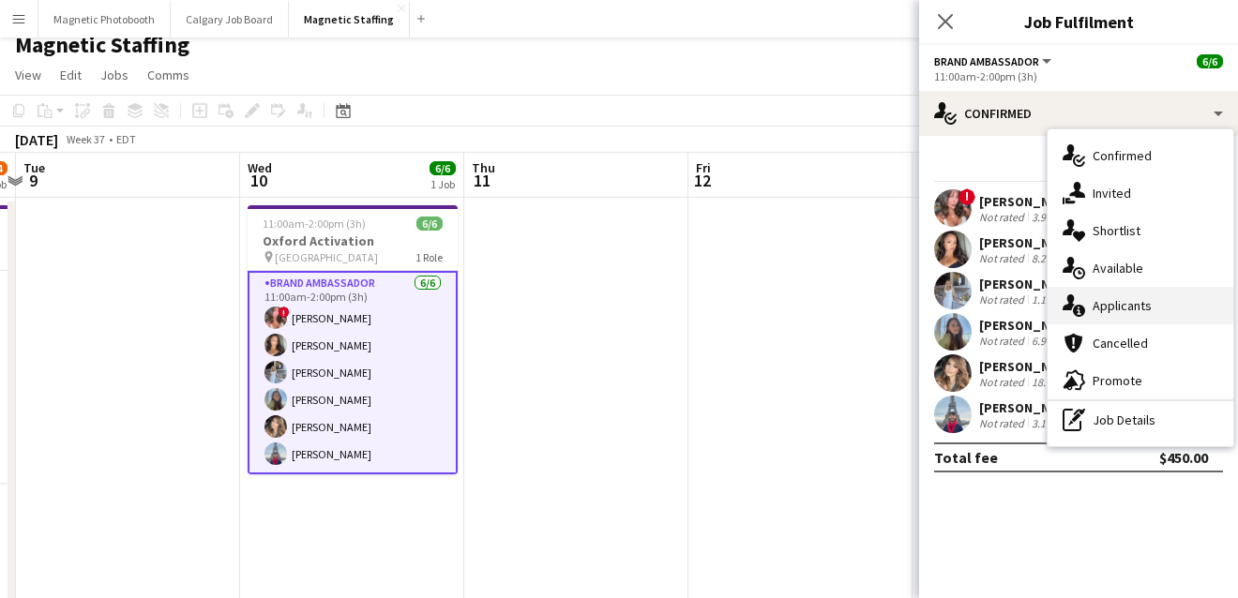
click at [1097, 312] on div "single-neutral-actions-information Applicants" at bounding box center [1140, 306] width 186 height 38
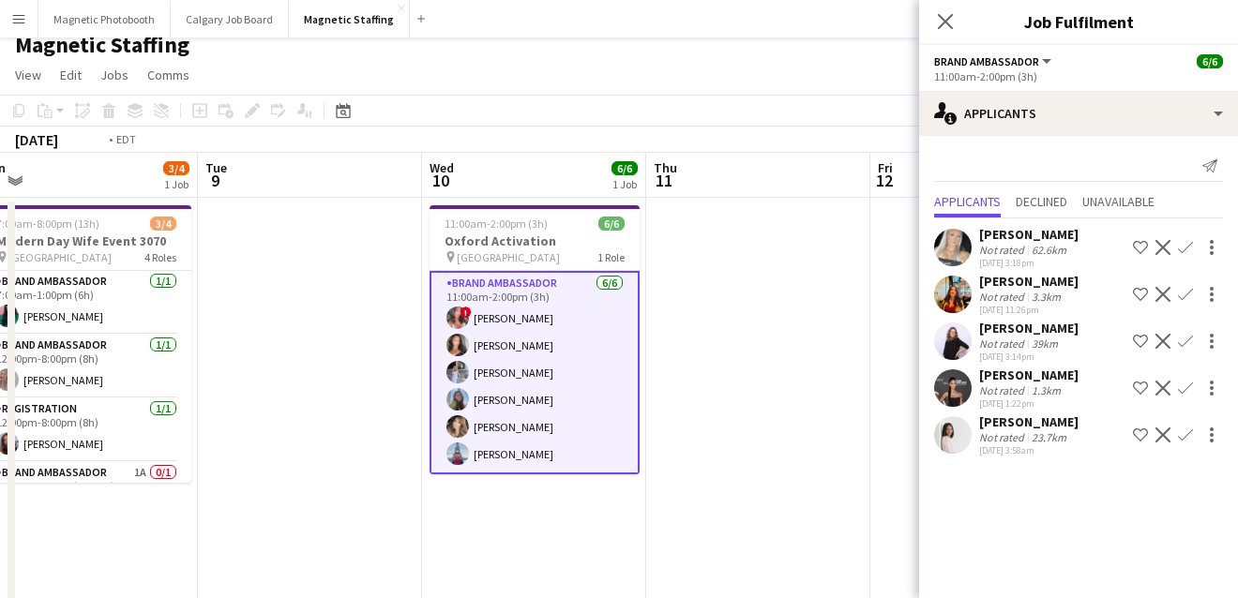
drag, startPoint x: 438, startPoint y: 449, endPoint x: 984, endPoint y: 397, distance: 549.1
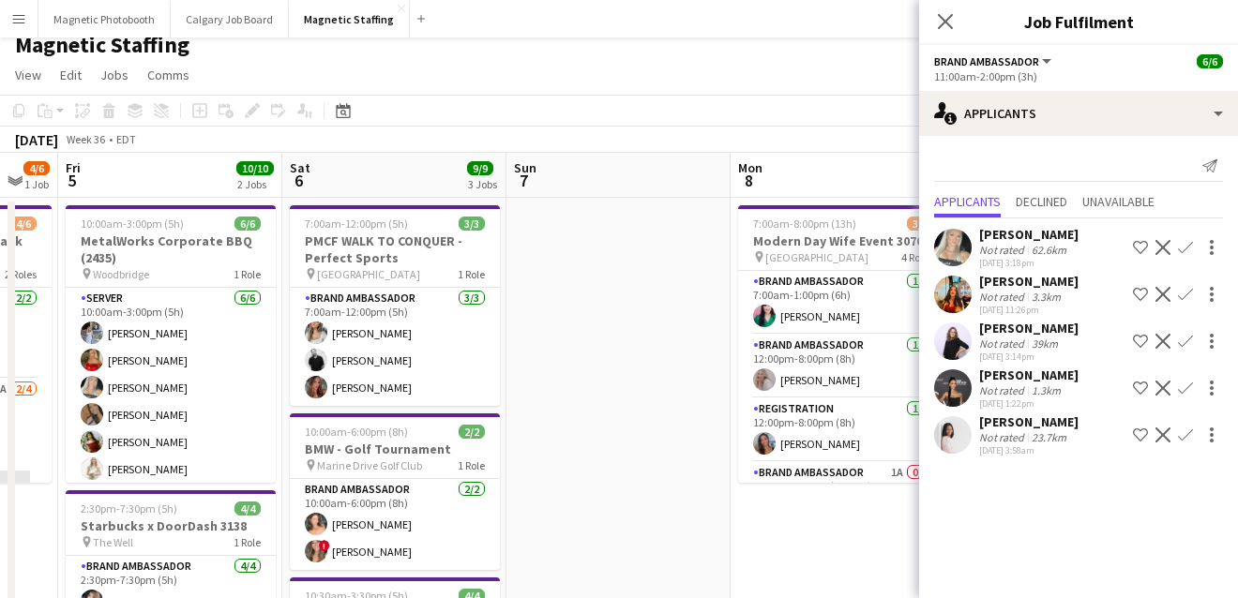
drag, startPoint x: 446, startPoint y: 405, endPoint x: 828, endPoint y: 389, distance: 381.9
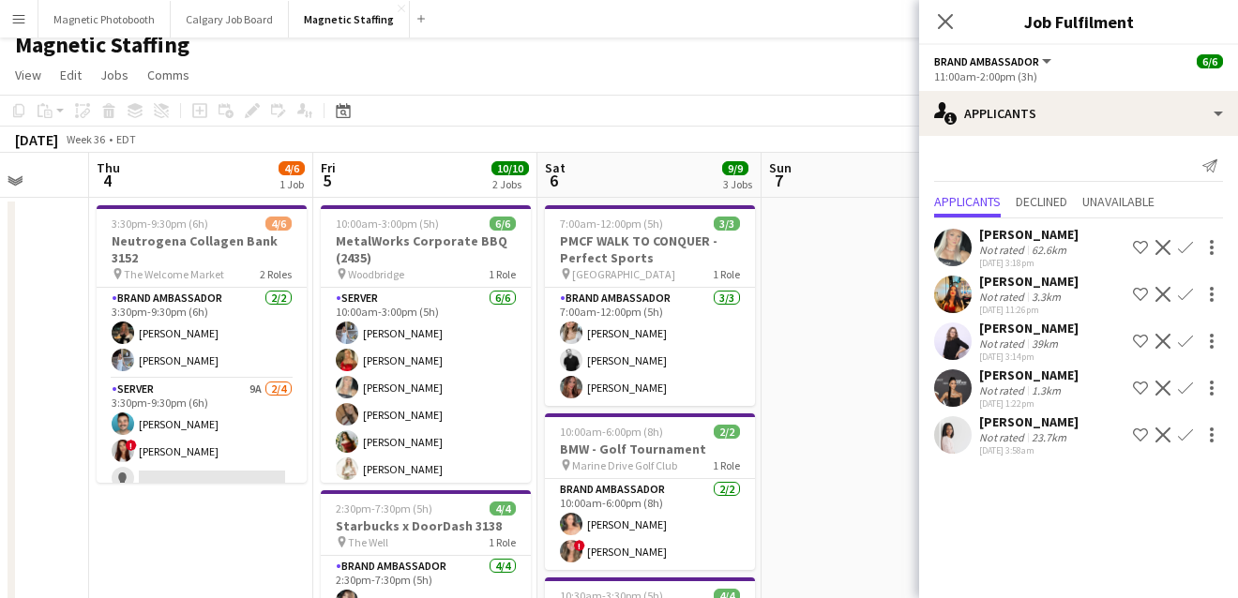
scroll to position [0, 578]
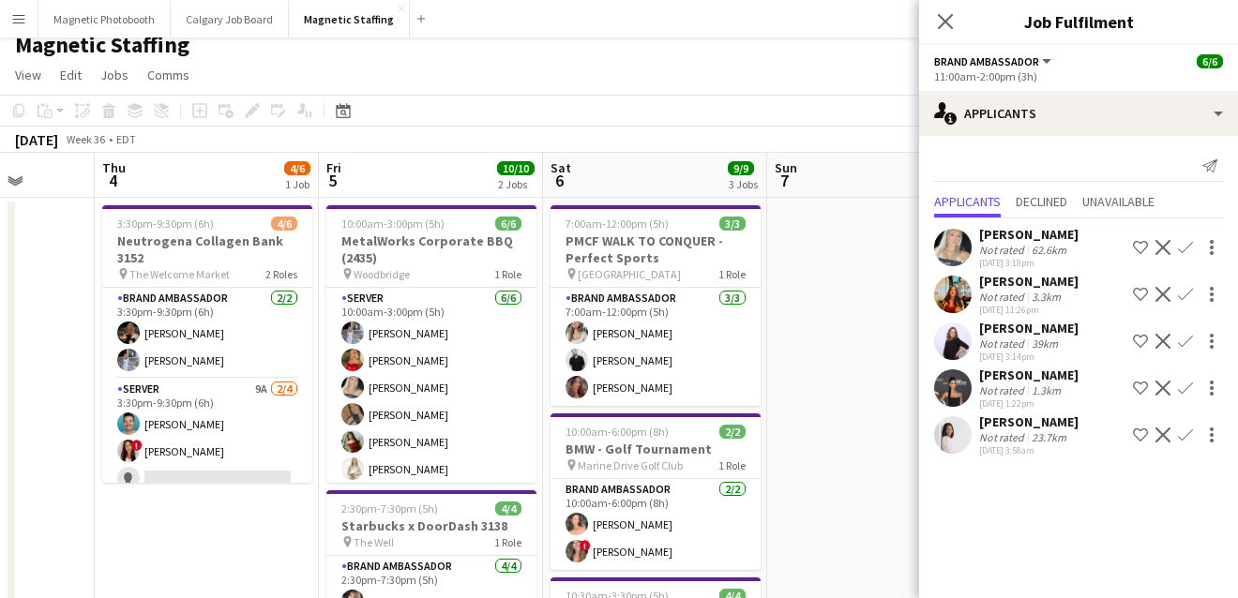
drag, startPoint x: 581, startPoint y: 411, endPoint x: 840, endPoint y: 391, distance: 259.5
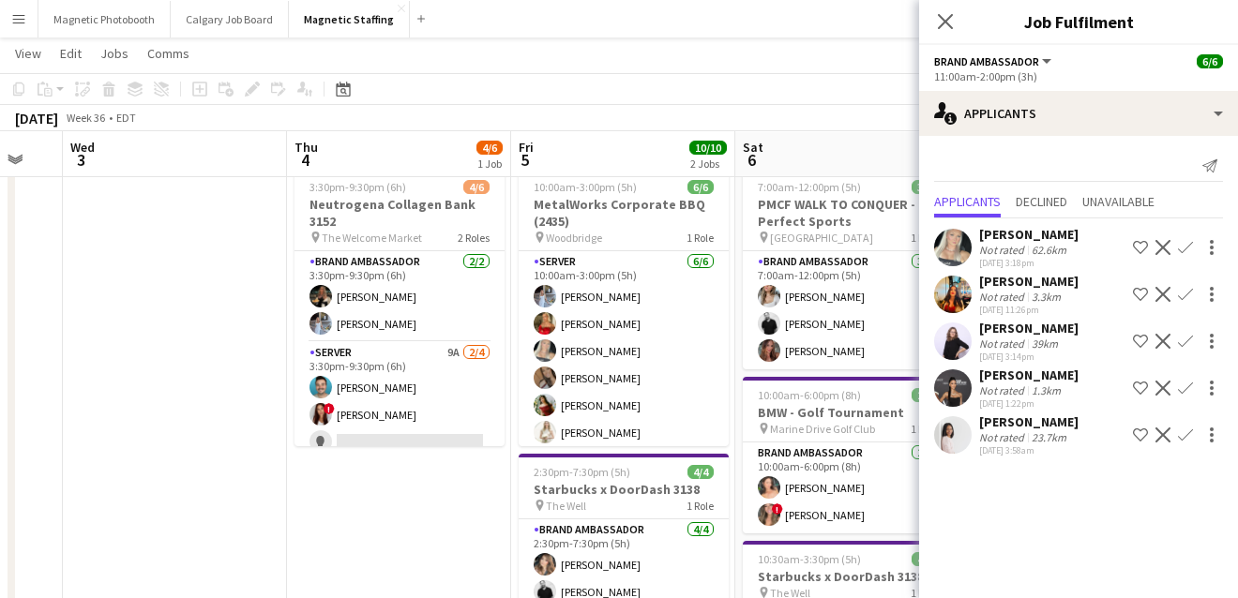
scroll to position [0, 497]
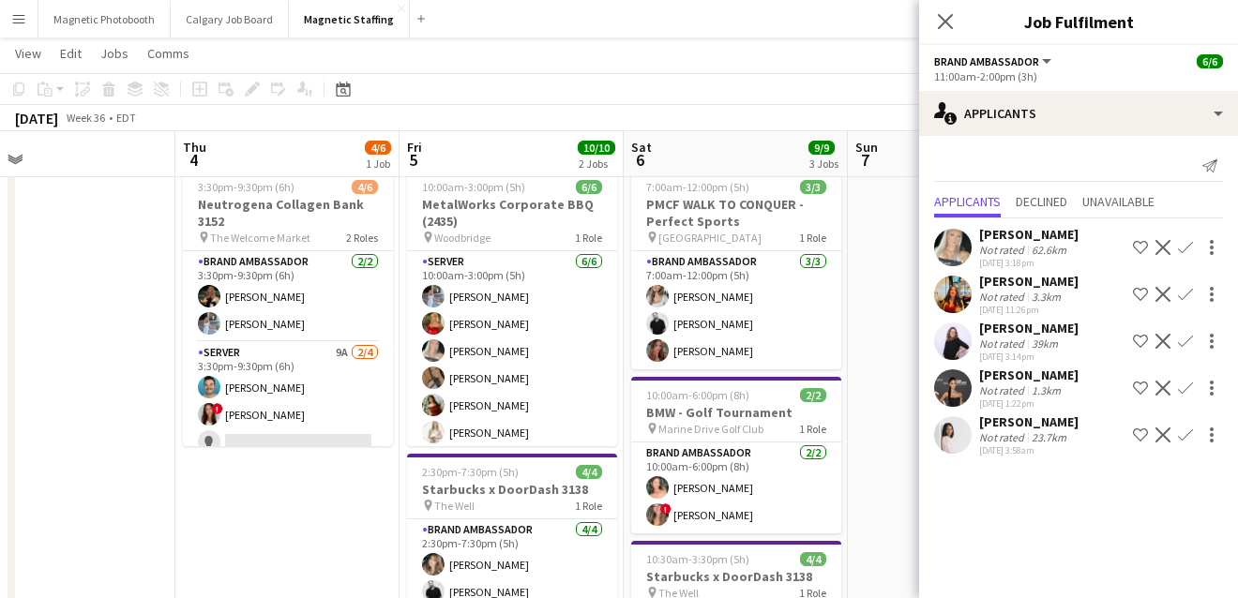
drag, startPoint x: 369, startPoint y: 381, endPoint x: 675, endPoint y: 381, distance: 305.6
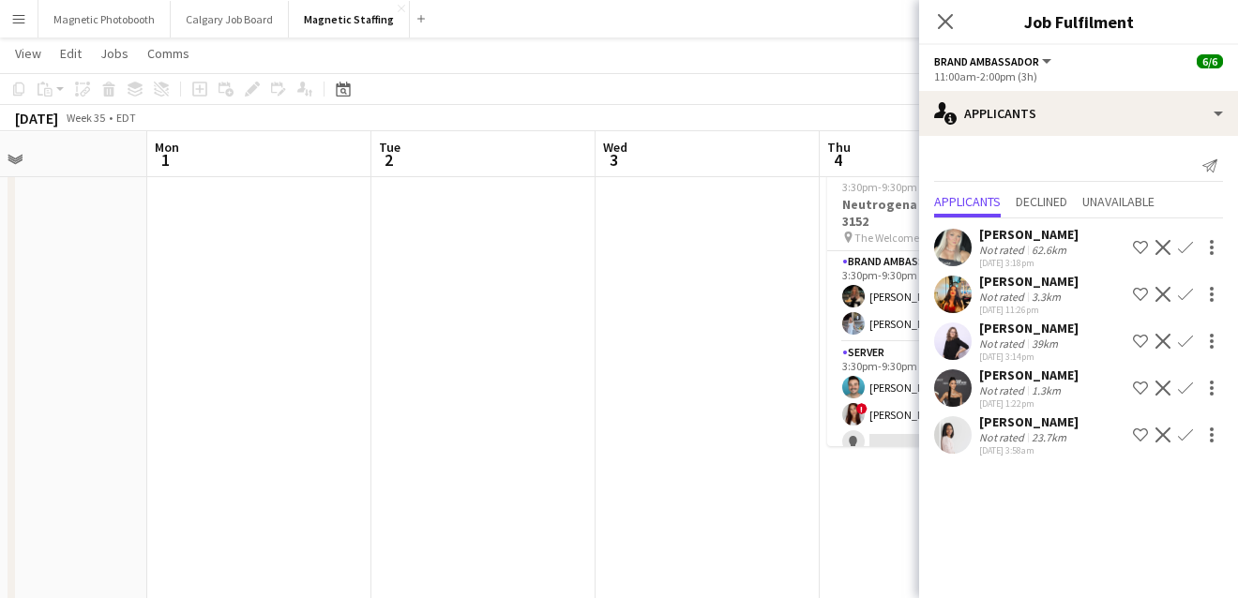
drag, startPoint x: 496, startPoint y: 424, endPoint x: 957, endPoint y: 412, distance: 461.4
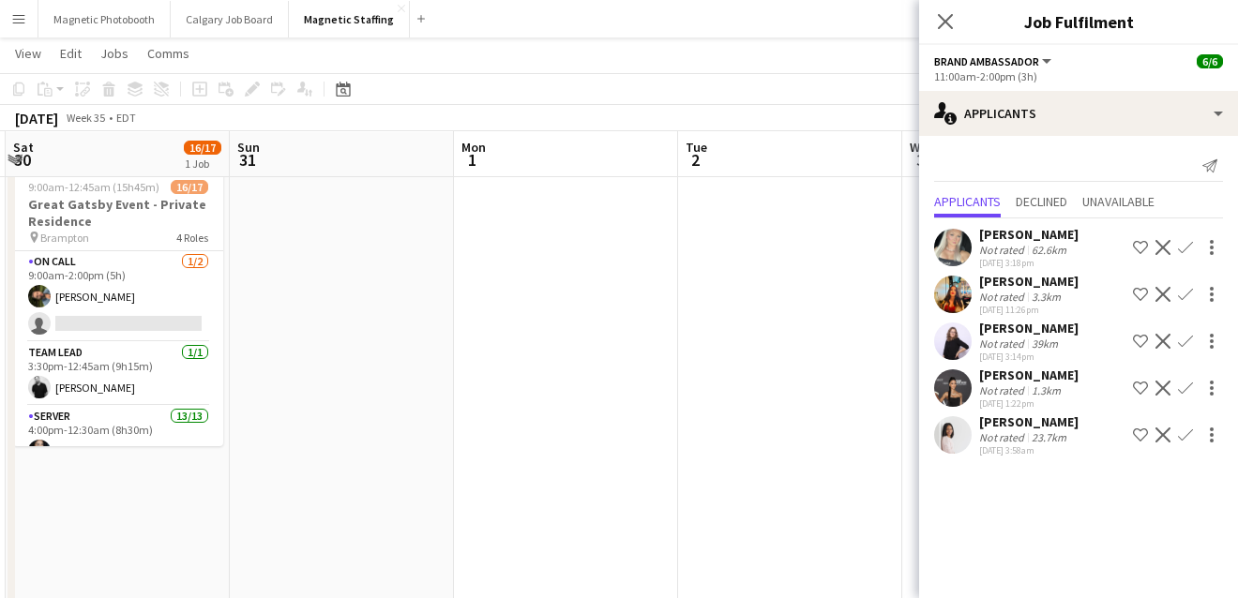
drag, startPoint x: 352, startPoint y: 440, endPoint x: 800, endPoint y: 408, distance: 449.3
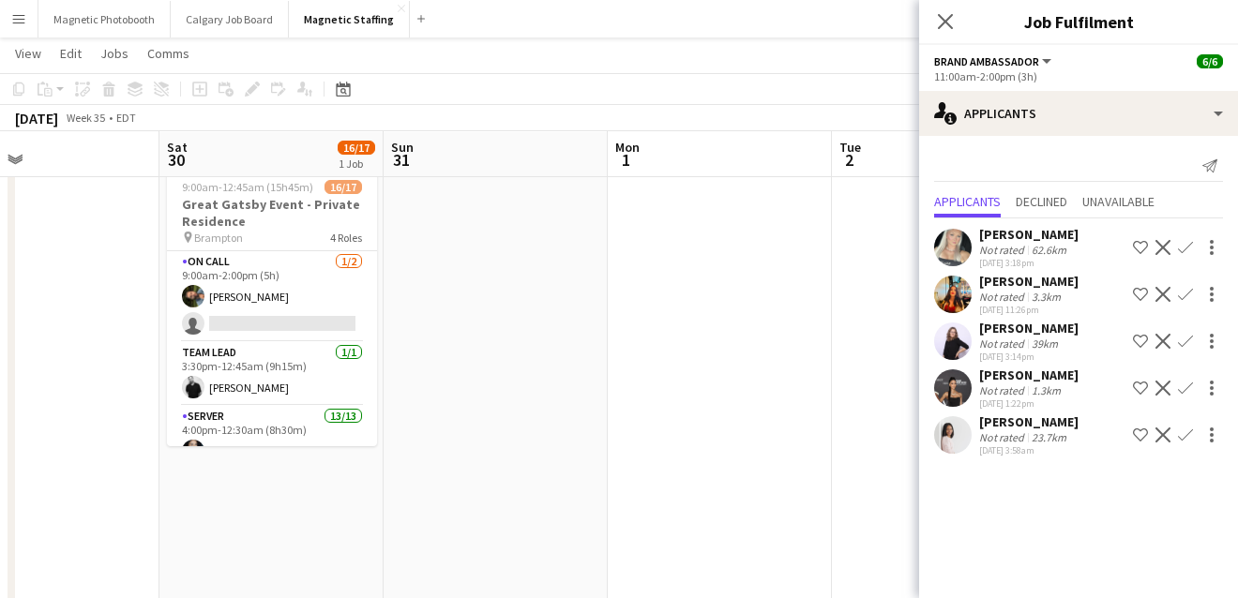
scroll to position [0, 437]
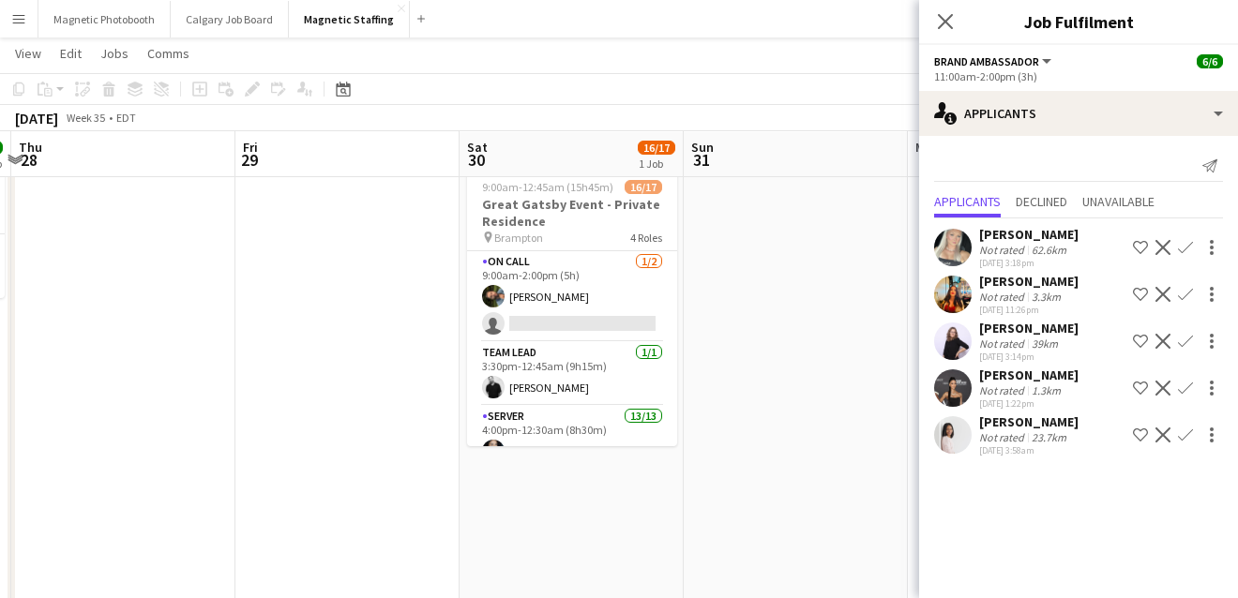
drag, startPoint x: 346, startPoint y: 389, endPoint x: 644, endPoint y: 389, distance: 298.1
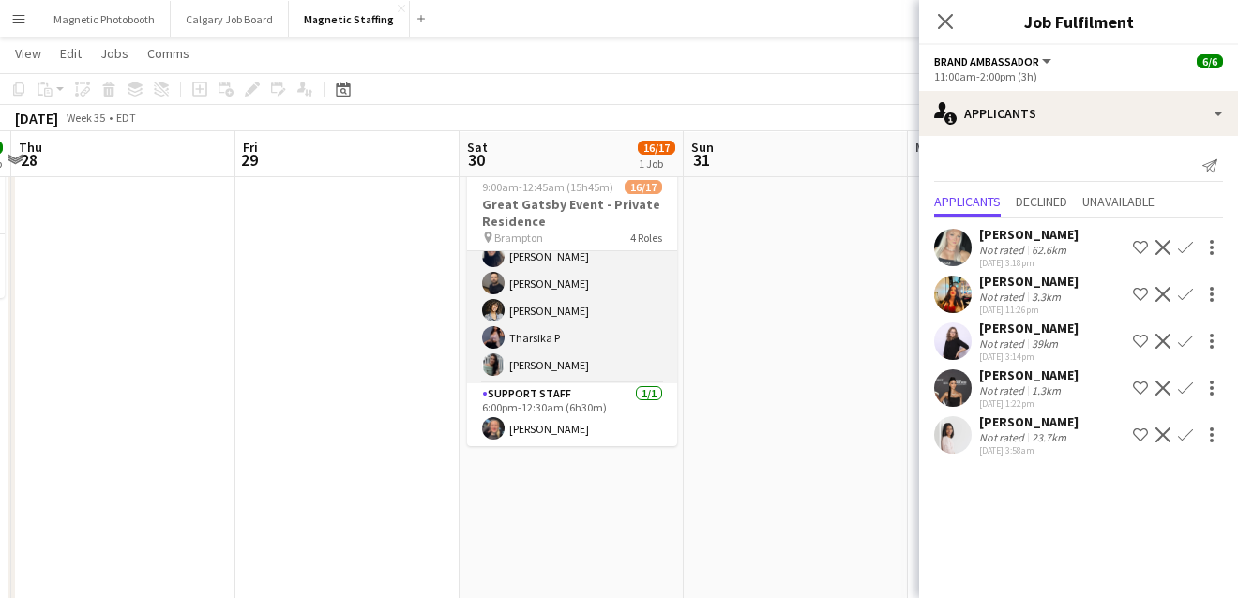
click at [495, 361] on app-user-avatar at bounding box center [493, 364] width 23 height 23
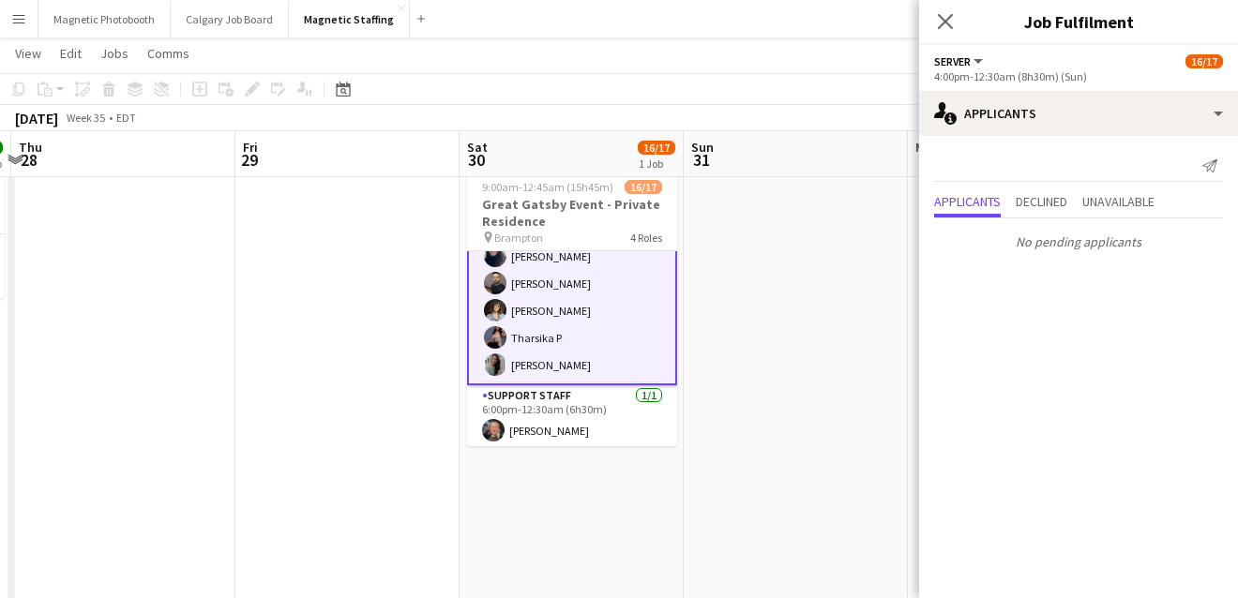
click at [574, 357] on app-card-role "Server 13/13 4:00pm-12:30am (8h30m) [PERSON_NAME] [PERSON_NAME] [PERSON_NAME] M…" at bounding box center [572, 189] width 210 height 394
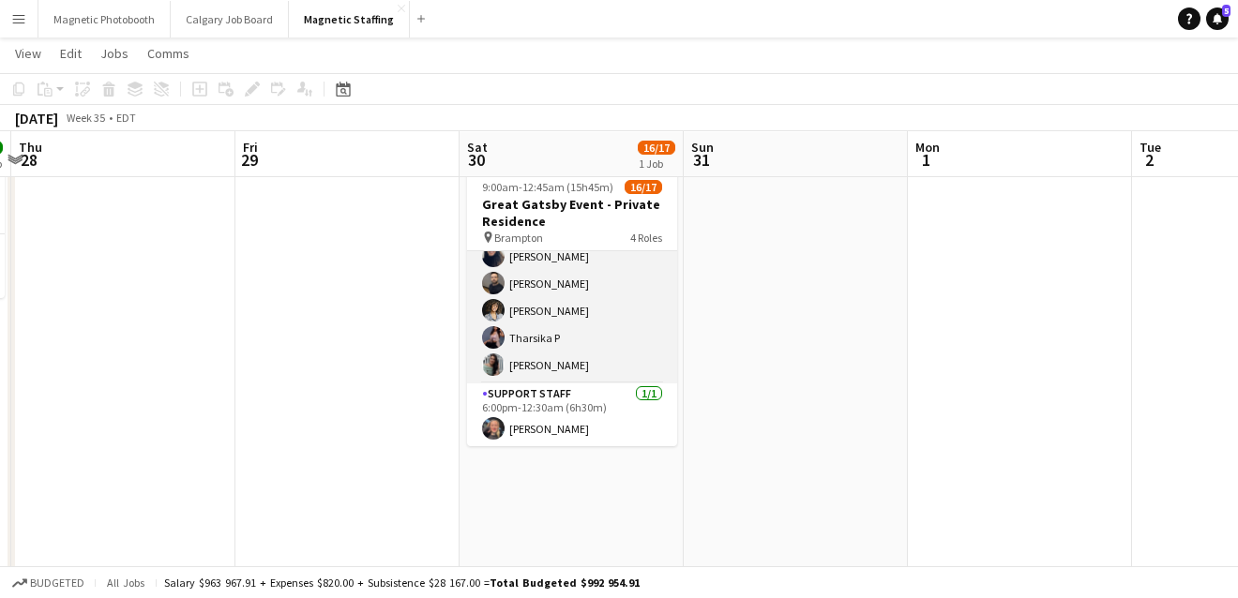
click at [574, 357] on app-card-role "Server 13/13 4:00pm-12:30am (8h30m) [PERSON_NAME] [PERSON_NAME] [PERSON_NAME] M…" at bounding box center [572, 188] width 210 height 390
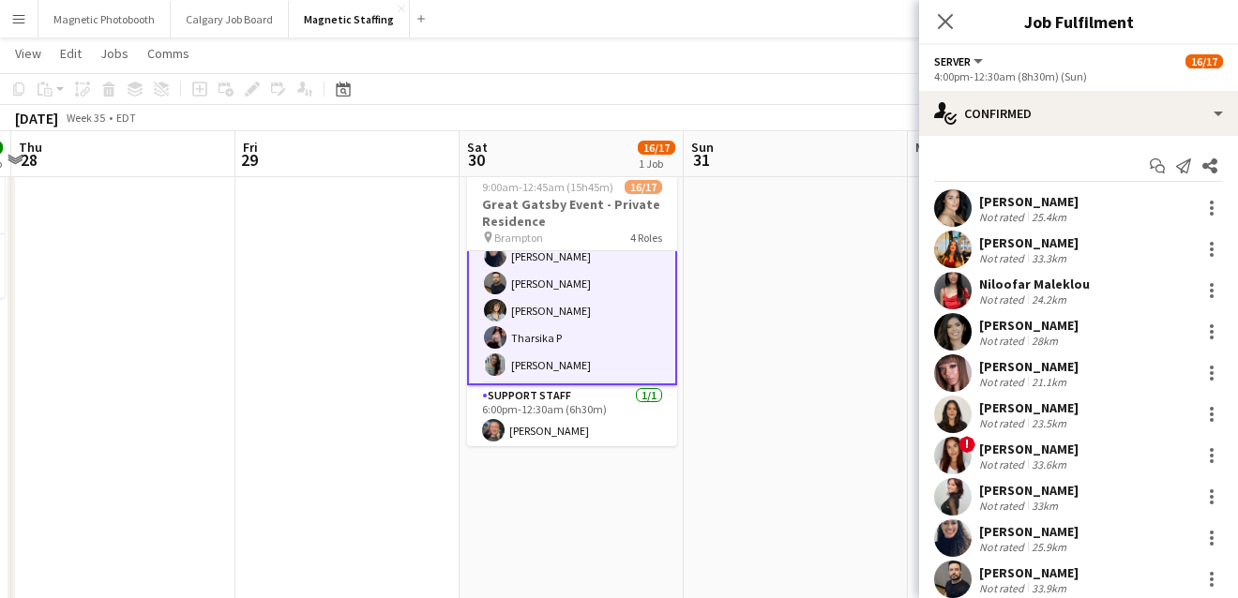
scroll to position [177, 0]
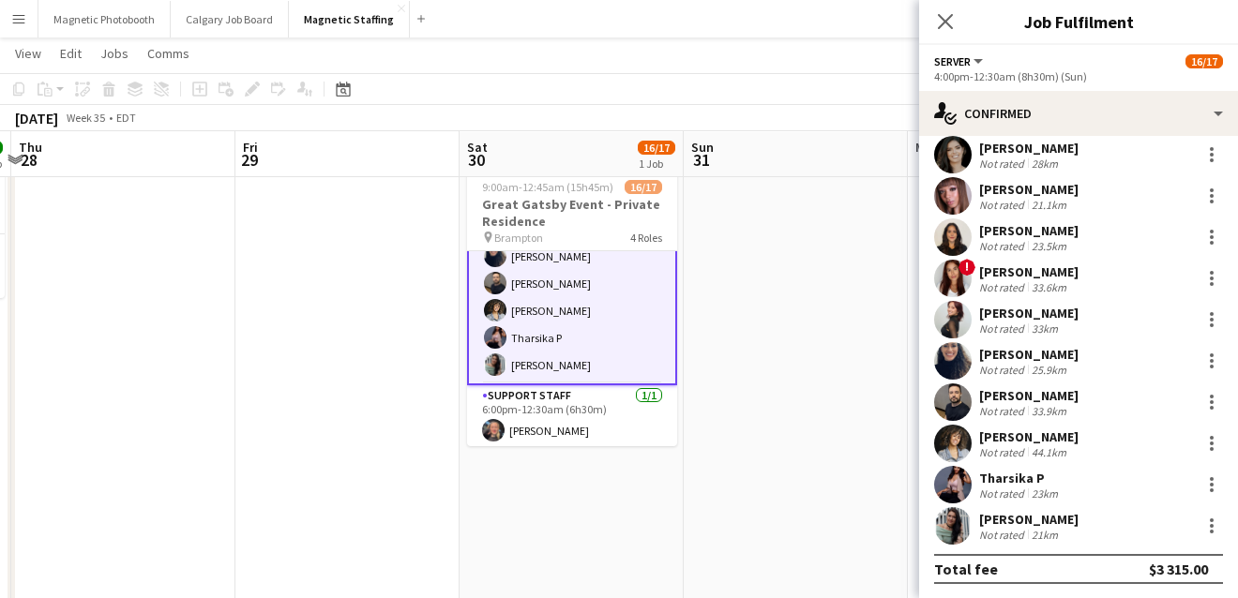
click at [946, 533] on app-user-avatar at bounding box center [953, 526] width 38 height 38
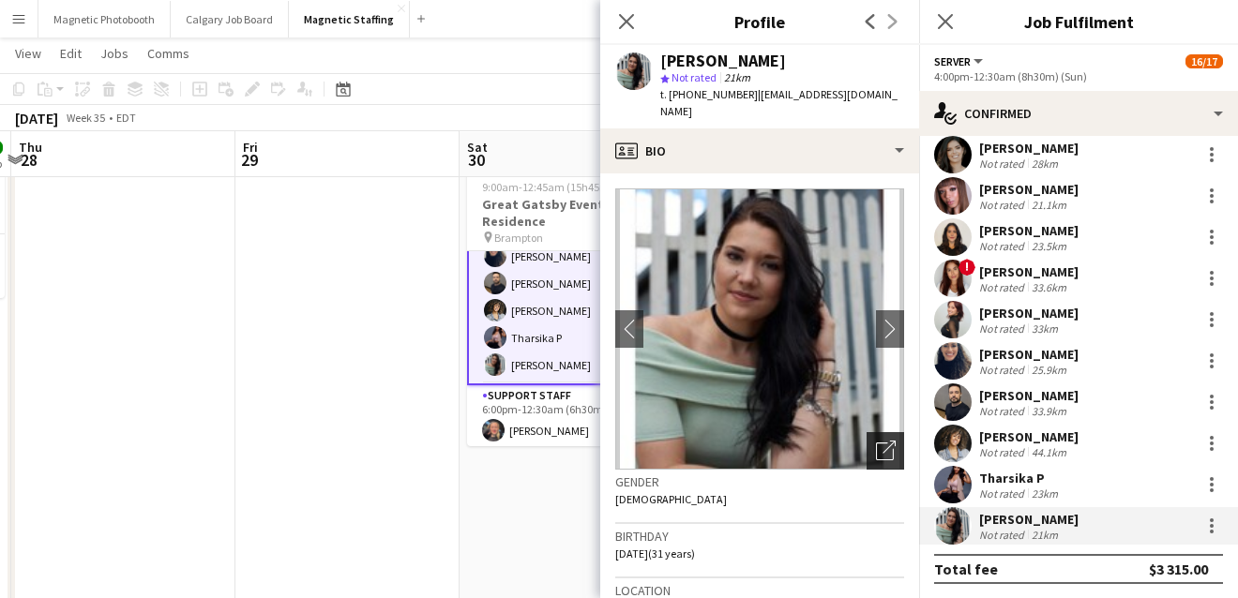
click at [888, 441] on icon "Open photos pop-in" at bounding box center [886, 451] width 20 height 20
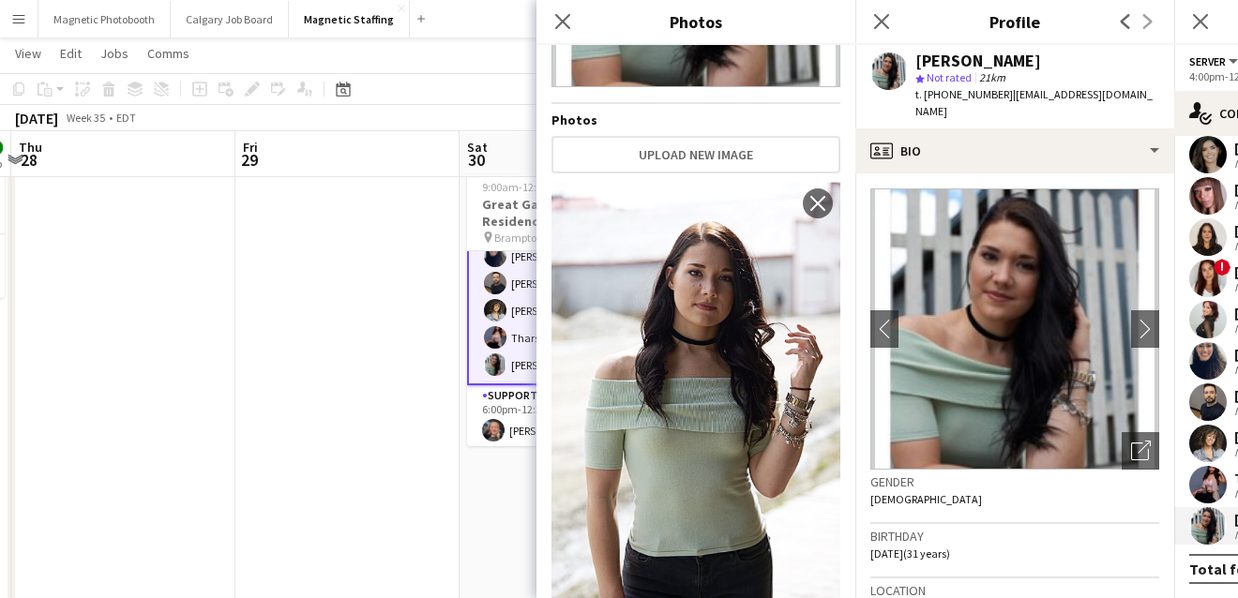
scroll to position [449, 0]
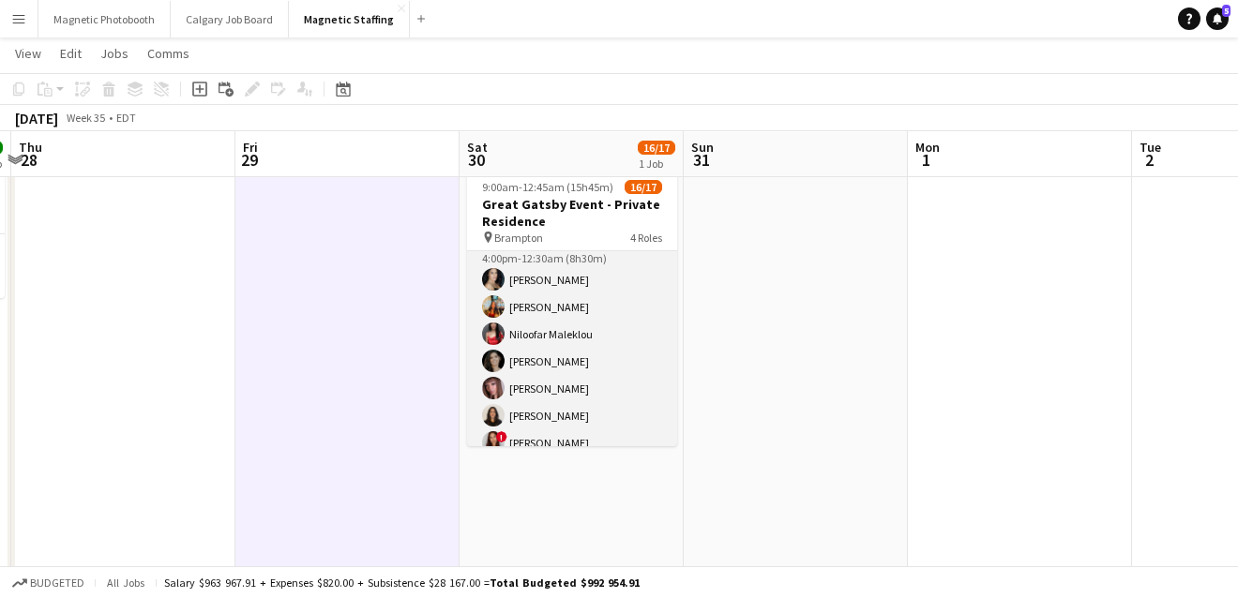
scroll to position [171, 0]
click at [555, 407] on app-card-role "Server 13/13 4:00pm-12:30am (8h30m) [PERSON_NAME] [PERSON_NAME] [PERSON_NAME] M…" at bounding box center [572, 430] width 210 height 390
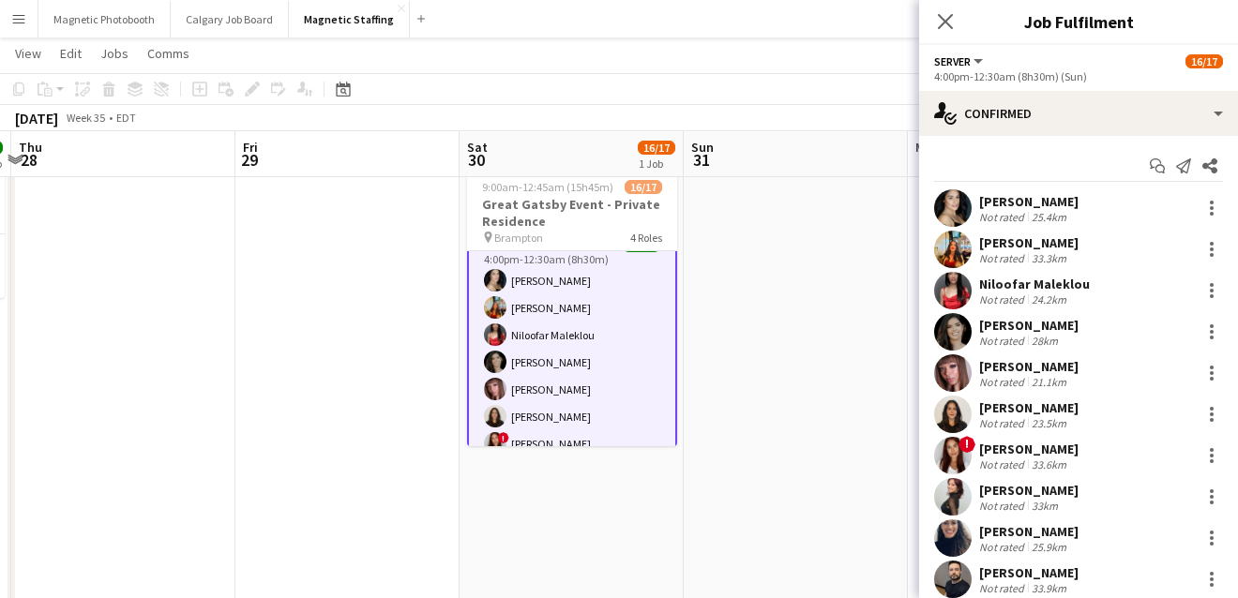
click at [949, 377] on app-user-avatar at bounding box center [953, 373] width 38 height 38
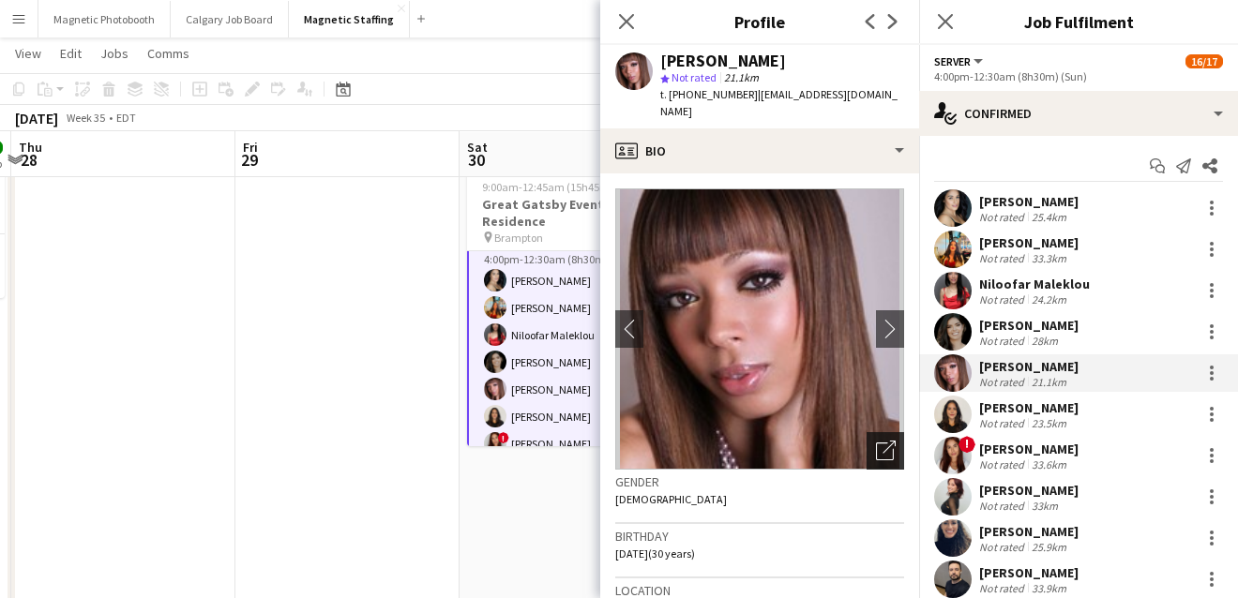
click at [883, 441] on icon "Open photos pop-in" at bounding box center [886, 451] width 20 height 20
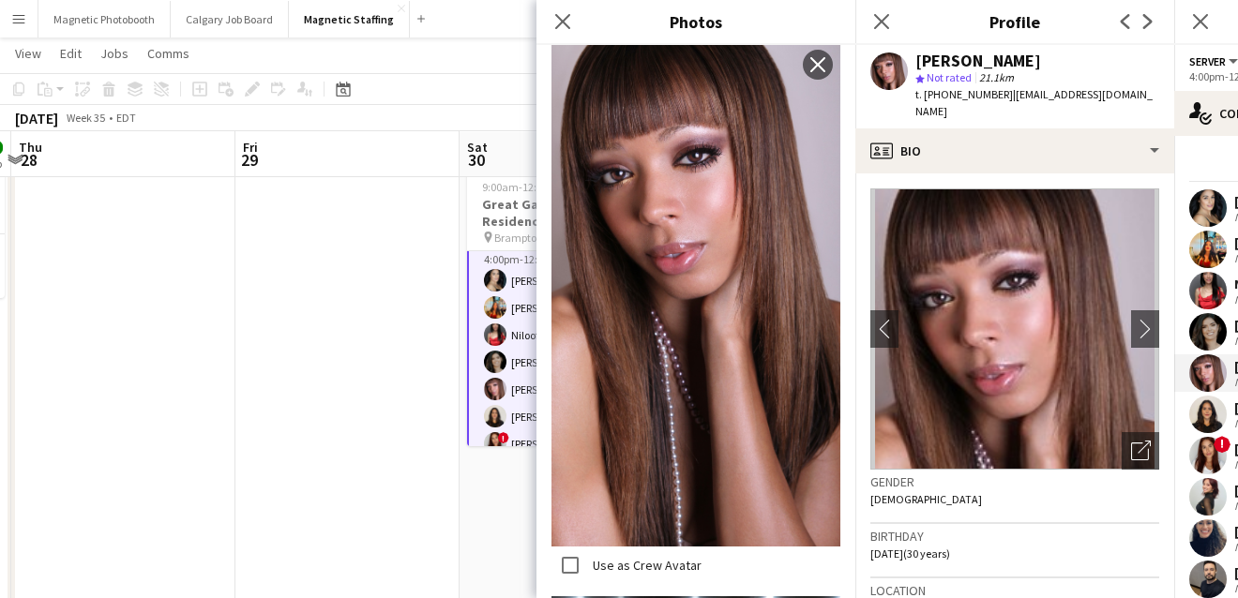
scroll to position [187, 0]
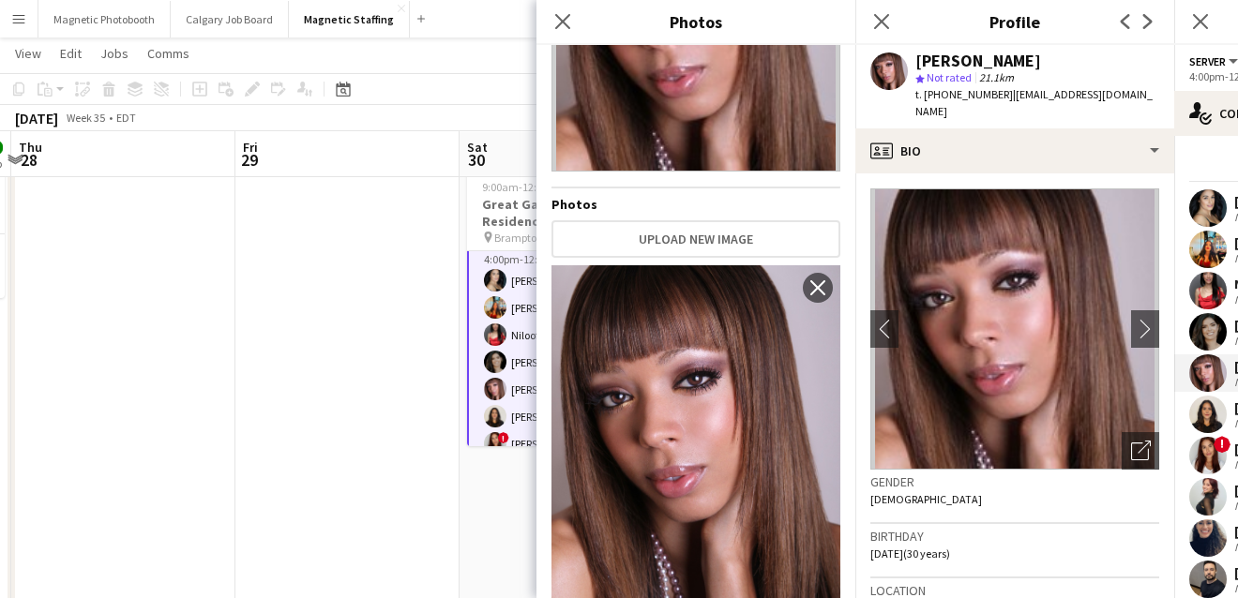
drag, startPoint x: 749, startPoint y: 399, endPoint x: 772, endPoint y: 428, distance: 36.8
click at [473, 437] on app-card-role "Server 13/13 4:00pm-12:30am (8h30m) [PERSON_NAME] [PERSON_NAME] [PERSON_NAME] M…" at bounding box center [572, 430] width 210 height 394
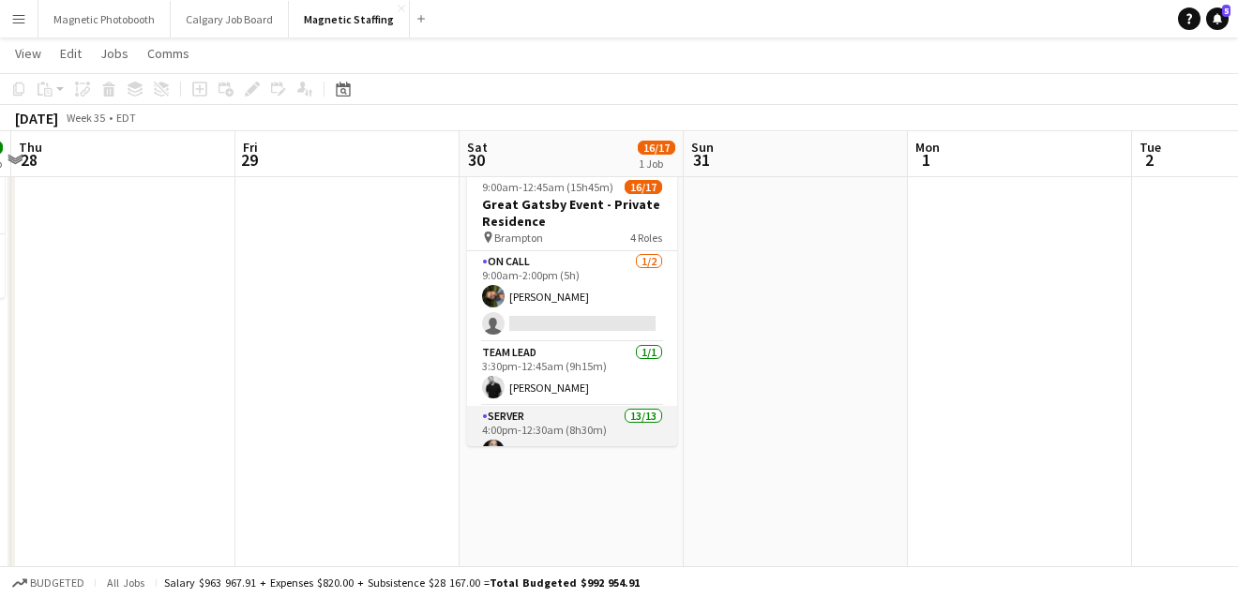
scroll to position [0, 0]
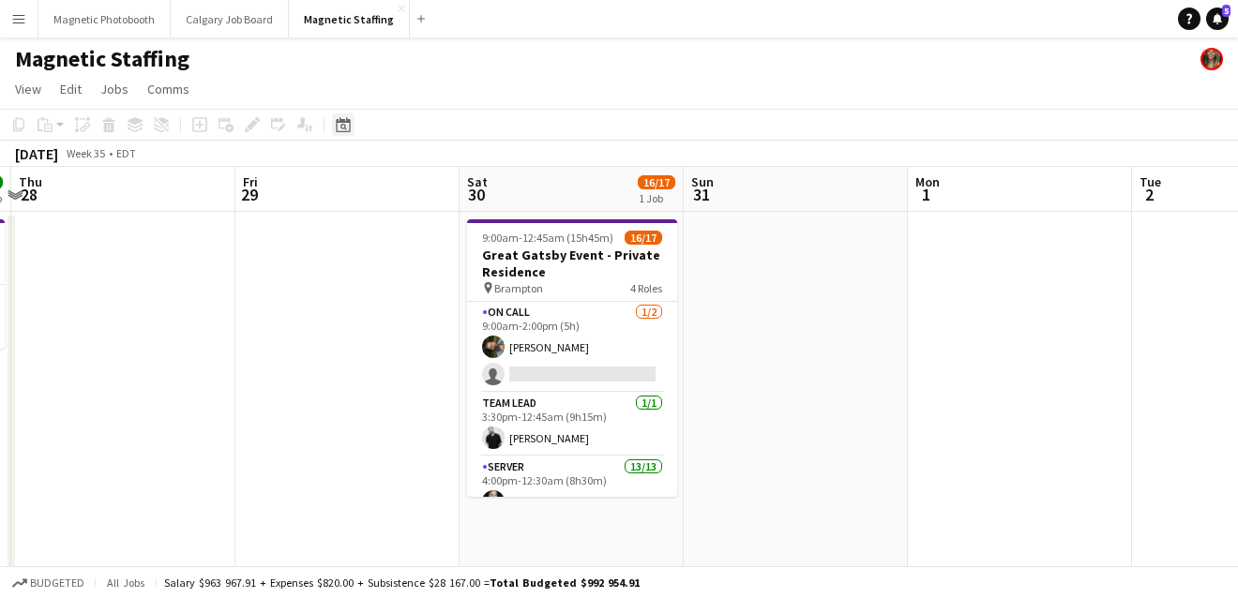
click at [348, 132] on div "Date picker" at bounding box center [343, 124] width 23 height 23
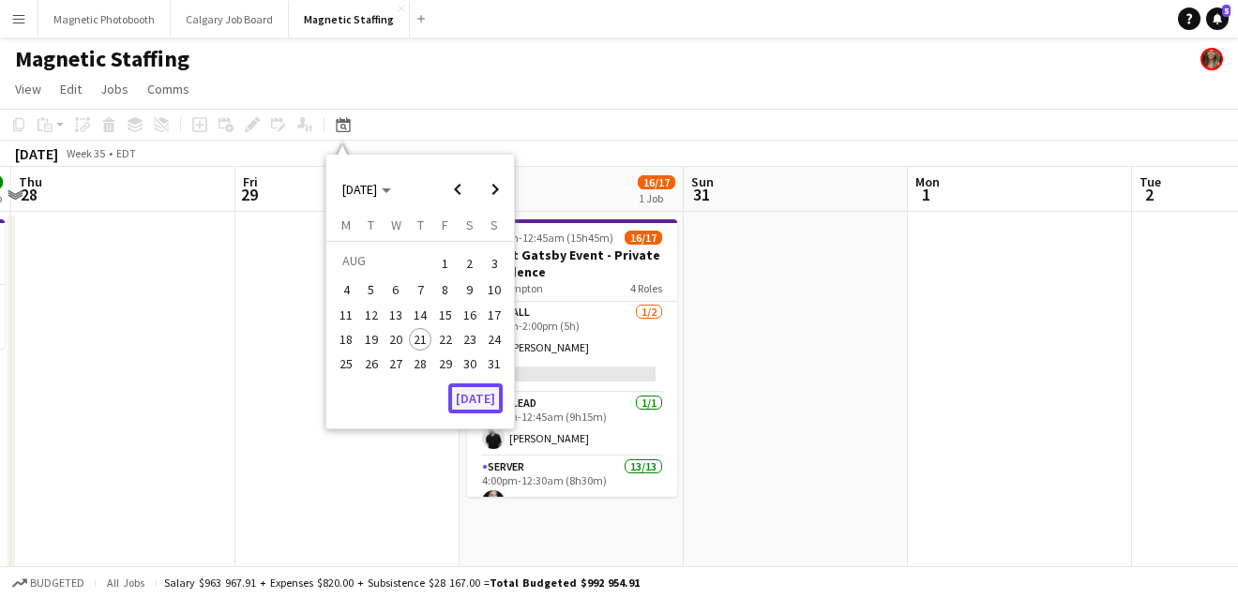
click at [483, 402] on button "[DATE]" at bounding box center [475, 398] width 54 height 30
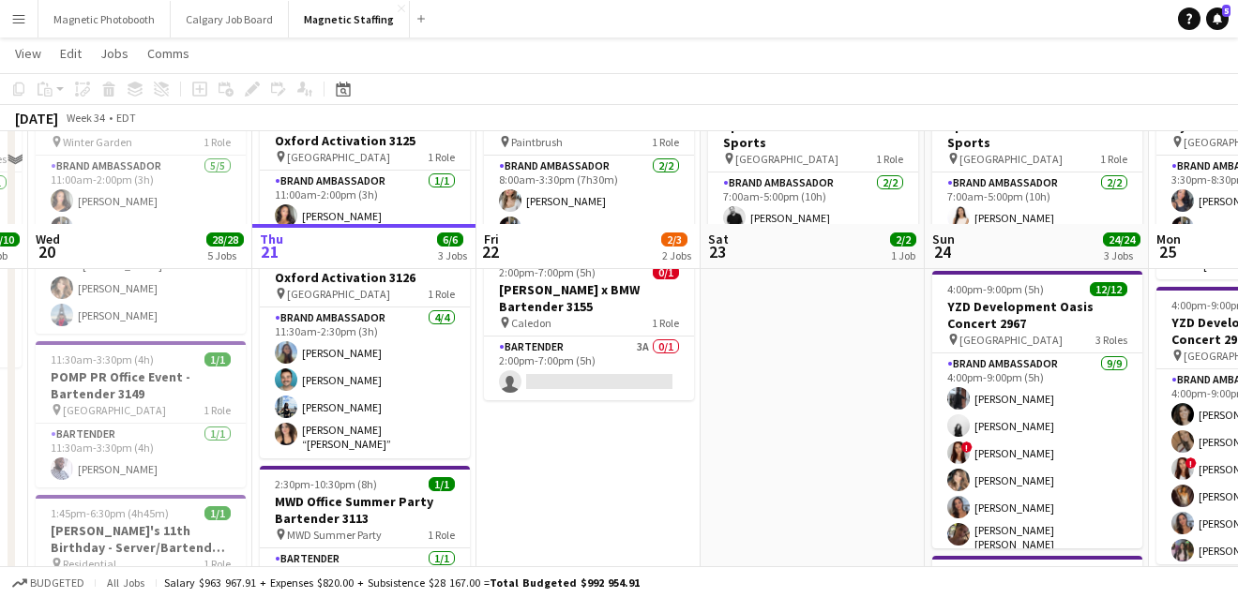
scroll to position [248, 0]
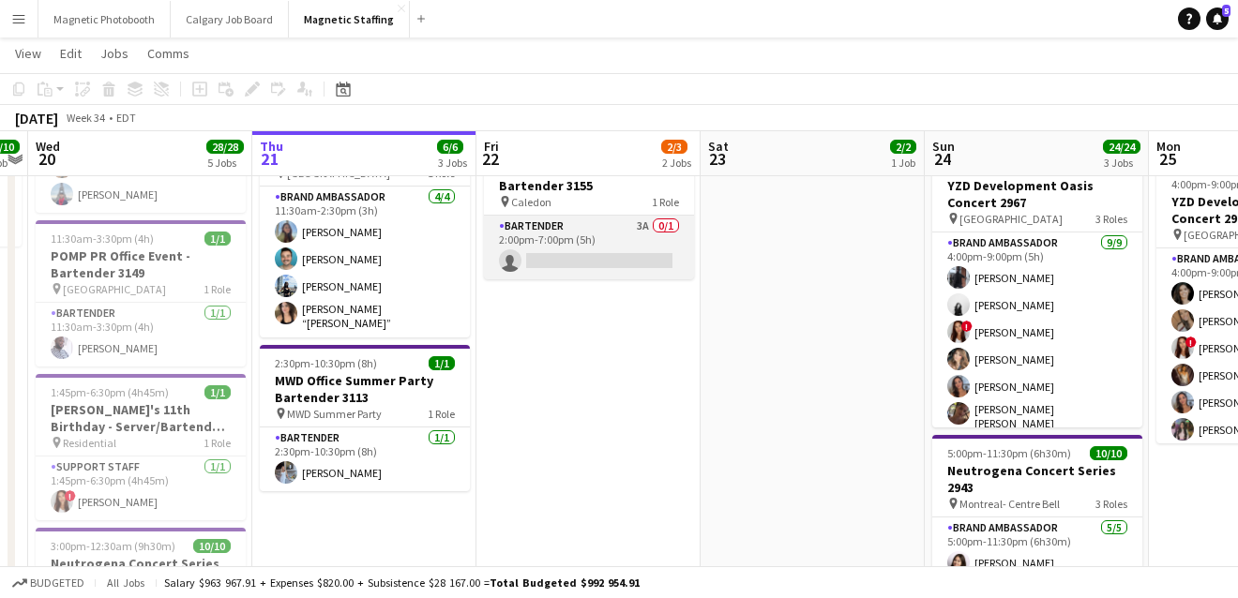
click at [634, 249] on app-card-role "Bartender 3A 0/1 2:00pm-7:00pm (5h) single-neutral-actions" at bounding box center [589, 248] width 210 height 64
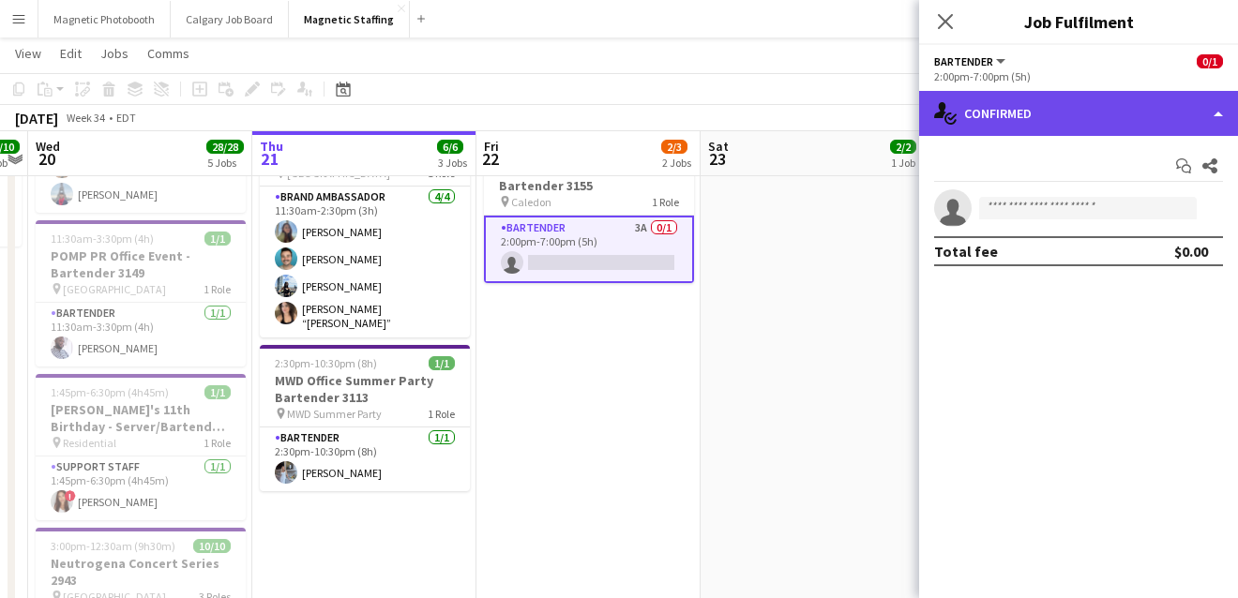
click at [1041, 116] on div "single-neutral-actions-check-2 Confirmed" at bounding box center [1078, 113] width 319 height 45
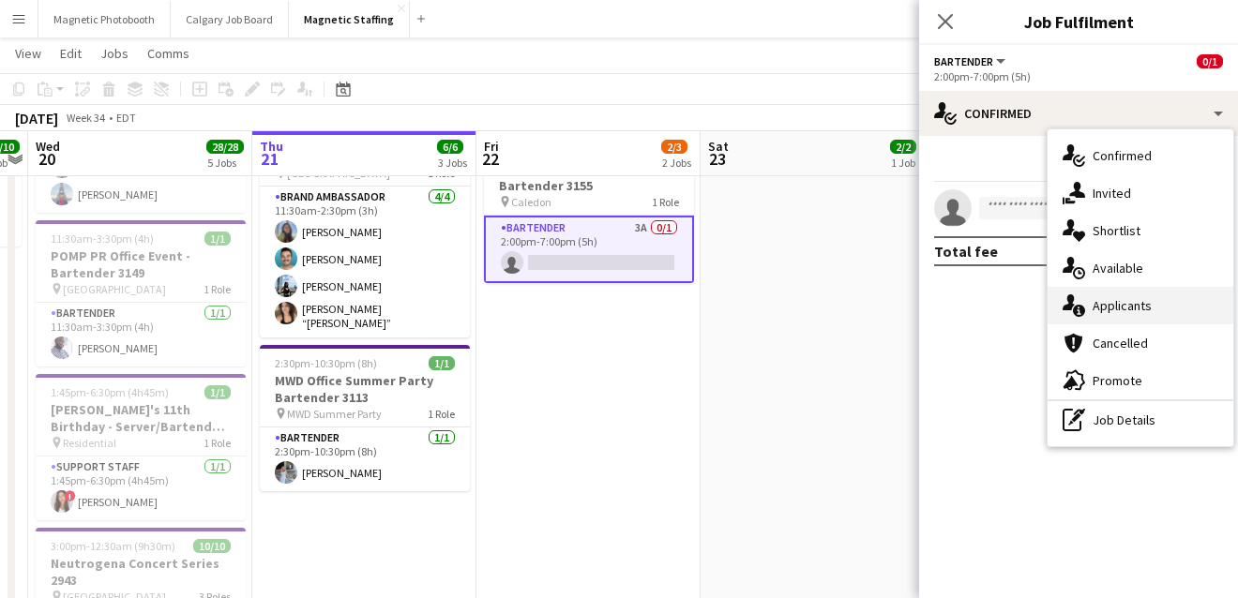
click at [1089, 312] on div "single-neutral-actions-information Applicants" at bounding box center [1140, 306] width 186 height 38
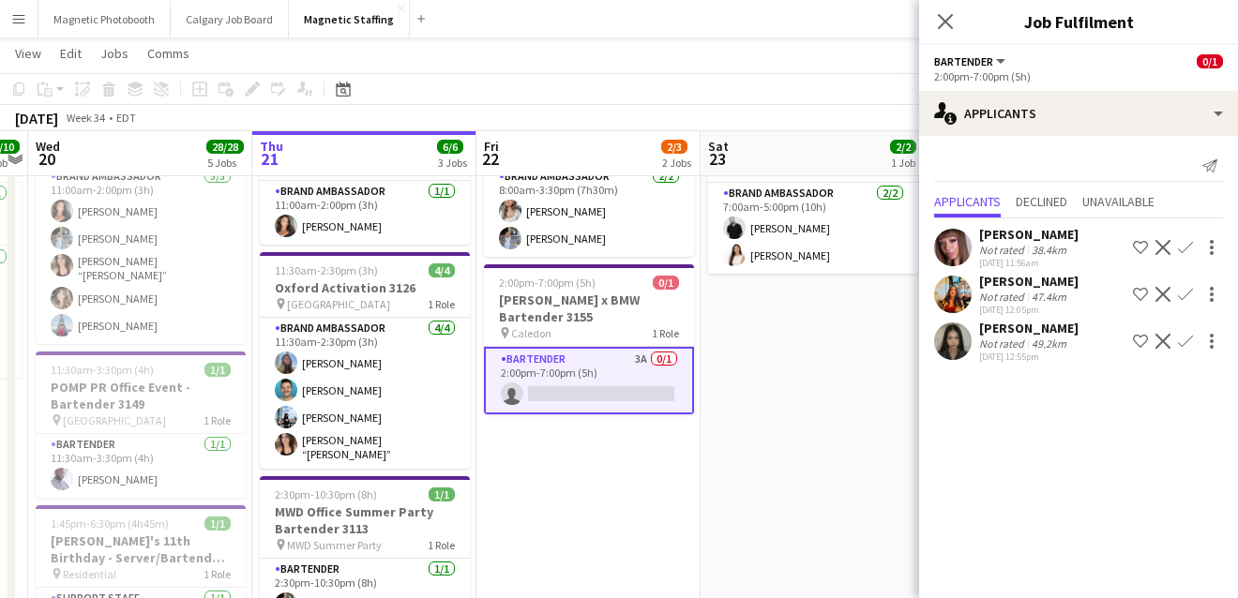
scroll to position [32, 0]
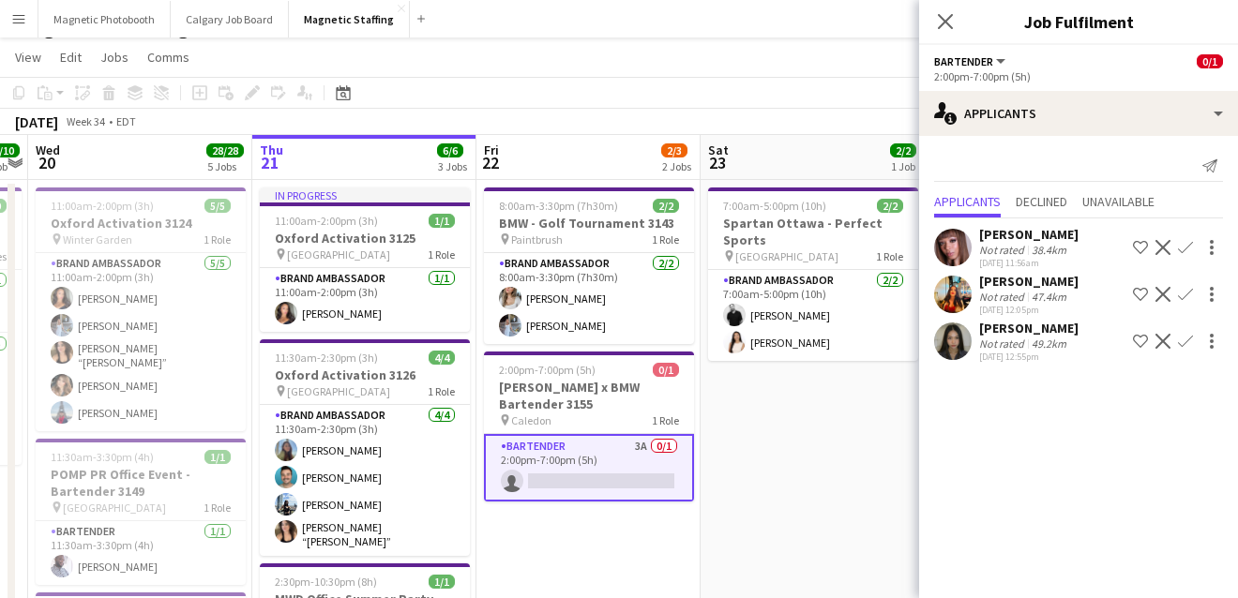
click at [617, 479] on app-card-role "Bartender 3A 0/1 2:00pm-7:00pm (5h) single-neutral-actions" at bounding box center [589, 468] width 210 height 68
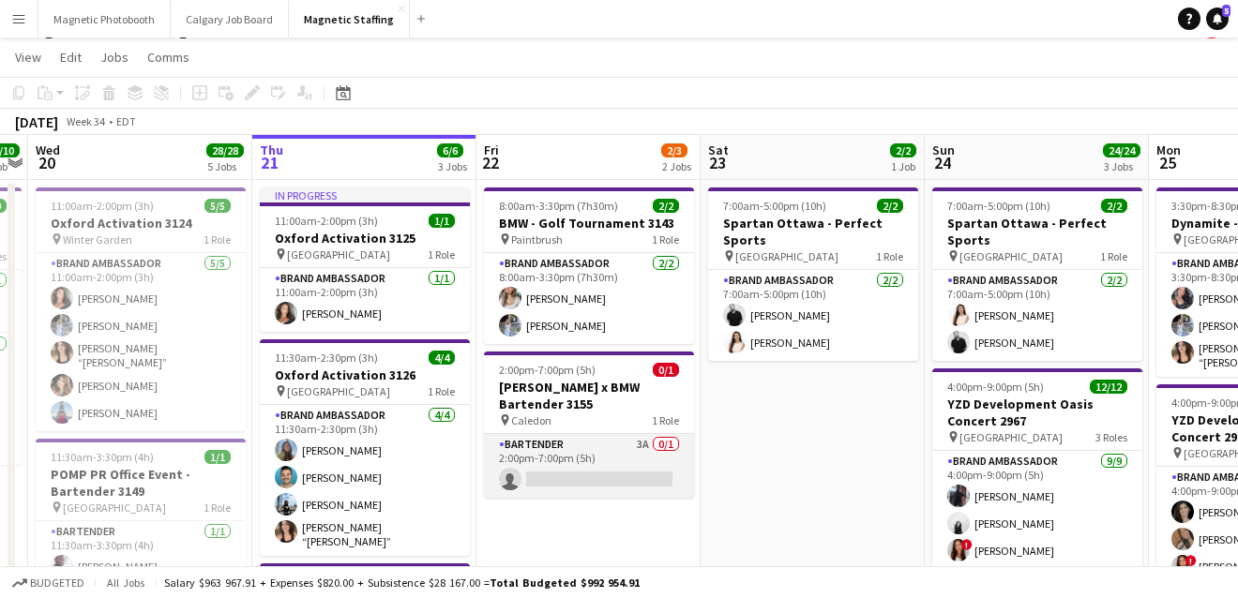
click at [617, 479] on app-card-role "Bartender 3A 0/1 2:00pm-7:00pm (5h) single-neutral-actions" at bounding box center [589, 466] width 210 height 64
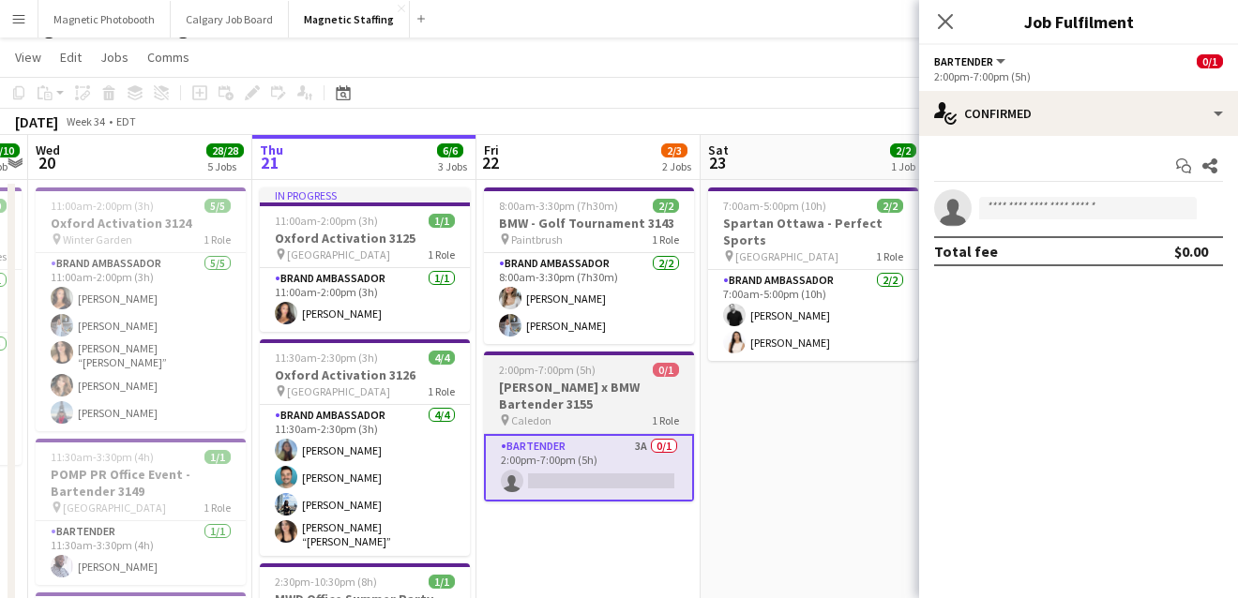
scroll to position [0, 645]
click at [608, 367] on div "2:00pm-7:00pm (5h) 0/1" at bounding box center [588, 370] width 210 height 14
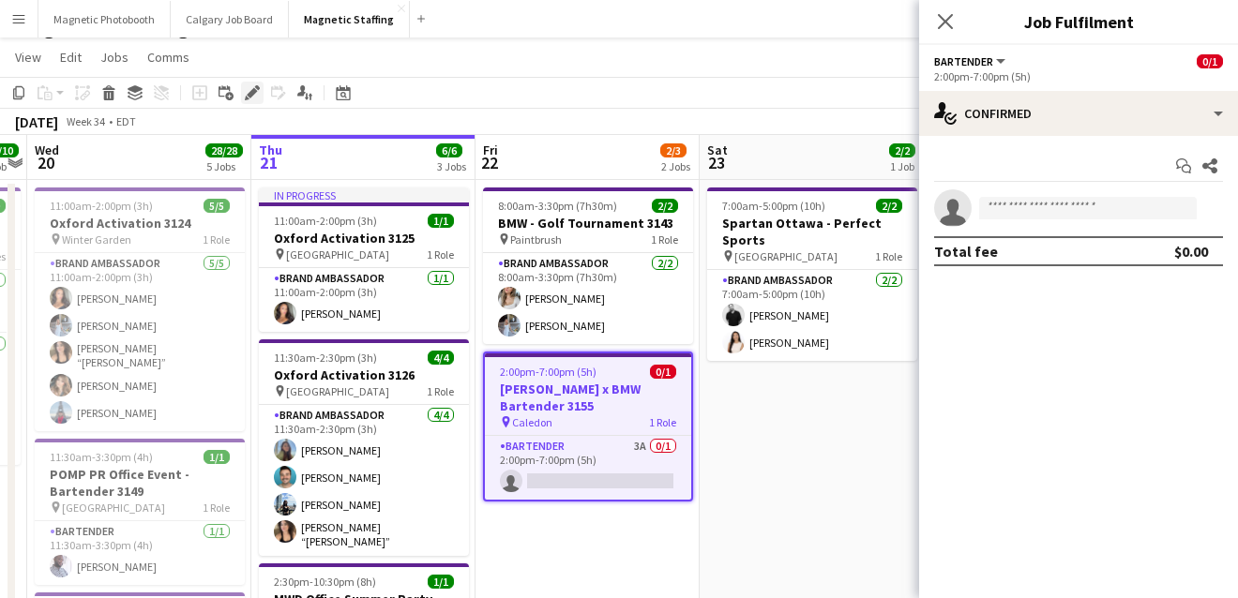
click at [253, 98] on icon "Edit" at bounding box center [252, 92] width 15 height 15
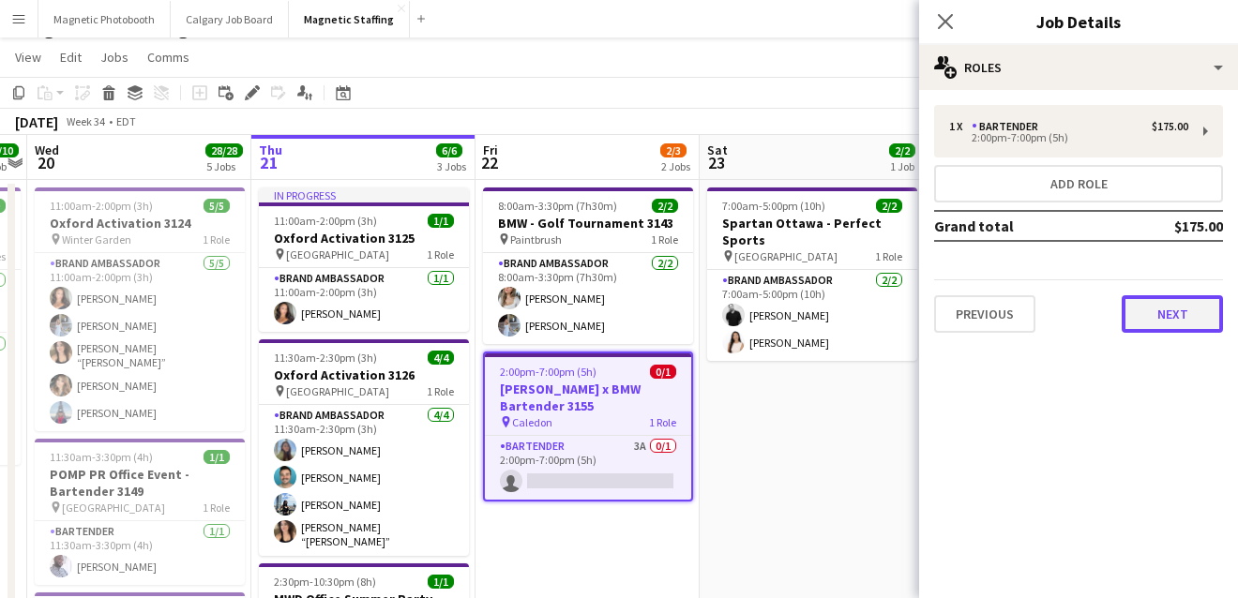
click at [1172, 316] on button "Next" at bounding box center [1171, 314] width 101 height 38
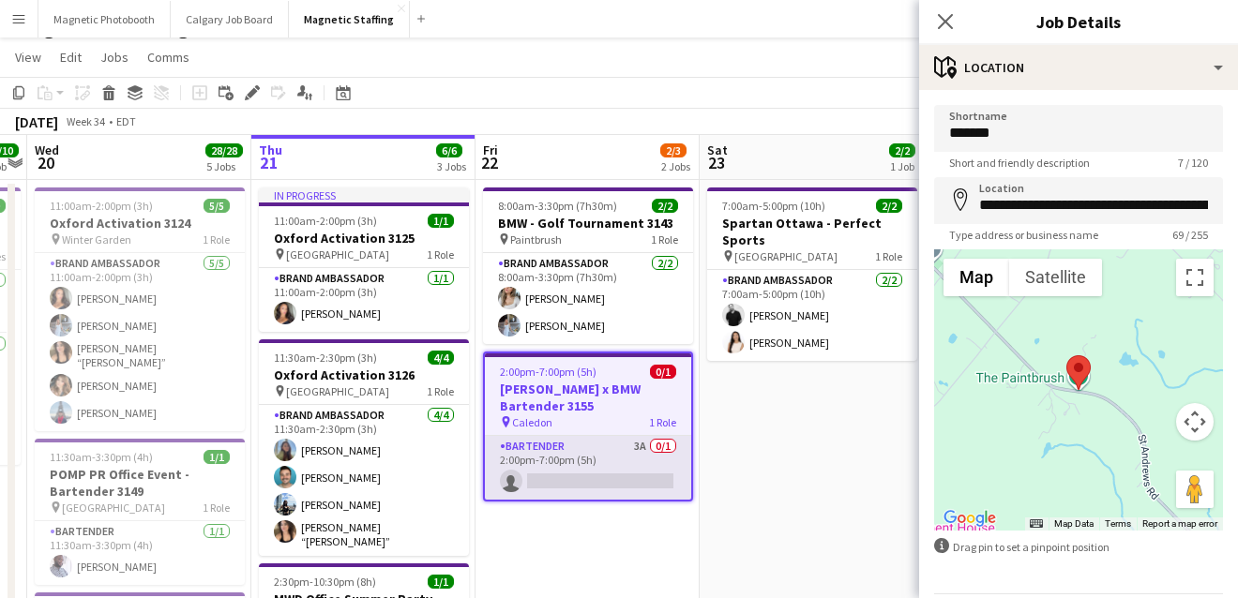
click at [599, 478] on app-card-role "Bartender 3A 0/1 2:00pm-7:00pm (5h) single-neutral-actions" at bounding box center [588, 468] width 206 height 64
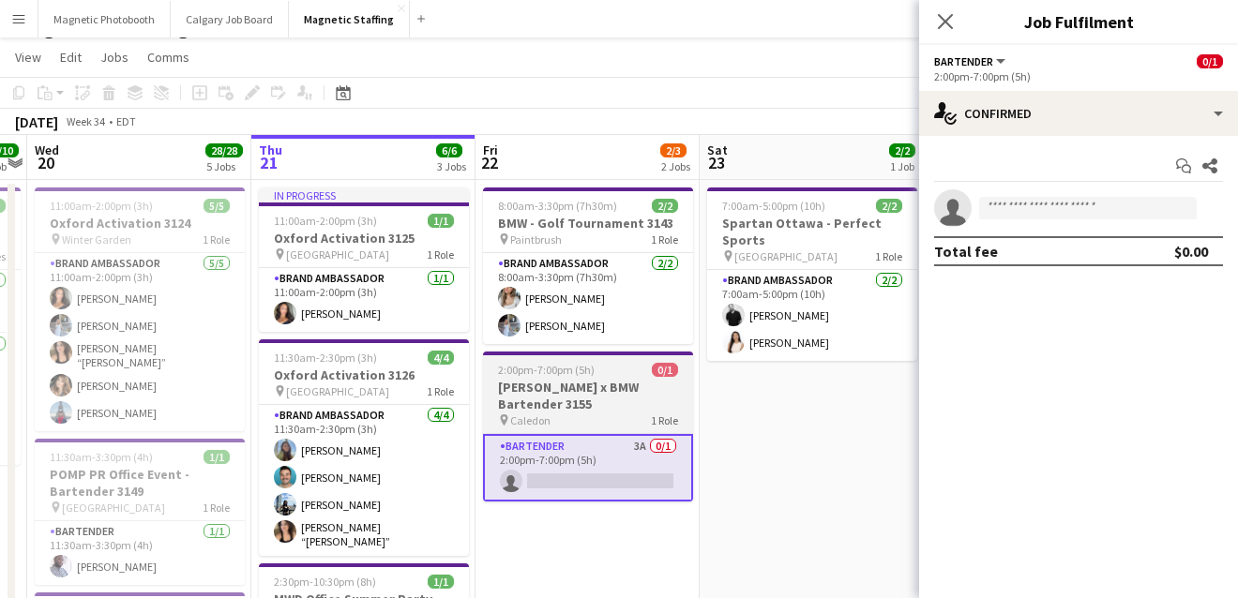
click at [608, 402] on h3 "[PERSON_NAME] x BMW Bartender 3155" at bounding box center [588, 396] width 210 height 34
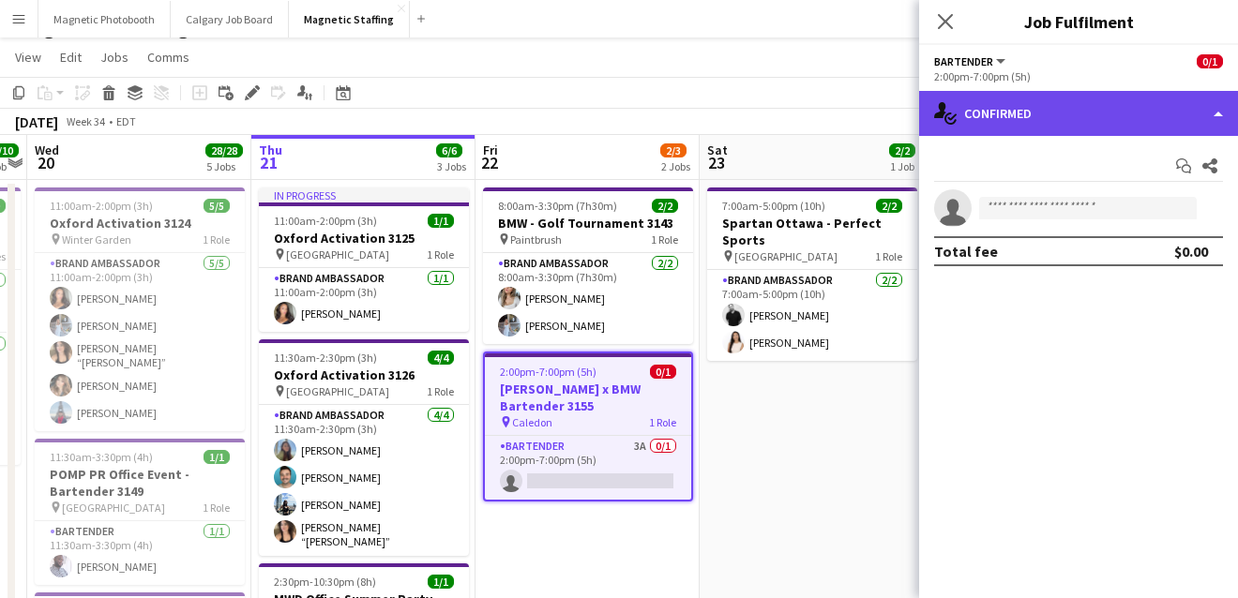
click at [1219, 114] on div "single-neutral-actions-check-2 Confirmed" at bounding box center [1078, 113] width 319 height 45
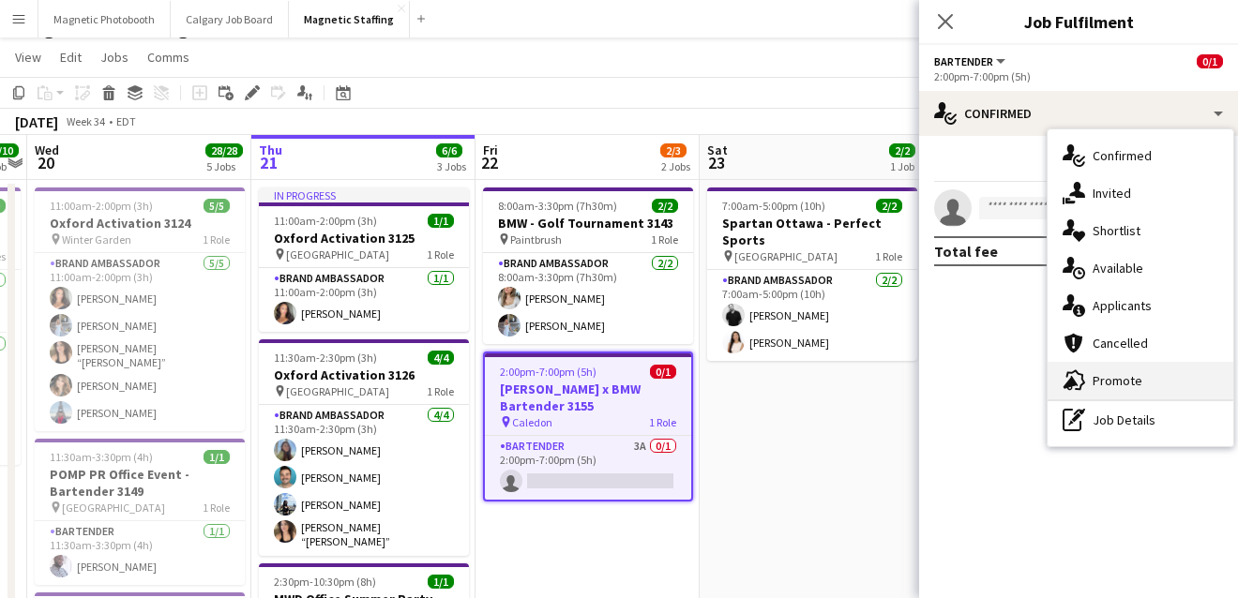
click at [1121, 372] on div "advertising-megaphone Promote" at bounding box center [1140, 381] width 186 height 38
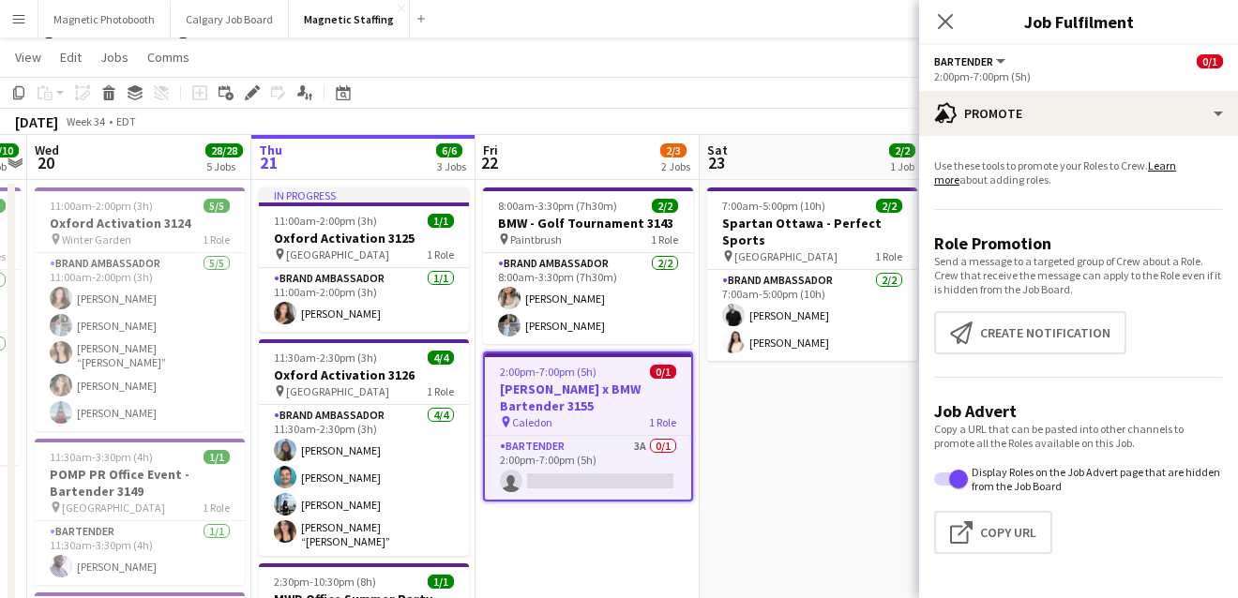
click at [1049, 303] on app-promote-tab "Use these tools to promote your Roles to Crew. Learn more about adding roles. R…" at bounding box center [1078, 360] width 319 height 418
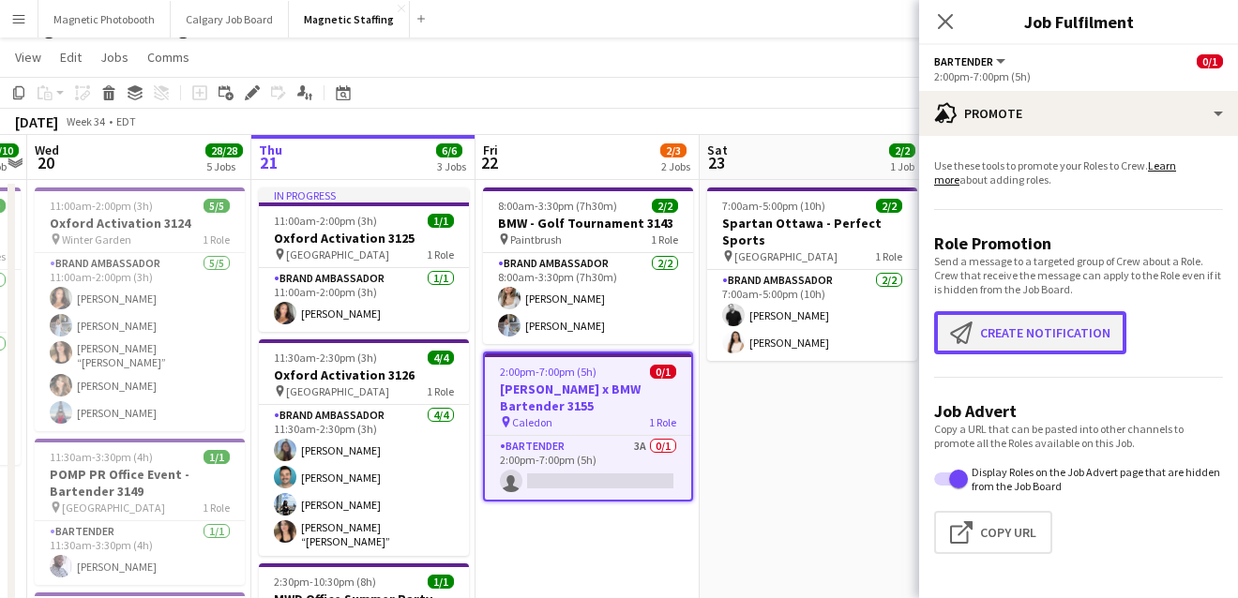
click at [1039, 331] on button "Create notification Create notification" at bounding box center [1030, 332] width 192 height 43
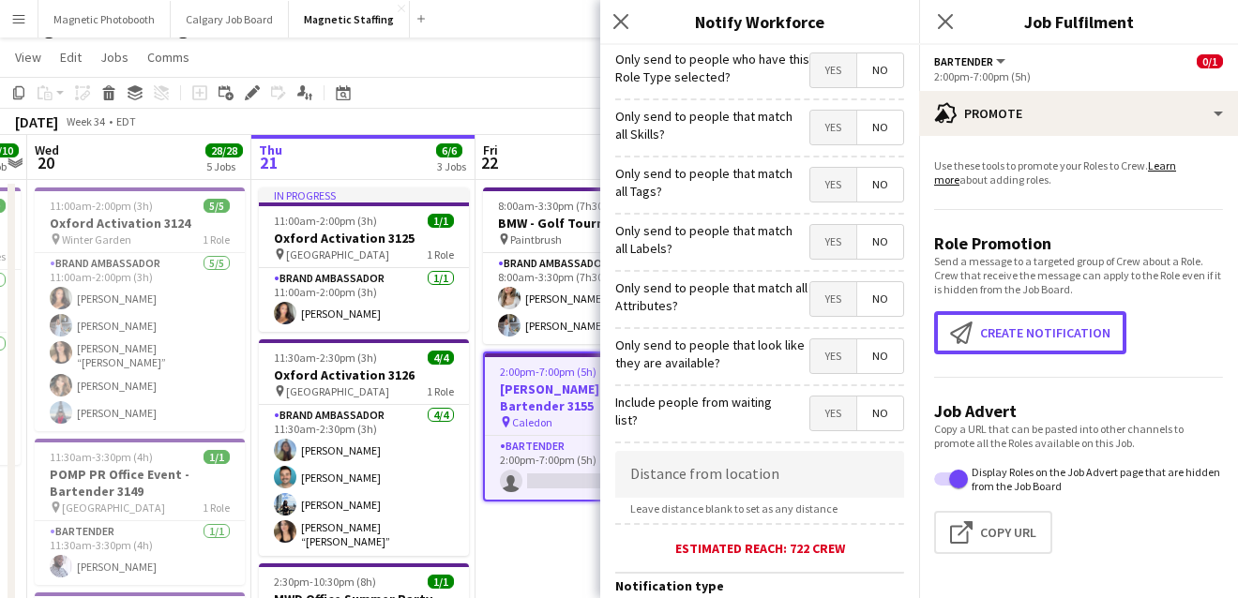
scroll to position [381, 0]
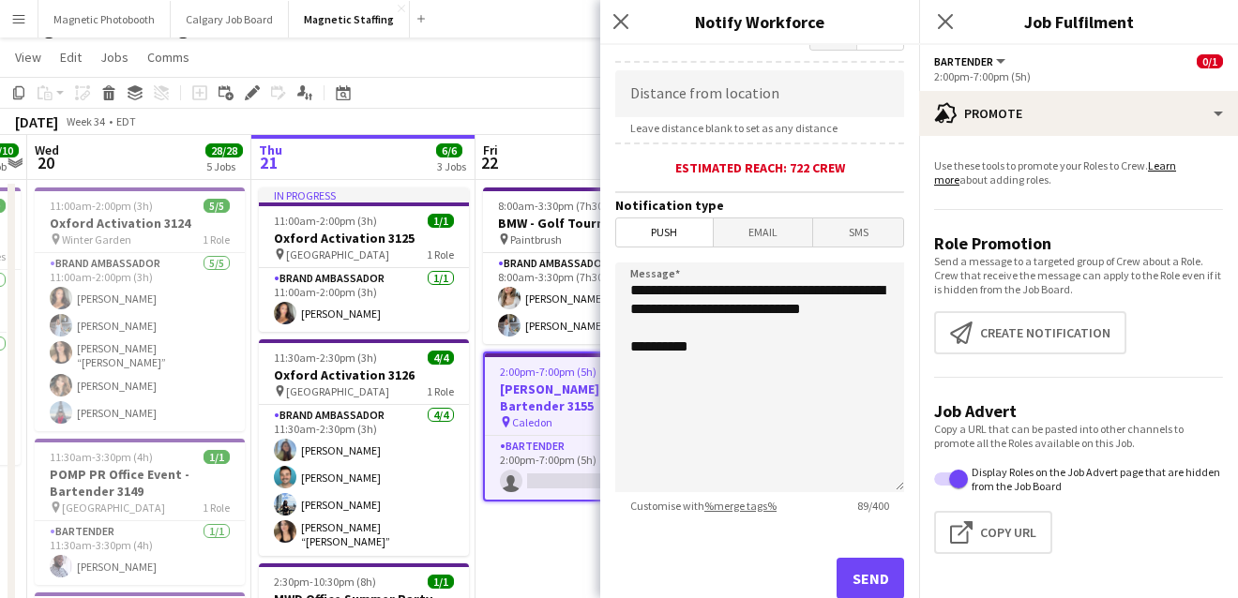
click at [766, 242] on span "Email" at bounding box center [762, 232] width 99 height 28
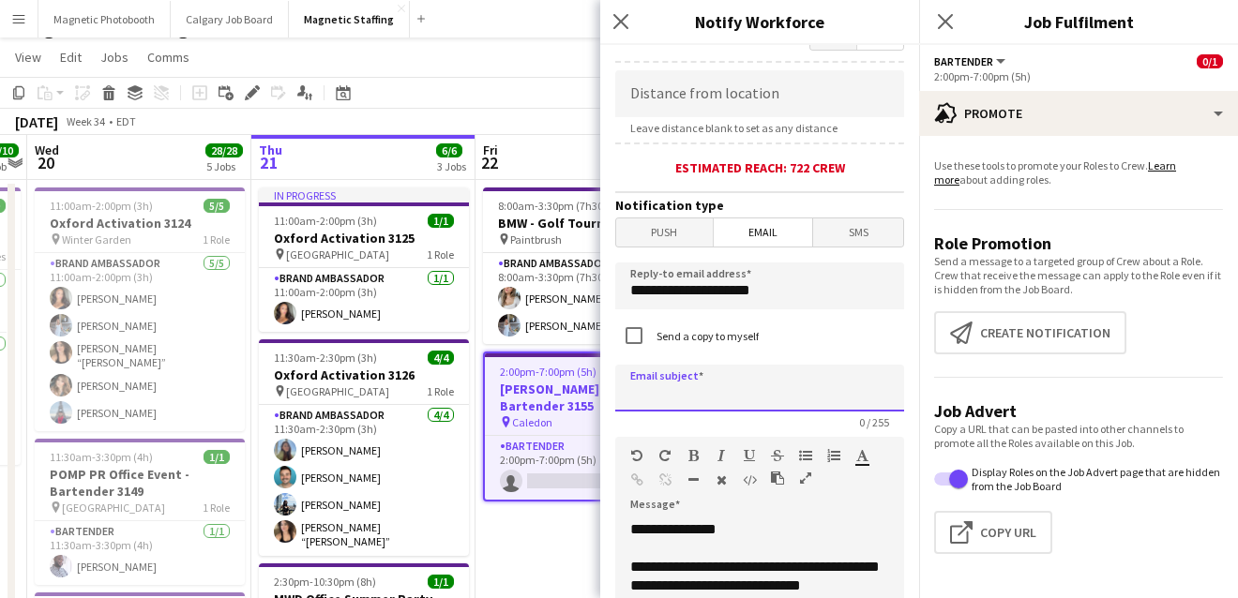
click at [691, 383] on input at bounding box center [759, 388] width 289 height 47
type input "**********"
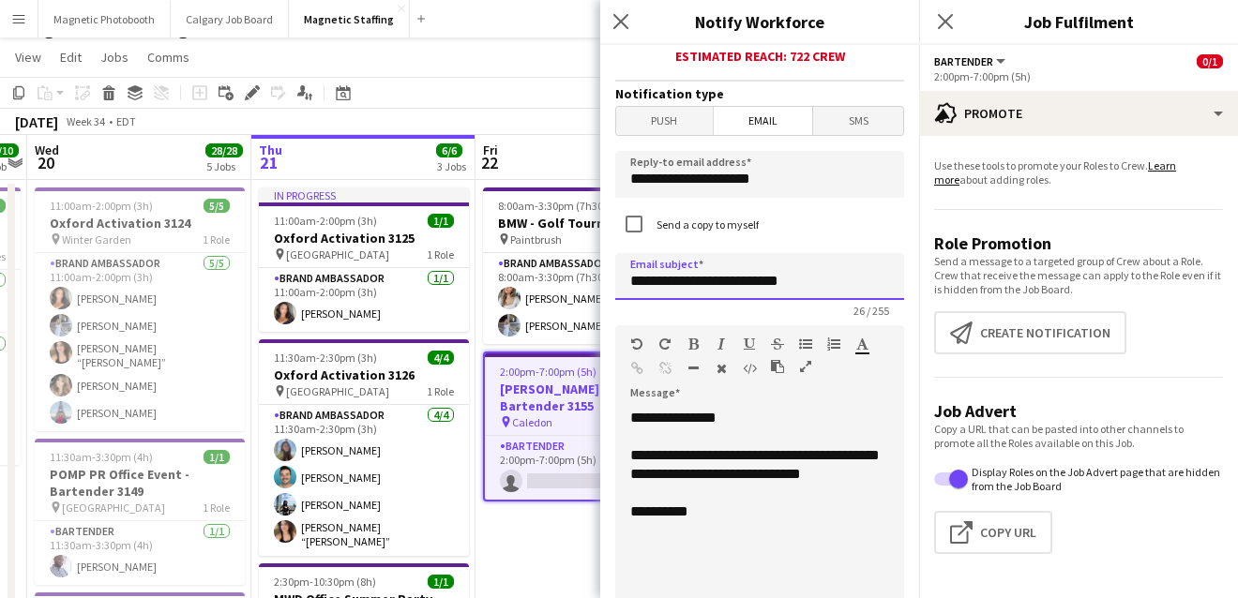
scroll to position [605, 0]
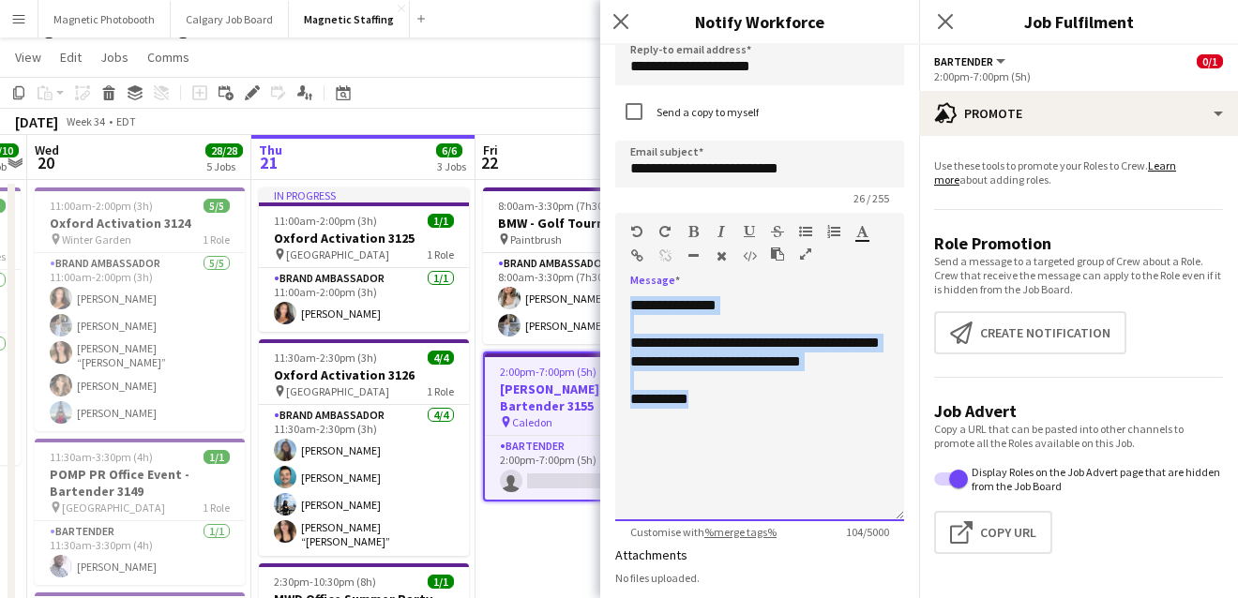
drag, startPoint x: 718, startPoint y: 422, endPoint x: 542, endPoint y: 240, distance: 253.3
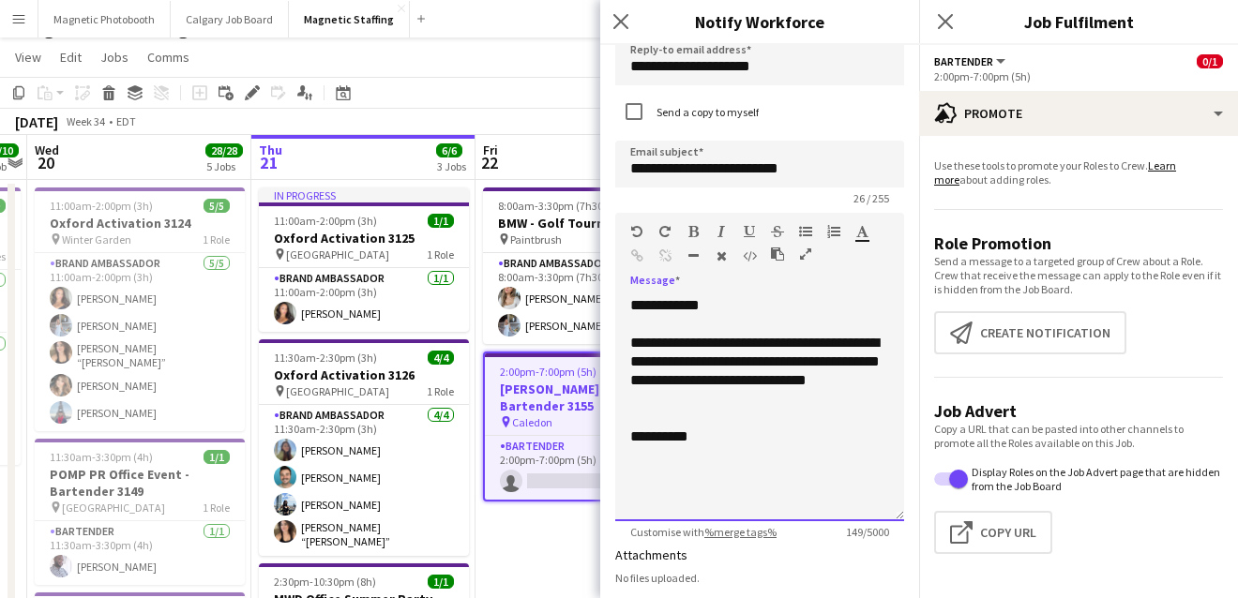
click at [661, 395] on div "**********" at bounding box center [759, 371] width 259 height 75
click at [703, 400] on div "**********" at bounding box center [759, 371] width 259 height 75
drag, startPoint x: 886, startPoint y: 380, endPoint x: 844, endPoint y: 380, distance: 42.2
click at [844, 380] on div "**********" at bounding box center [759, 362] width 259 height 56
click at [880, 341] on div "**********" at bounding box center [759, 362] width 259 height 56
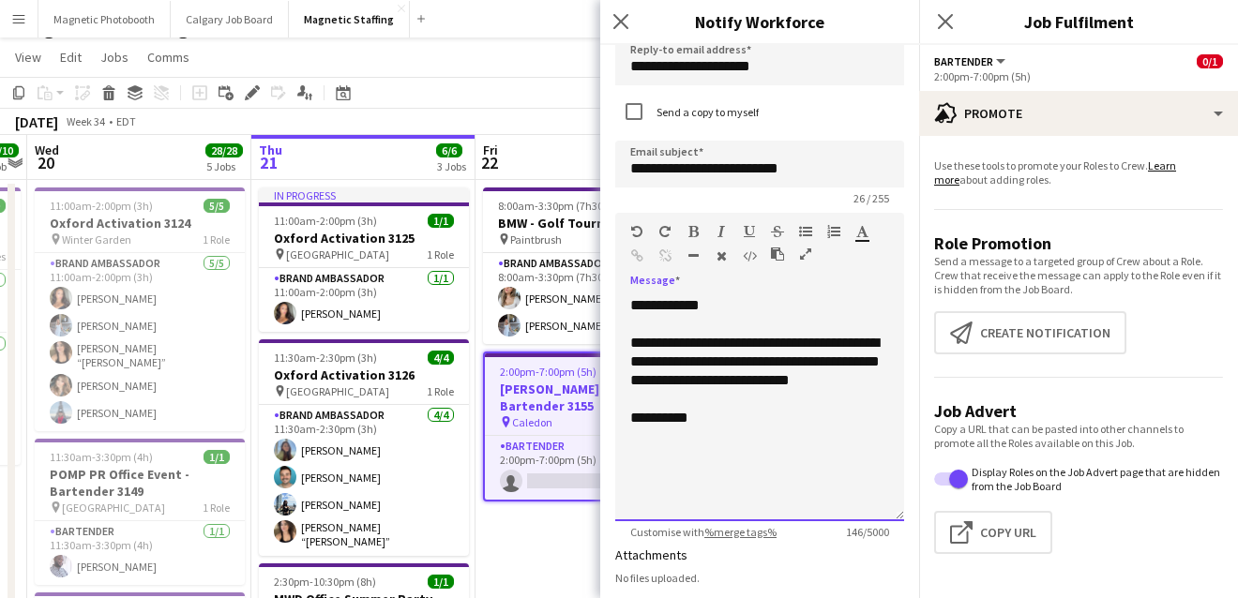
click at [782, 291] on div "**********" at bounding box center [759, 402] width 289 height 238
click at [708, 312] on div "**********" at bounding box center [759, 408] width 289 height 225
click at [631, 360] on div "**********" at bounding box center [759, 362] width 259 height 56
click at [678, 360] on div "**********" at bounding box center [759, 362] width 259 height 56
drag, startPoint x: 724, startPoint y: 360, endPoint x: 679, endPoint y: 360, distance: 45.0
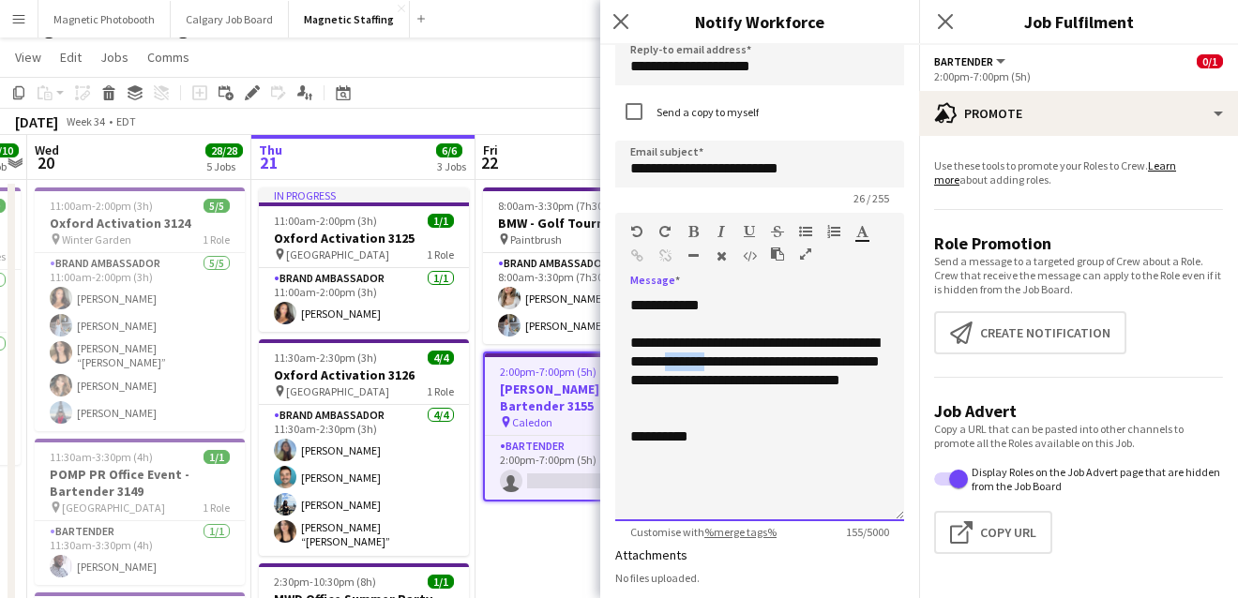
click at [679, 360] on div "**********" at bounding box center [759, 371] width 259 height 75
drag, startPoint x: 696, startPoint y: 381, endPoint x: 577, endPoint y: 381, distance: 119.1
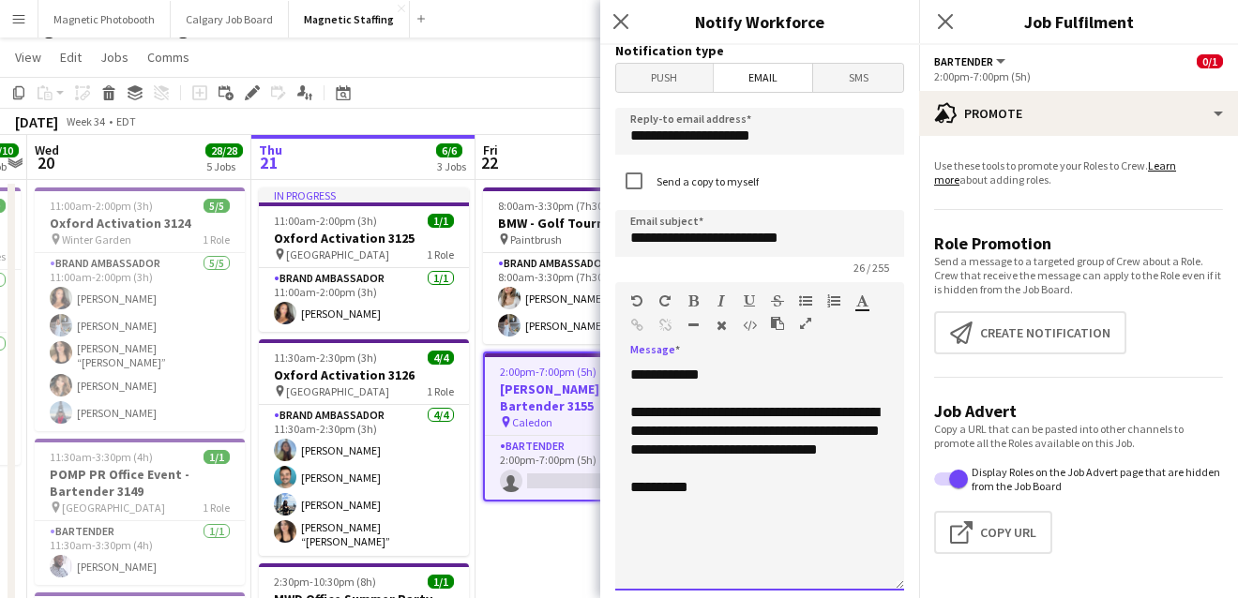
scroll to position [515, 0]
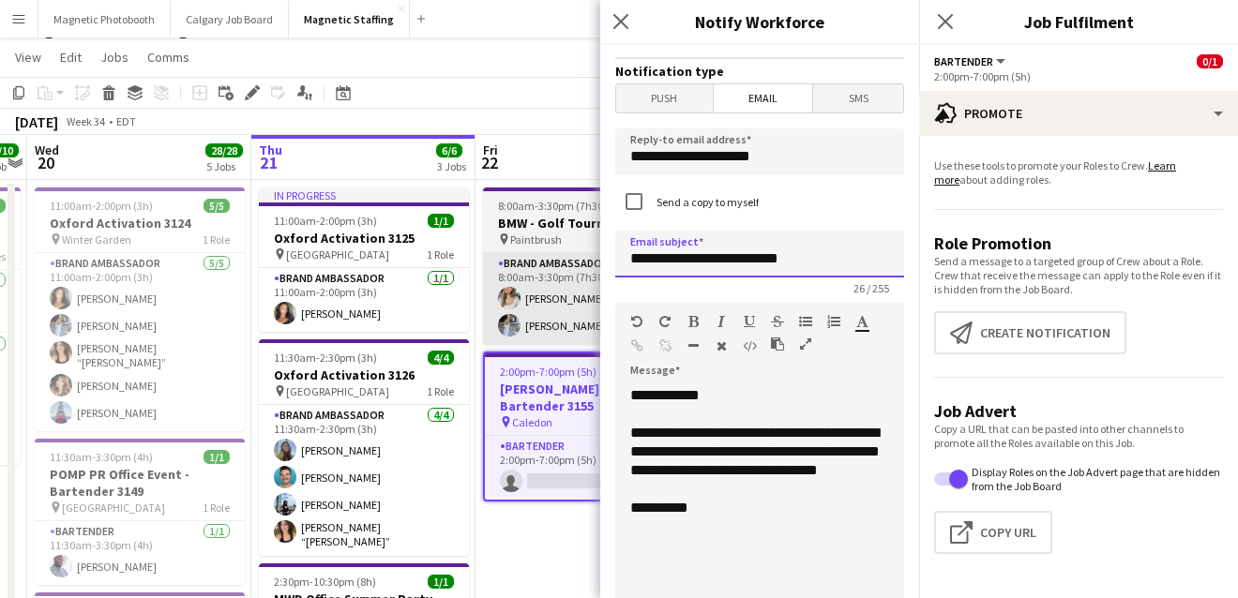
drag, startPoint x: 751, startPoint y: 255, endPoint x: 586, endPoint y: 255, distance: 165.0
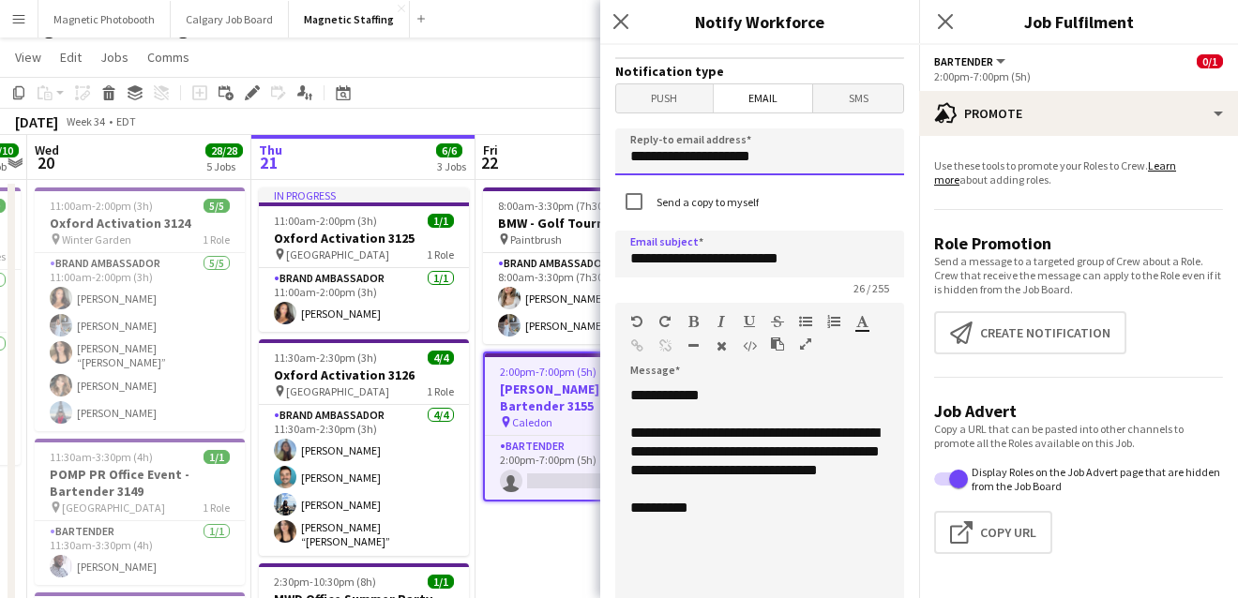
click at [718, 150] on input "**********" at bounding box center [759, 151] width 289 height 47
drag, startPoint x: 802, startPoint y: 155, endPoint x: 554, endPoint y: 155, distance: 247.5
paste input "*****"
type input "**********"
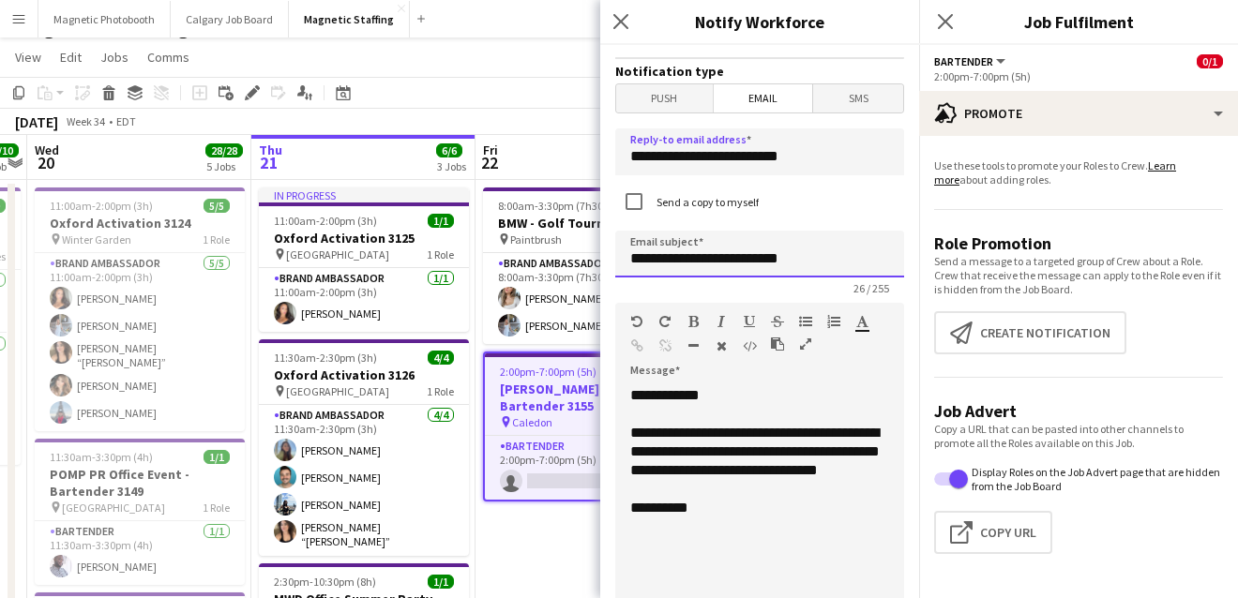
click at [825, 269] on input "**********" at bounding box center [759, 254] width 289 height 47
drag, startPoint x: 833, startPoint y: 254, endPoint x: 498, endPoint y: 248, distance: 334.8
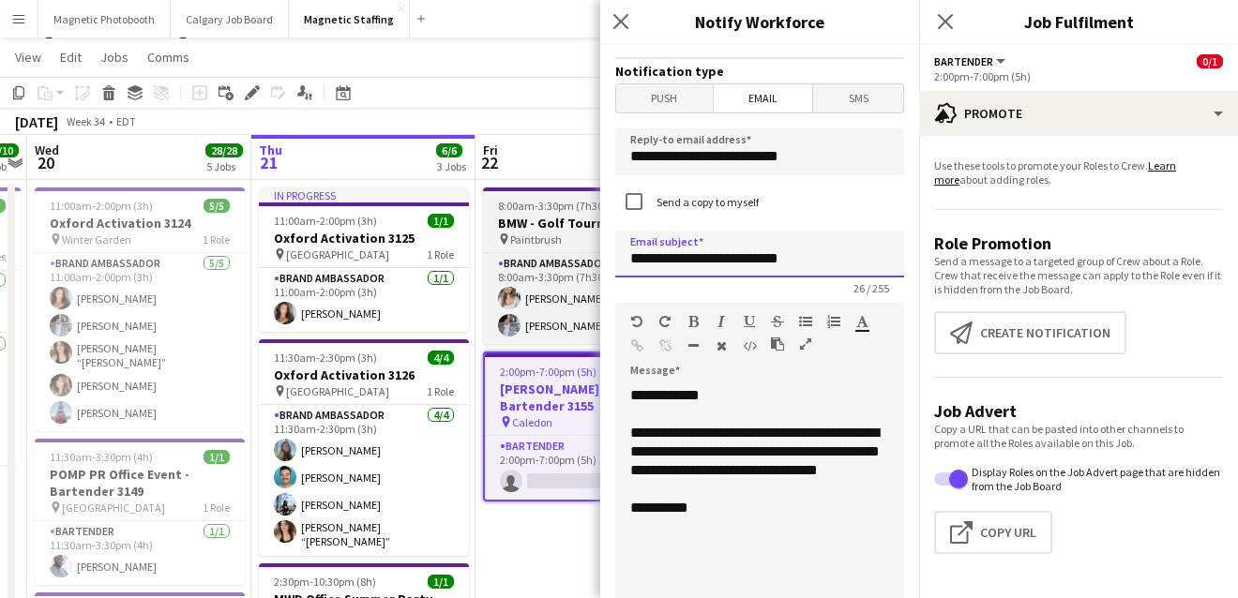
type input "*"
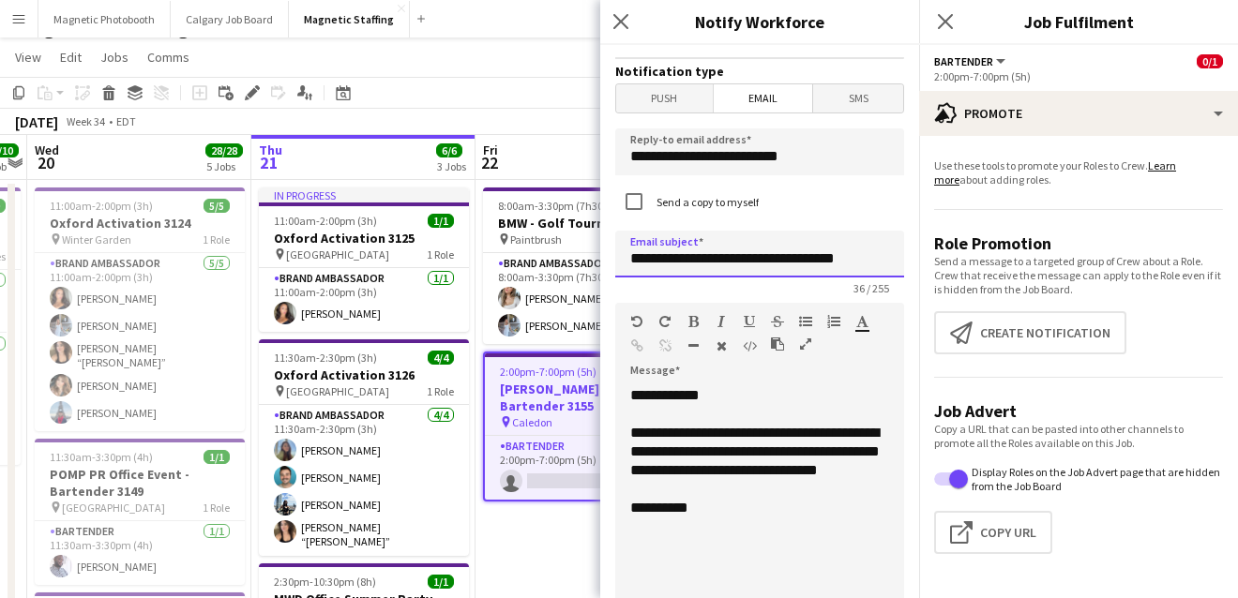
scroll to position [643, 0]
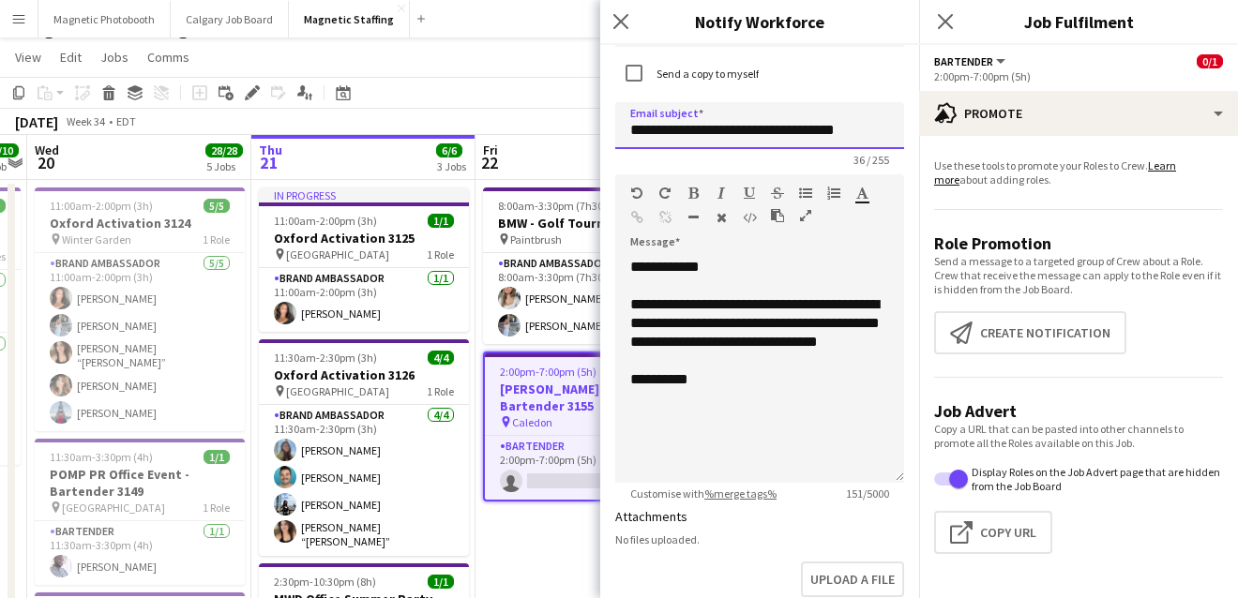
type input "**********"
click at [861, 301] on div "**********" at bounding box center [759, 323] width 259 height 56
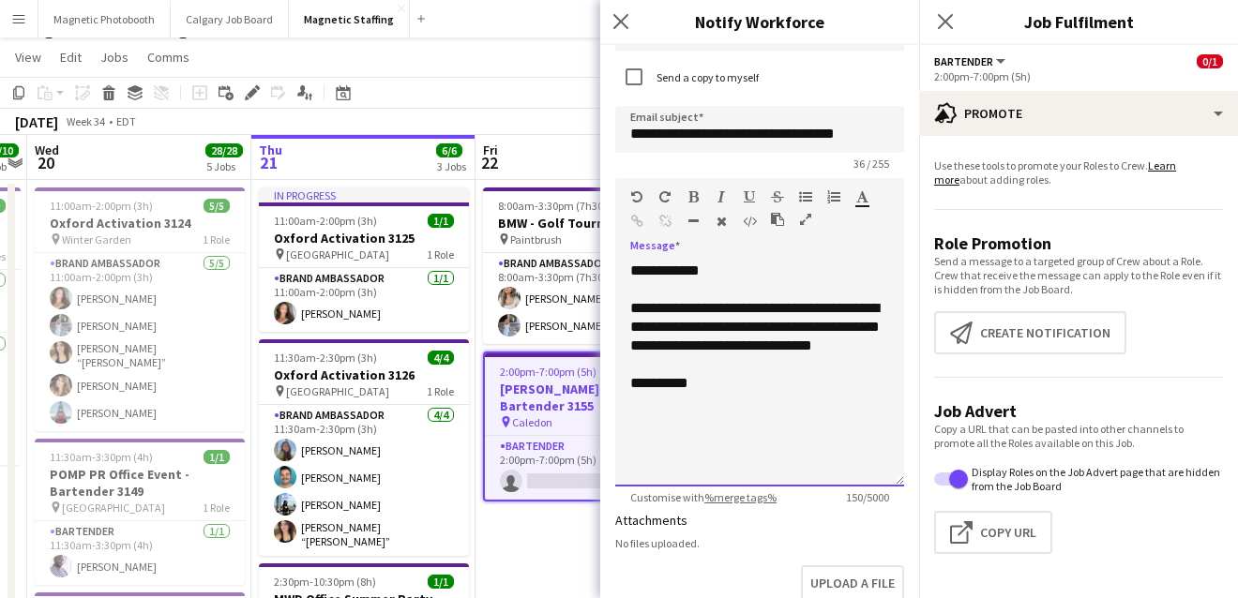
scroll to position [944, 0]
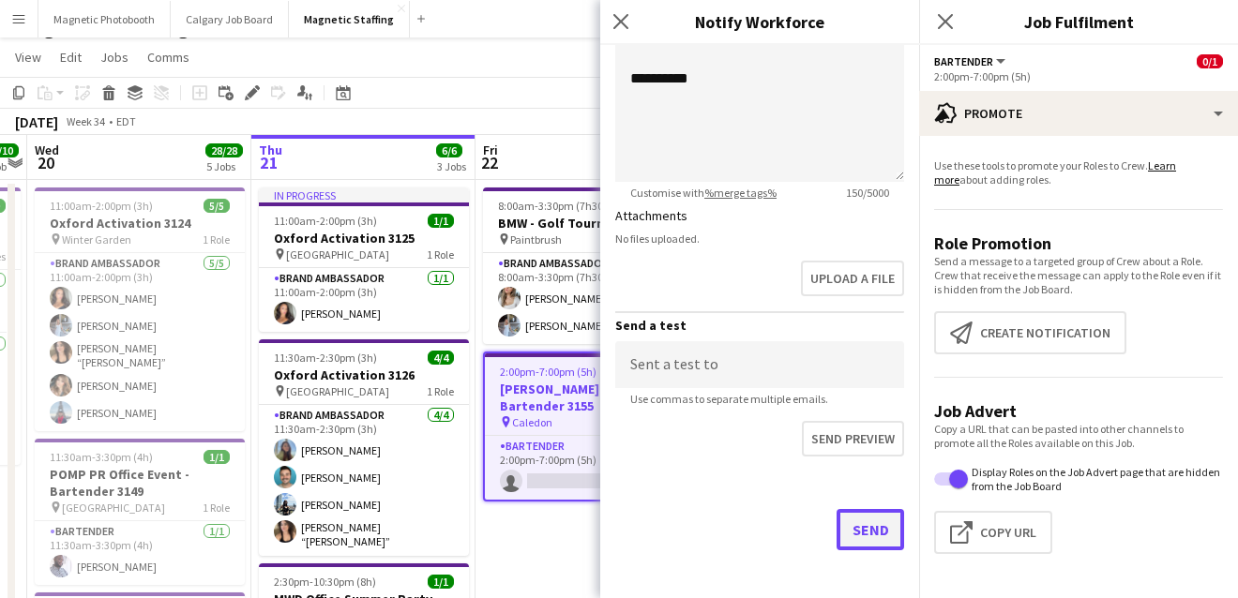
click at [847, 517] on button "Send" at bounding box center [870, 529] width 68 height 41
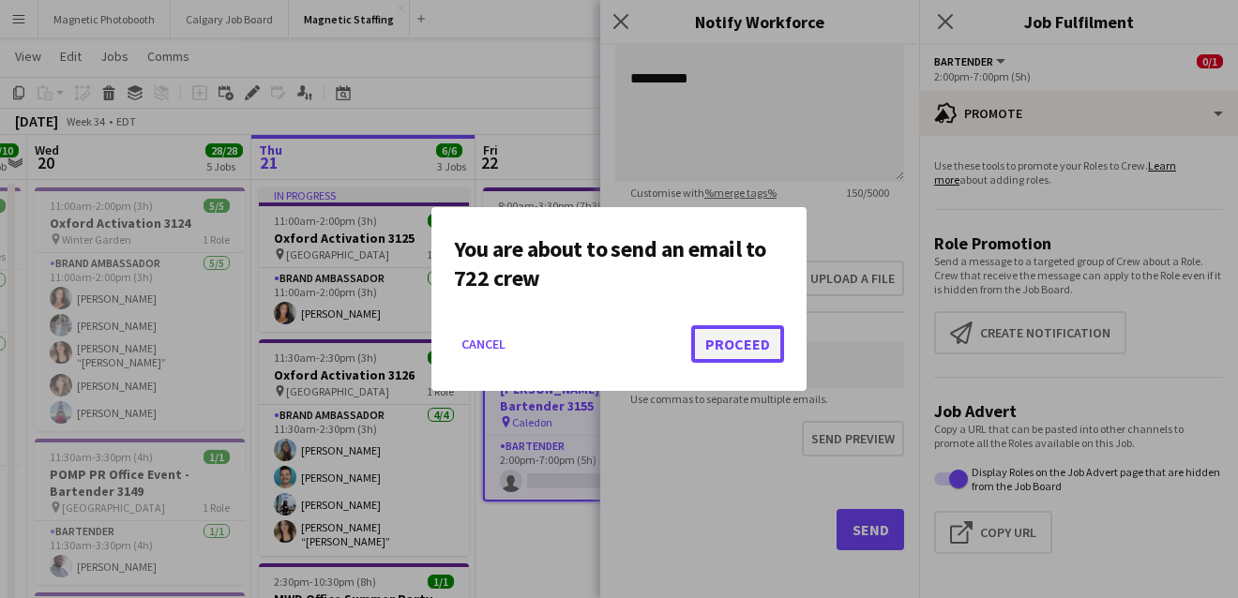
click at [717, 350] on button "Proceed" at bounding box center [737, 344] width 93 height 38
